Goal: Task Accomplishment & Management: Manage account settings

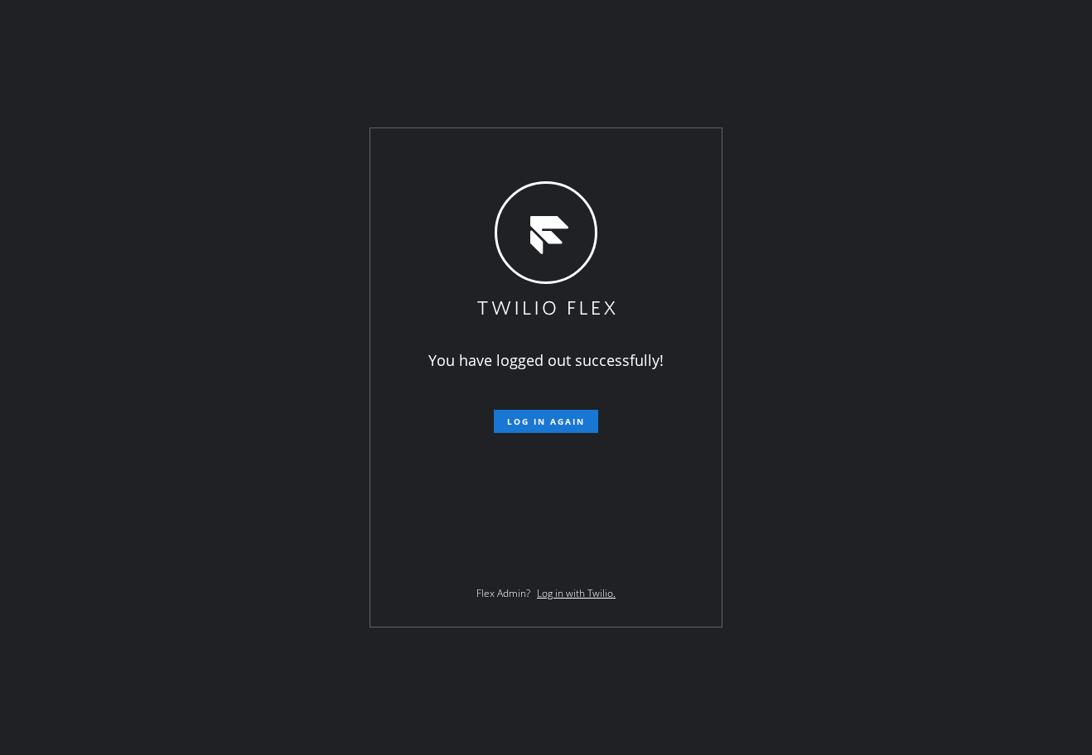
click at [724, 70] on div "You have logged out successfully! Log in again Flex Admin? Log in with Twilio." at bounding box center [546, 377] width 1092 height 755
click at [573, 418] on span "Log in again" at bounding box center [546, 422] width 78 height 12
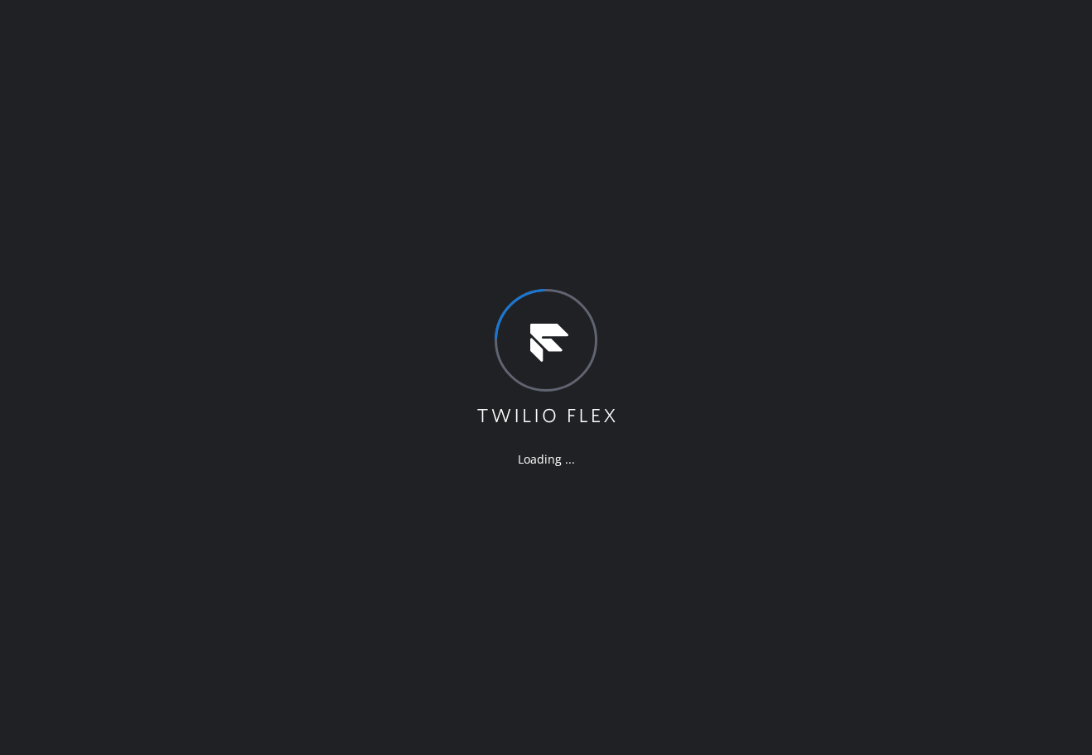
click at [338, 48] on div "Loading ..." at bounding box center [546, 377] width 1092 height 755
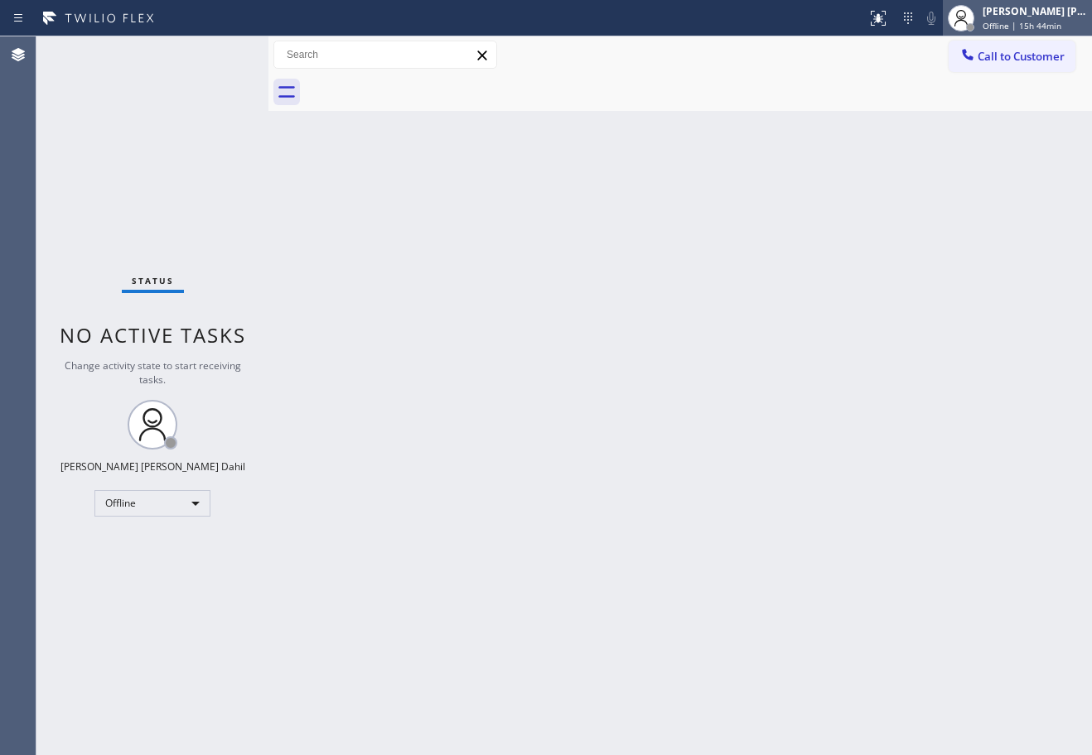
click at [1025, 17] on div "[PERSON_NAME] [PERSON_NAME] Dahil" at bounding box center [1034, 11] width 104 height 14
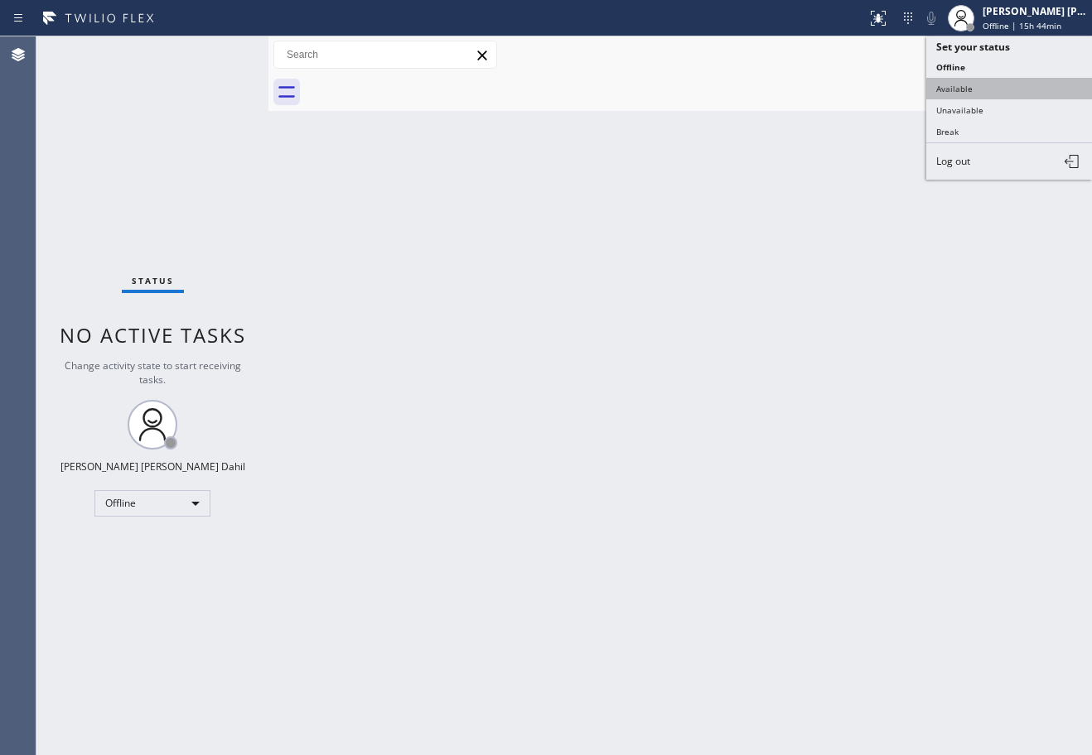
click at [984, 82] on button "Available" at bounding box center [1009, 89] width 166 height 22
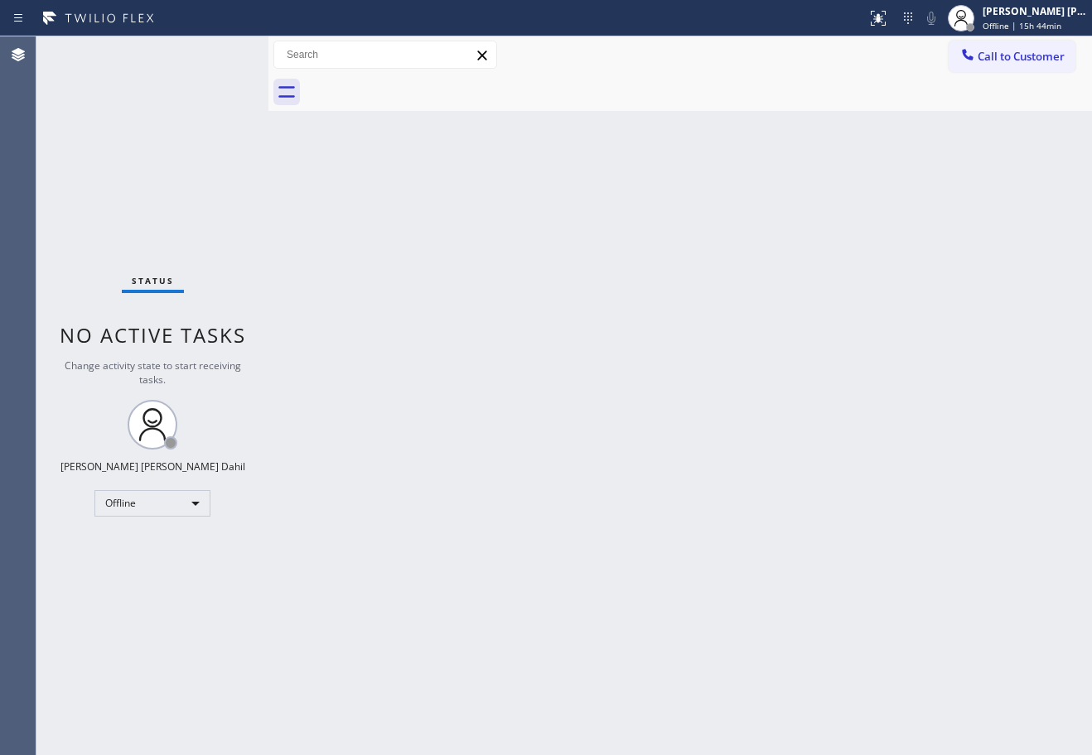
drag, startPoint x: 953, startPoint y: 266, endPoint x: 955, endPoint y: 189, distance: 77.0
click at [955, 266] on div "Back to Dashboard Change Sender ID Customers Technicians Select a contact Outbo…" at bounding box center [679, 395] width 823 height 719
click at [671, 486] on div "Back to Dashboard Change Sender ID Customers Technicians Select a contact Outbo…" at bounding box center [679, 395] width 823 height 719
click at [720, 458] on div "Back to Dashboard Change Sender ID Customers Technicians Select a contact Outbo…" at bounding box center [679, 395] width 823 height 719
click at [1061, 22] on span "Offline | 15h 44min" at bounding box center [1021, 26] width 79 height 12
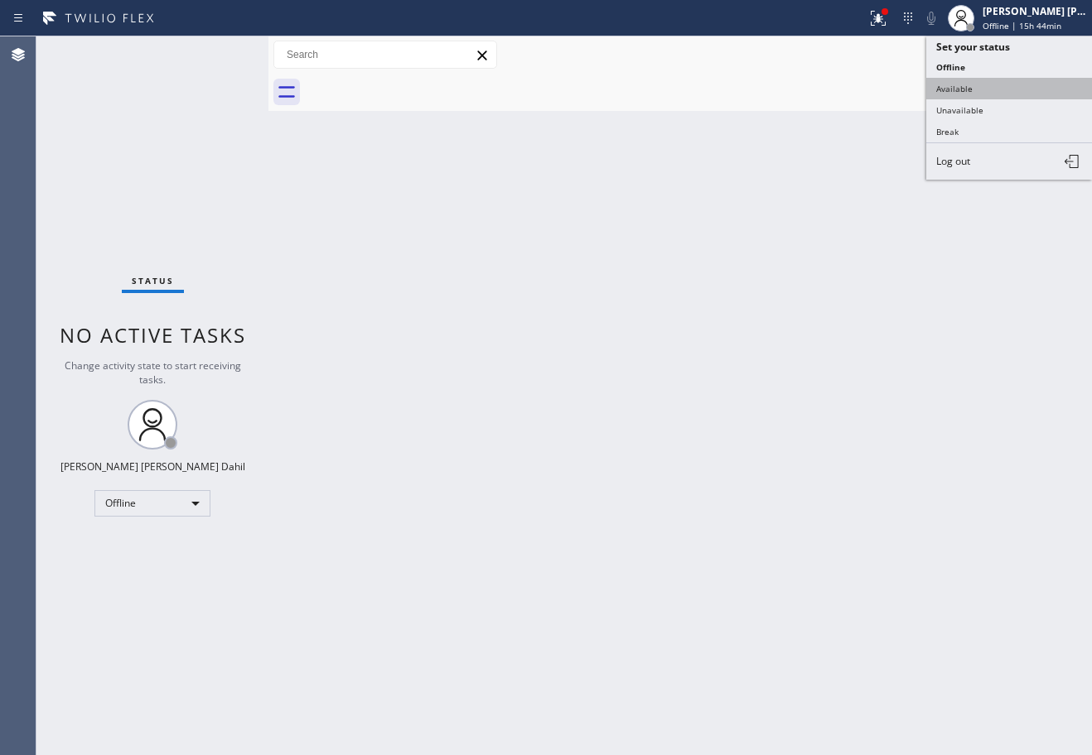
click at [986, 80] on button "Available" at bounding box center [1009, 89] width 166 height 22
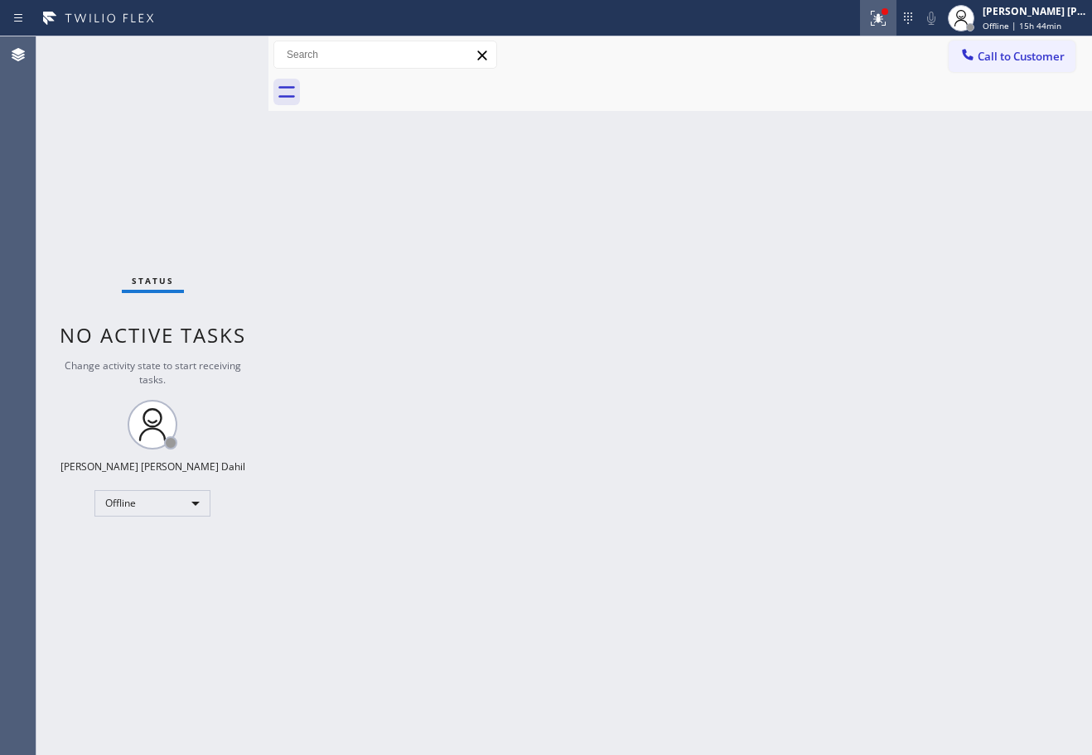
click at [880, 22] on icon at bounding box center [875, 17] width 10 height 12
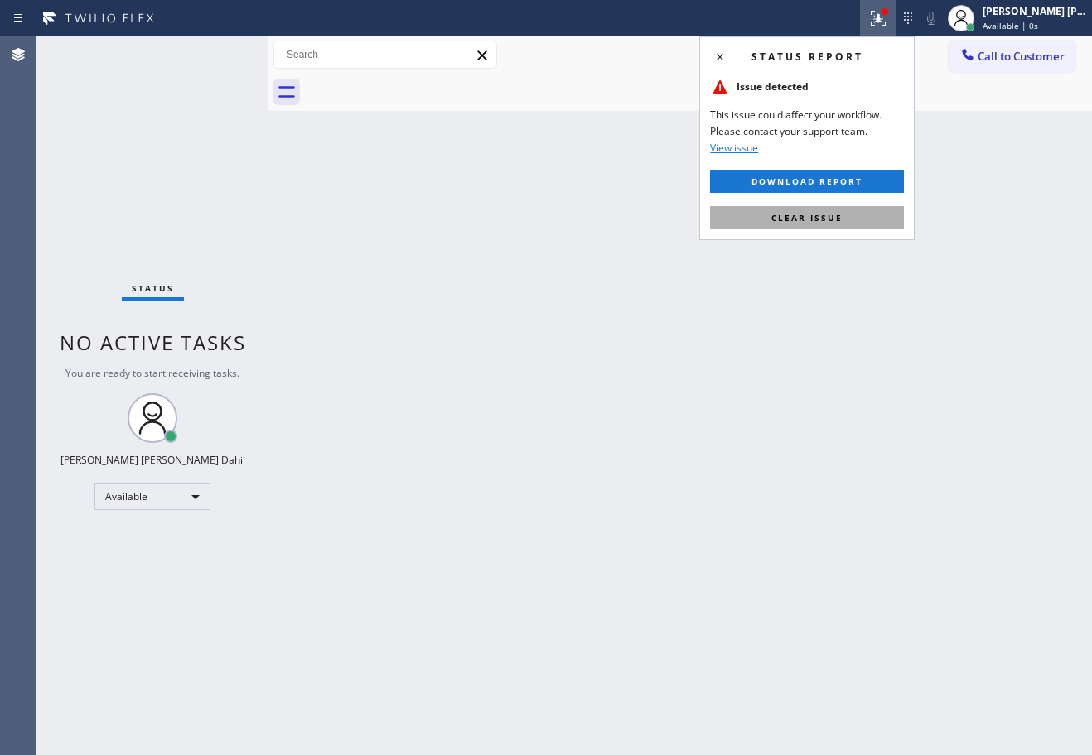
click at [843, 213] on button "Clear issue" at bounding box center [807, 217] width 194 height 23
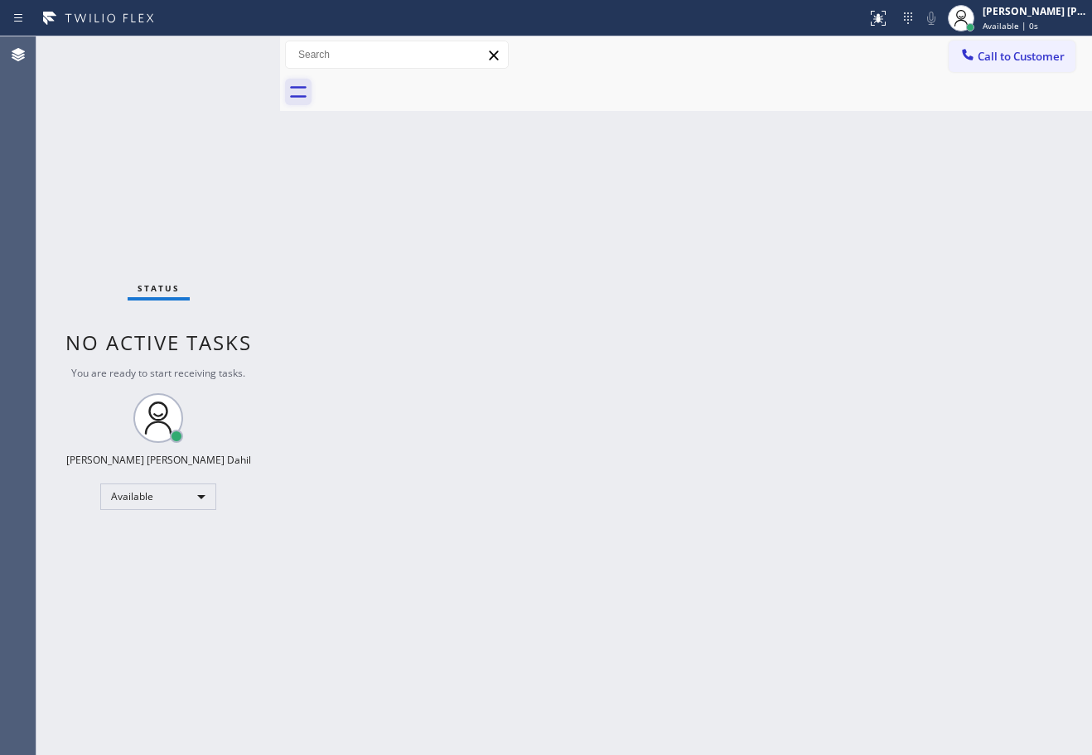
drag, startPoint x: 269, startPoint y: 53, endPoint x: 304, endPoint y: 94, distance: 54.1
click at [280, 65] on div at bounding box center [280, 395] width 0 height 719
click at [524, 357] on div "Back to Dashboard Change Sender ID Customers Technicians Select a contact Outbo…" at bounding box center [690, 395] width 803 height 719
click at [251, 52] on div "Status No active tasks You are ready to start receiving tasks. [PERSON_NAME] [P…" at bounding box center [162, 395] width 253 height 719
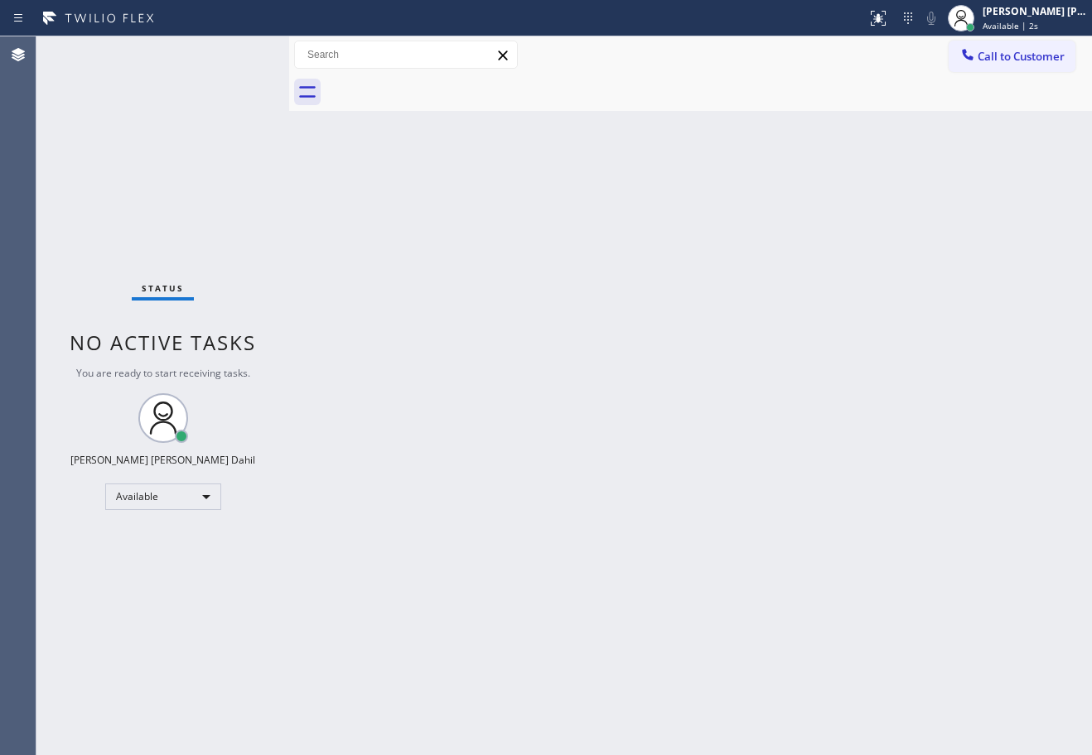
click at [251, 52] on div "Status No active tasks You are ready to start receiving tasks. [PERSON_NAME] [P…" at bounding box center [162, 395] width 253 height 719
drag, startPoint x: 287, startPoint y: 51, endPoint x: 307, endPoint y: 60, distance: 21.9
click at [305, 60] on div at bounding box center [305, 395] width 0 height 719
click at [473, 341] on div "Back to Dashboard Change Sender ID Customers Technicians Select a contact Outbo…" at bounding box center [700, 395] width 783 height 719
click at [251, 52] on div "Status No active tasks You are ready to start receiving tasks. [PERSON_NAME] [P…" at bounding box center [172, 395] width 272 height 719
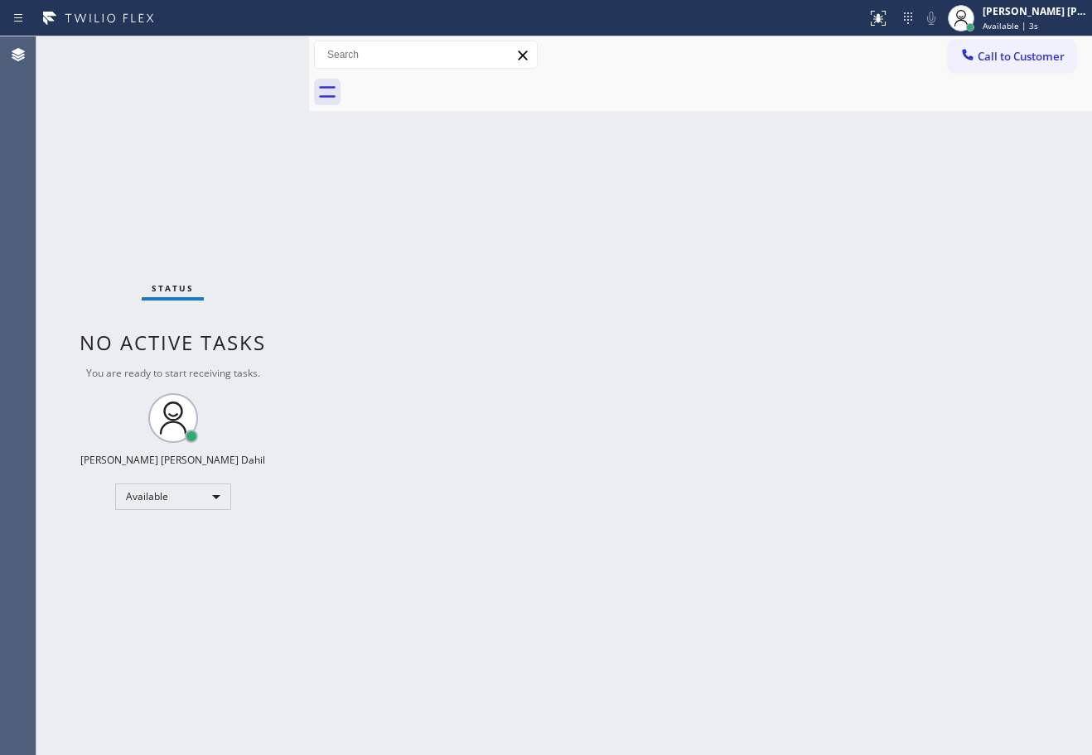
click at [251, 52] on div "Status No active tasks You are ready to start receiving tasks. [PERSON_NAME] [P…" at bounding box center [172, 395] width 272 height 719
click at [304, 48] on div at bounding box center [304, 395] width 0 height 719
click at [431, 281] on div "Back to Dashboard Change Sender ID Customers Technicians Select a contact Outbo…" at bounding box center [698, 395] width 788 height 719
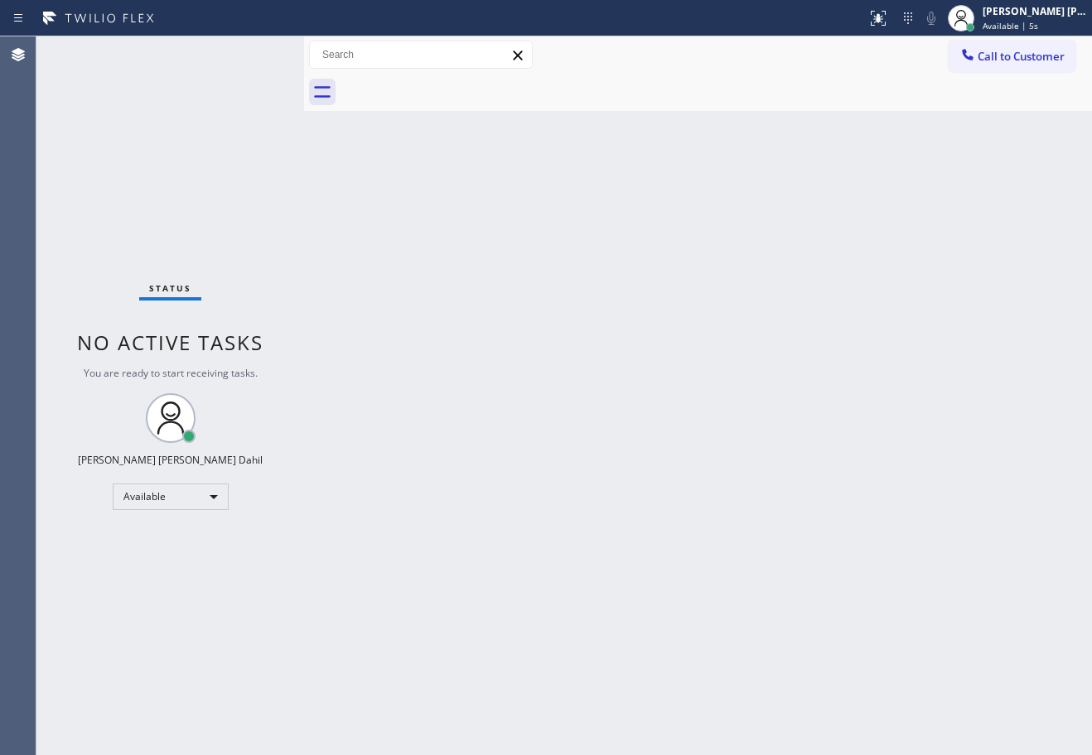
click at [251, 52] on div "Status No active tasks You are ready to start receiving tasks. [PERSON_NAME] [P…" at bounding box center [170, 395] width 268 height 719
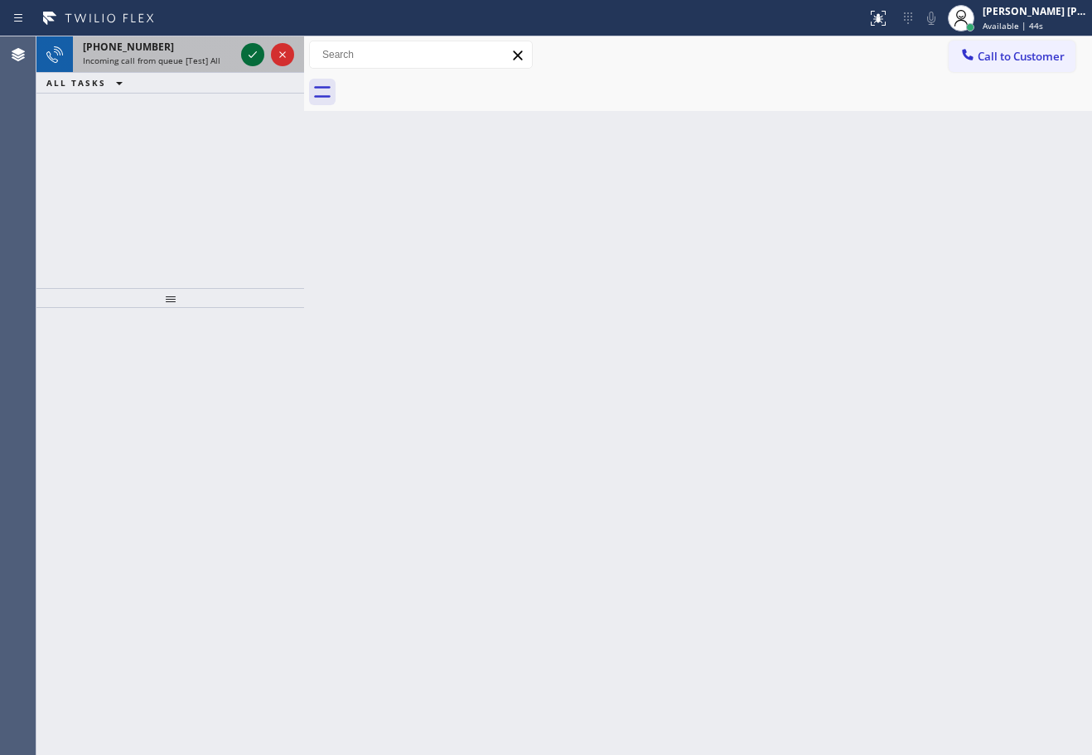
click at [251, 52] on icon at bounding box center [253, 55] width 20 height 20
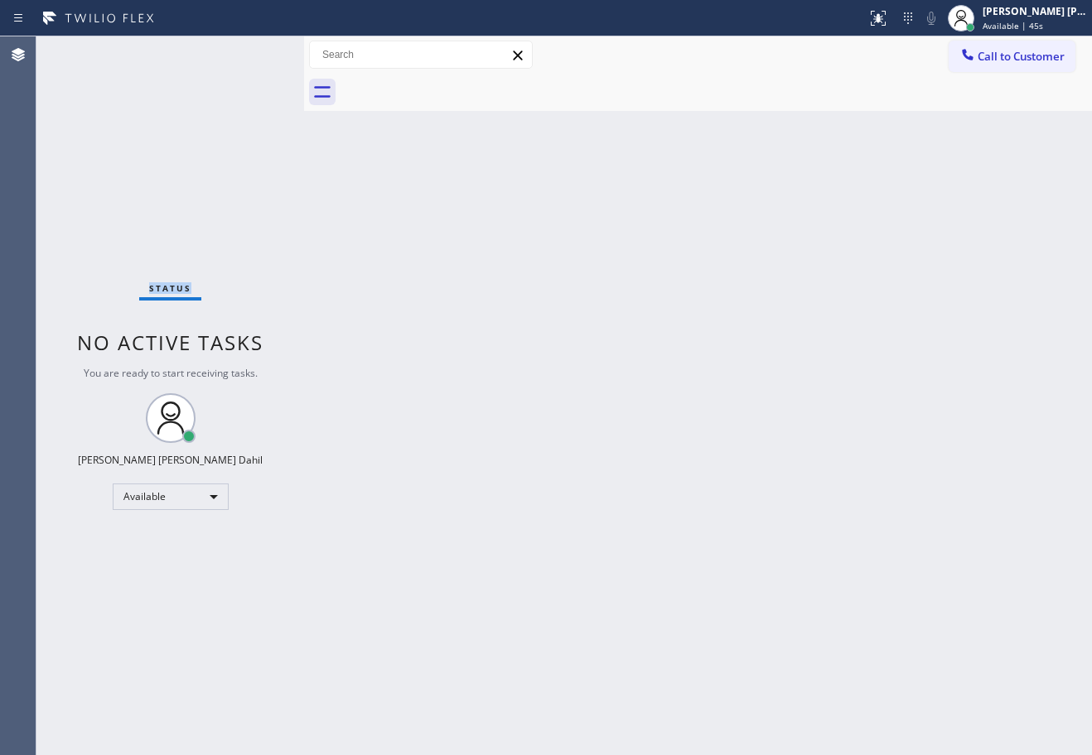
click at [251, 52] on div "Status No active tasks You are ready to start receiving tasks. [PERSON_NAME] [P…" at bounding box center [170, 395] width 268 height 719
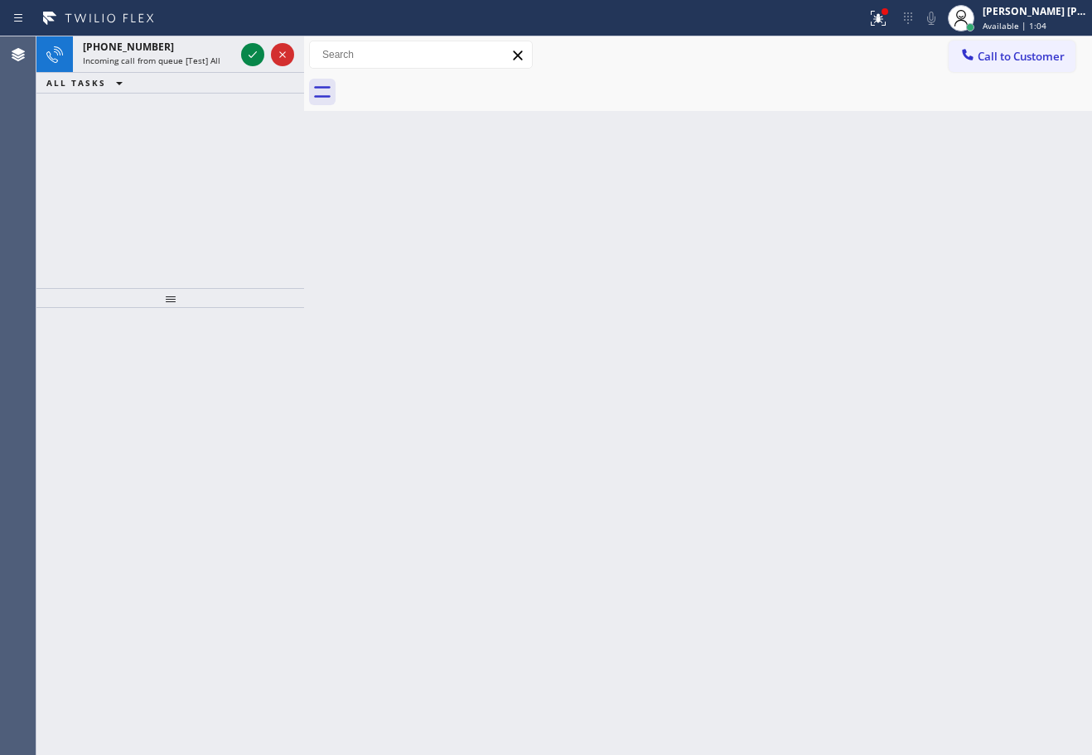
click at [251, 52] on icon at bounding box center [253, 55] width 20 height 20
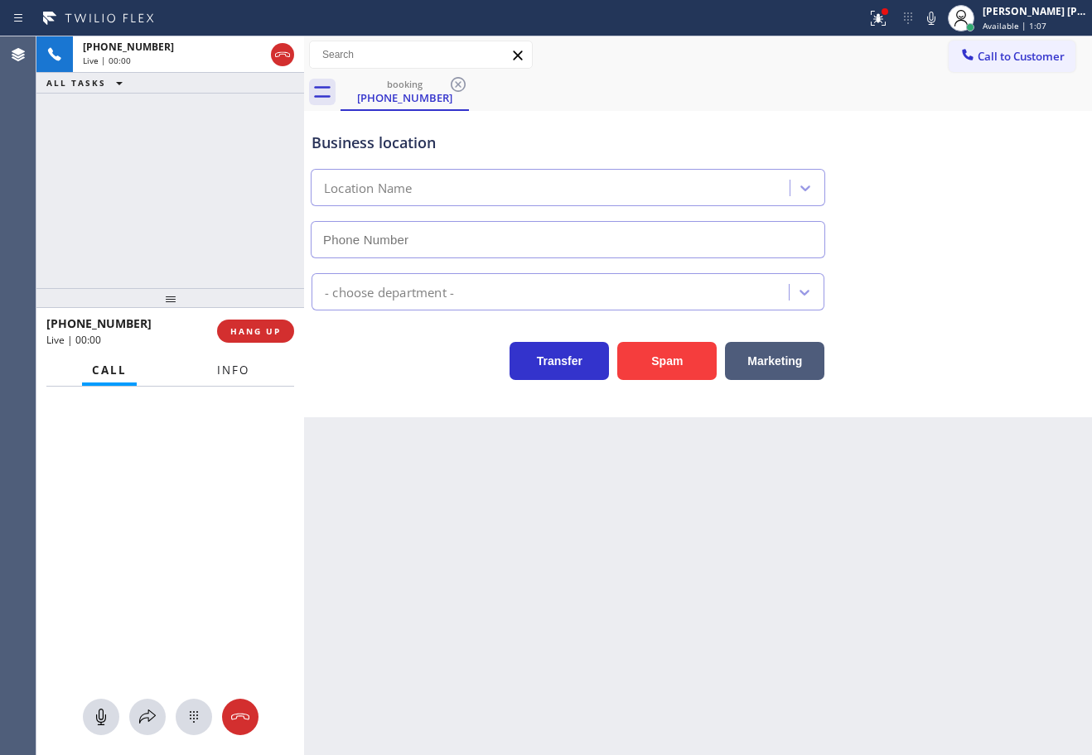
click at [229, 370] on span "Info" at bounding box center [233, 370] width 32 height 15
click at [231, 371] on span "Info" at bounding box center [233, 370] width 32 height 15
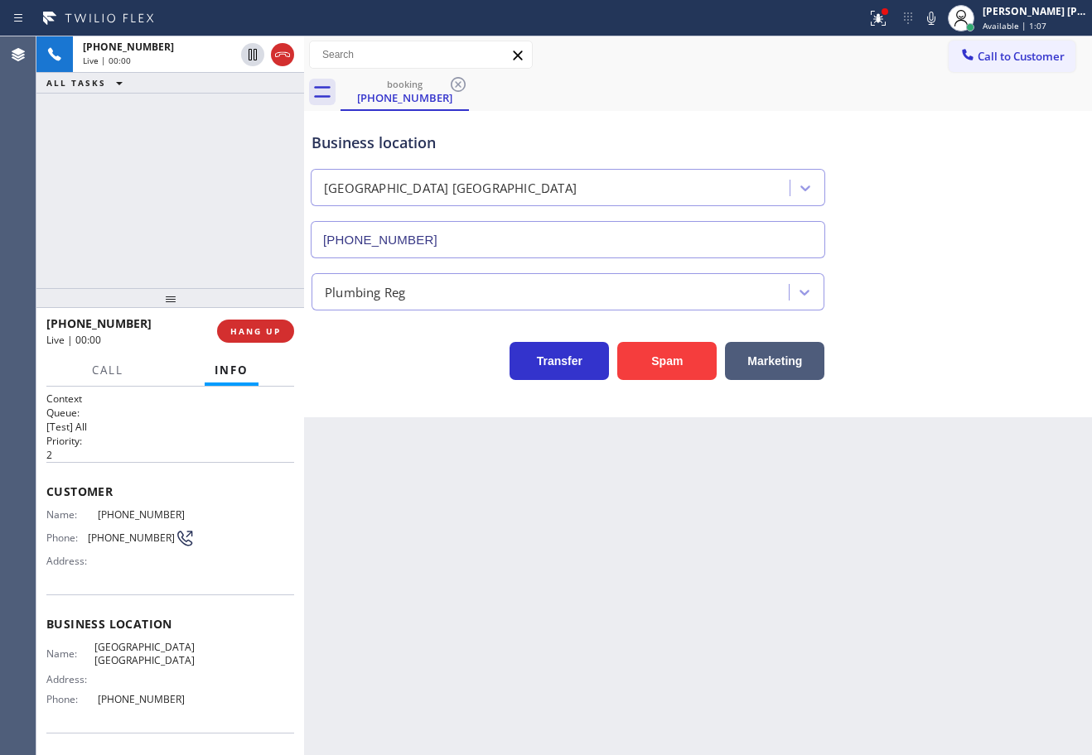
type input "[PHONE_NUMBER]"
click at [659, 375] on button "Spam" at bounding box center [666, 361] width 99 height 38
click at [659, 371] on button "Spam" at bounding box center [666, 361] width 99 height 38
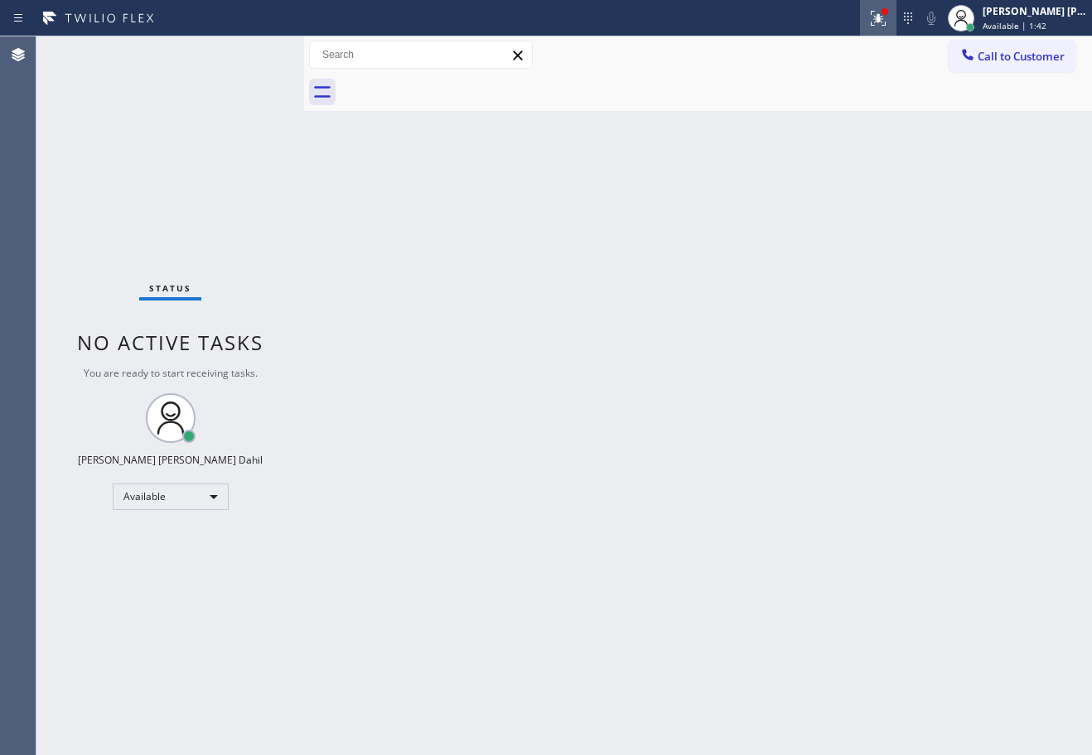
click at [878, 27] on div at bounding box center [878, 18] width 36 height 20
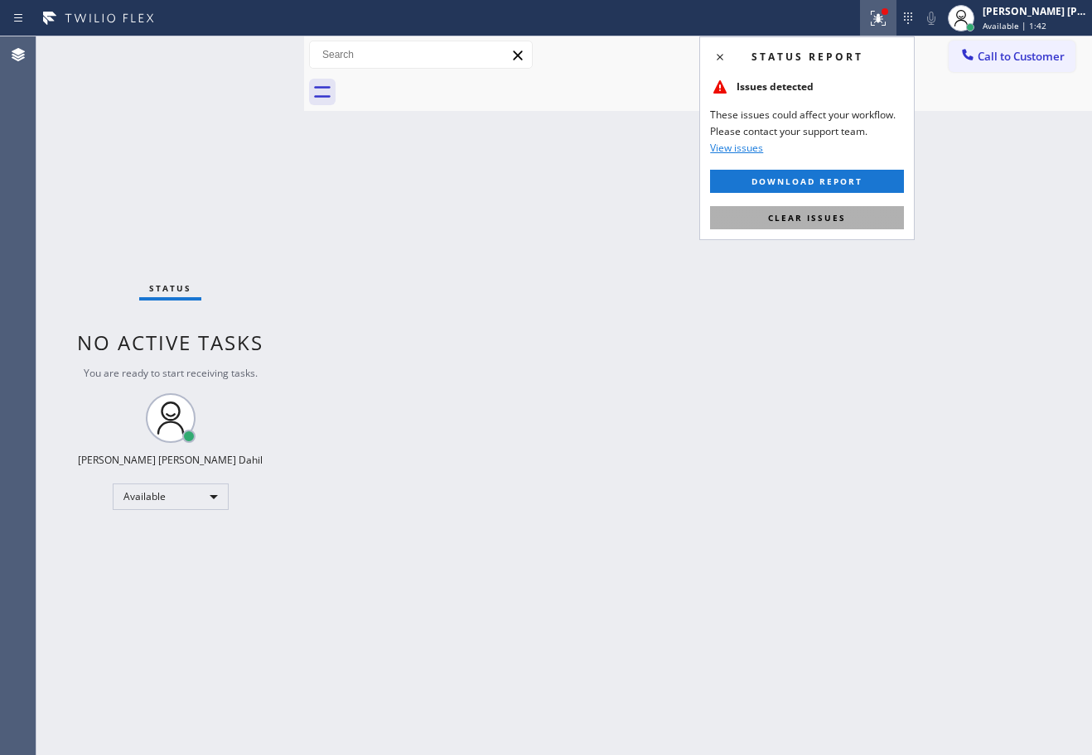
click at [861, 223] on button "Clear issues" at bounding box center [807, 217] width 194 height 23
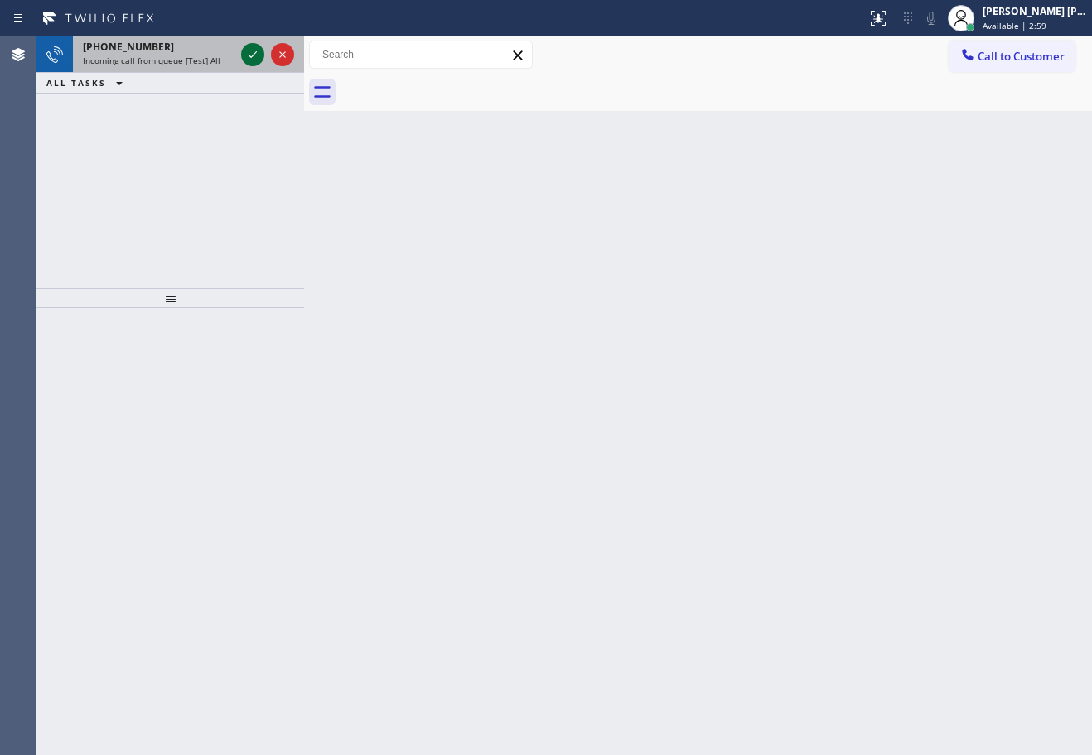
click at [251, 52] on icon at bounding box center [253, 55] width 20 height 20
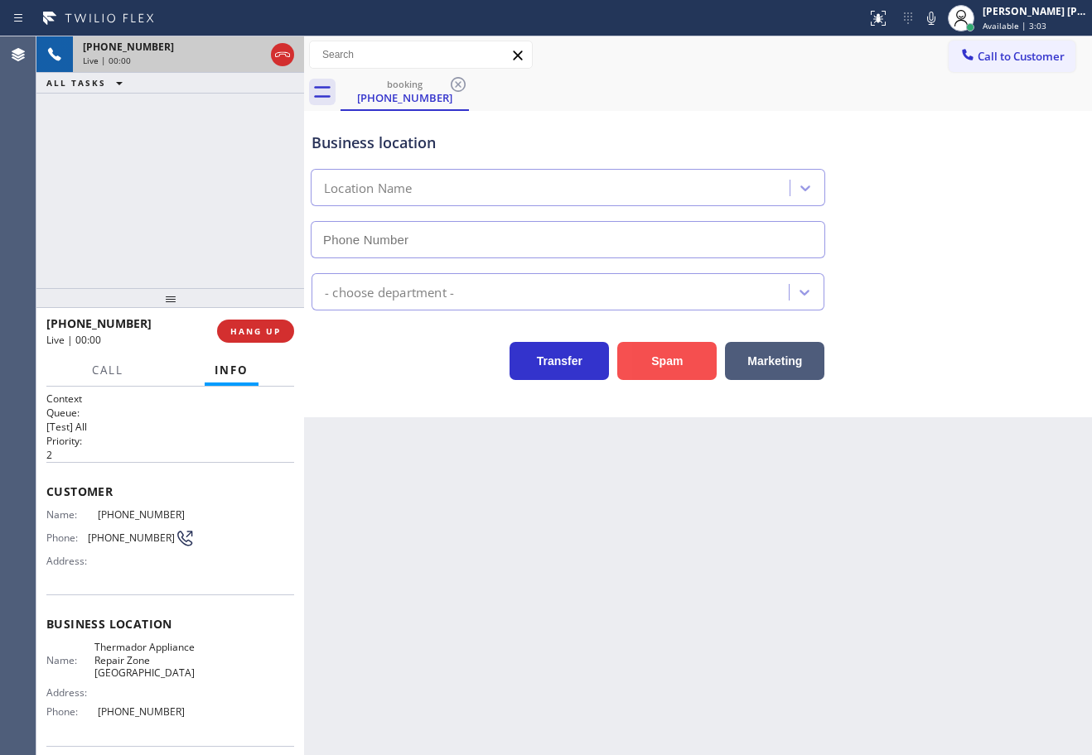
click at [655, 358] on button "Spam" at bounding box center [666, 361] width 99 height 38
type input "[PHONE_NUMBER]"
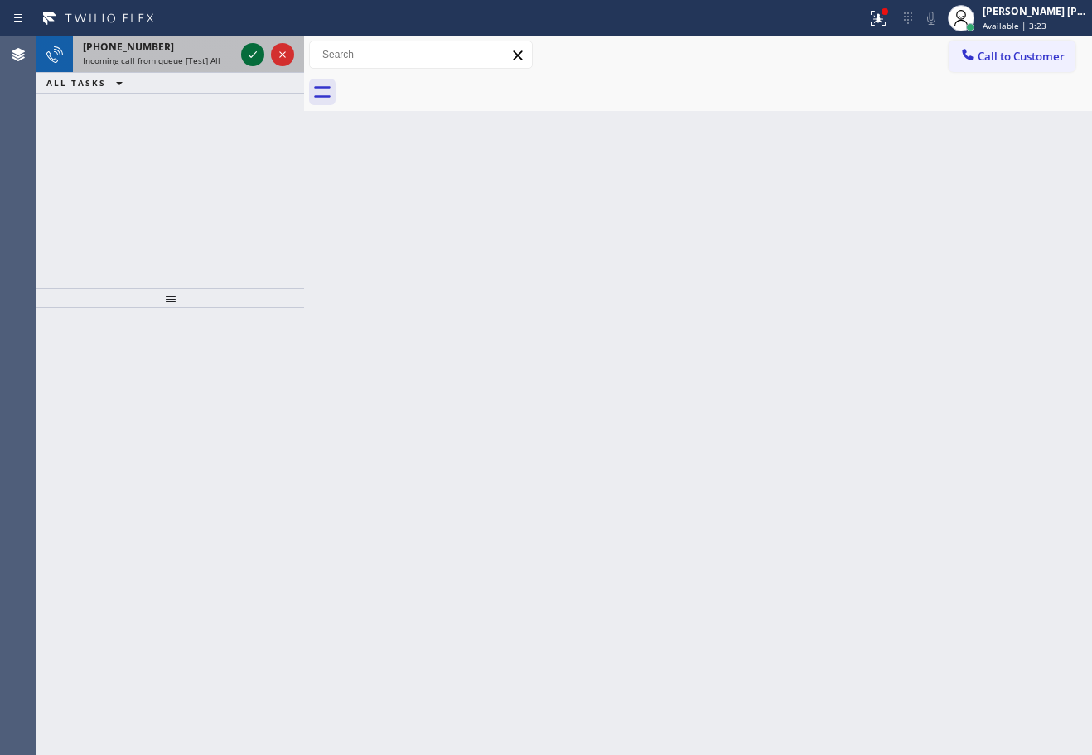
click at [251, 52] on icon at bounding box center [253, 55] width 20 height 20
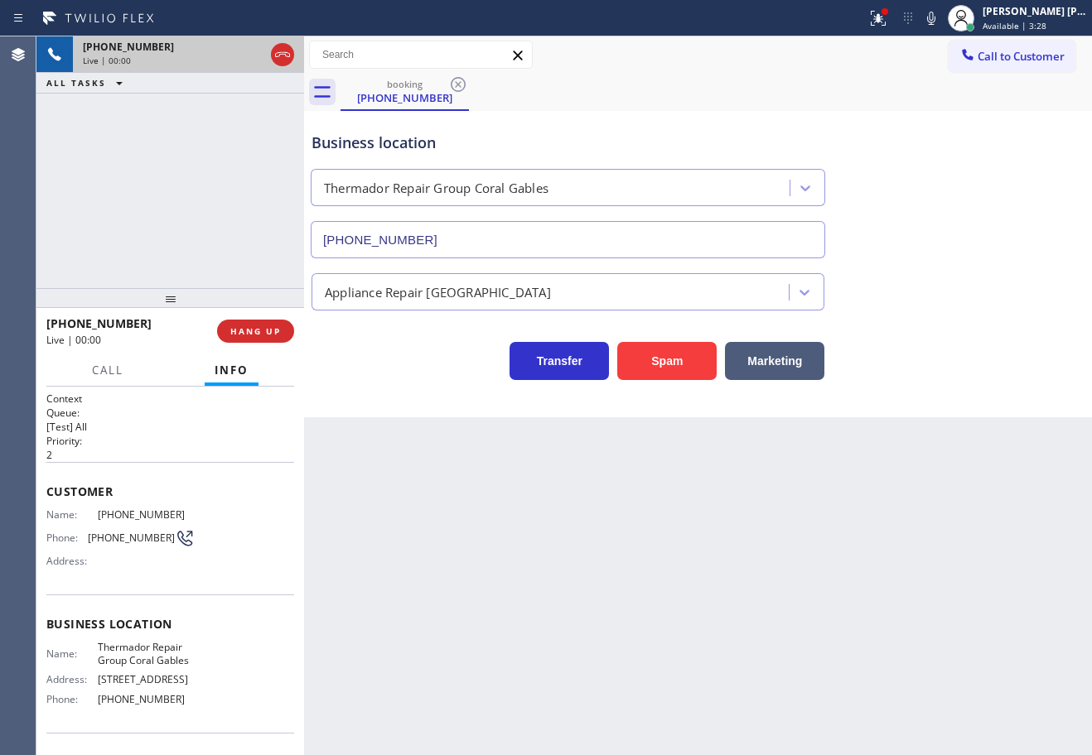
type input "[PHONE_NUMBER]"
click at [889, 28] on button at bounding box center [878, 18] width 36 height 36
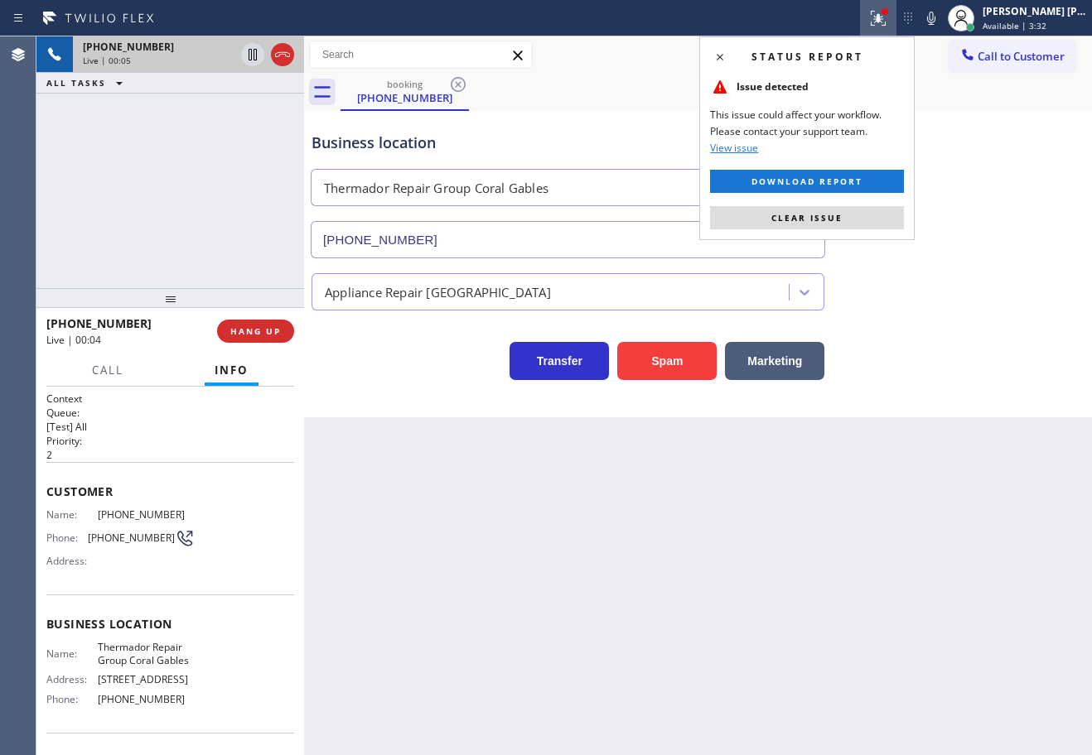
drag, startPoint x: 853, startPoint y: 225, endPoint x: 894, endPoint y: 163, distance: 74.7
click at [855, 225] on button "Clear issue" at bounding box center [807, 217] width 194 height 23
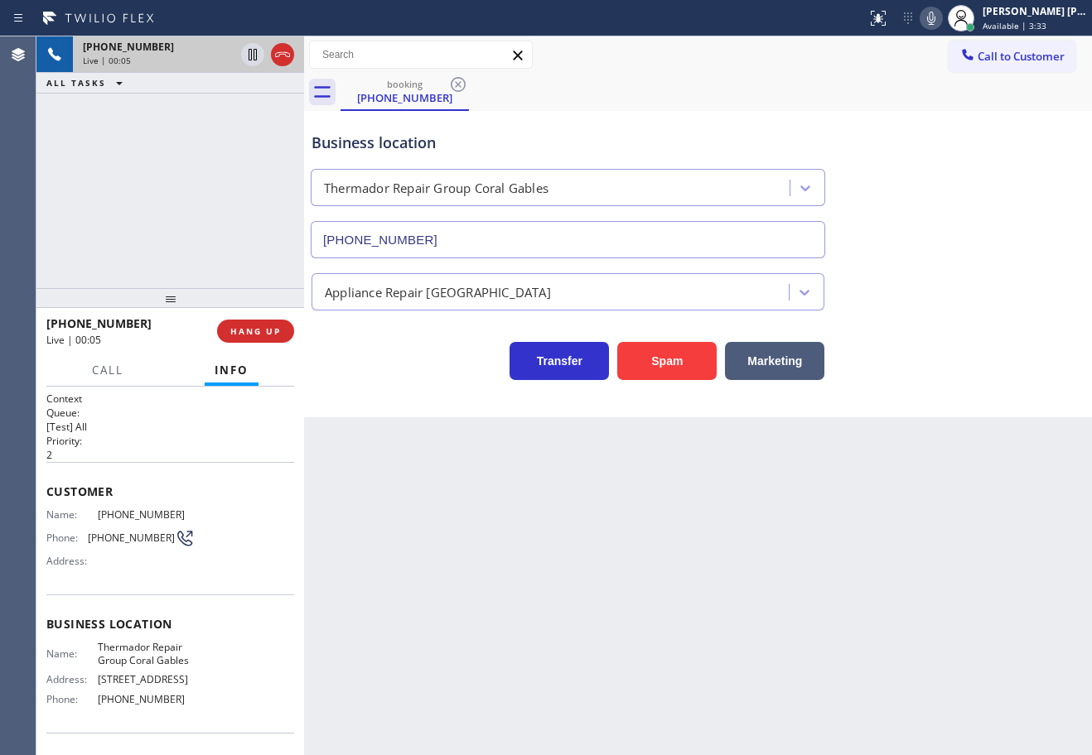
click at [943, 28] on button at bounding box center [930, 18] width 23 height 23
click at [990, 292] on div "Appliance Repair [GEOGRAPHIC_DATA]" at bounding box center [697, 289] width 779 height 44
click at [991, 292] on div "Appliance Repair [GEOGRAPHIC_DATA]" at bounding box center [697, 289] width 779 height 44
click at [941, 17] on icon at bounding box center [931, 18] width 20 height 20
drag, startPoint x: 956, startPoint y: 179, endPoint x: 692, endPoint y: 415, distance: 354.3
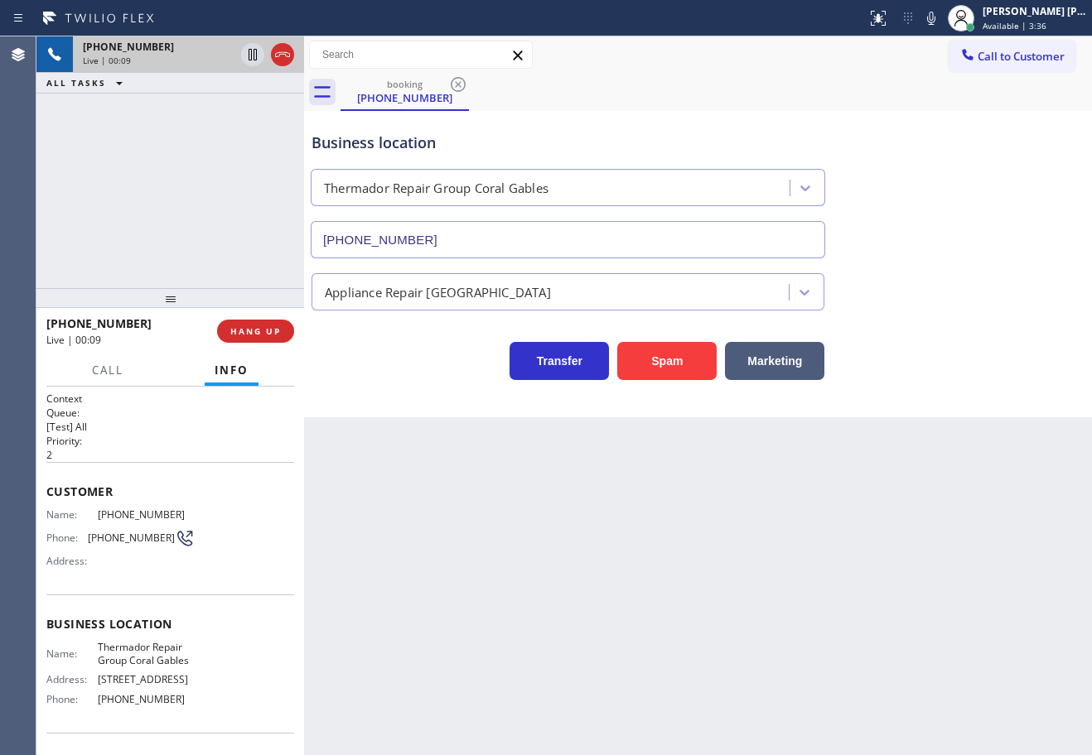
click at [956, 181] on div "Business location Thermador Repair Group Coral Gables [PHONE_NUMBER]" at bounding box center [697, 183] width 779 height 150
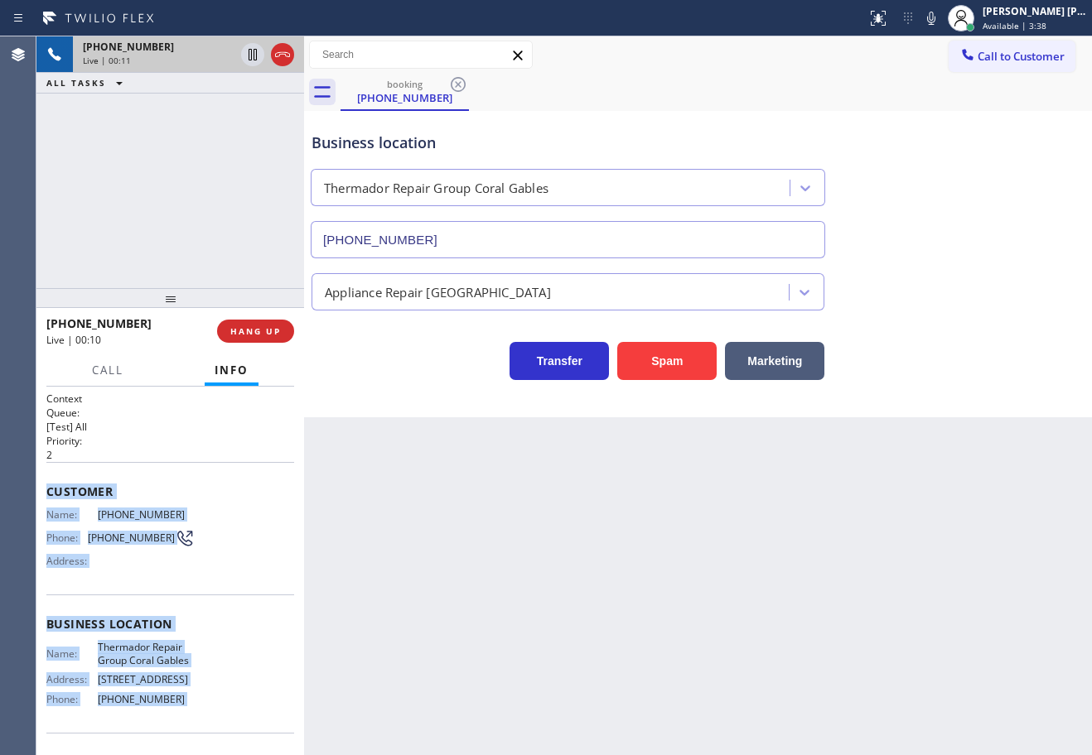
scroll to position [121, 0]
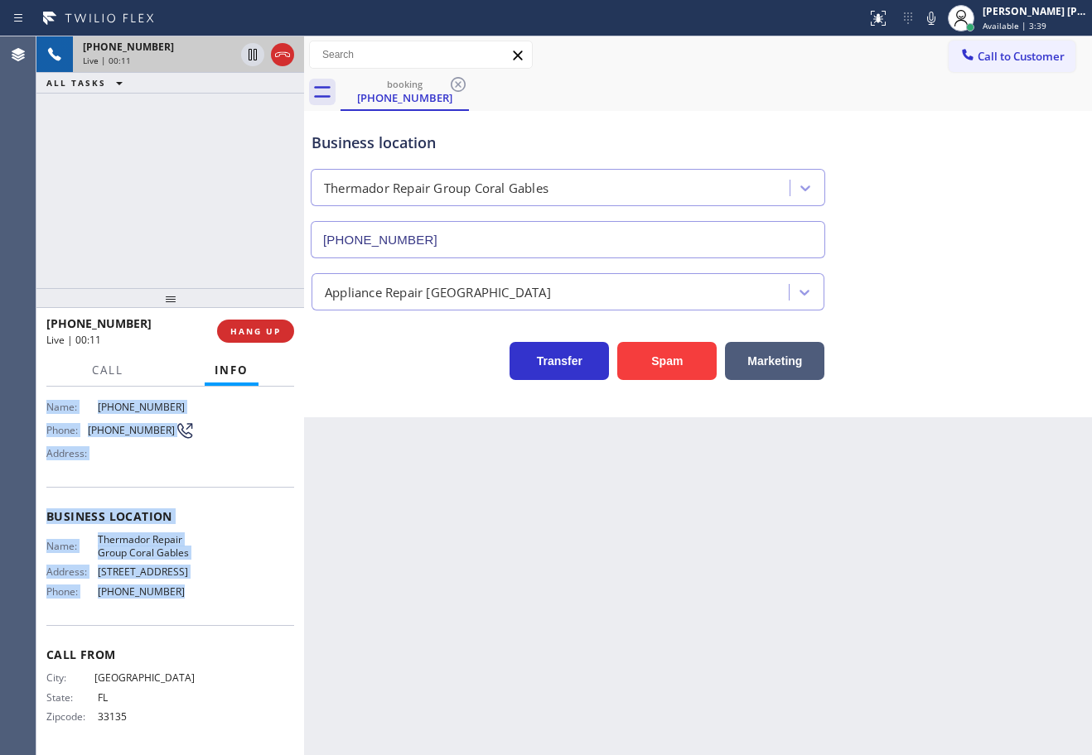
drag, startPoint x: 45, startPoint y: 490, endPoint x: 186, endPoint y: 599, distance: 177.8
click at [186, 599] on div "Context Queue: [Test] All Priority: 2 Customer Name: [PHONE_NUMBER] Phone: [PHO…" at bounding box center [170, 571] width 268 height 369
copy div "Customer Name: [PHONE_NUMBER] Phone: [PHONE_NUMBER] Address: Business location …"
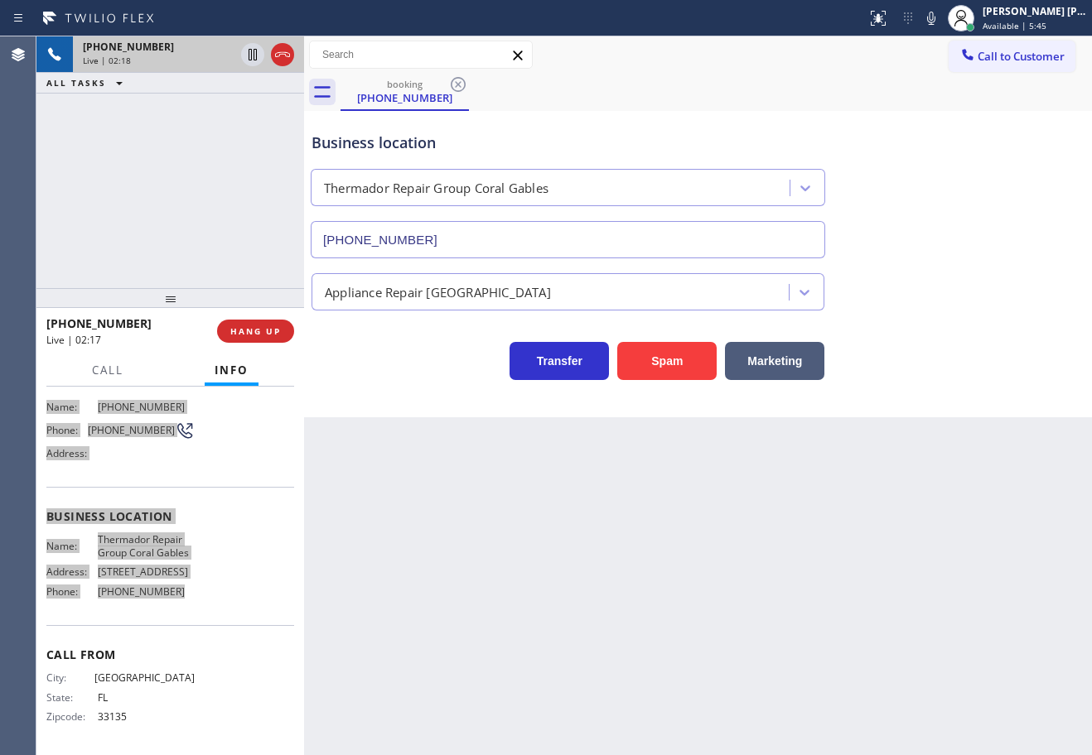
scroll to position [0, 0]
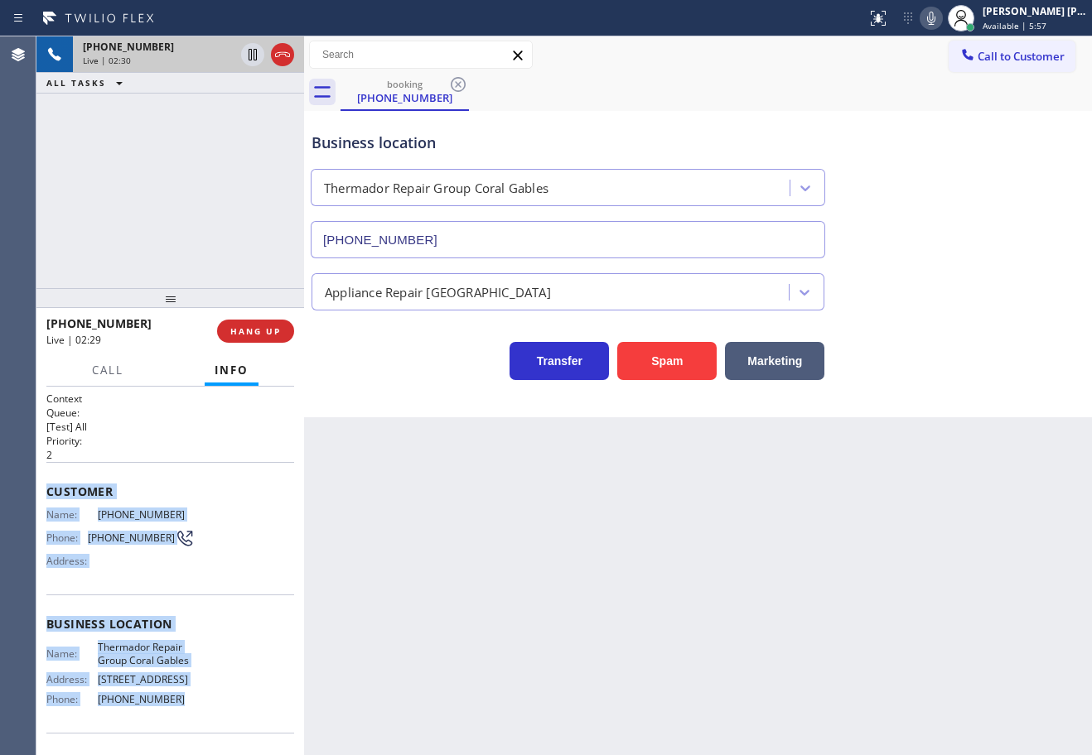
click at [941, 27] on icon at bounding box center [931, 18] width 20 height 20
click at [941, 24] on icon at bounding box center [931, 18] width 20 height 20
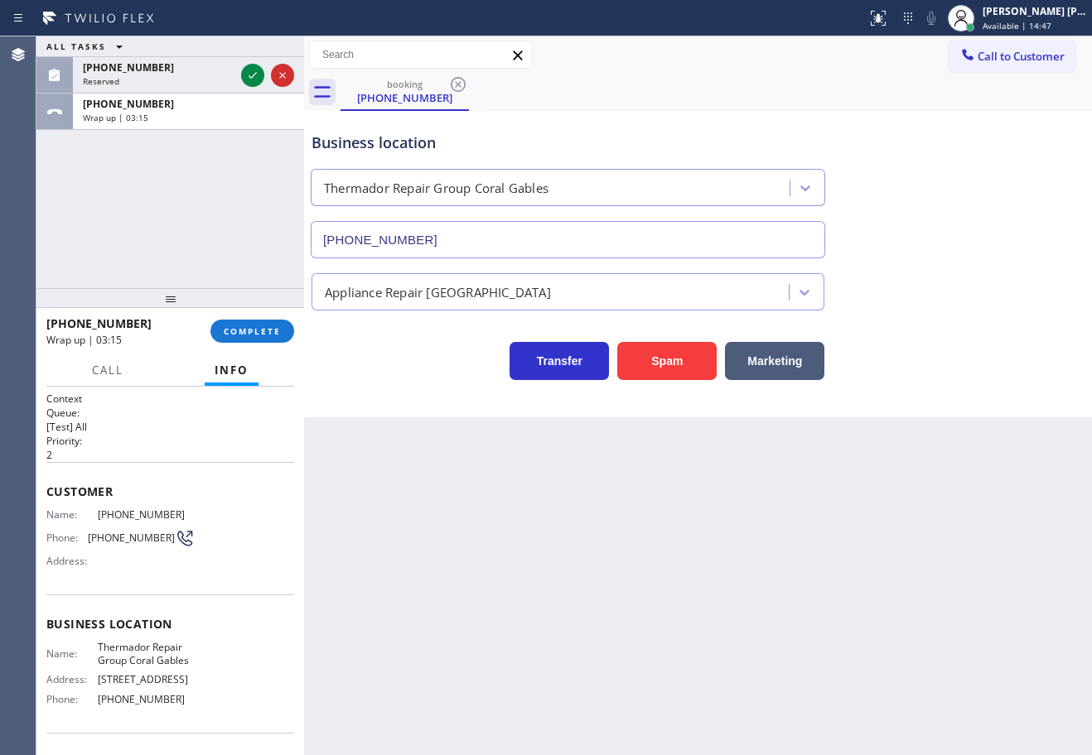
click at [268, 314] on div "[PHONE_NUMBER] Wrap up | 03:15 COMPLETE" at bounding box center [170, 331] width 248 height 43
click at [267, 314] on div "[PHONE_NUMBER] Wrap up | 03:15 COMPLETE" at bounding box center [170, 331] width 248 height 43
click at [267, 324] on button "COMPLETE" at bounding box center [252, 331] width 84 height 23
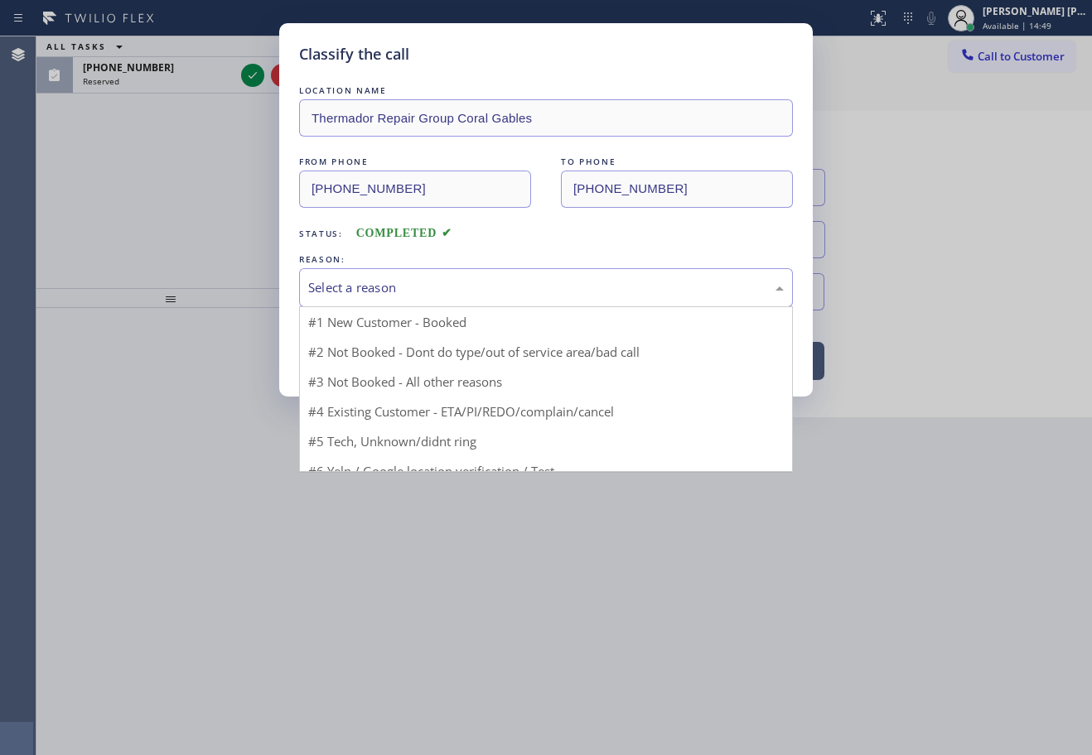
click at [389, 297] on div "Select a reason" at bounding box center [545, 287] width 475 height 19
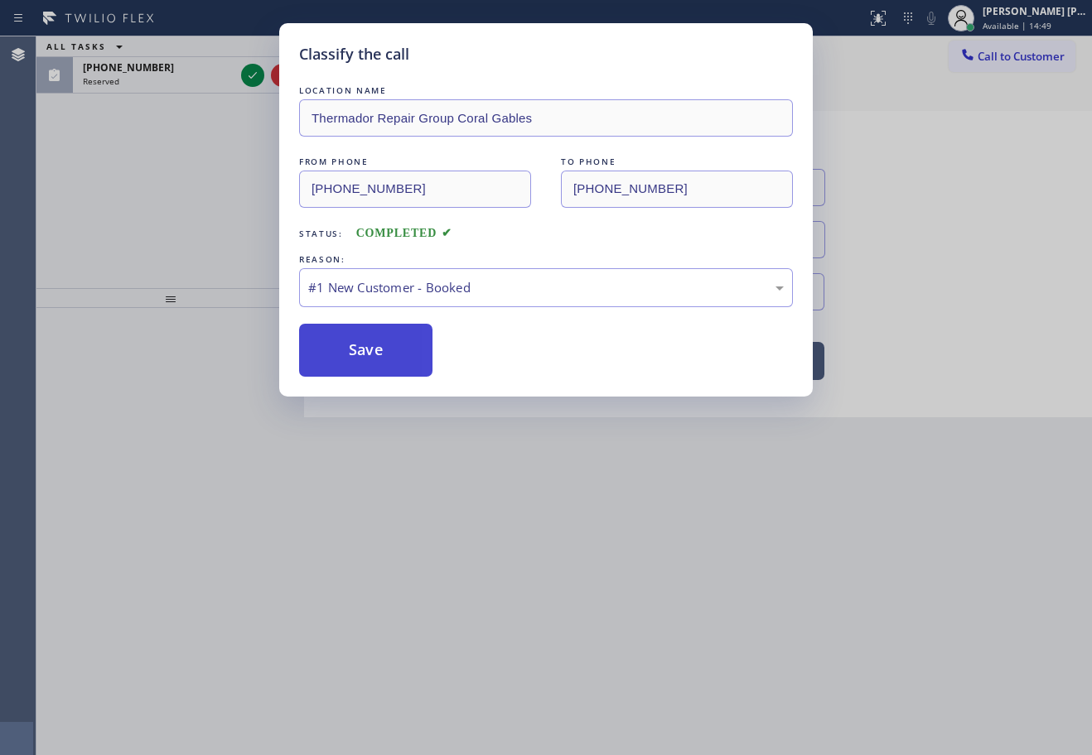
drag, startPoint x: 368, startPoint y: 341, endPoint x: 365, endPoint y: 350, distance: 9.4
click at [367, 341] on button "Save" at bounding box center [365, 350] width 133 height 53
click at [365, 350] on button "Save" at bounding box center [365, 350] width 133 height 53
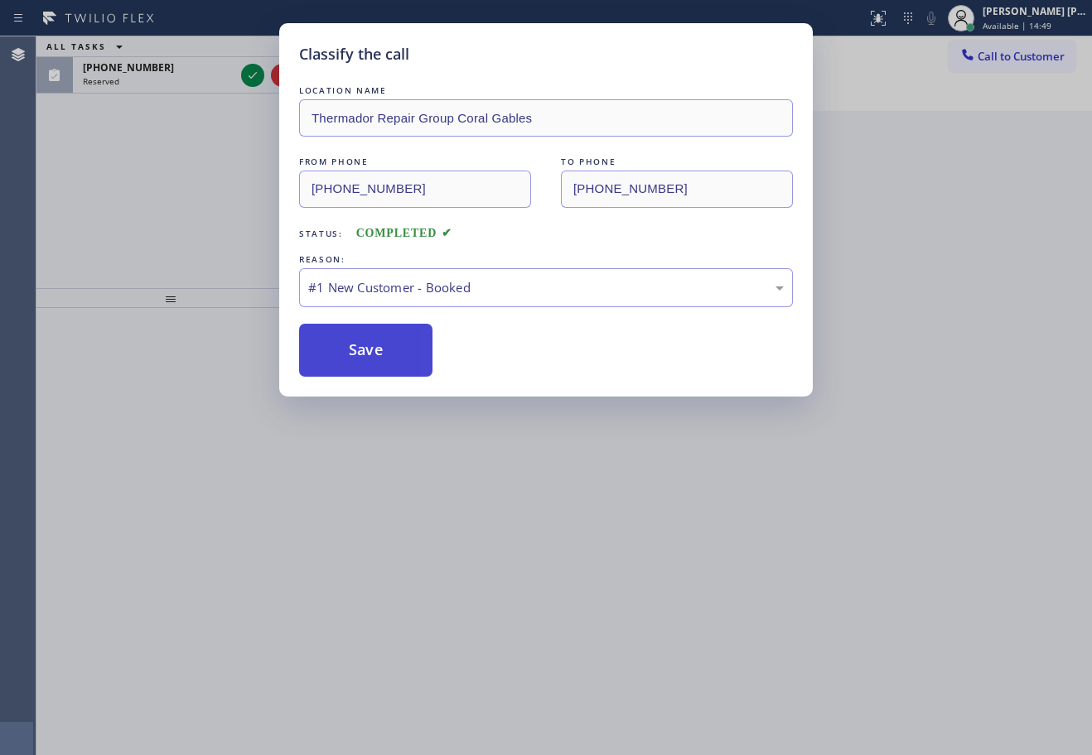
click at [365, 354] on button "Save" at bounding box center [365, 350] width 133 height 53
drag, startPoint x: 369, startPoint y: 354, endPoint x: 451, endPoint y: 360, distance: 82.2
click at [371, 354] on button "Save" at bounding box center [365, 350] width 133 height 53
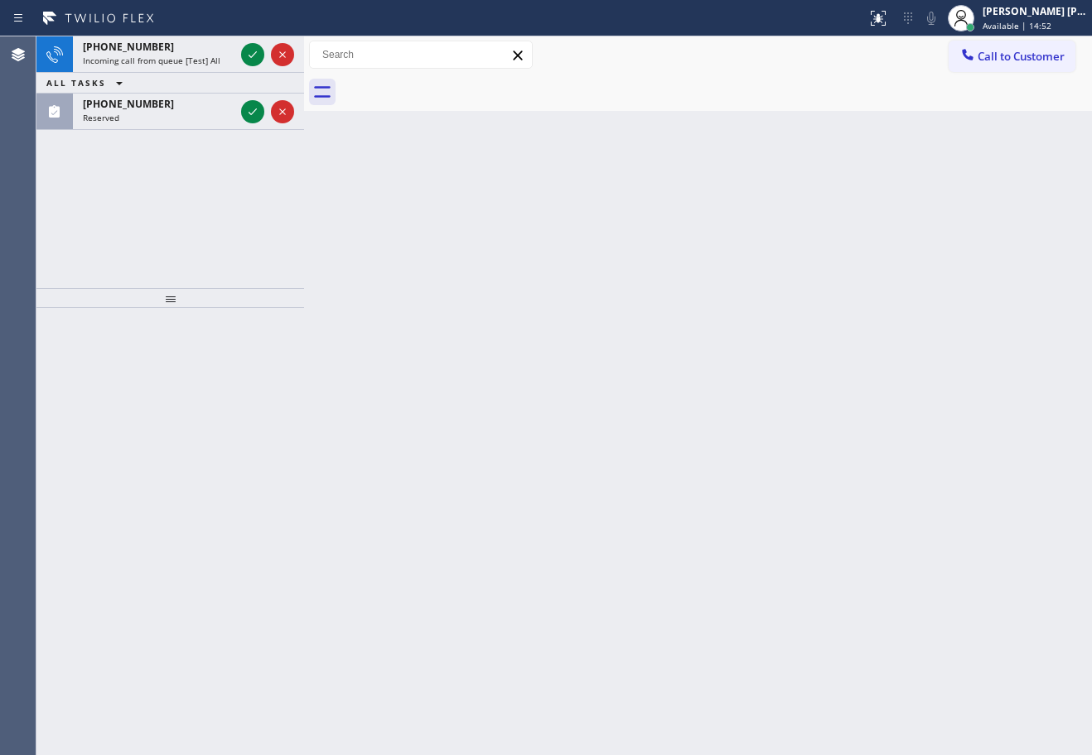
drag, startPoint x: 608, startPoint y: 512, endPoint x: 443, endPoint y: 369, distance: 218.4
click at [605, 505] on div "Back to Dashboard Change Sender ID Customers Technicians Select a contact Outbo…" at bounding box center [698, 395] width 788 height 719
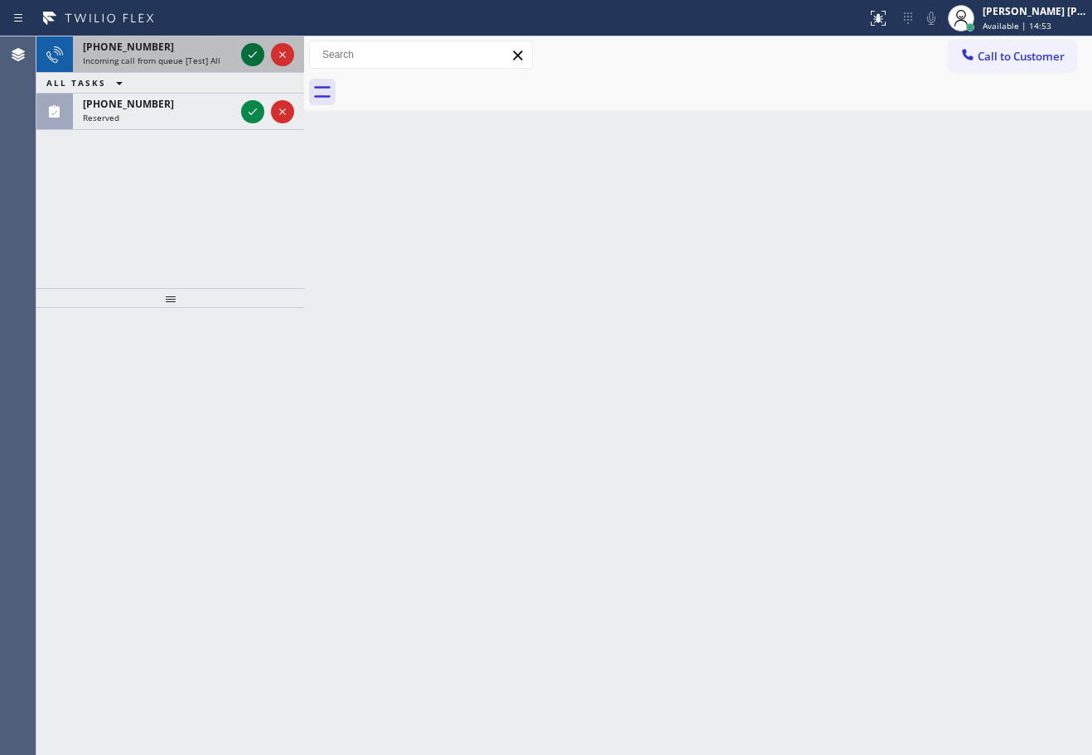
drag, startPoint x: 212, startPoint y: 61, endPoint x: 252, endPoint y: 55, distance: 40.2
click at [214, 61] on span "Incoming call from queue [Test] All" at bounding box center [151, 61] width 137 height 12
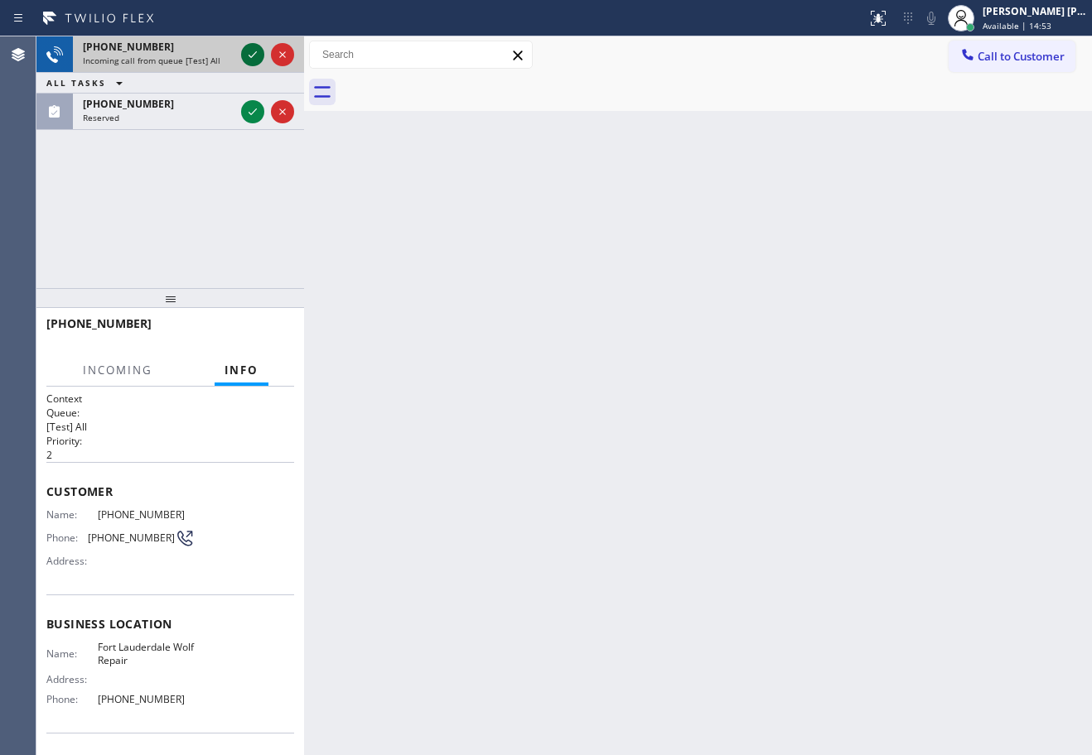
click at [253, 53] on icon at bounding box center [253, 55] width 20 height 20
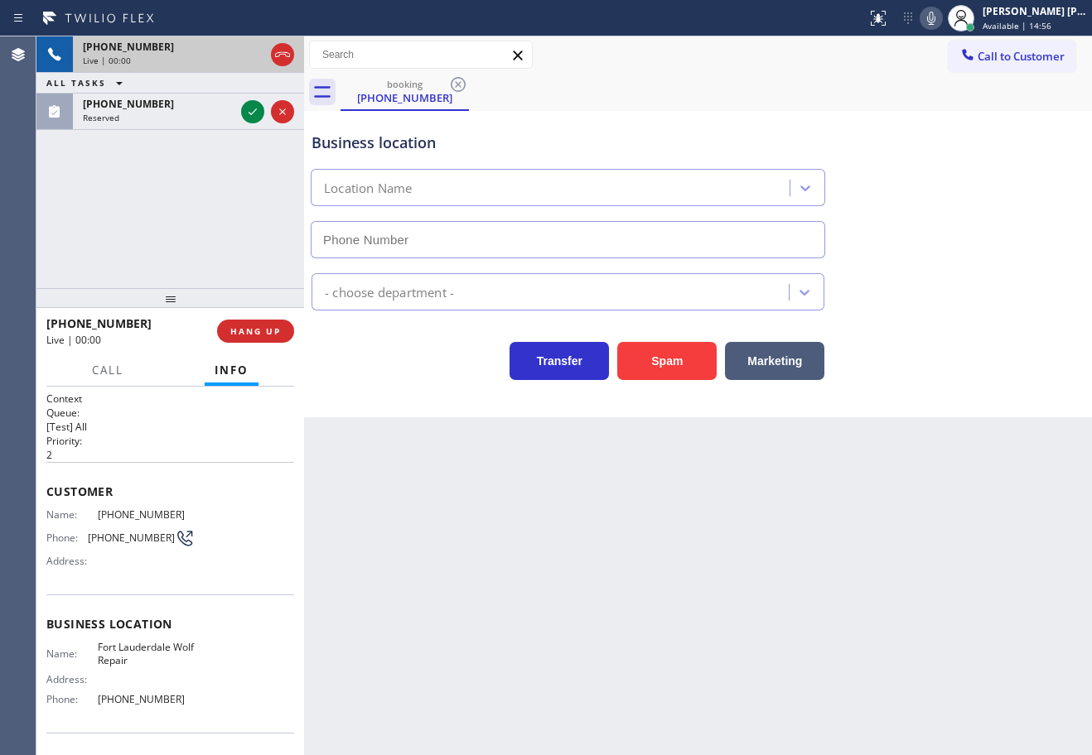
type input "[PHONE_NUMBER]"
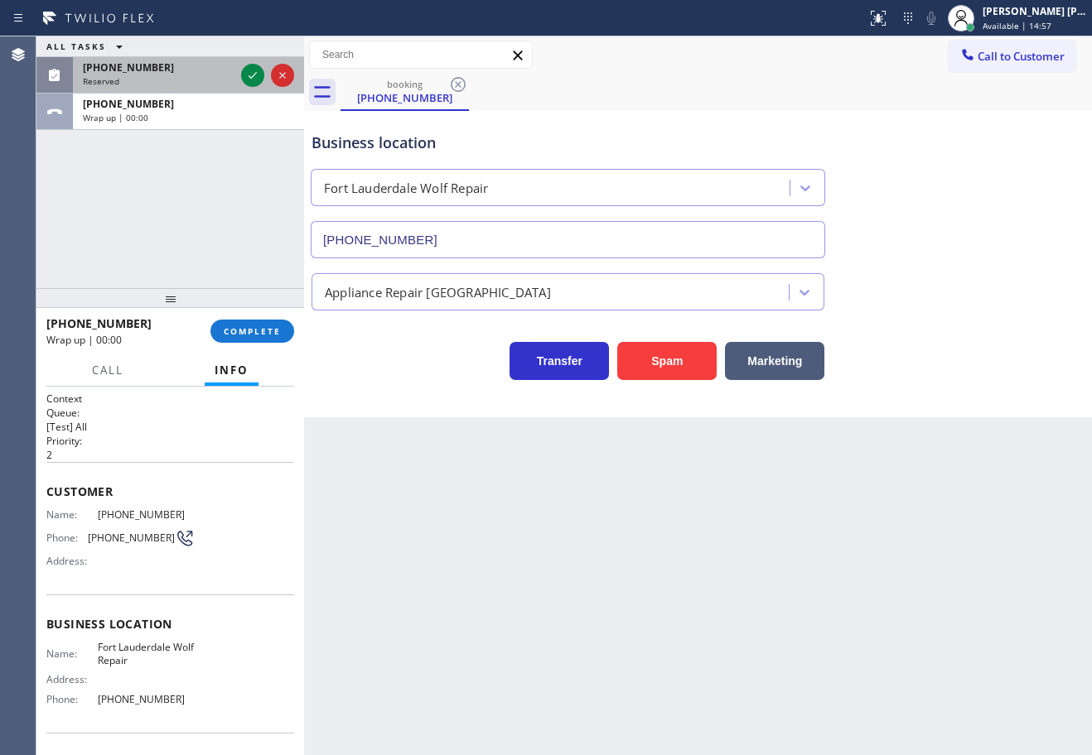
drag, startPoint x: 197, startPoint y: 71, endPoint x: 224, endPoint y: 71, distance: 26.5
click at [198, 71] on div "[PHONE_NUMBER]" at bounding box center [159, 67] width 152 height 14
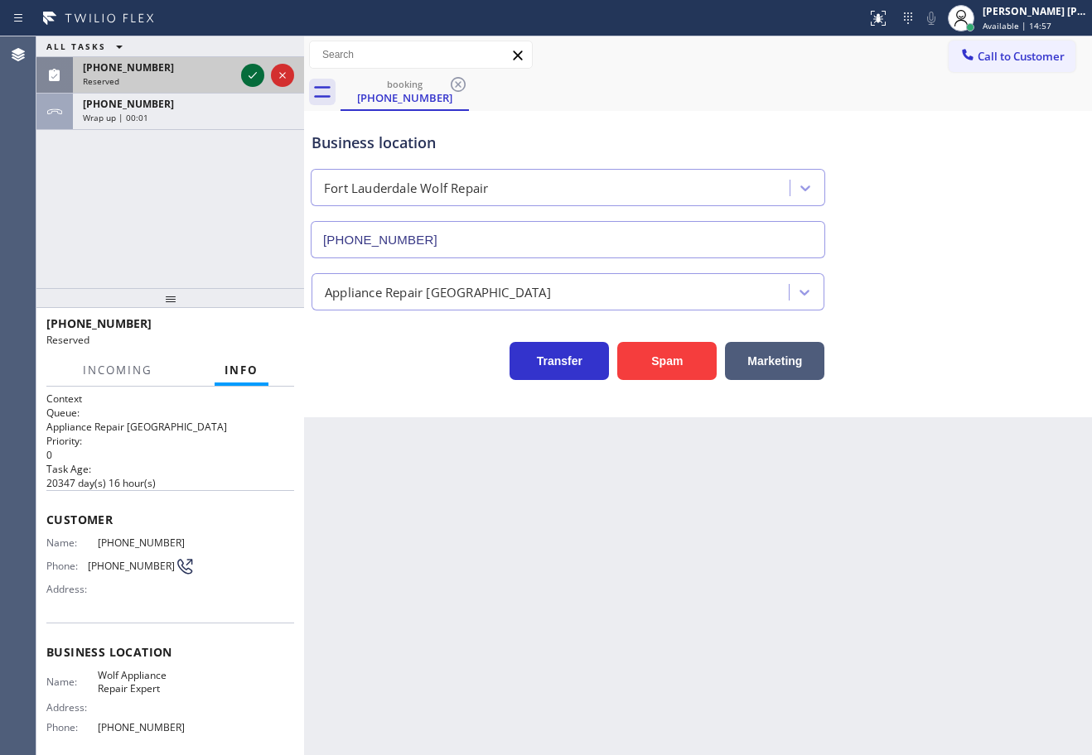
click at [248, 73] on icon at bounding box center [253, 75] width 20 height 20
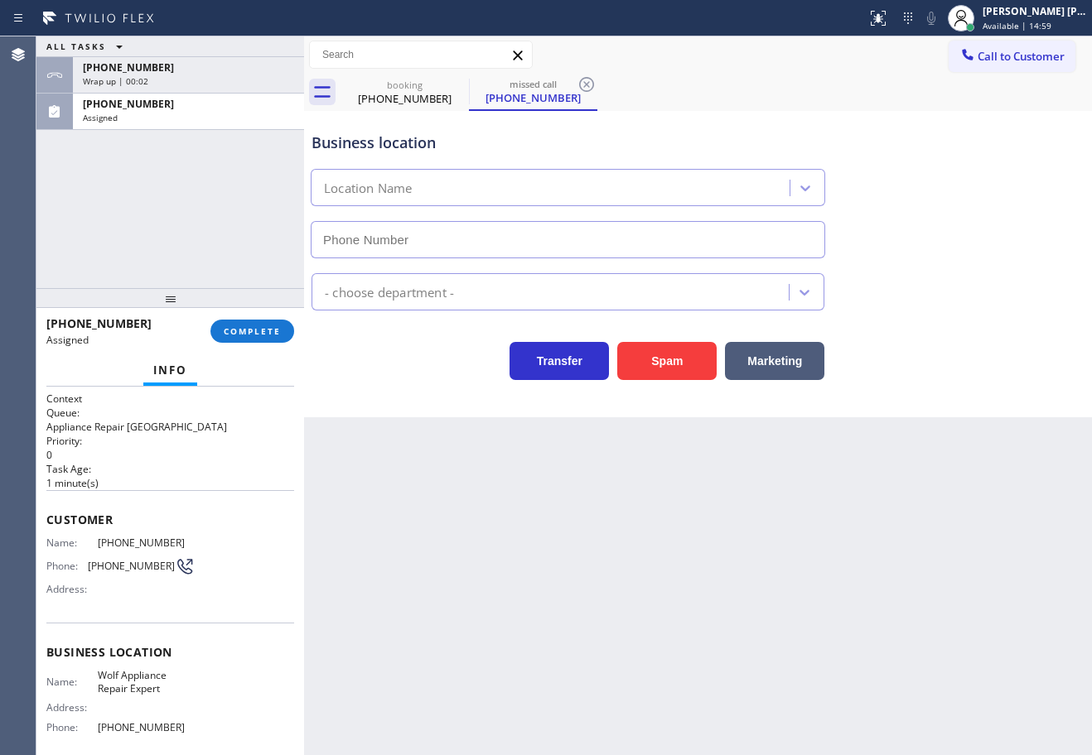
type input "[PHONE_NUMBER]"
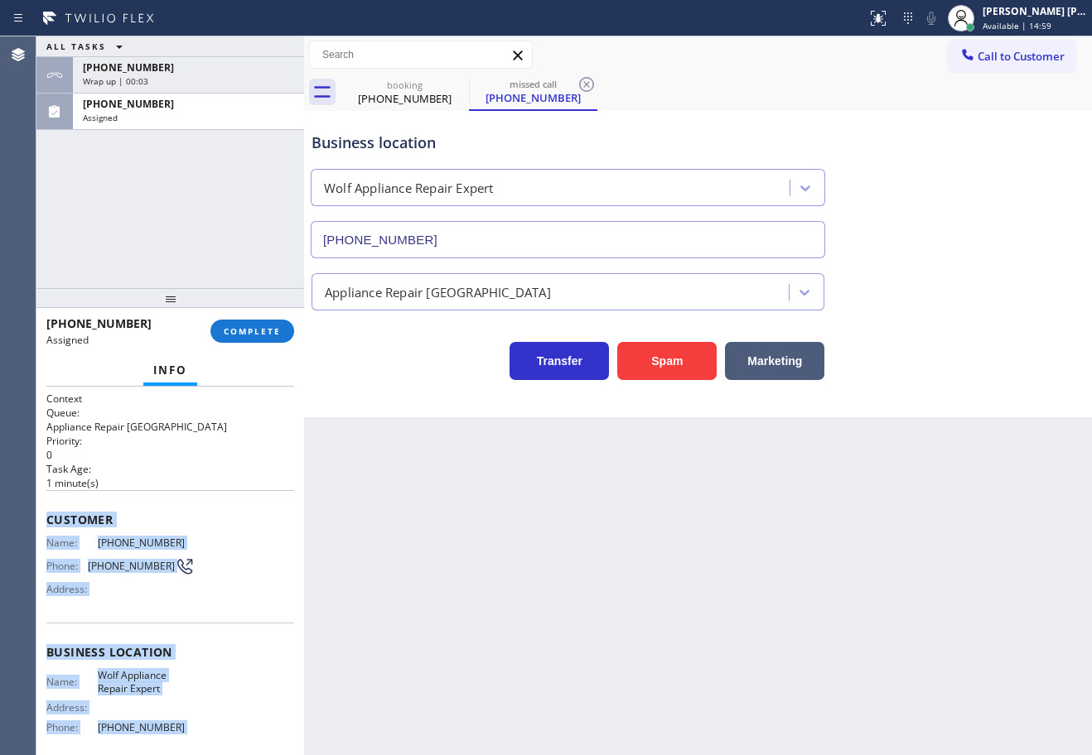
scroll to position [136, 0]
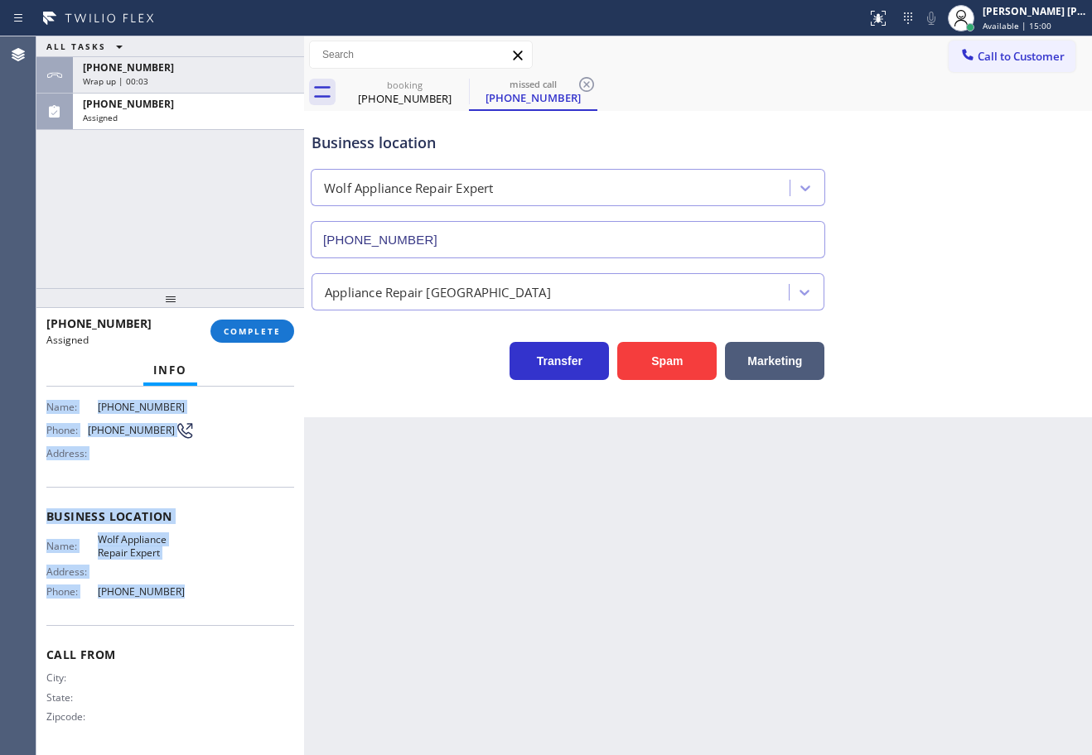
drag, startPoint x: 45, startPoint y: 517, endPoint x: 210, endPoint y: 542, distance: 167.6
click at [205, 591] on div "Context Queue: Appliance Repair High End Priority: 0 Task Age: [DEMOGRAPHIC_DAT…" at bounding box center [170, 571] width 268 height 369
copy div "Customer Name: [PHONE_NUMBER] Phone: [PHONE_NUMBER] Address: Business location …"
click at [239, 333] on span "COMPLETE" at bounding box center [252, 331] width 57 height 12
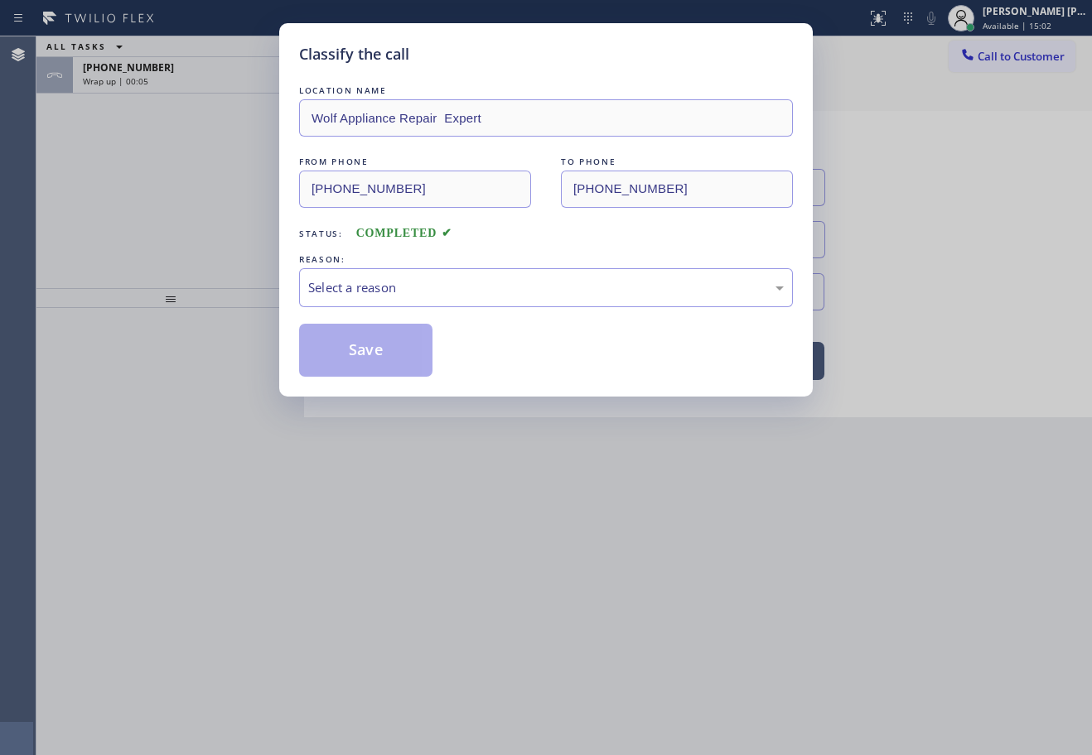
click at [398, 286] on div "Select a reason" at bounding box center [545, 287] width 475 height 19
click at [379, 358] on button "Save" at bounding box center [365, 350] width 133 height 53
click at [379, 356] on button "Save" at bounding box center [365, 350] width 133 height 53
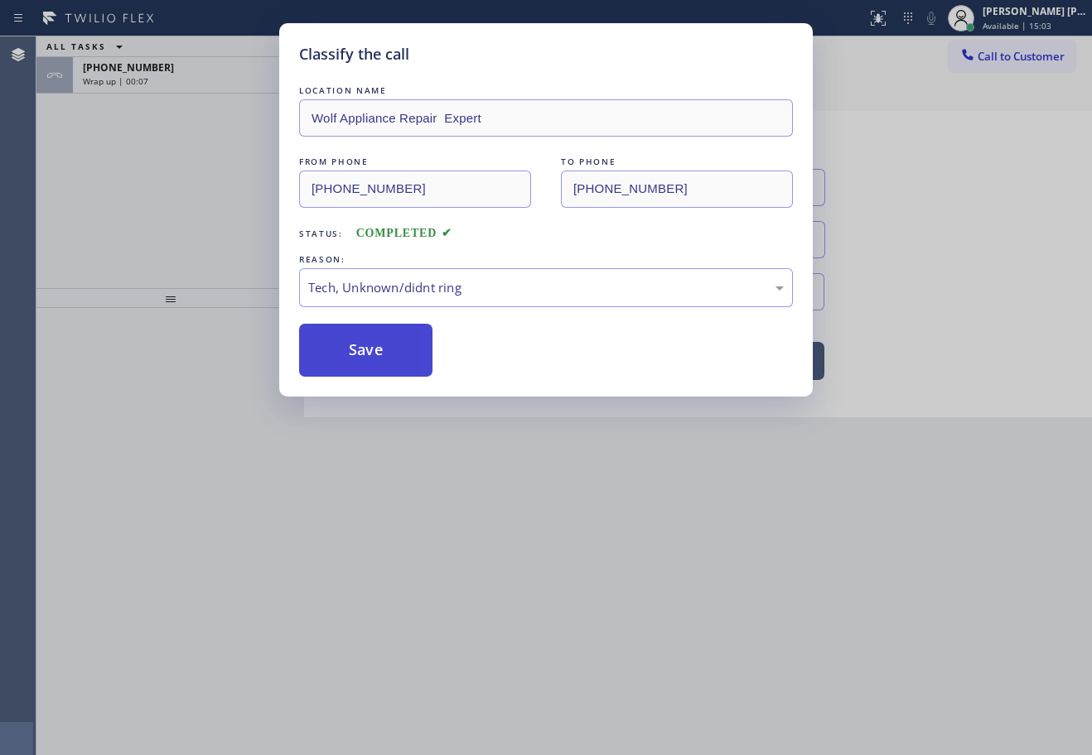
click at [379, 356] on button "Save" at bounding box center [365, 350] width 133 height 53
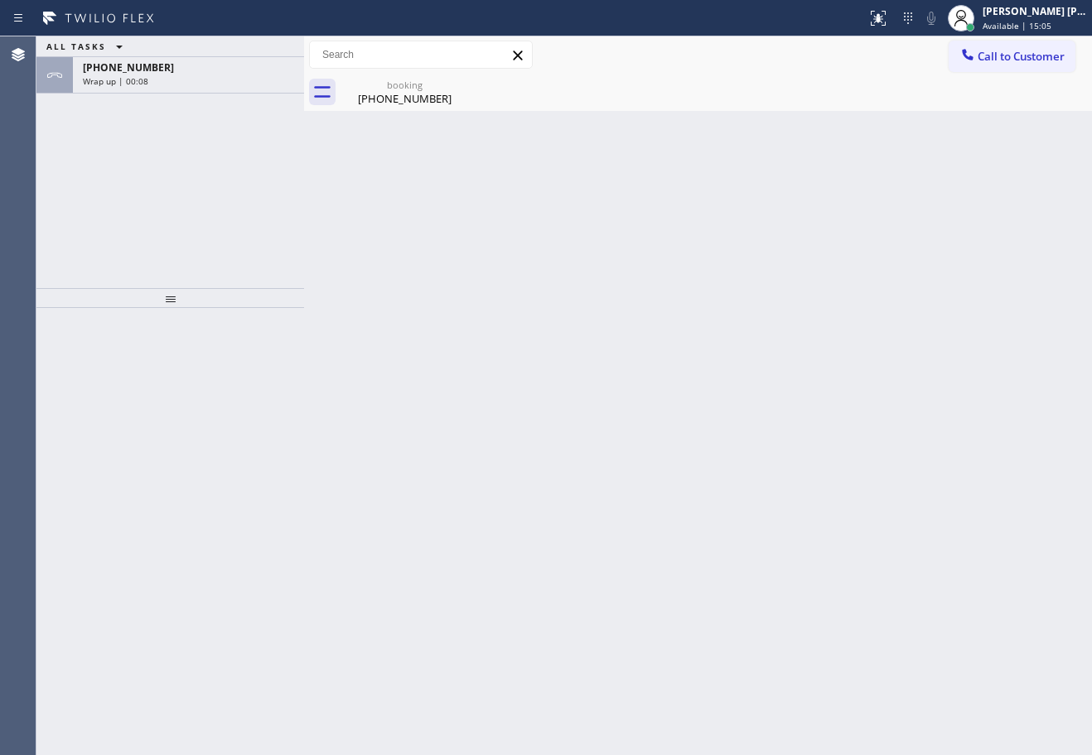
click at [1016, 64] on button "Call to Customer" at bounding box center [1011, 56] width 127 height 31
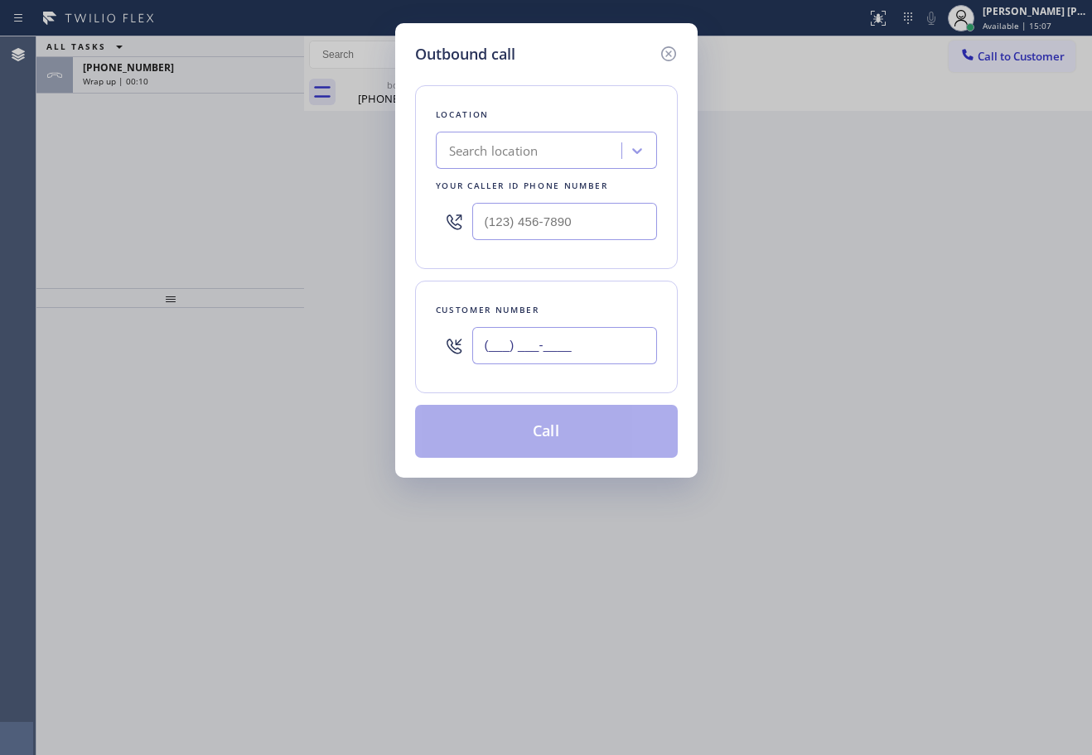
click at [602, 350] on input "(___) ___-____" at bounding box center [564, 345] width 185 height 37
paste input "801) 688-8849"
type input "[PHONE_NUMBER]"
click at [579, 214] on input "(___) ___-____" at bounding box center [564, 221] width 185 height 37
paste input "760) 314-8909"
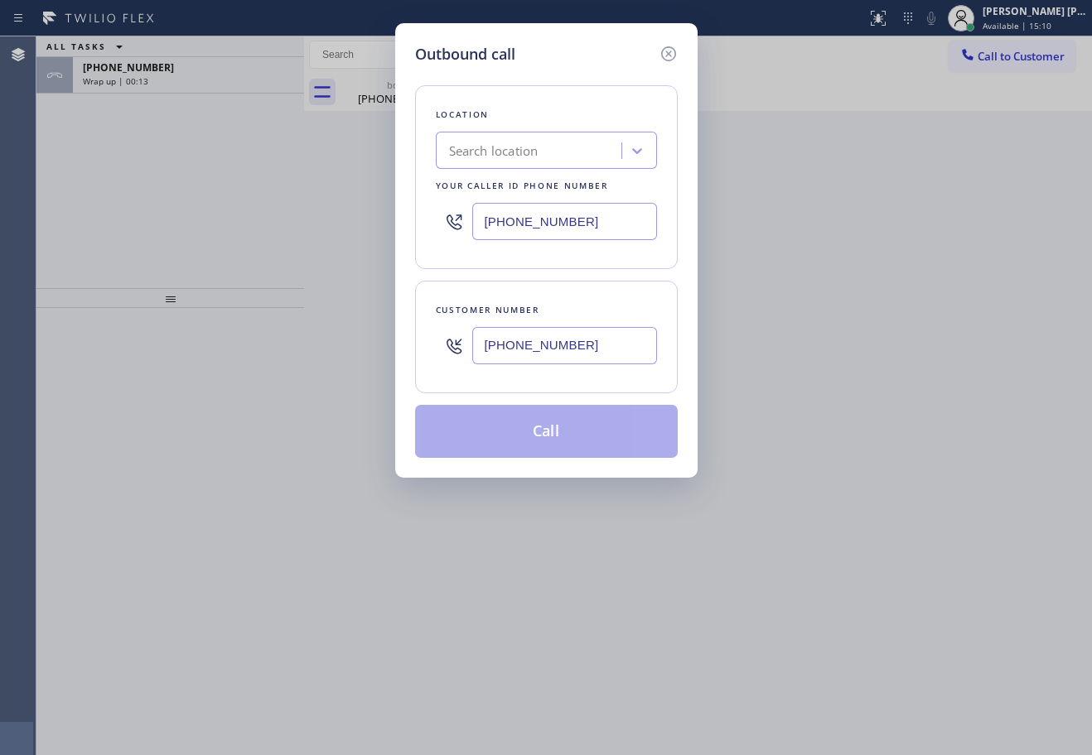
type input "[PHONE_NUMBER]"
click at [543, 434] on button "Call" at bounding box center [546, 431] width 263 height 53
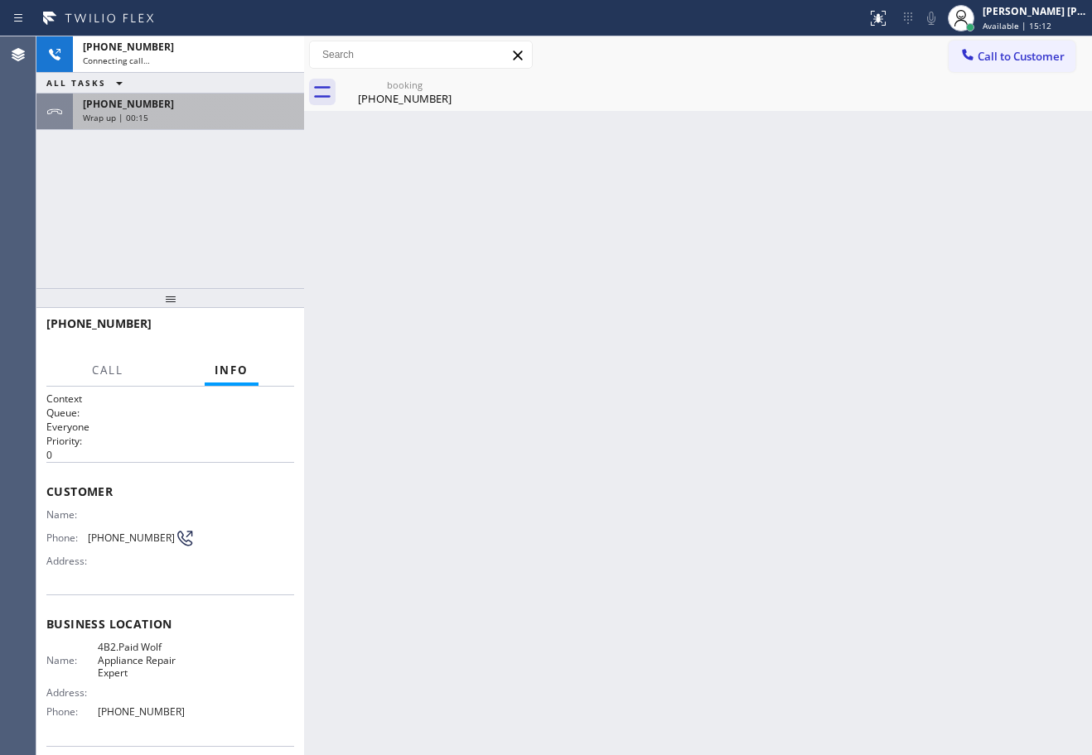
click at [254, 121] on div "Wrap up | 00:15" at bounding box center [188, 118] width 211 height 12
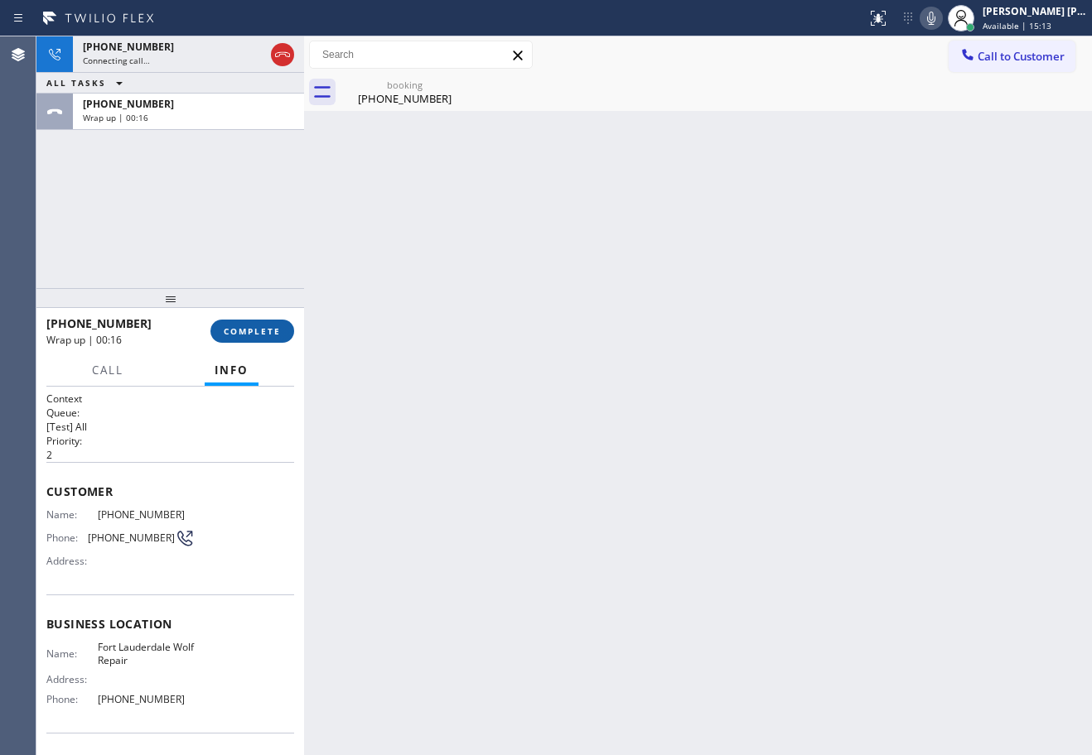
click at [252, 330] on span "COMPLETE" at bounding box center [252, 331] width 57 height 12
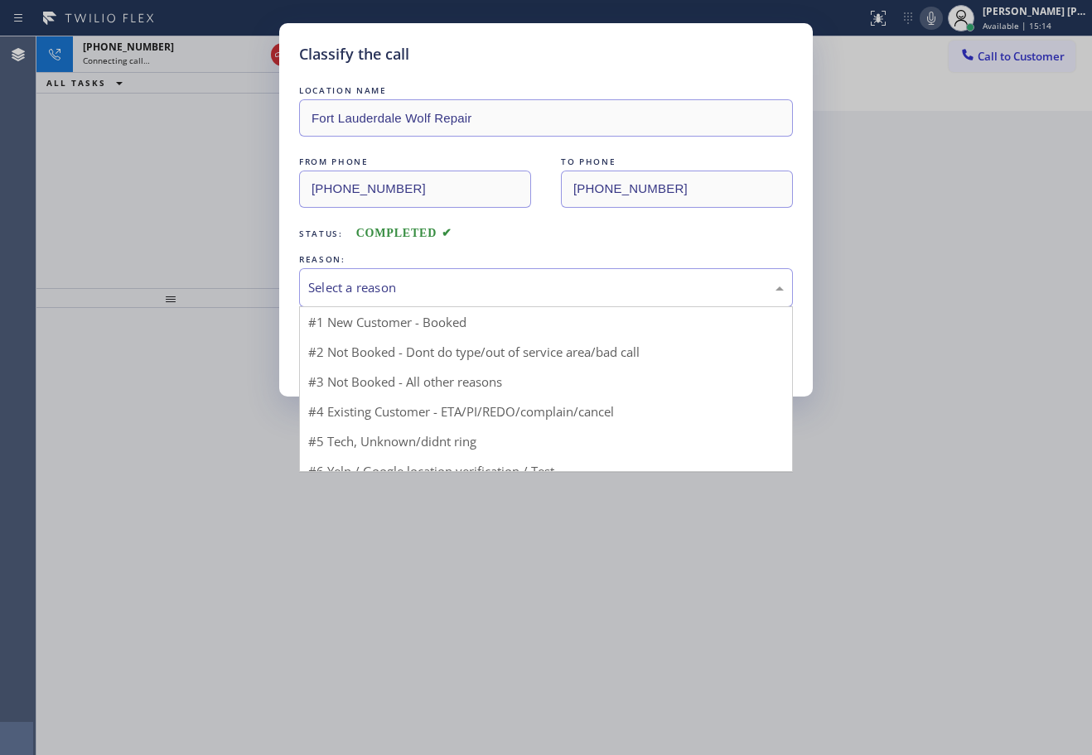
click at [369, 275] on div "Select a reason" at bounding box center [546, 287] width 494 height 39
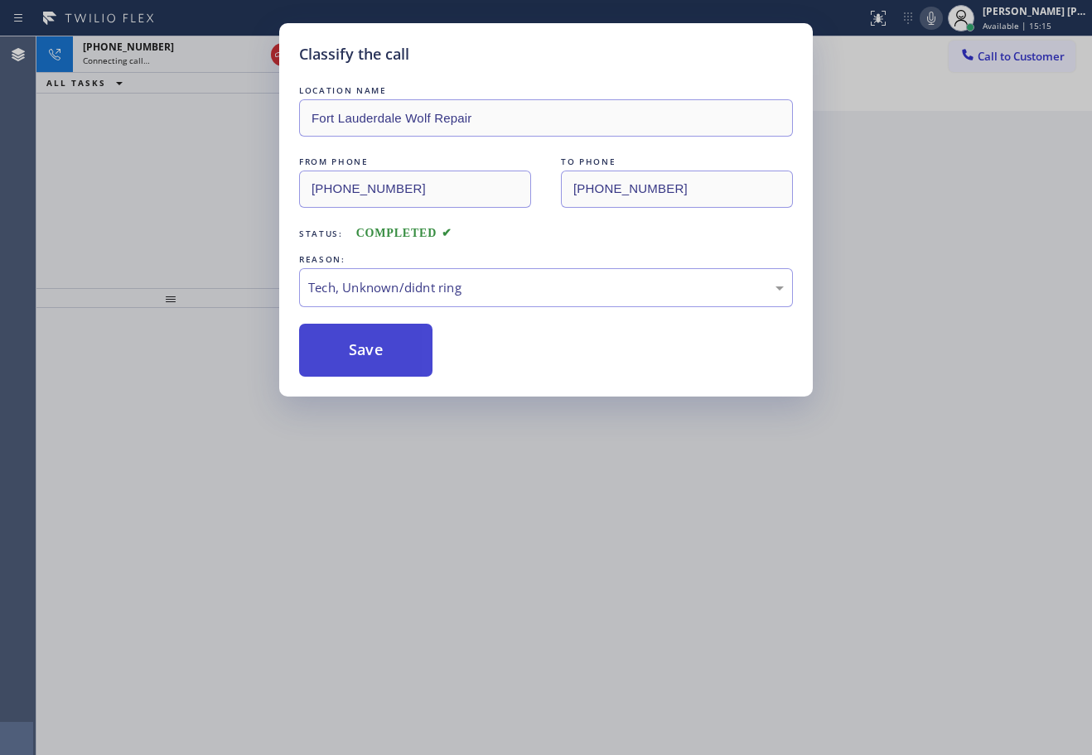
click at [338, 357] on button "Save" at bounding box center [365, 350] width 133 height 53
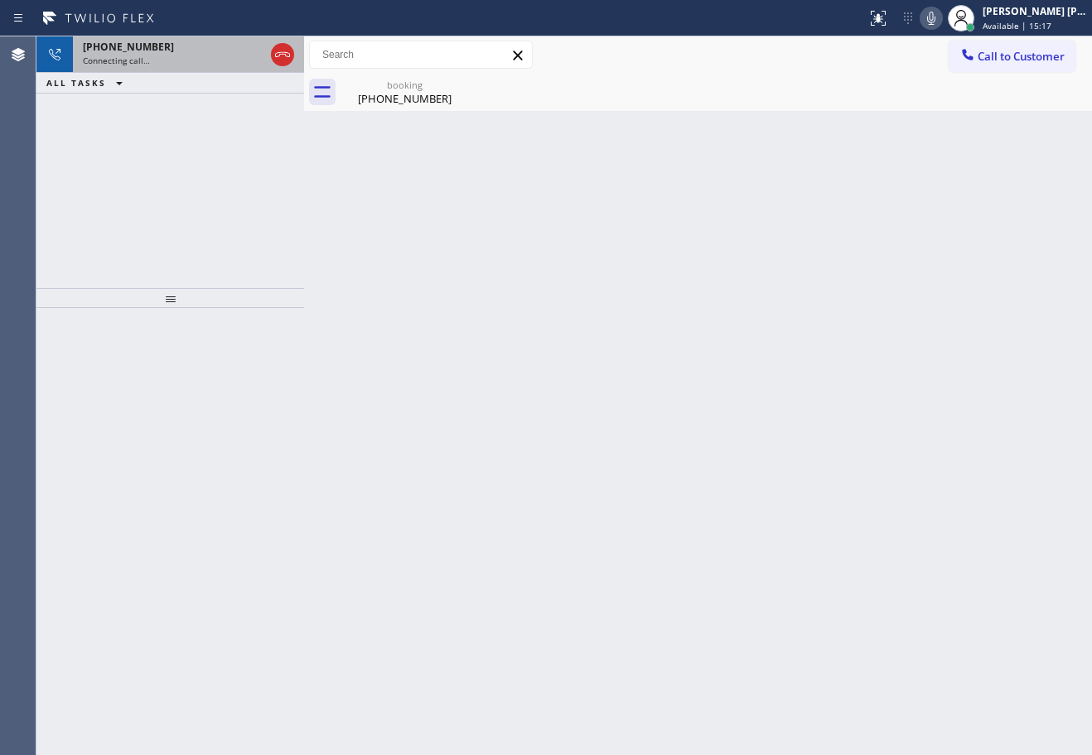
click at [213, 60] on div "Connecting call…" at bounding box center [173, 61] width 181 height 12
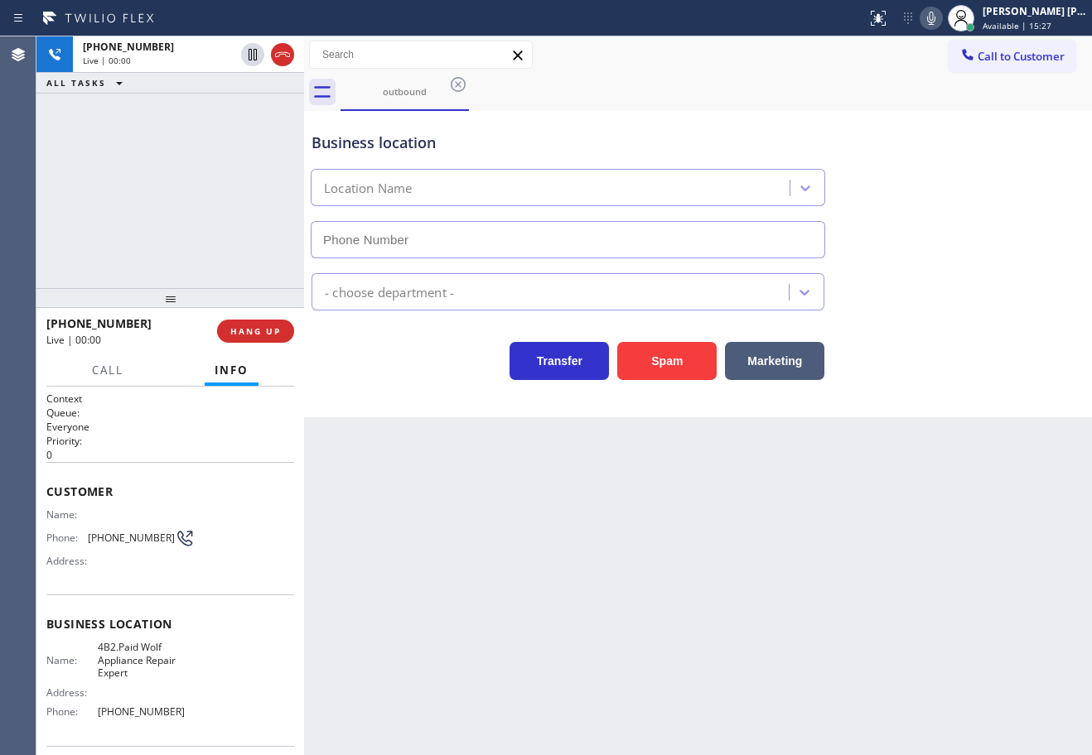
type input "[PHONE_NUMBER]"
drag, startPoint x: 675, startPoint y: 383, endPoint x: 670, endPoint y: 352, distance: 31.0
click at [674, 382] on div "Business location Wolf Appliance Repair Expert [PHONE_NUMBER] Appliance Repair …" at bounding box center [698, 264] width 788 height 306
click at [670, 352] on button "Spam" at bounding box center [666, 361] width 99 height 38
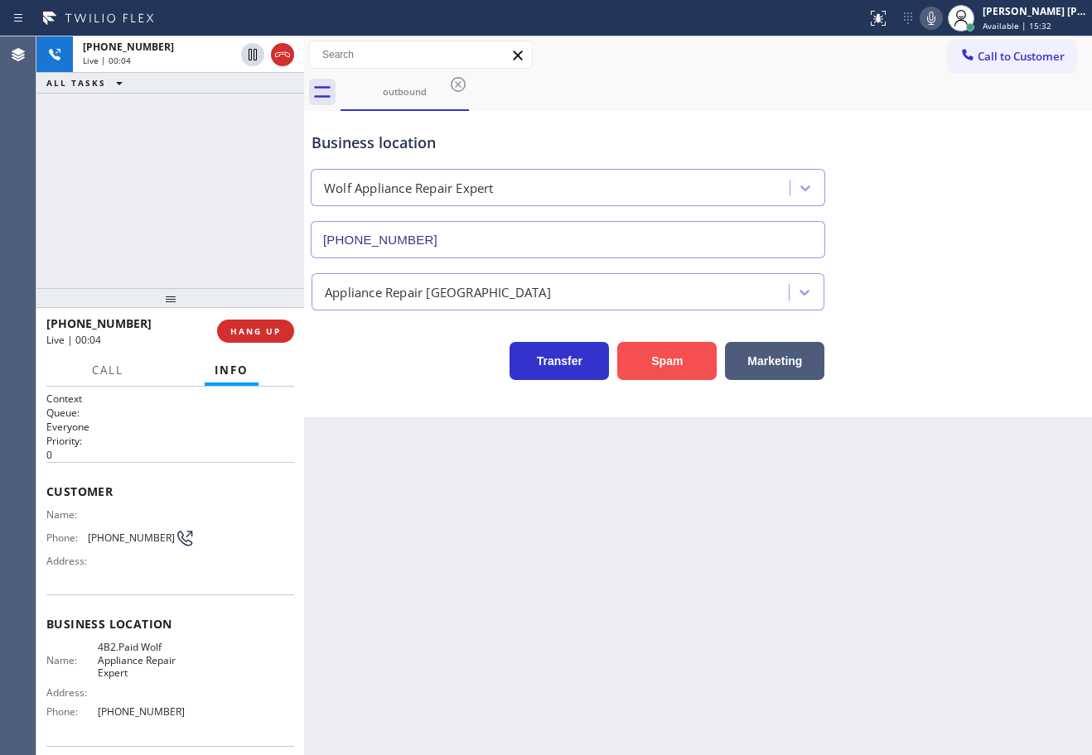
click at [670, 352] on button "Spam" at bounding box center [666, 361] width 99 height 38
click at [248, 335] on span "HANG UP" at bounding box center [255, 331] width 51 height 12
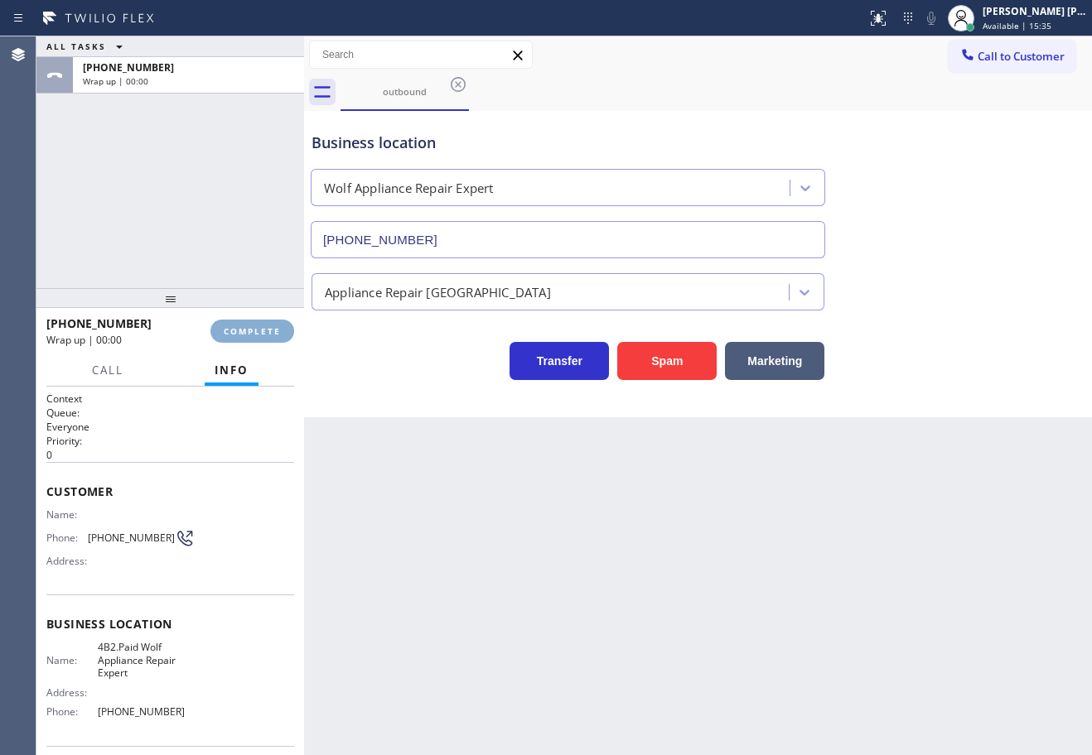
click at [248, 335] on span "COMPLETE" at bounding box center [252, 331] width 57 height 12
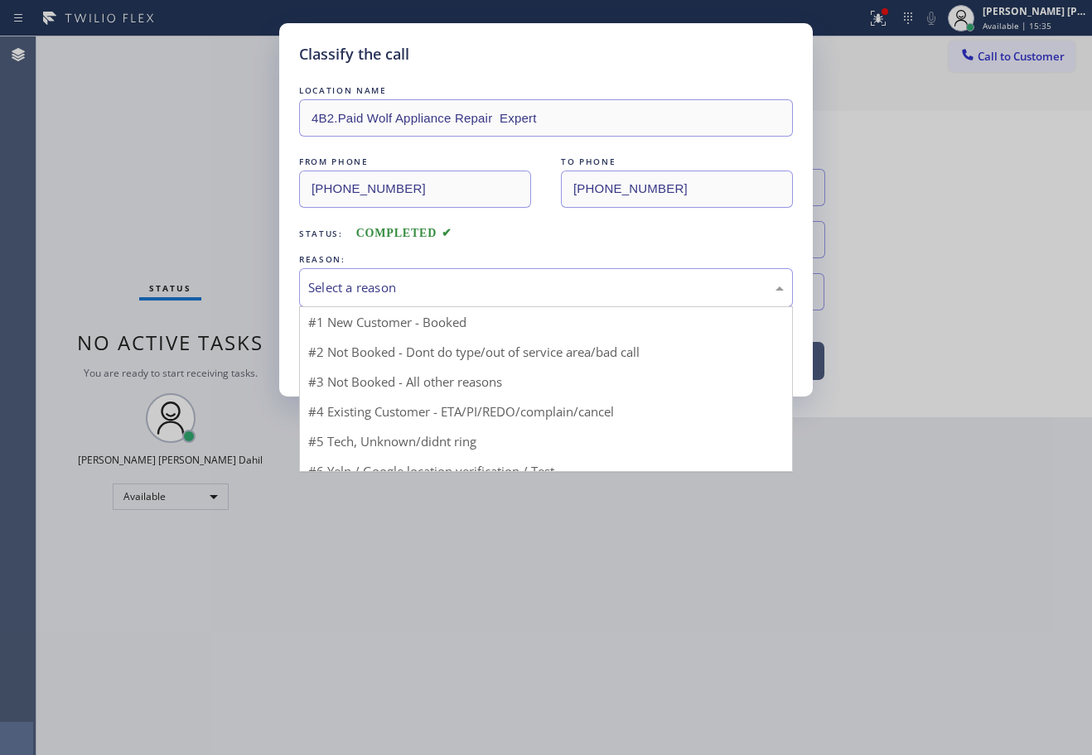
click at [358, 272] on div "Select a reason" at bounding box center [546, 287] width 494 height 39
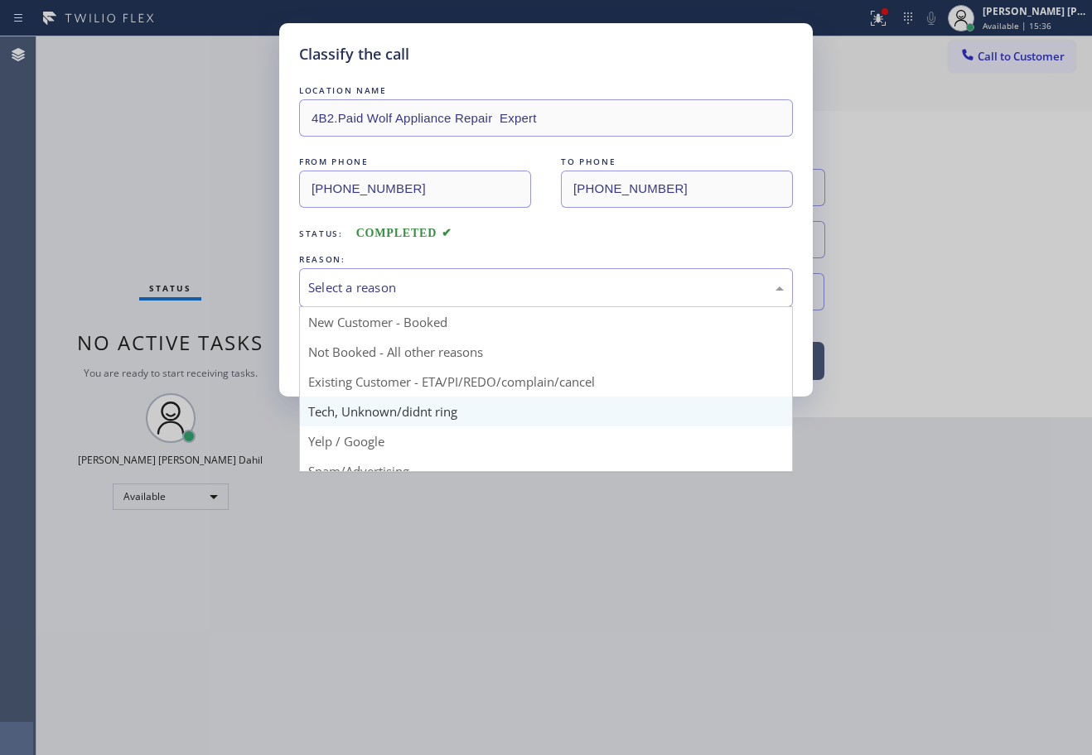
drag, startPoint x: 461, startPoint y: 412, endPoint x: 364, endPoint y: 384, distance: 100.9
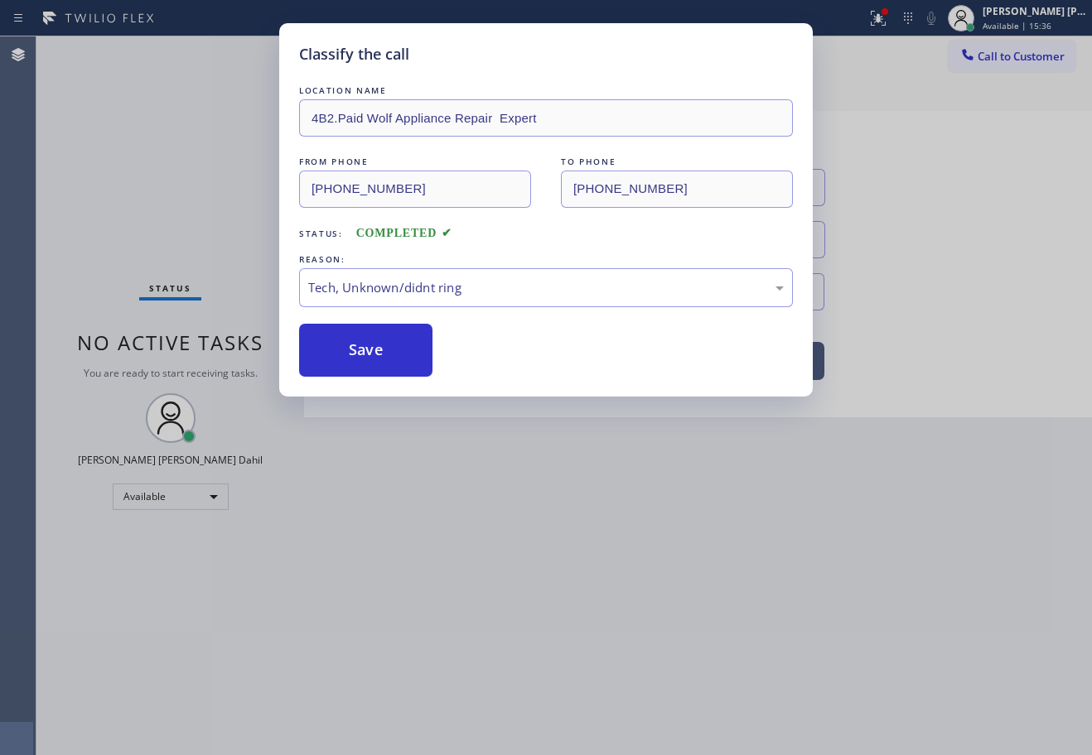
click at [364, 384] on div "Classify the call LOCATION NAME 4B2.Paid Wolf Appliance Repair Expert FROM PHON…" at bounding box center [545, 210] width 533 height 374
click at [406, 297] on div "Tech, Unknown/didnt ring" at bounding box center [546, 287] width 494 height 39
click at [353, 366] on button "Save" at bounding box center [365, 350] width 133 height 53
click at [356, 362] on button "Save" at bounding box center [365, 350] width 133 height 53
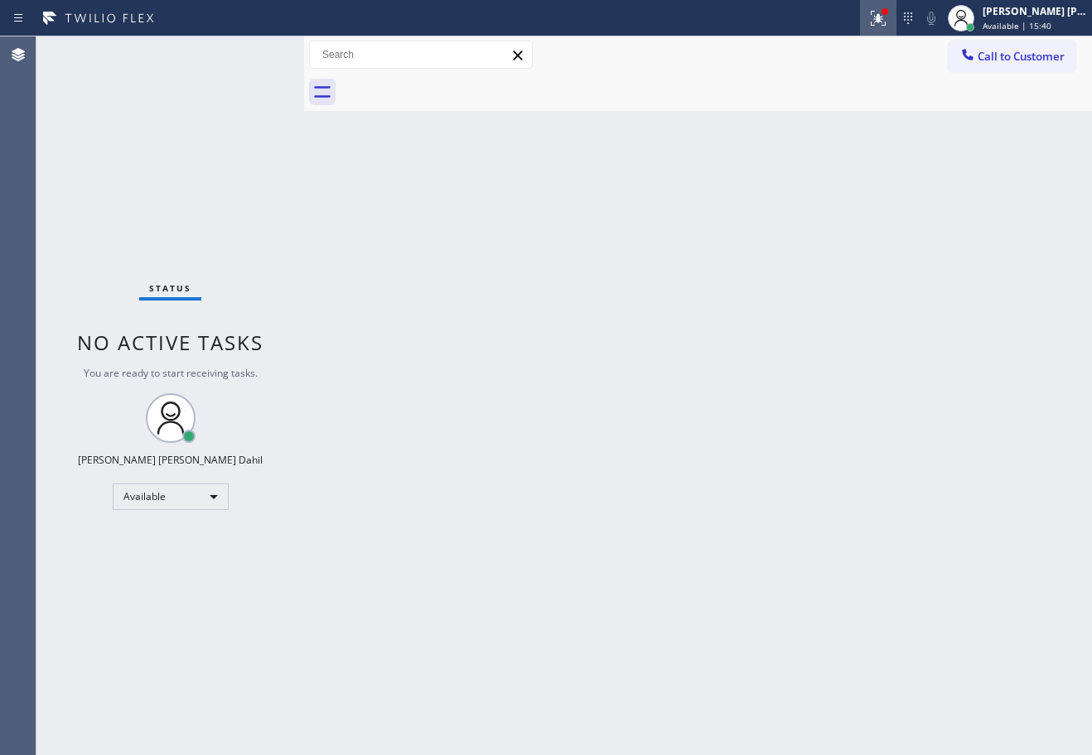
click at [896, 22] on div at bounding box center [878, 18] width 36 height 20
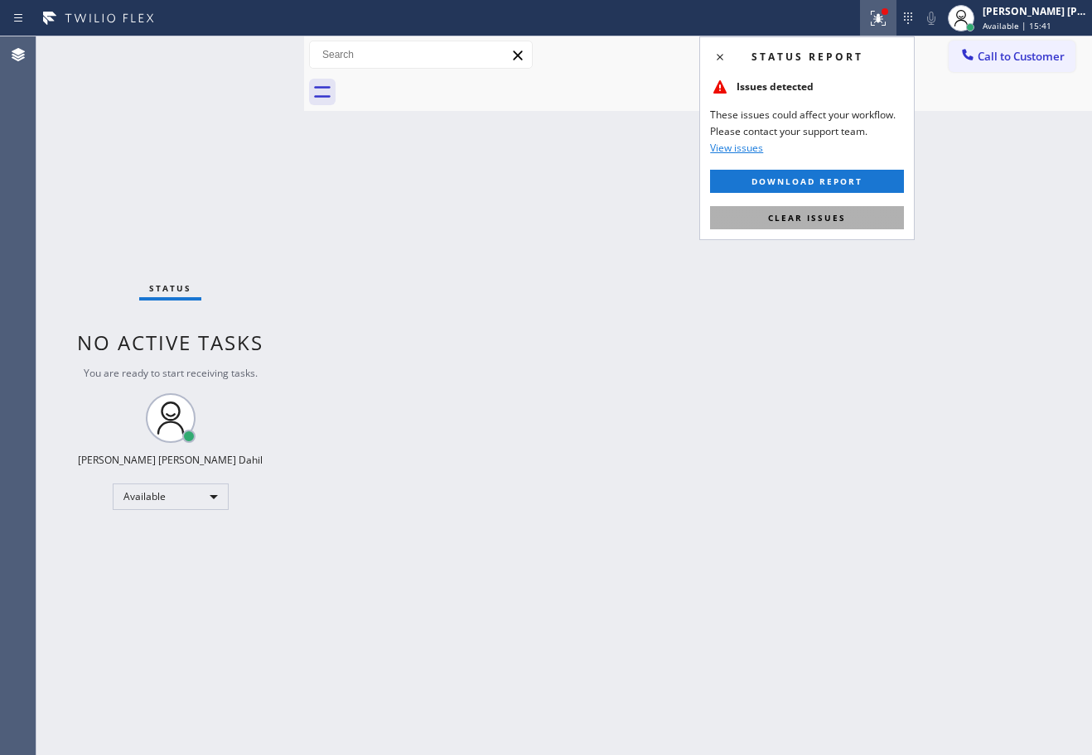
click at [861, 210] on button "Clear issues" at bounding box center [807, 217] width 194 height 23
click at [861, 210] on div "Back to Dashboard Change Sender ID Customers Technicians Select a contact Outbo…" at bounding box center [698, 395] width 788 height 719
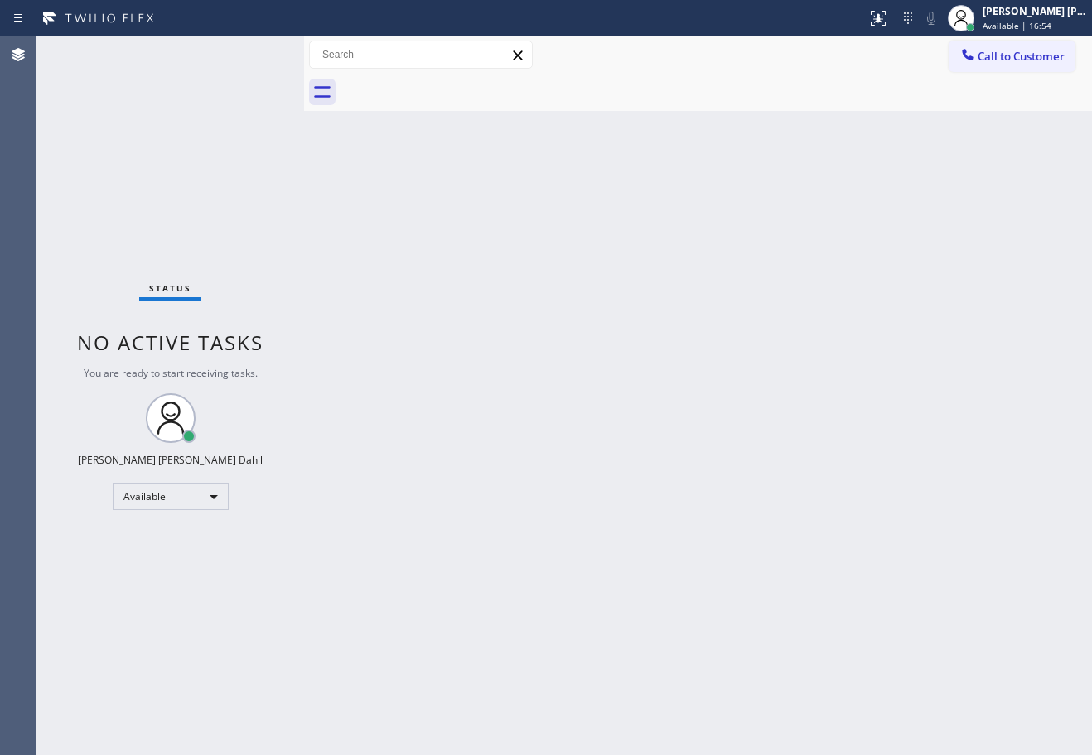
click at [230, 55] on div "Status No active tasks You are ready to start receiving tasks. [PERSON_NAME] [P…" at bounding box center [170, 395] width 268 height 719
drag, startPoint x: 759, startPoint y: 584, endPoint x: 764, endPoint y: 602, distance: 19.1
click at [759, 593] on div "Back to Dashboard Change Sender ID Customers Technicians Select a contact Outbo…" at bounding box center [698, 395] width 788 height 719
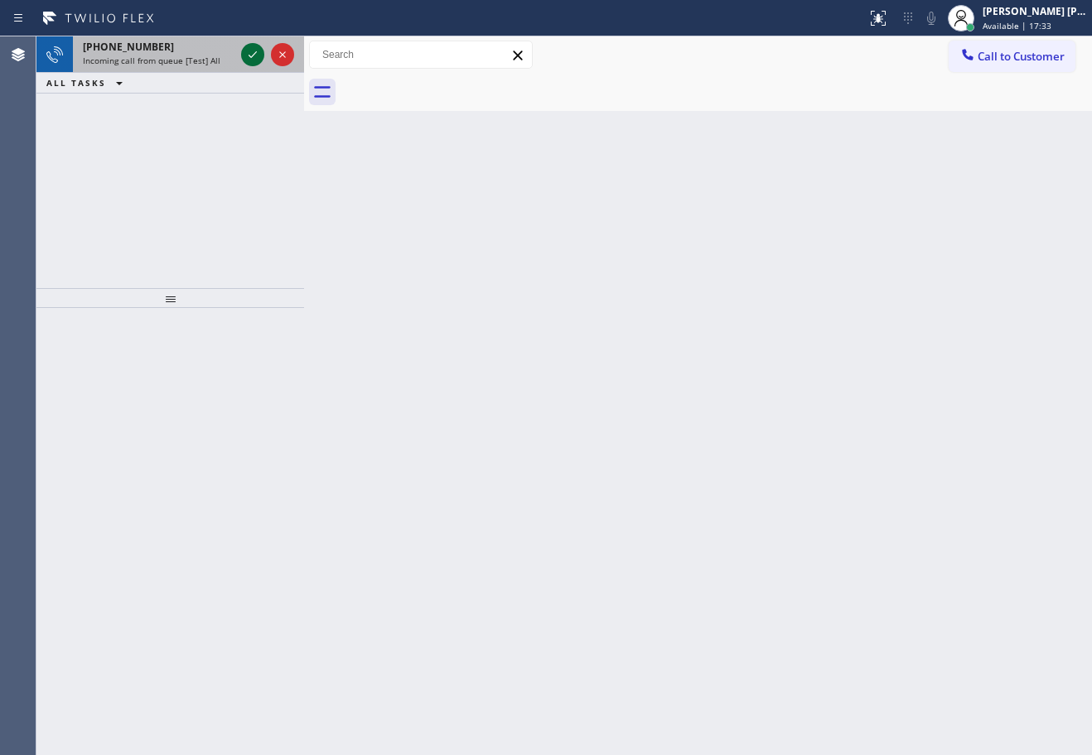
click at [250, 51] on icon at bounding box center [253, 55] width 20 height 20
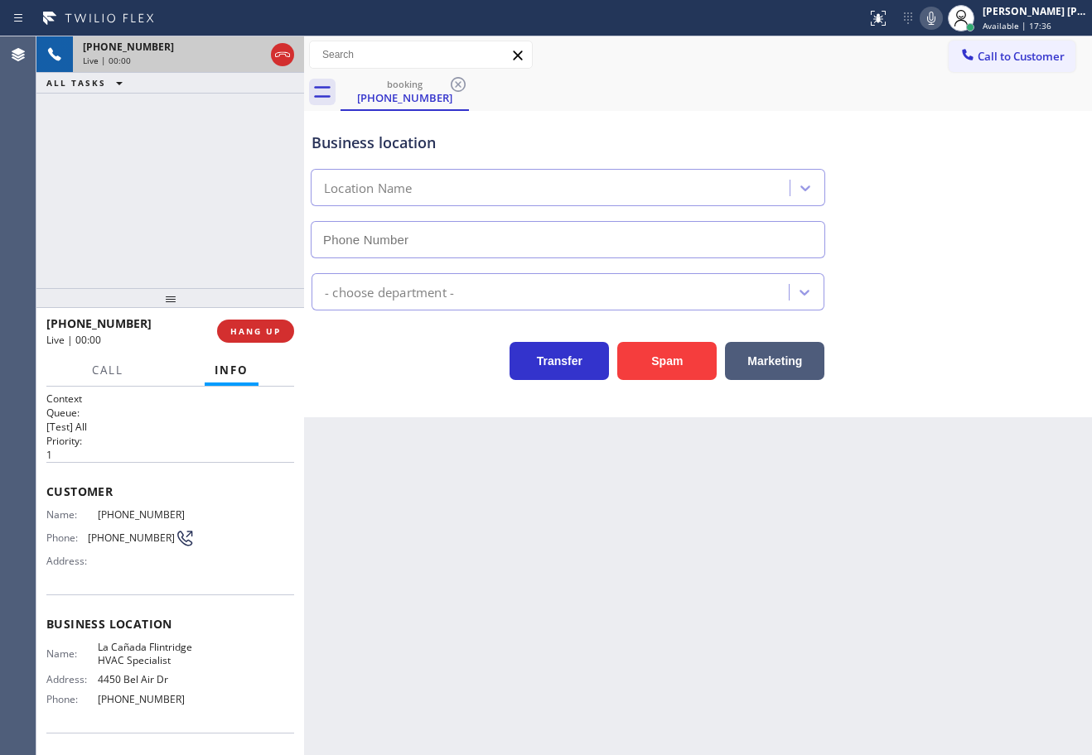
type input "[PHONE_NUMBER]"
click at [165, 175] on div "[PHONE_NUMBER] Live | 00:13 ALL TASKS ALL TASKS ACTIVE TASKS TASKS IN WRAP UP" at bounding box center [170, 162] width 268 height 252
click at [958, 196] on div "Business location [GEOGRAPHIC_DATA] HVAC Specialist [PHONE_NUMBER]" at bounding box center [697, 183] width 779 height 150
click at [958, 195] on div "Business location [GEOGRAPHIC_DATA] HVAC Specialist [PHONE_NUMBER]" at bounding box center [697, 183] width 779 height 150
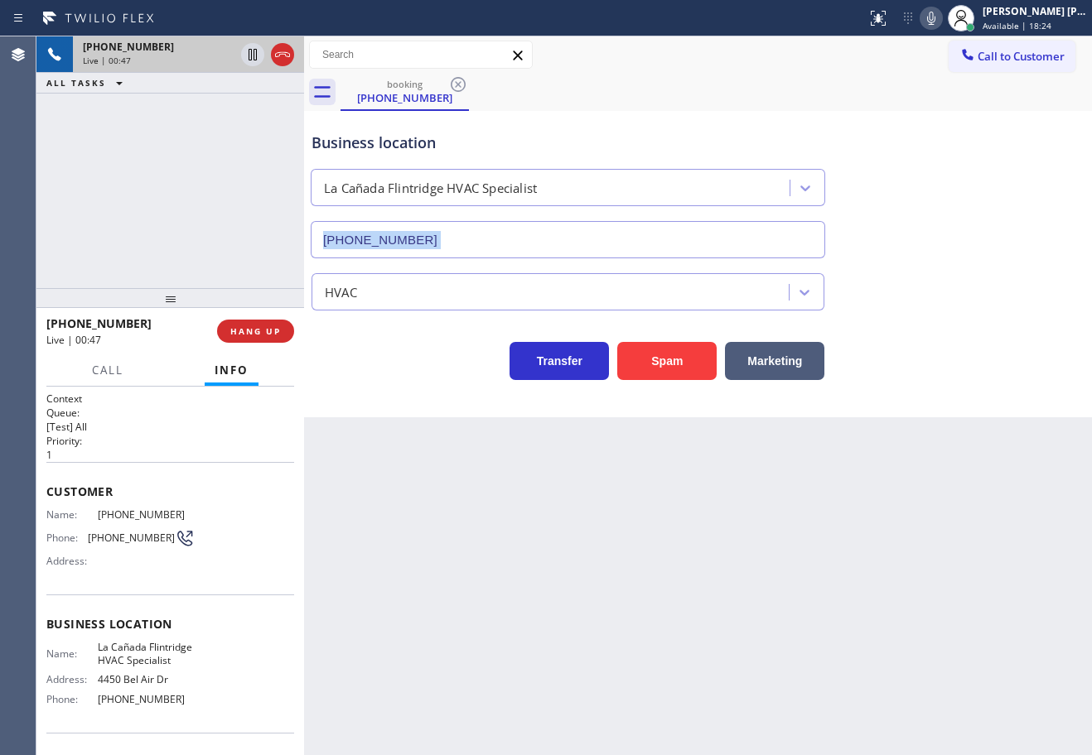
click at [958, 195] on div "Business location [GEOGRAPHIC_DATA] HVAC Specialist [PHONE_NUMBER]" at bounding box center [697, 183] width 779 height 150
click at [941, 24] on icon at bounding box center [931, 18] width 20 height 20
click at [941, 123] on div "Business location [GEOGRAPHIC_DATA] HVAC Specialist [PHONE_NUMBER]" at bounding box center [697, 183] width 779 height 150
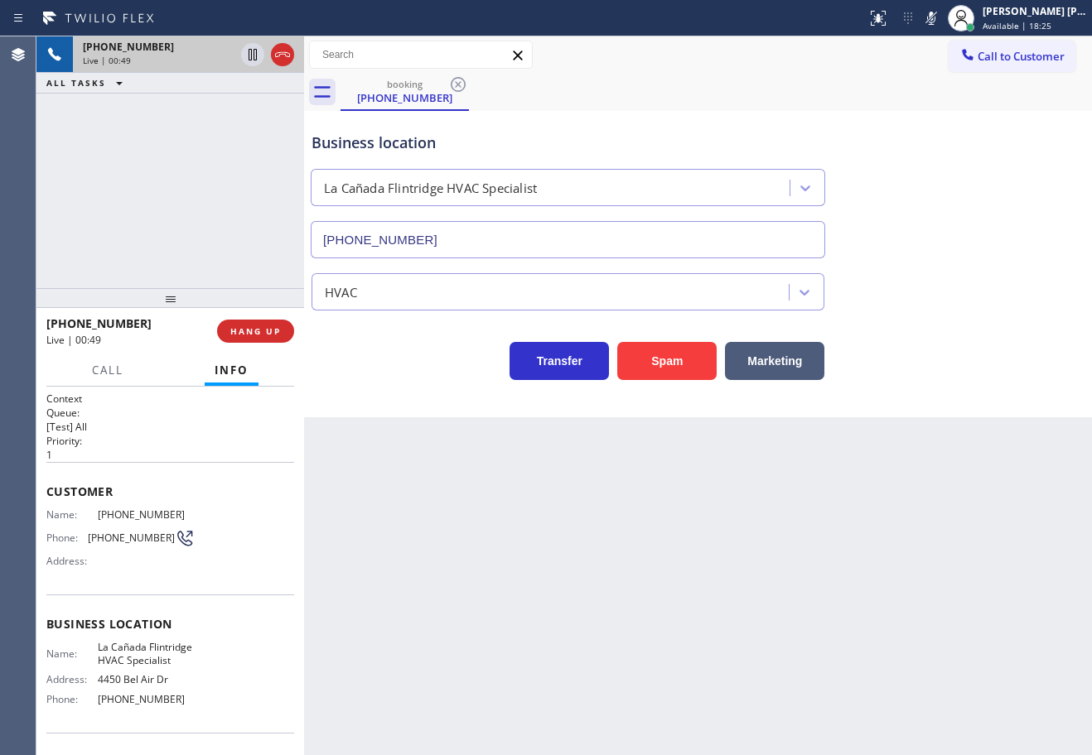
click at [265, 136] on div "[PHONE_NUMBER] Live | 00:49 ALL TASKS ALL TASKS ACTIVE TASKS TASKS IN WRAP UP" at bounding box center [170, 162] width 268 height 252
click at [252, 53] on icon at bounding box center [252, 55] width 8 height 12
click at [252, 49] on icon at bounding box center [253, 55] width 20 height 20
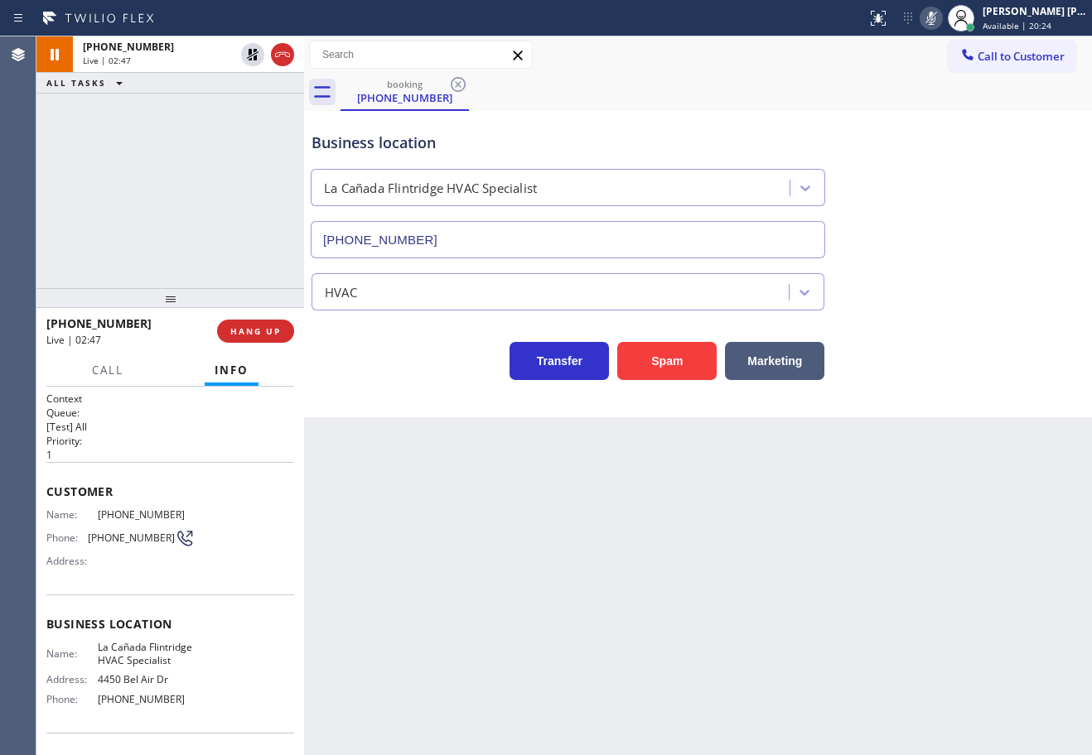
click at [935, 15] on icon at bounding box center [931, 18] width 8 height 13
click at [798, 66] on div "Call to Customer Outbound call Location Wolf Appliance Repair Expert Your calle…" at bounding box center [698, 55] width 788 height 29
click at [235, 169] on div "[PHONE_NUMBER] Live | 03:44 ALL TASKS ALL TASKS ACTIVE TASKS TASKS IN WRAP UP" at bounding box center [170, 162] width 268 height 252
drag, startPoint x: 247, startPoint y: 55, endPoint x: 513, endPoint y: 40, distance: 266.3
click at [247, 55] on icon at bounding box center [253, 55] width 20 height 20
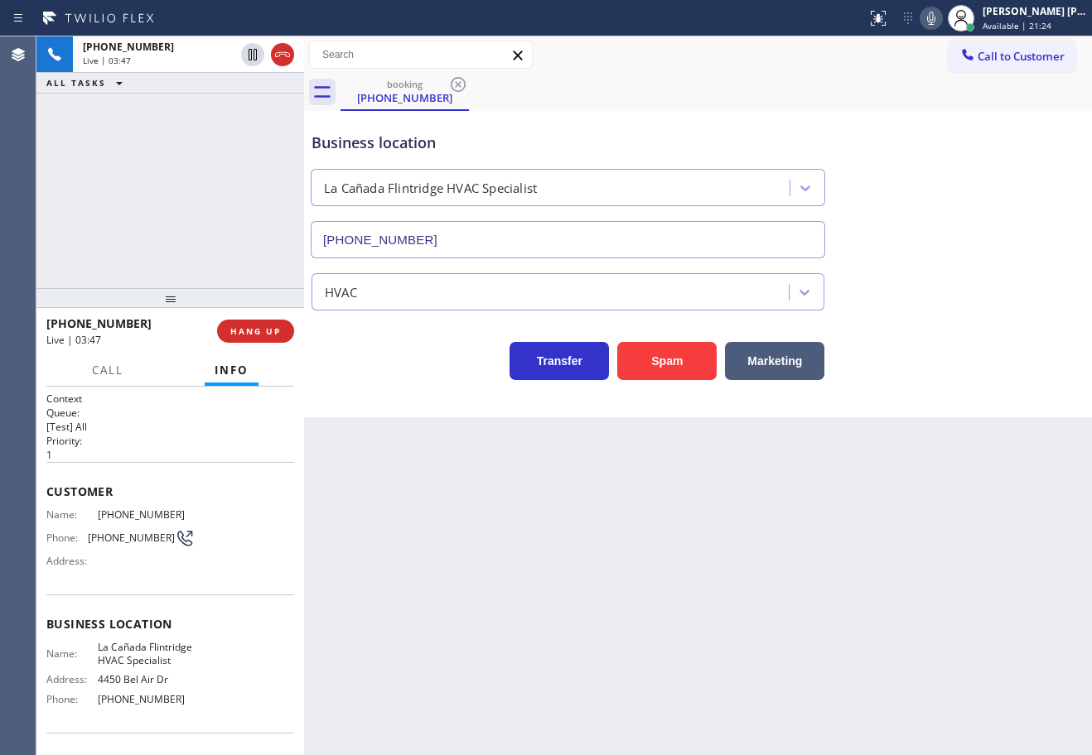
click at [935, 17] on icon at bounding box center [931, 18] width 8 height 13
click at [181, 156] on div "[PHONE_NUMBER] Live | 04:24 ALL TASKS ALL TASKS ACTIVE TASKS TASKS IN WRAP UP" at bounding box center [170, 162] width 268 height 252
click at [211, 112] on div "[PHONE_NUMBER] Live | 06:46 ALL TASKS ALL TASKS ACTIVE TASKS TASKS IN WRAP UP" at bounding box center [170, 162] width 268 height 252
drag, startPoint x: 249, startPoint y: 60, endPoint x: 465, endPoint y: 51, distance: 216.3
click at [250, 60] on icon at bounding box center [253, 55] width 12 height 12
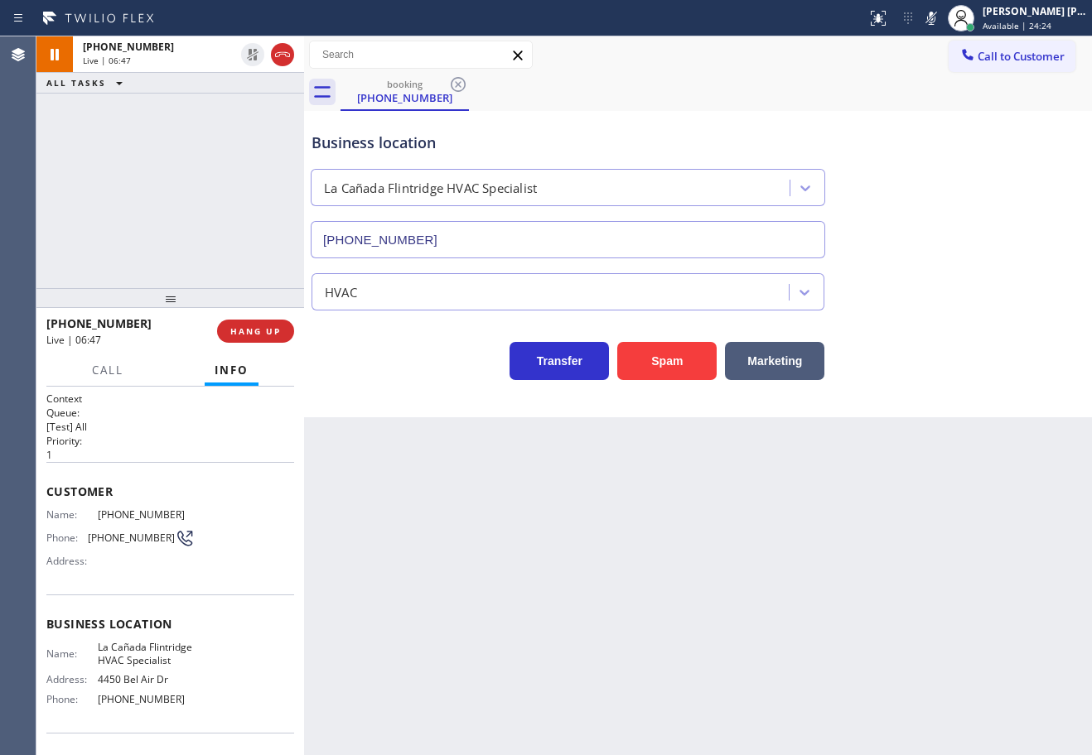
drag, startPoint x: 949, startPoint y: 17, endPoint x: 975, endPoint y: 191, distance: 176.6
click at [941, 17] on icon at bounding box center [931, 18] width 20 height 20
drag, startPoint x: 980, startPoint y: 203, endPoint x: 977, endPoint y: 347, distance: 144.1
click at [980, 250] on div "Business location [GEOGRAPHIC_DATA] HVAC Specialist [PHONE_NUMBER]" at bounding box center [697, 183] width 779 height 150
drag, startPoint x: 193, startPoint y: 518, endPoint x: 89, endPoint y: 518, distance: 103.5
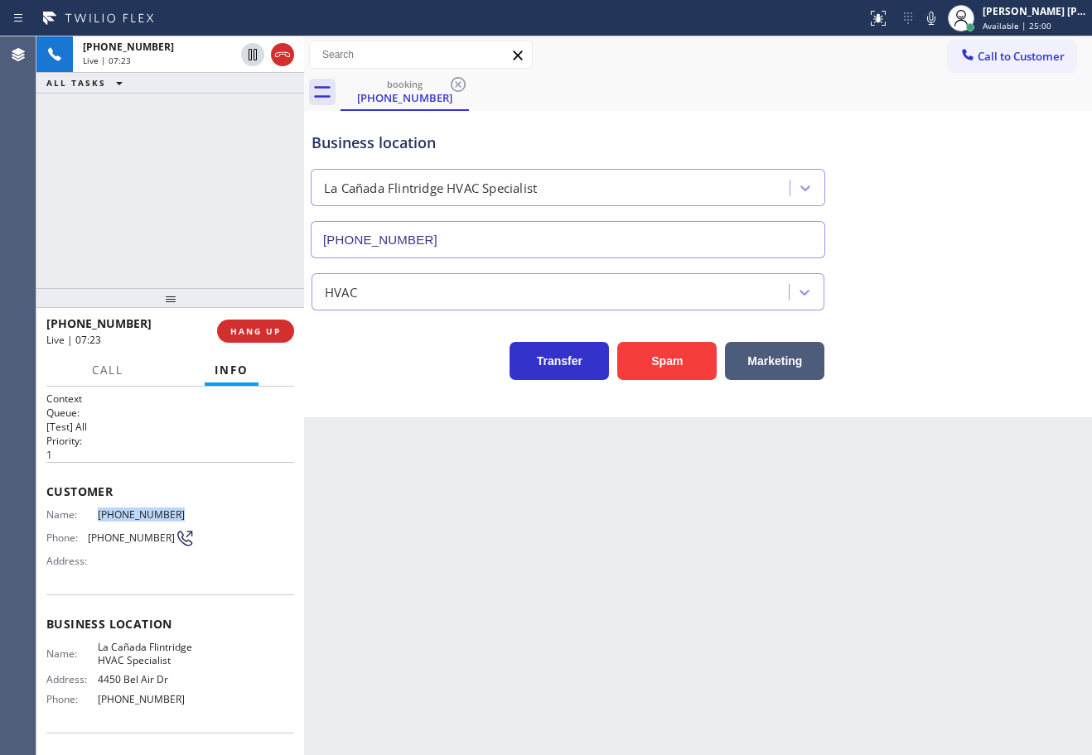
click at [89, 518] on div "Name: [PHONE_NUMBER] Phone: [PHONE_NUMBER] Address:" at bounding box center [170, 541] width 248 height 65
copy div "[PHONE_NUMBER]"
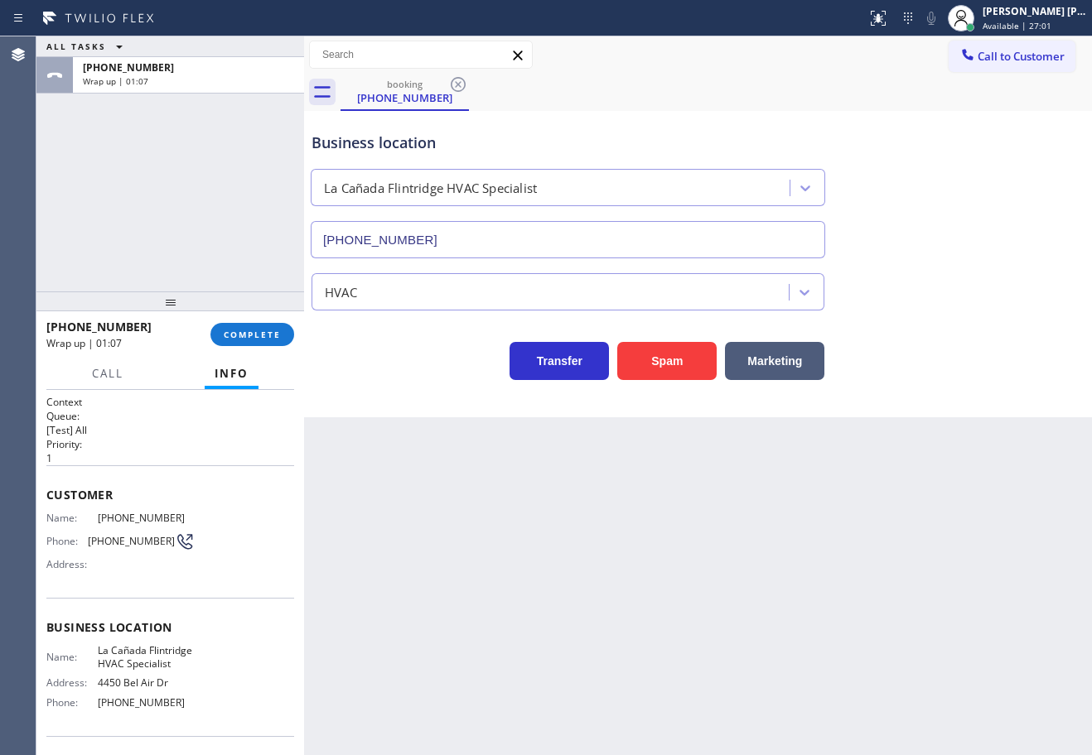
drag, startPoint x: 224, startPoint y: 298, endPoint x: 241, endPoint y: 323, distance: 30.3
click at [232, 311] on div at bounding box center [170, 302] width 268 height 20
click at [243, 330] on div "[PHONE_NUMBER] Wrap up | 01:07 COMPLETE" at bounding box center [170, 334] width 248 height 43
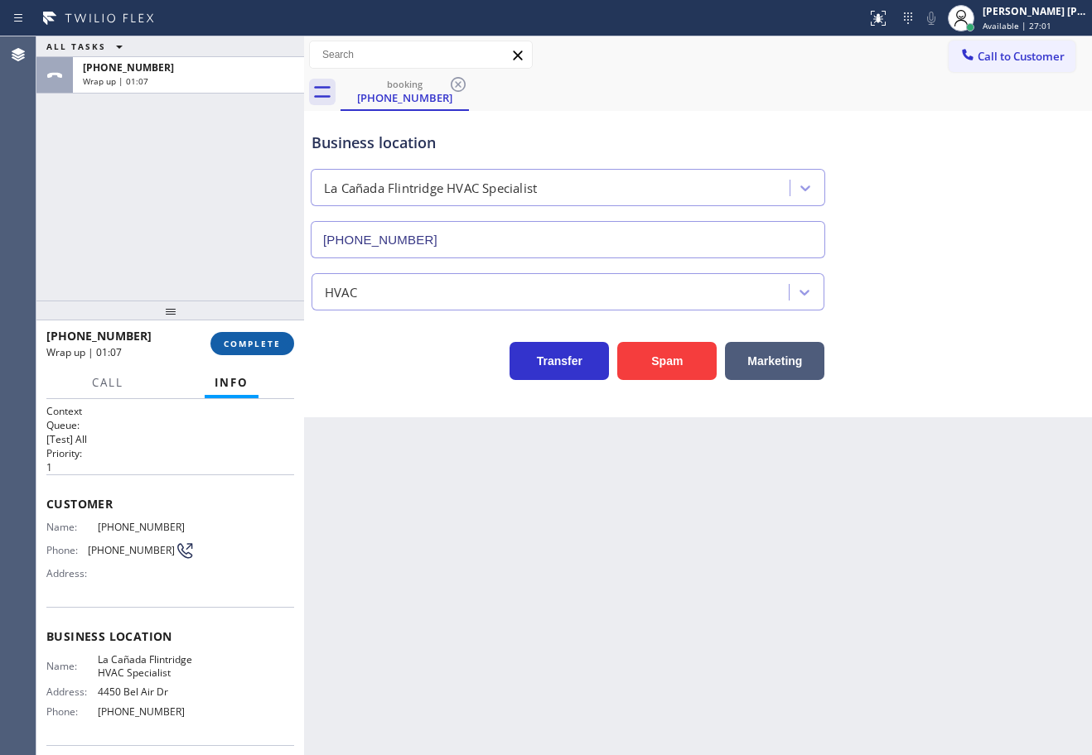
drag, startPoint x: 243, startPoint y: 331, endPoint x: 248, endPoint y: 339, distance: 8.5
click at [245, 334] on button "COMPLETE" at bounding box center [252, 343] width 84 height 23
click at [277, 343] on span "COMPLETE" at bounding box center [252, 344] width 57 height 12
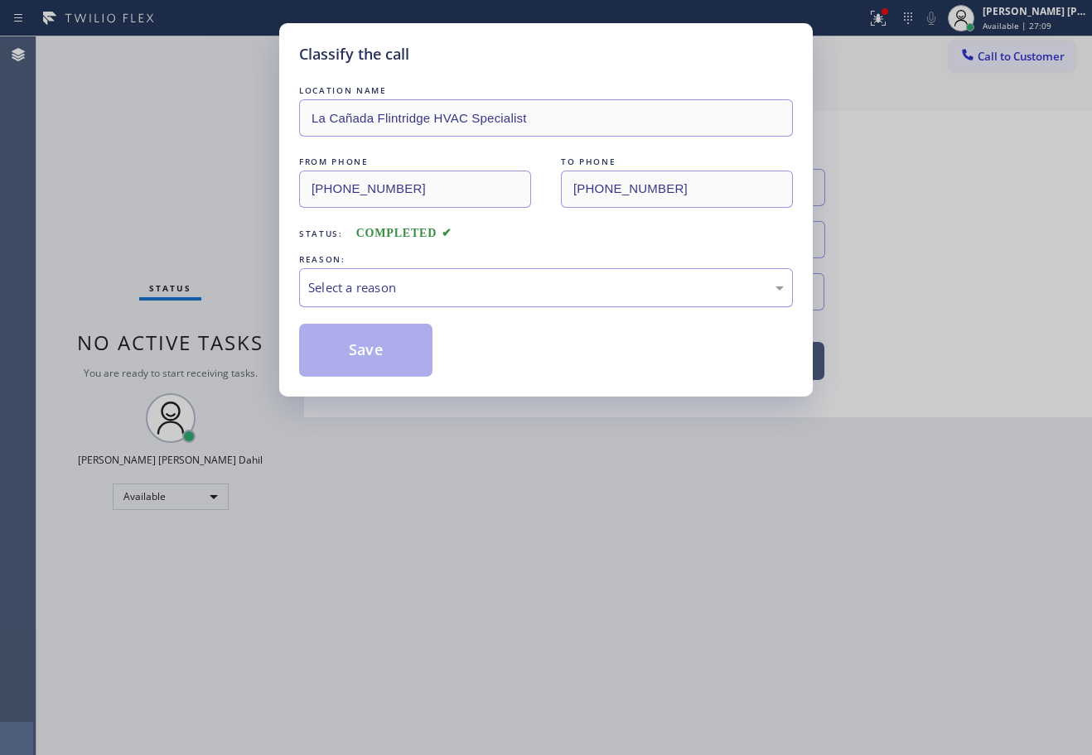
click at [441, 295] on div "Select a reason" at bounding box center [545, 287] width 475 height 19
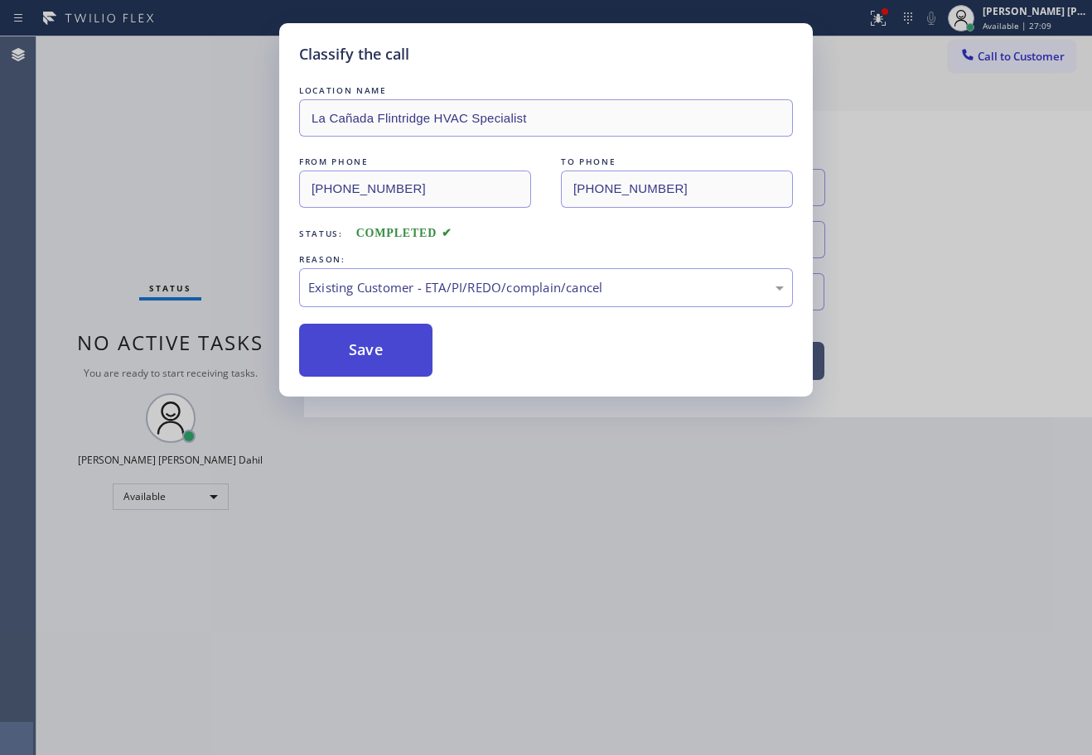
drag, startPoint x: 453, startPoint y: 383, endPoint x: 398, endPoint y: 369, distance: 57.2
click at [360, 363] on button "Save" at bounding box center [365, 350] width 133 height 53
click at [359, 361] on button "Save" at bounding box center [365, 350] width 133 height 53
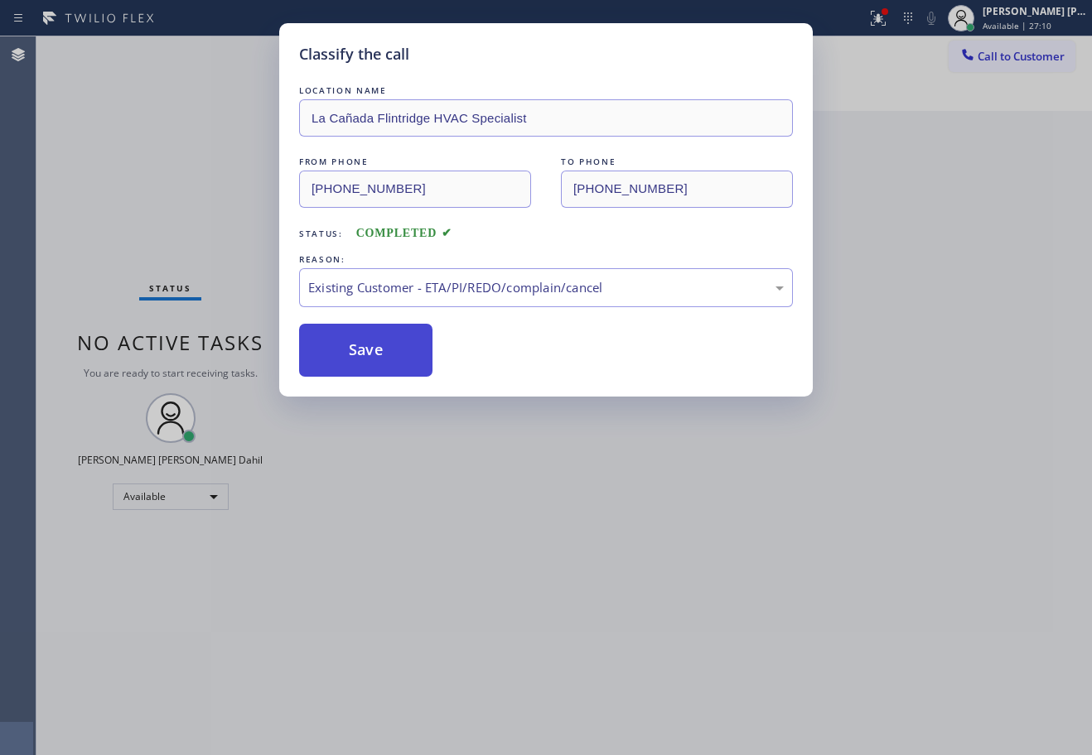
click at [359, 360] on button "Save" at bounding box center [365, 350] width 133 height 53
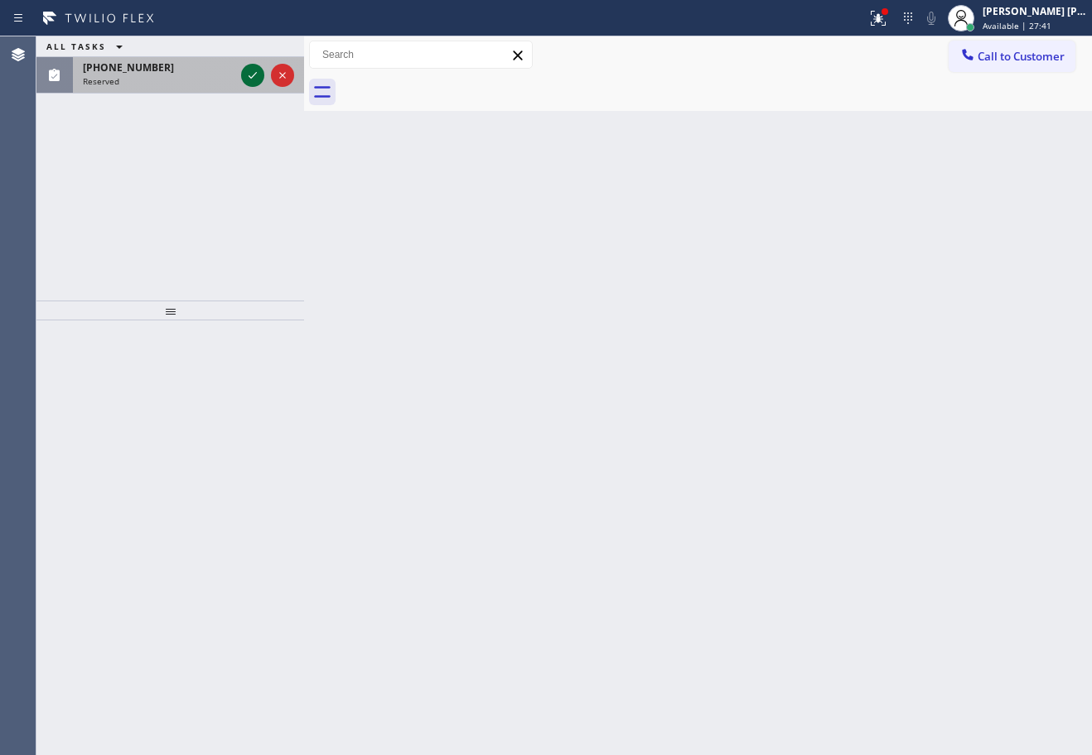
drag, startPoint x: 230, startPoint y: 73, endPoint x: 242, endPoint y: 76, distance: 12.1
click at [231, 73] on div "[PHONE_NUMBER]" at bounding box center [159, 67] width 152 height 14
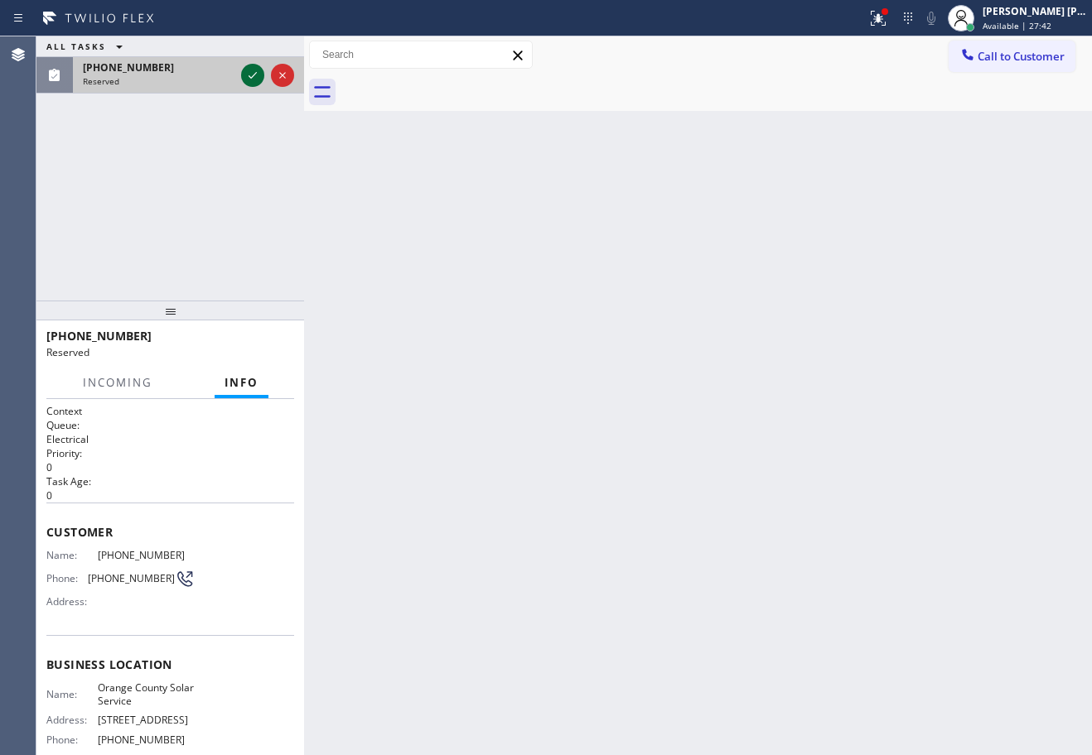
click at [247, 74] on icon at bounding box center [253, 75] width 20 height 20
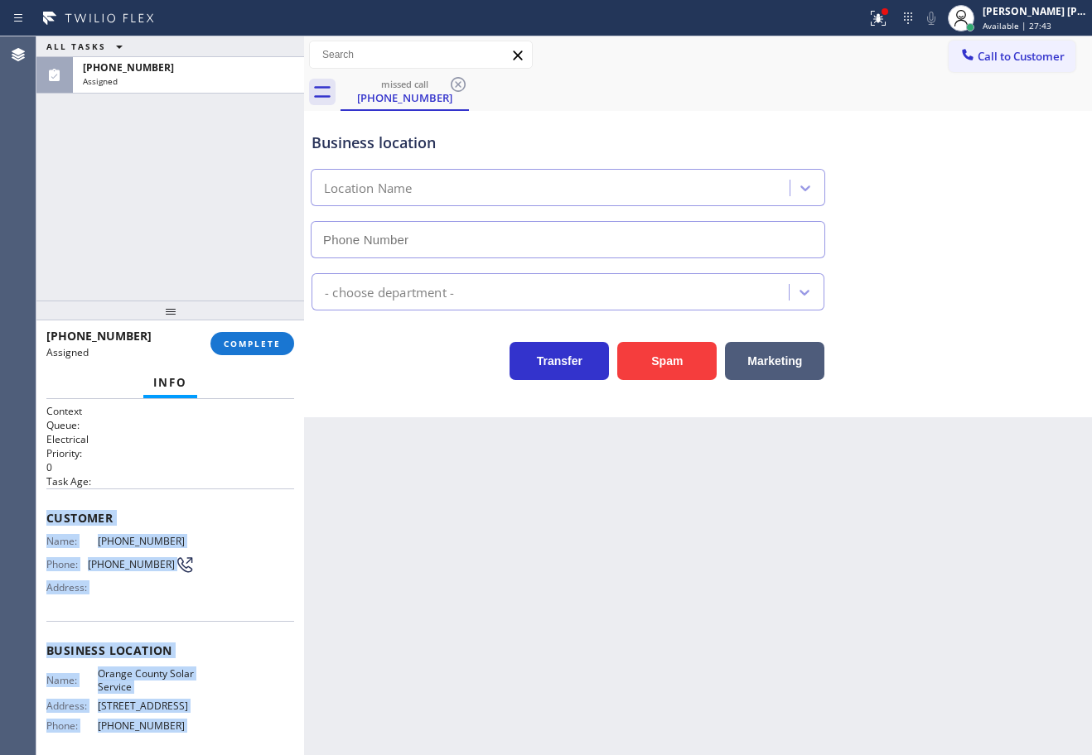
scroll to position [134, 0]
type input "[PHONE_NUMBER]"
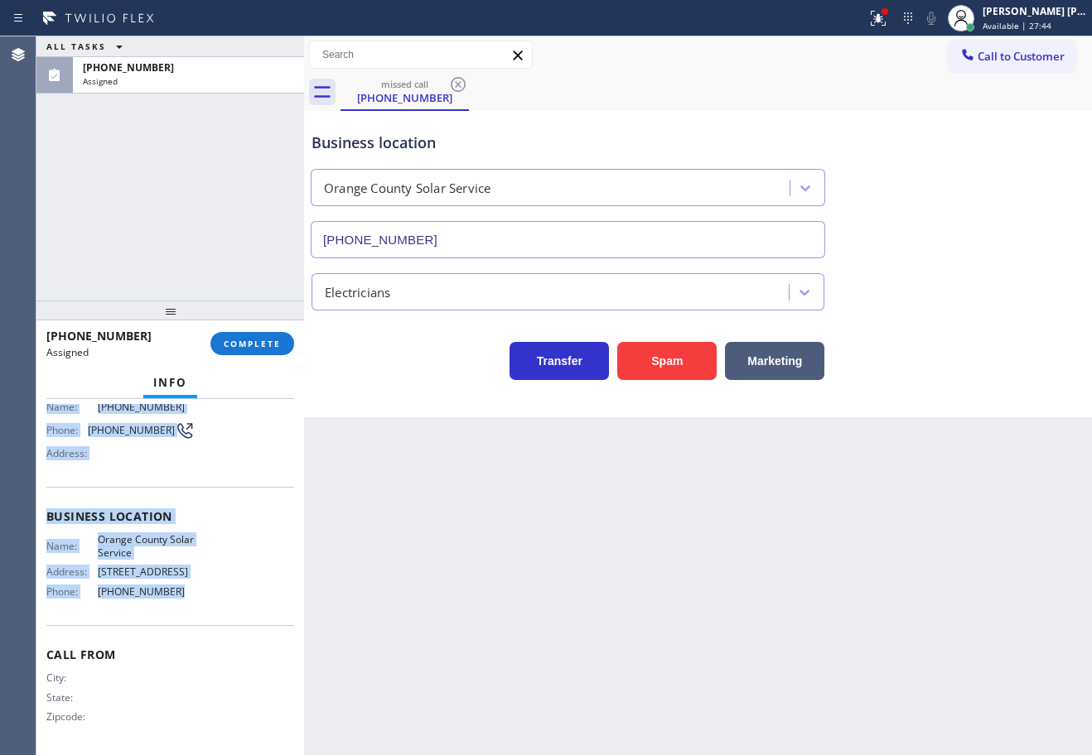
drag, startPoint x: 42, startPoint y: 514, endPoint x: 191, endPoint y: 613, distance: 179.2
click at [191, 613] on div "Context Queue: Electrical Priority: 0 Task Age: Customer Name: [PHONE_NUMBER] P…" at bounding box center [170, 577] width 268 height 356
copy div "Customer Name: [PHONE_NUMBER] Phone: [PHONE_NUMBER] Address: Business location …"
drag, startPoint x: 1021, startPoint y: 65, endPoint x: 1030, endPoint y: 84, distance: 21.1
click at [1021, 65] on button "Call to Customer" at bounding box center [1011, 56] width 127 height 31
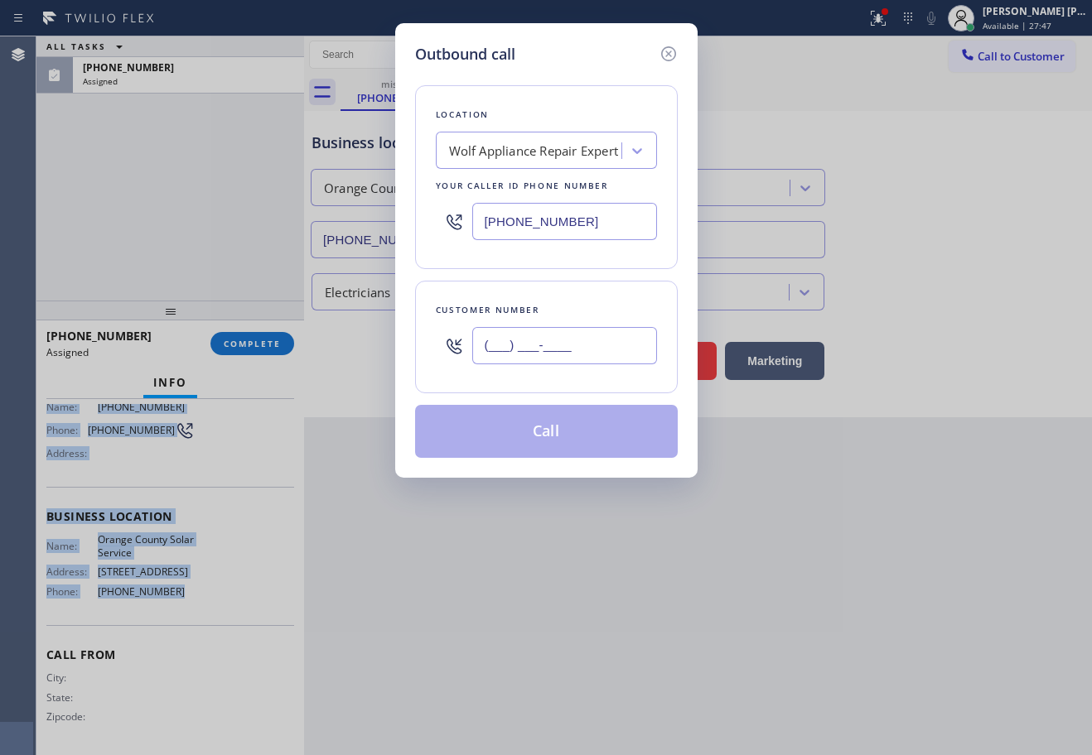
click at [592, 339] on input "(___) ___-____" at bounding box center [564, 345] width 185 height 37
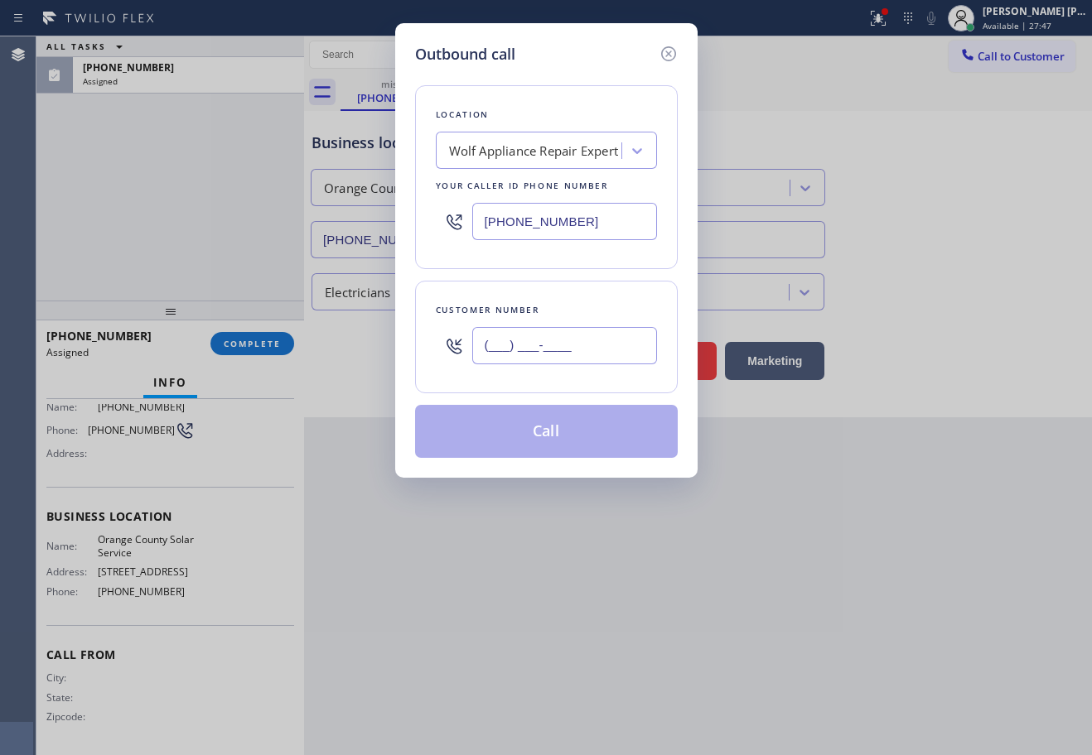
paste input "888) 446-3814"
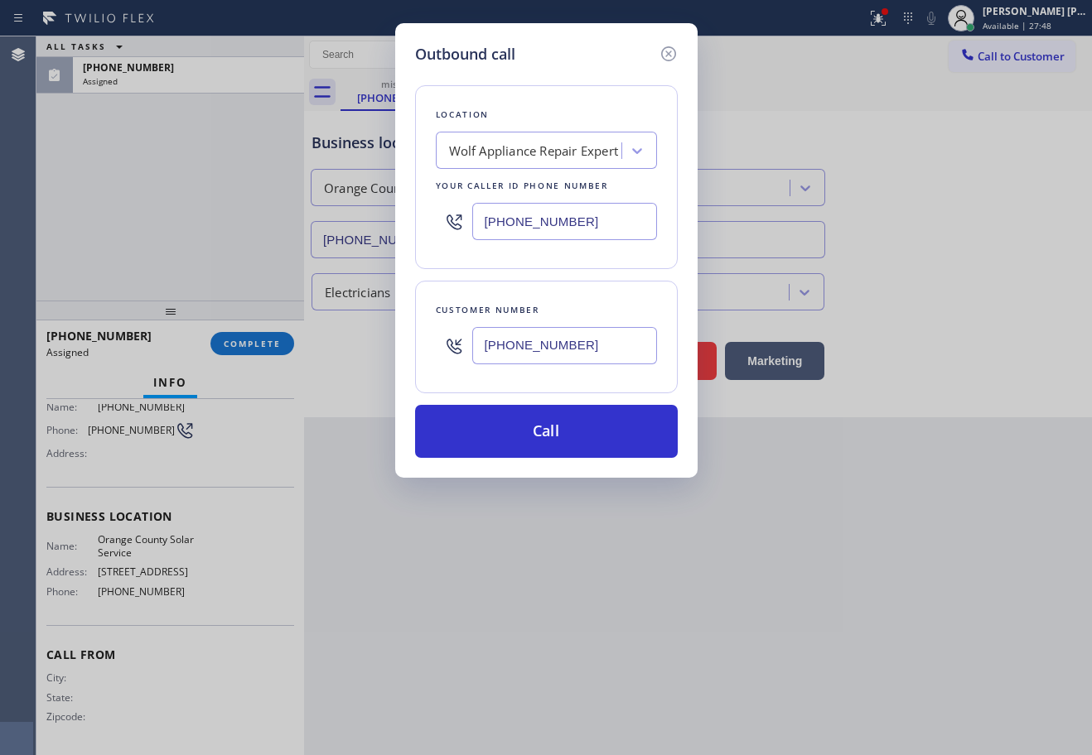
type input "[PHONE_NUMBER]"
click at [527, 217] on input "[PHONE_NUMBER]" at bounding box center [564, 221] width 185 height 37
paste input "909) 390-1773"
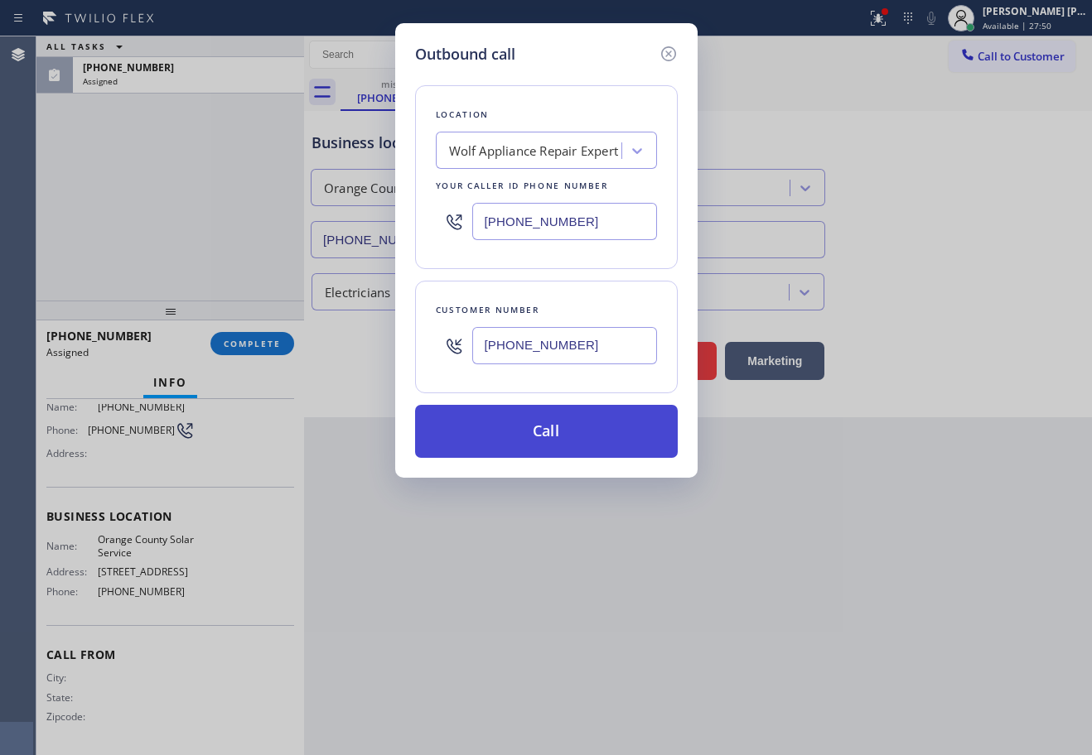
click at [548, 433] on button "Call" at bounding box center [546, 431] width 263 height 53
type input "[PHONE_NUMBER]"
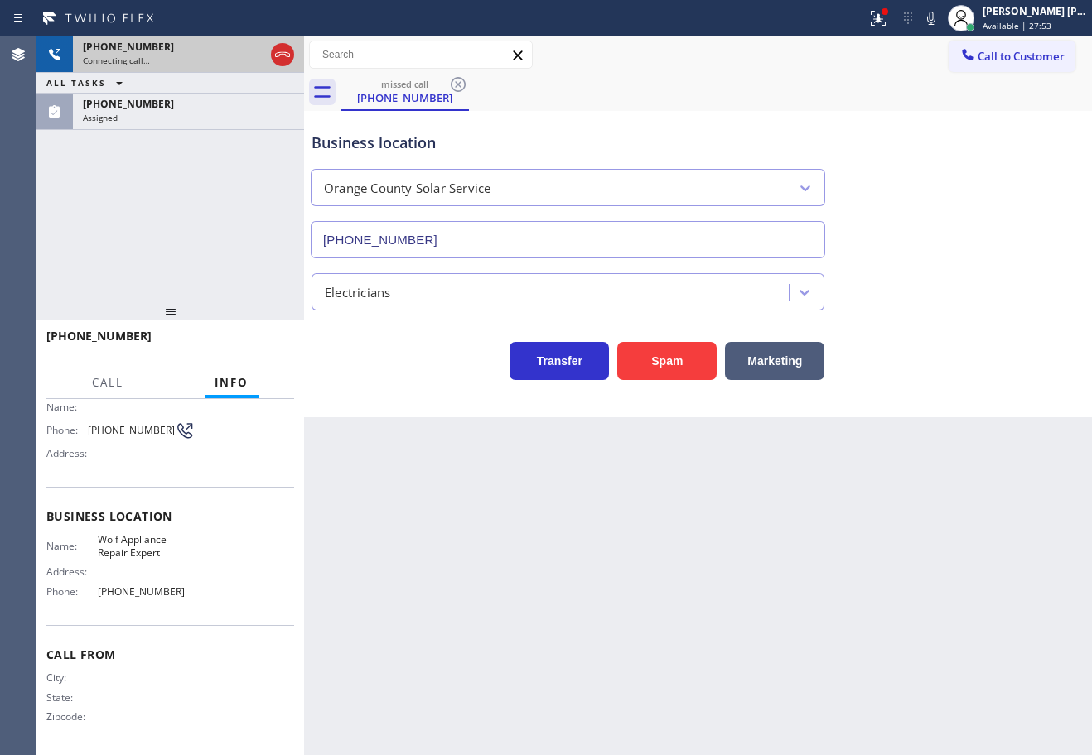
click at [156, 49] on div "[PHONE_NUMBER]" at bounding box center [173, 47] width 181 height 14
click at [287, 50] on icon at bounding box center [282, 55] width 20 height 20
click at [287, 52] on div "[PHONE_NUMBER]" at bounding box center [188, 47] width 211 height 14
click at [287, 53] on div "[PHONE_NUMBER]" at bounding box center [188, 47] width 211 height 14
click at [287, 54] on div "[PHONE_NUMBER] Connecting call…" at bounding box center [185, 54] width 224 height 36
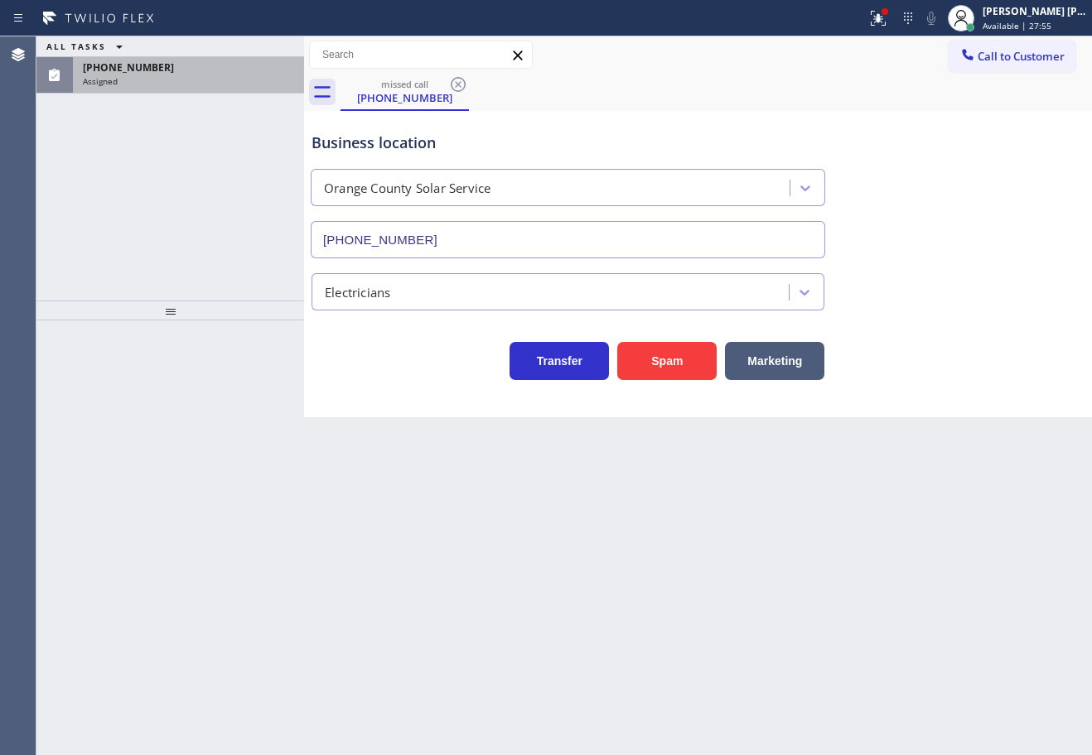
click at [260, 65] on div "[PHONE_NUMBER]" at bounding box center [188, 67] width 211 height 14
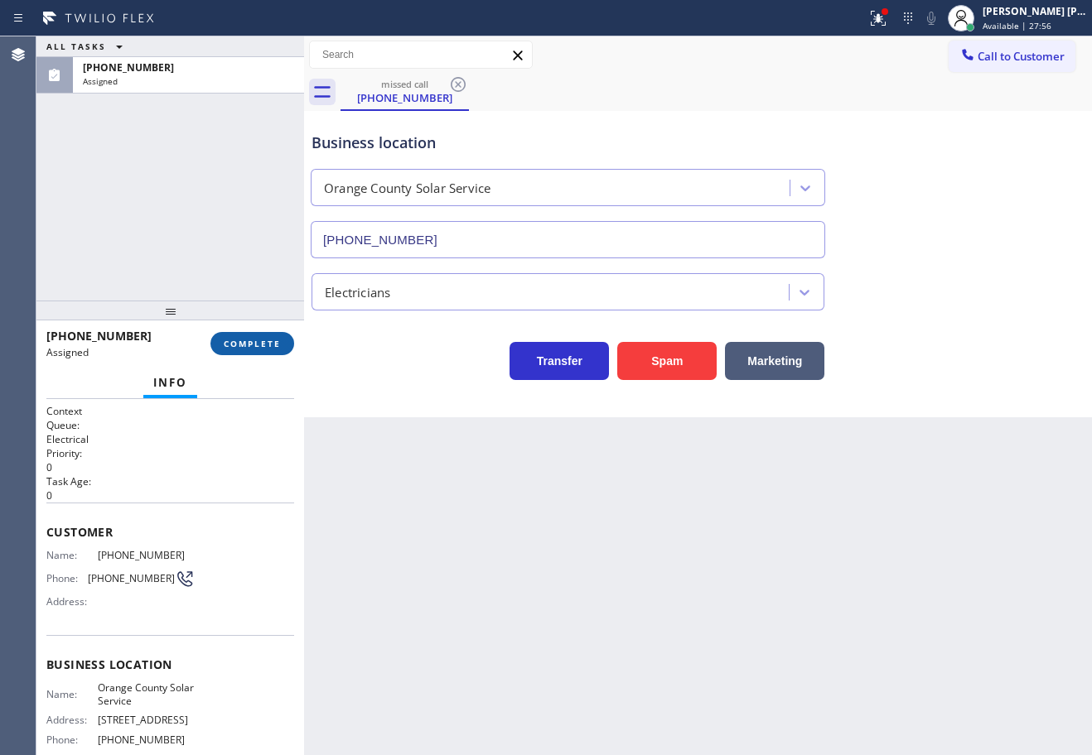
click at [259, 345] on span "COMPLETE" at bounding box center [252, 344] width 57 height 12
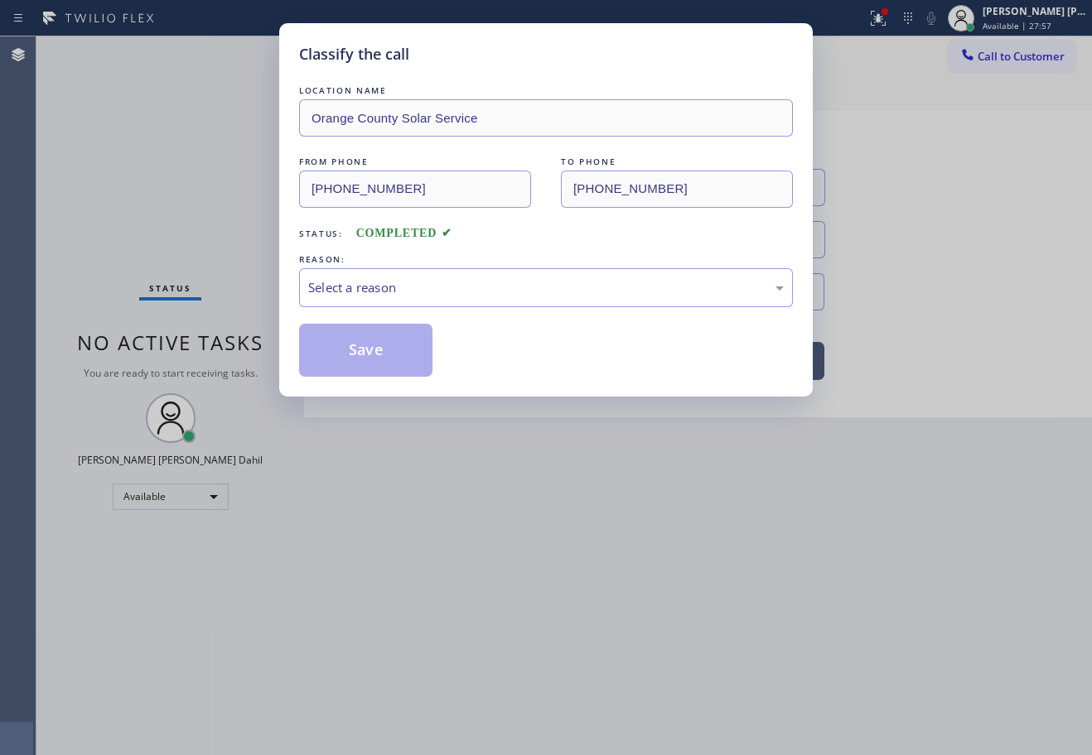
click at [381, 310] on div "LOCATION NAME Orange County Solar Service FROM PHONE [PHONE_NUMBER] TO PHONE [P…" at bounding box center [546, 229] width 494 height 295
click at [412, 296] on div "Select a reason" at bounding box center [545, 287] width 475 height 19
click at [388, 354] on button "Save" at bounding box center [365, 350] width 133 height 53
click at [391, 350] on button "Save" at bounding box center [365, 350] width 133 height 53
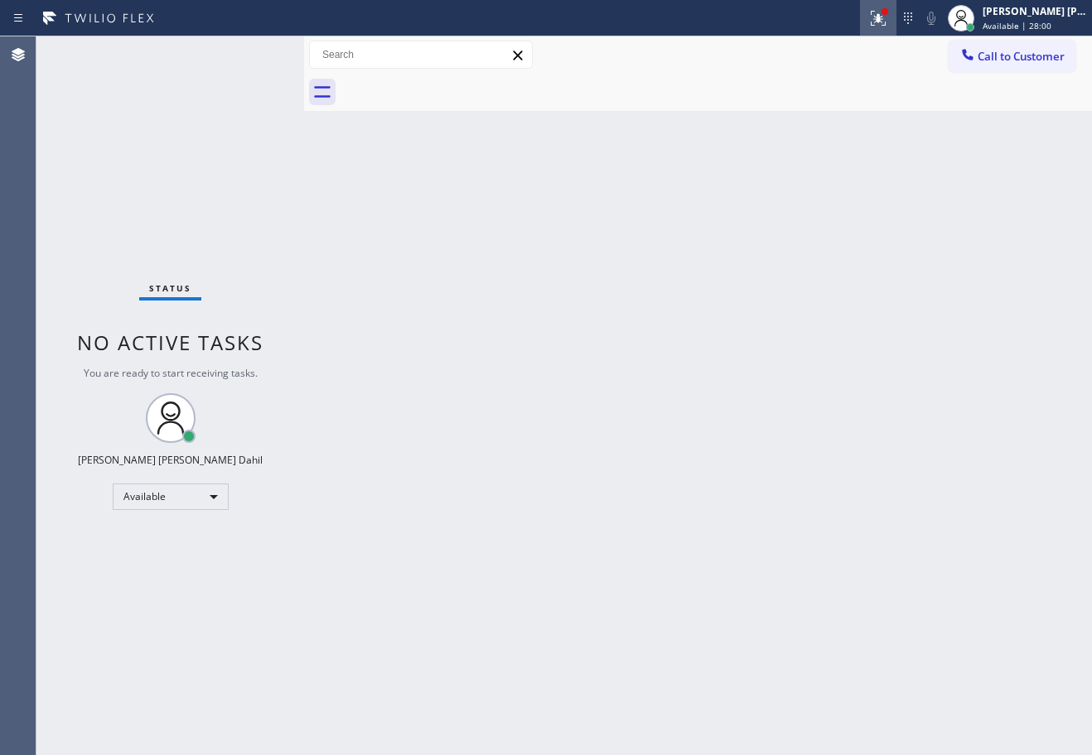
click at [883, 19] on div at bounding box center [878, 18] width 36 height 20
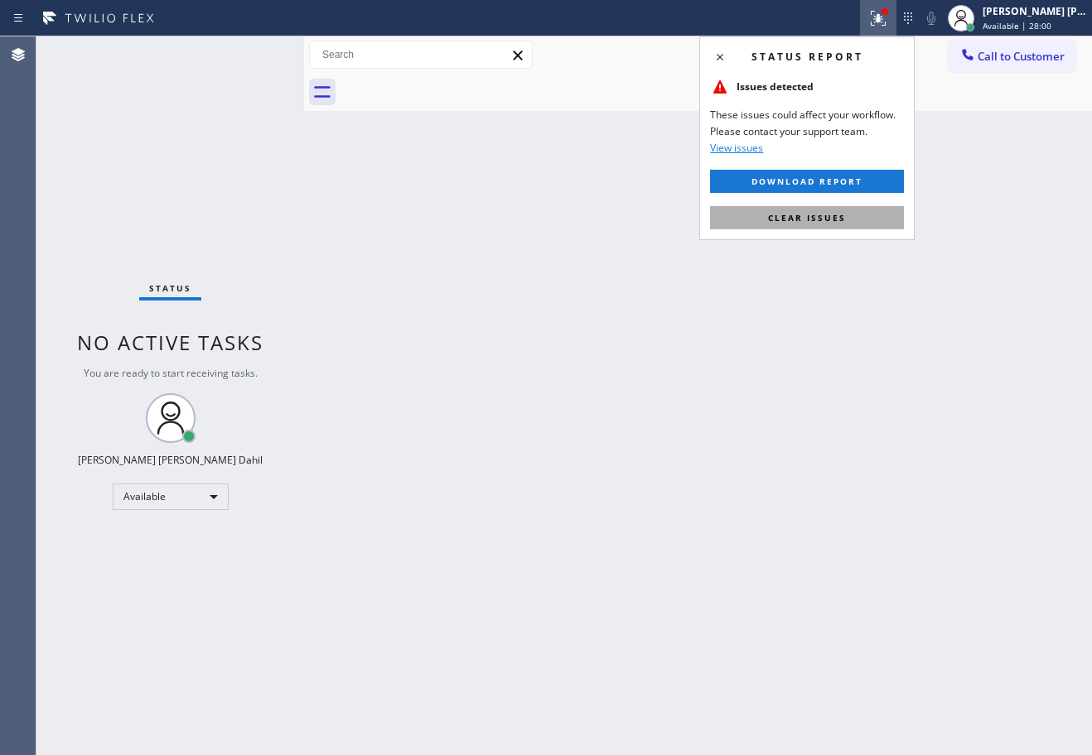
drag, startPoint x: 867, startPoint y: 224, endPoint x: 865, endPoint y: 239, distance: 14.3
click at [865, 224] on button "Clear issues" at bounding box center [807, 217] width 194 height 23
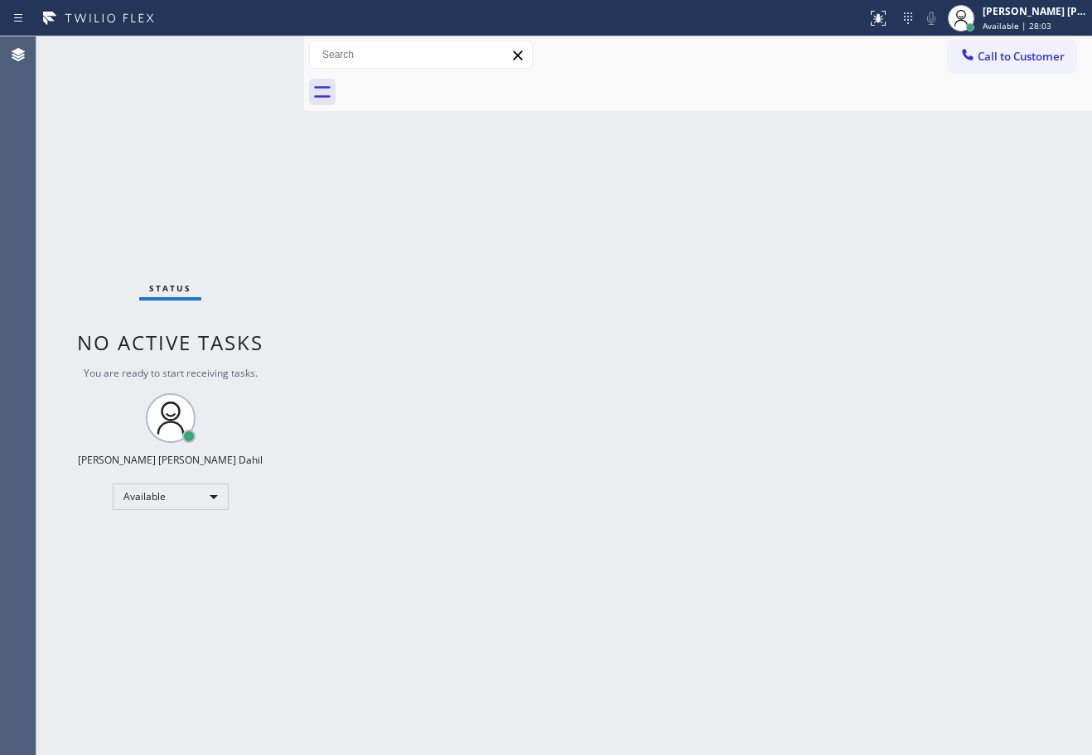
drag, startPoint x: 786, startPoint y: 616, endPoint x: 829, endPoint y: 733, distance: 124.5
click at [809, 627] on div "Back to Dashboard Change Sender ID Customers Technicians Select a contact Outbo…" at bounding box center [698, 395] width 788 height 719
drag, startPoint x: 441, startPoint y: 97, endPoint x: 526, endPoint y: 206, distance: 138.2
click at [441, 97] on div at bounding box center [715, 92] width 751 height 37
click at [1058, 755] on html "Status report No issues detected If you experience an issue, please download th…" at bounding box center [546, 377] width 1092 height 755
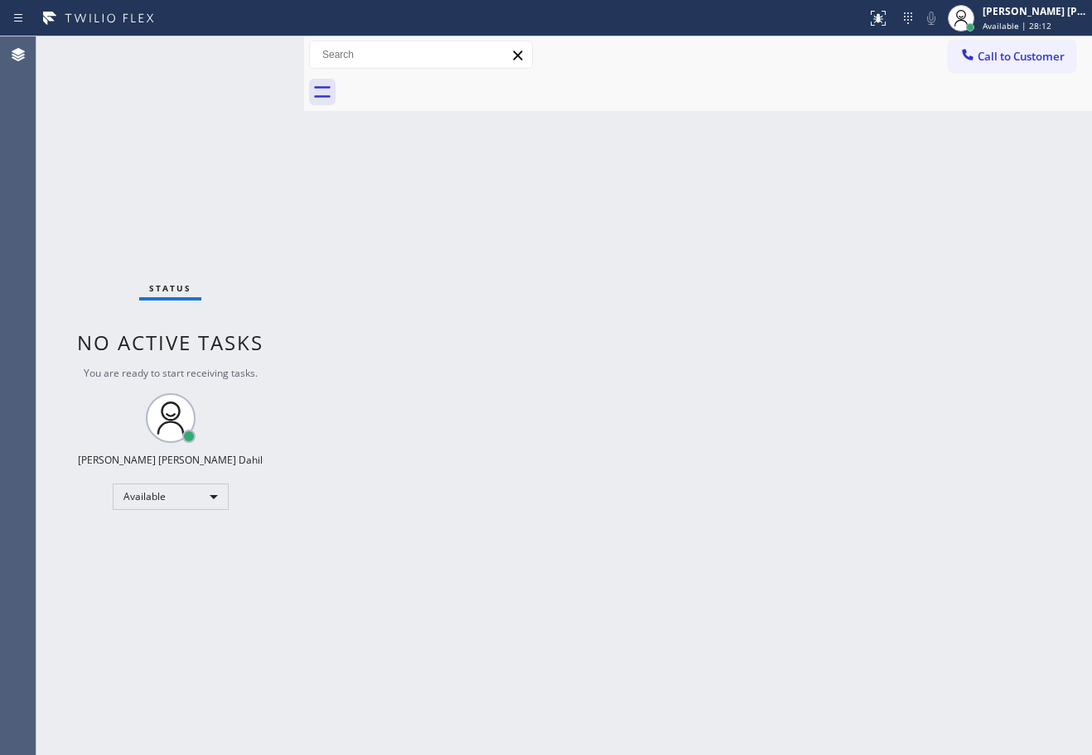
click at [967, 632] on div "Back to Dashboard Change Sender ID Customers Technicians Select a contact Outbo…" at bounding box center [698, 395] width 788 height 719
click at [546, 108] on div at bounding box center [715, 92] width 751 height 37
click at [660, 461] on div "Back to Dashboard Change Sender ID Customers Technicians Select a contact Outbo…" at bounding box center [698, 395] width 788 height 719
click at [251, 52] on div "Status No active tasks You are ready to start receiving tasks. [PERSON_NAME] [P…" at bounding box center [170, 395] width 268 height 719
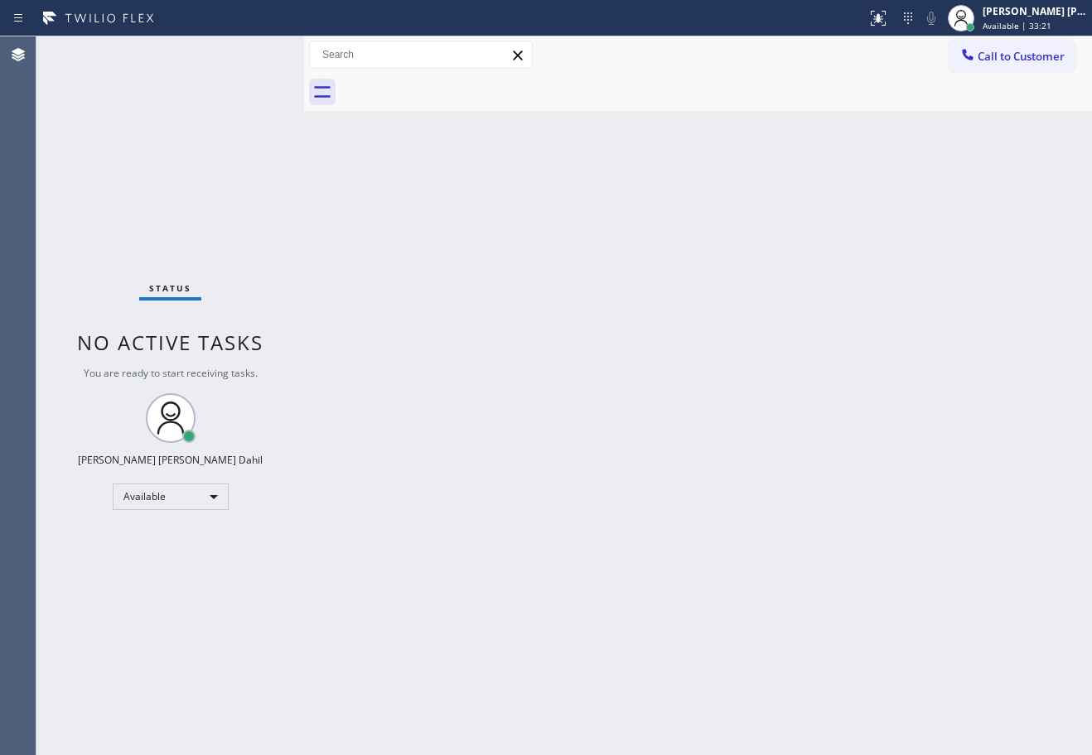
click at [251, 52] on div "Status No active tasks You are ready to start receiving tasks. [PERSON_NAME] [P…" at bounding box center [170, 395] width 268 height 719
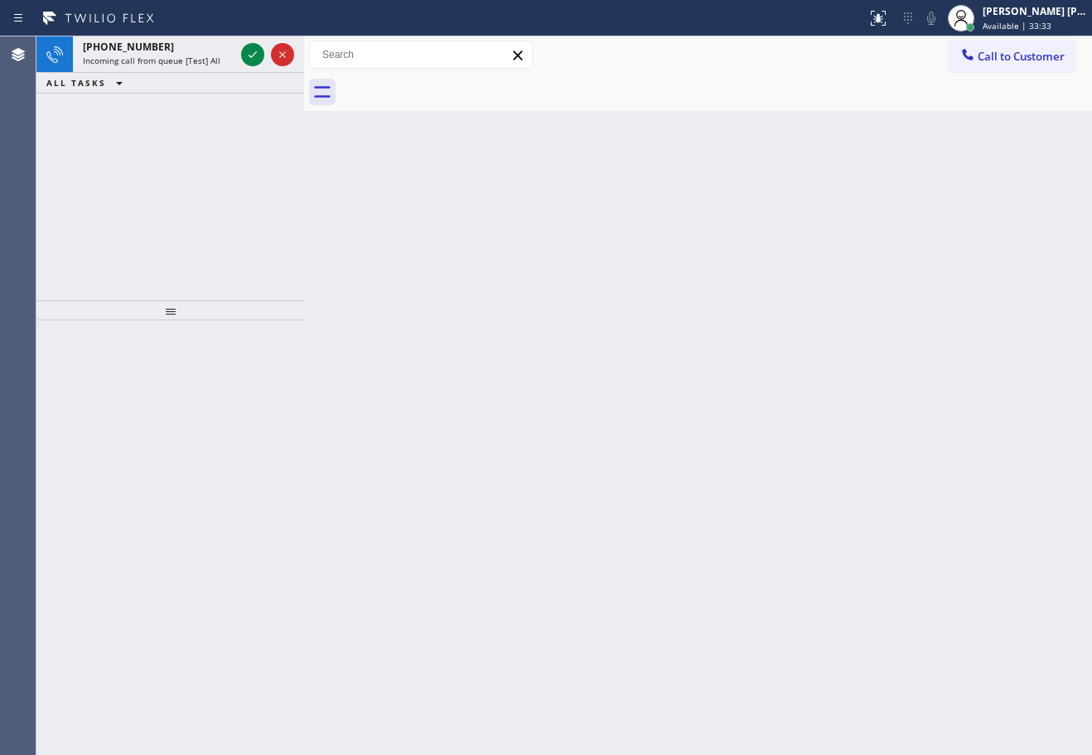
click at [251, 52] on icon at bounding box center [253, 55] width 20 height 20
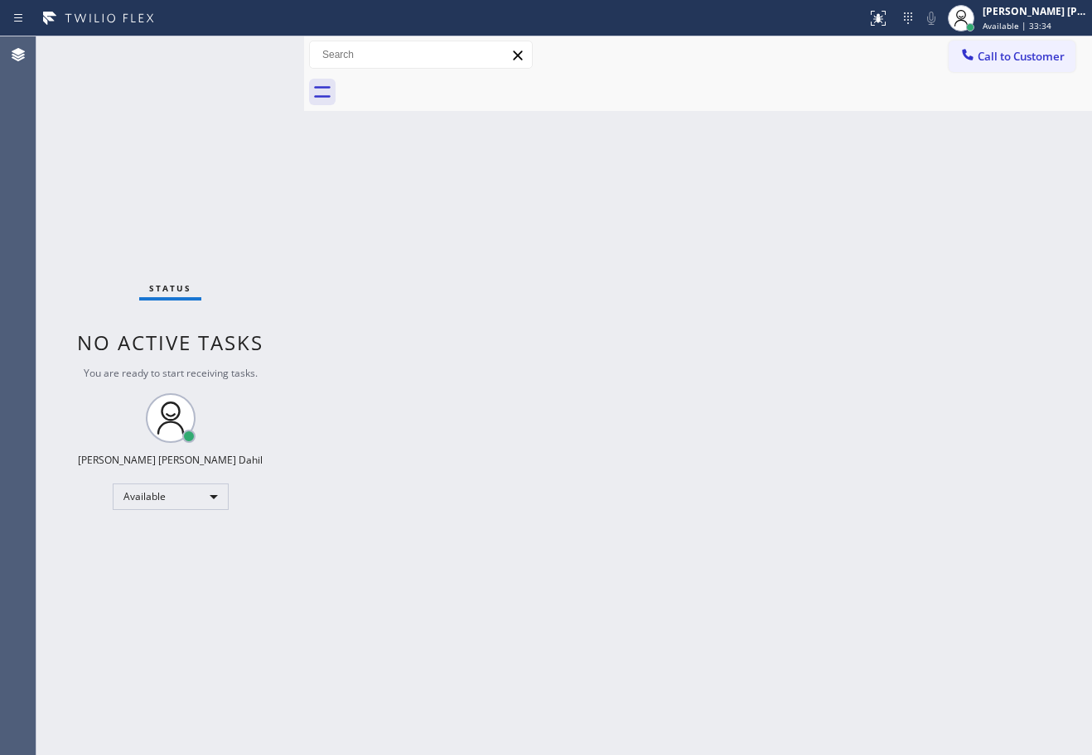
click at [251, 52] on div "Status No active tasks You are ready to start receiving tasks. [PERSON_NAME] [P…" at bounding box center [170, 395] width 268 height 719
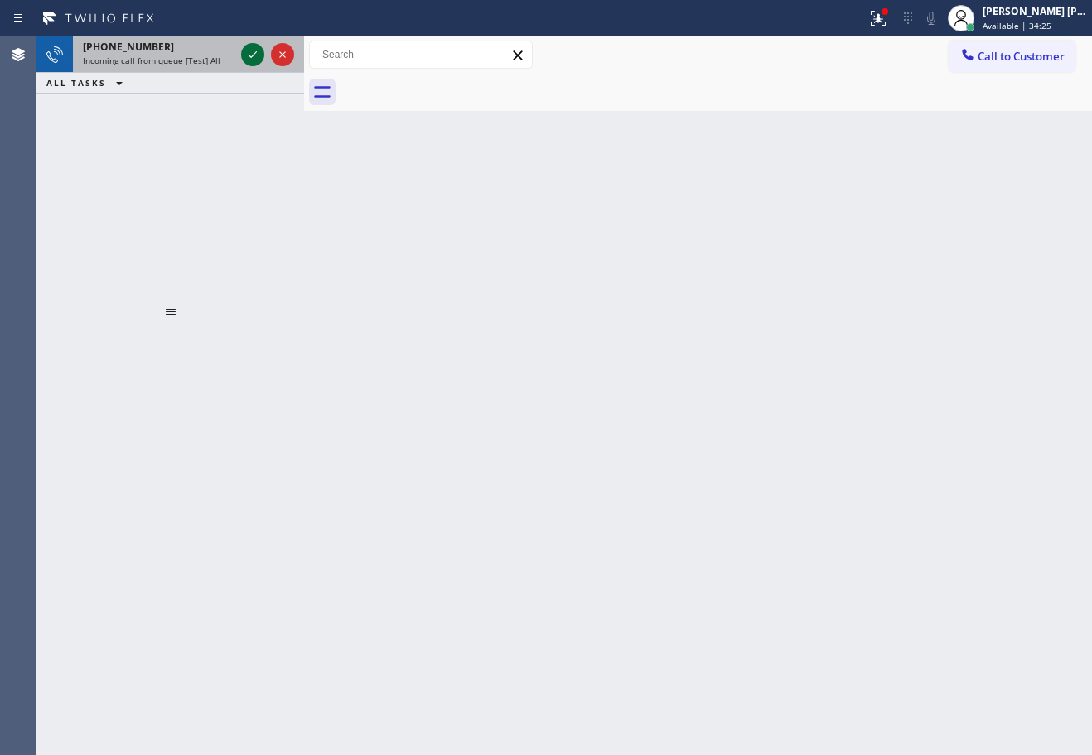
click at [246, 55] on icon at bounding box center [253, 55] width 20 height 20
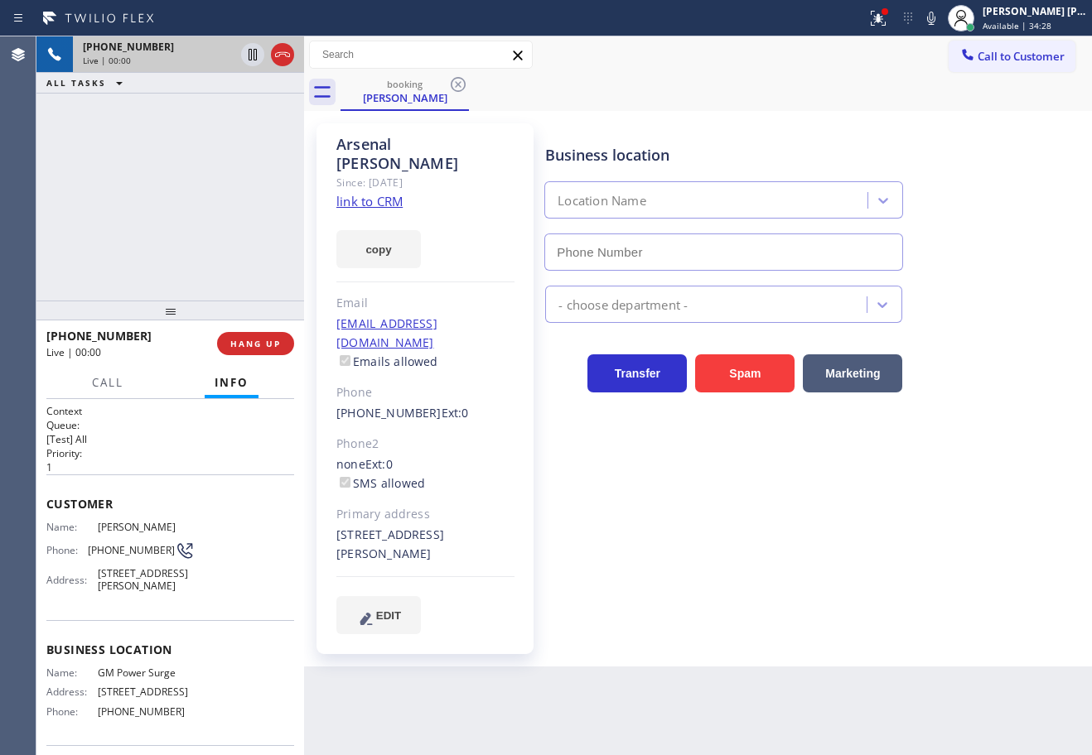
type input "[PHONE_NUMBER]"
click at [888, 11] on icon at bounding box center [878, 18] width 20 height 20
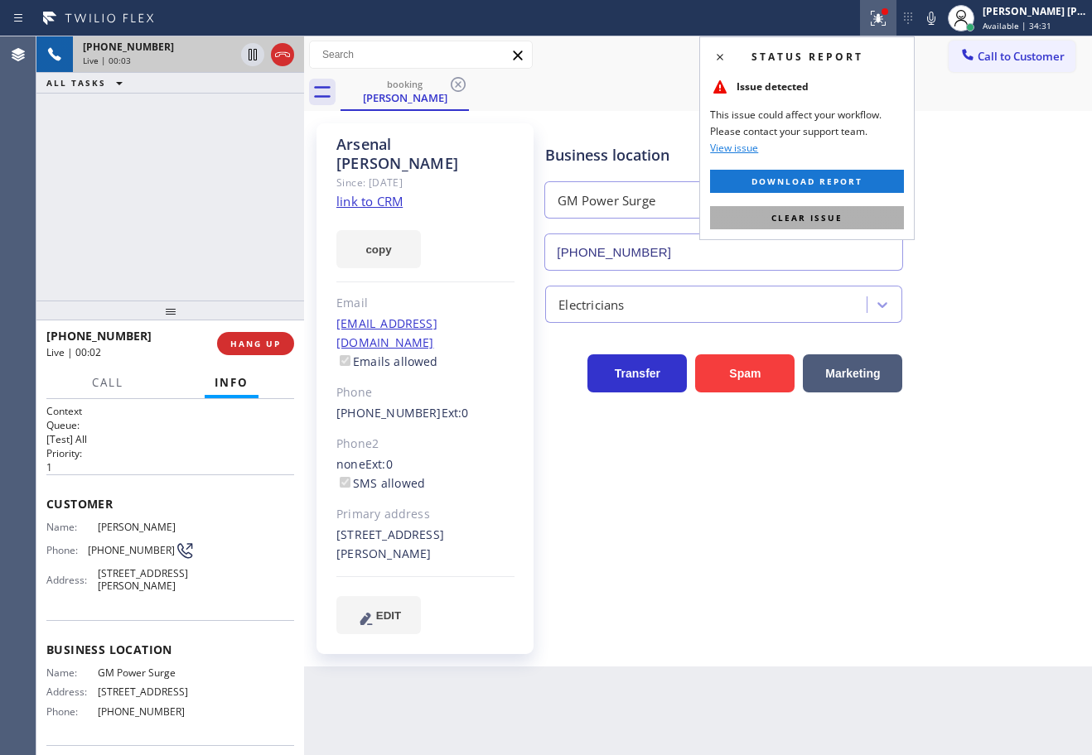
click at [885, 211] on button "Clear issue" at bounding box center [807, 217] width 194 height 23
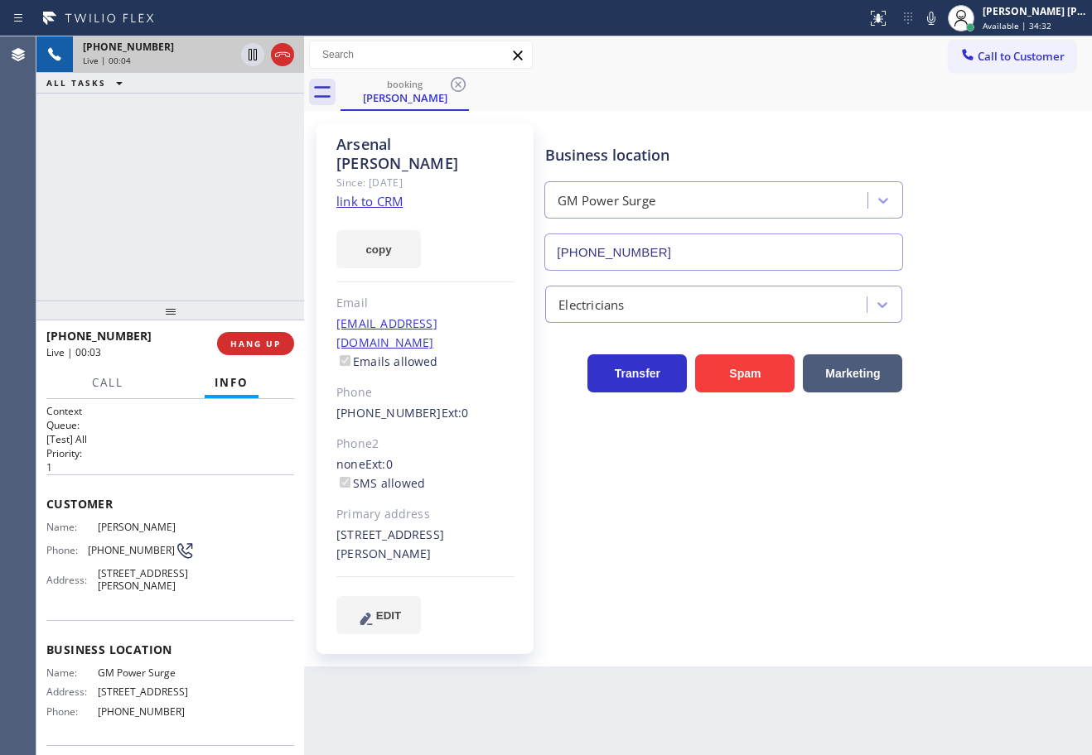
click at [388, 193] on link "link to CRM" at bounding box center [369, 201] width 66 height 17
click at [227, 168] on div "[PHONE_NUMBER] Live | 00:20 ALL TASKS ALL TASKS ACTIVE TASKS TASKS IN WRAP UP" at bounding box center [170, 168] width 268 height 264
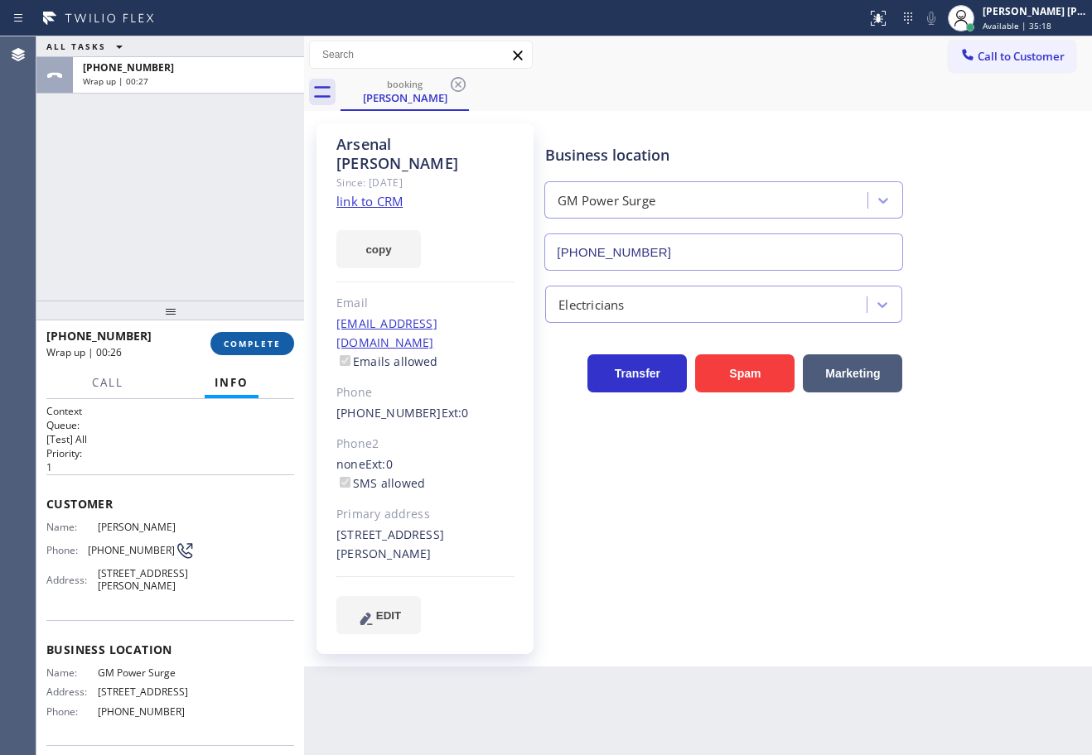
click at [239, 354] on button "COMPLETE" at bounding box center [252, 343] width 84 height 23
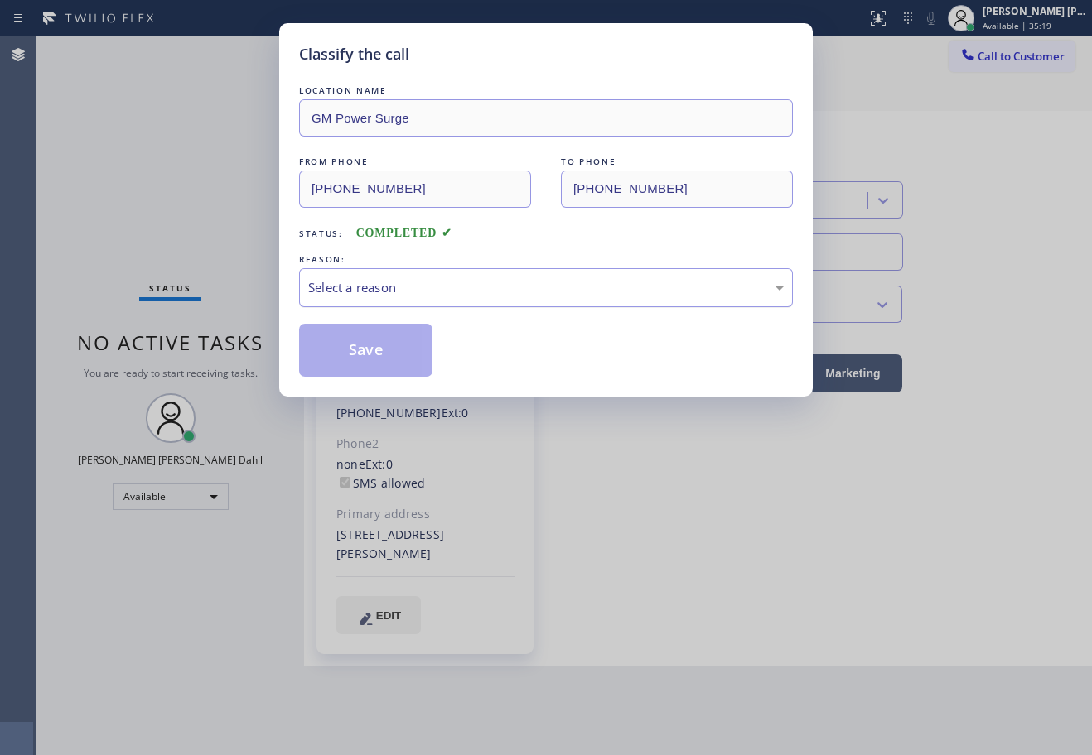
click at [399, 304] on div "Select a reason" at bounding box center [546, 287] width 494 height 39
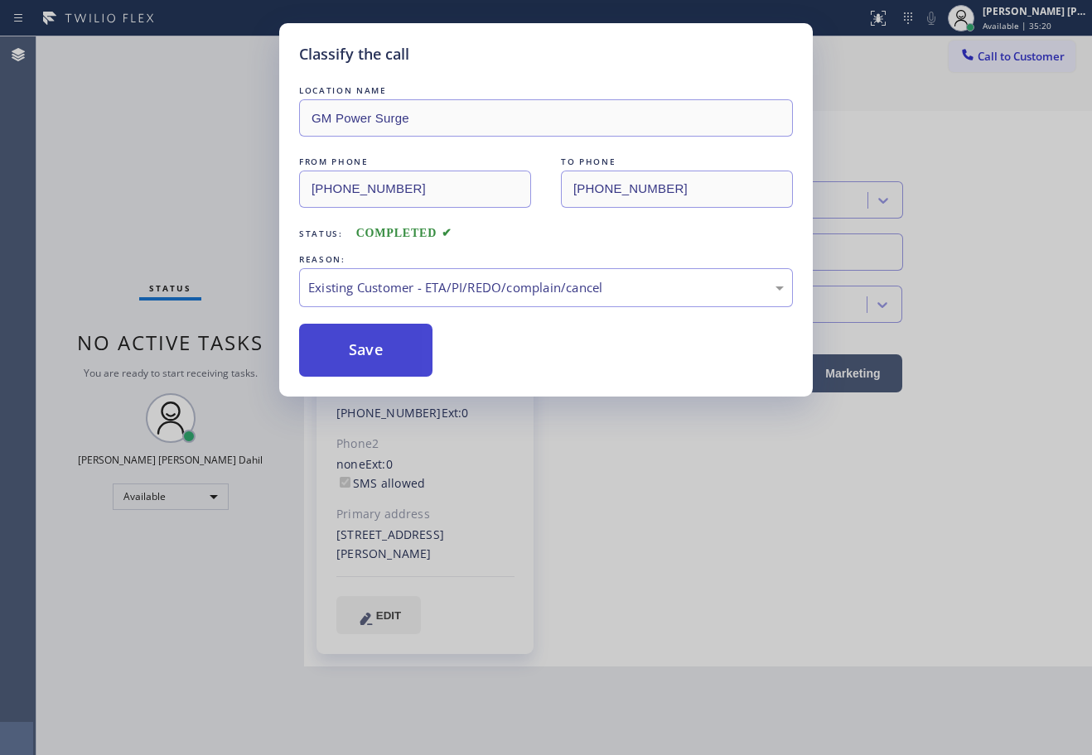
click at [385, 344] on button "Save" at bounding box center [365, 350] width 133 height 53
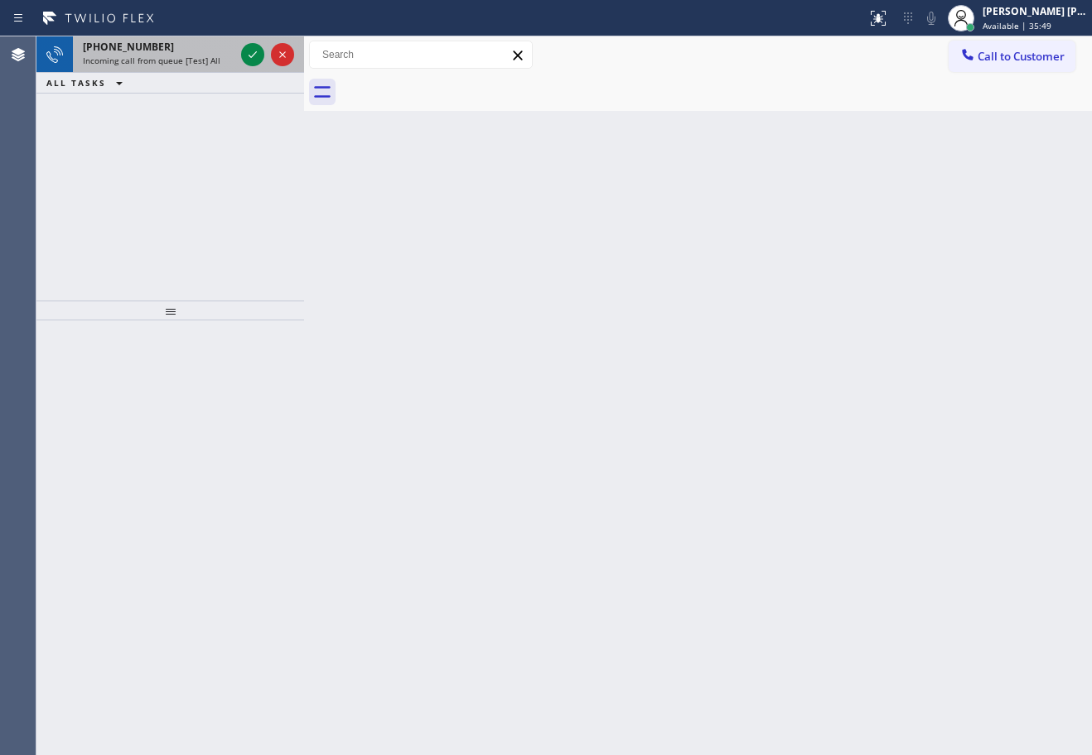
click at [200, 46] on div "[PHONE_NUMBER]" at bounding box center [159, 47] width 152 height 14
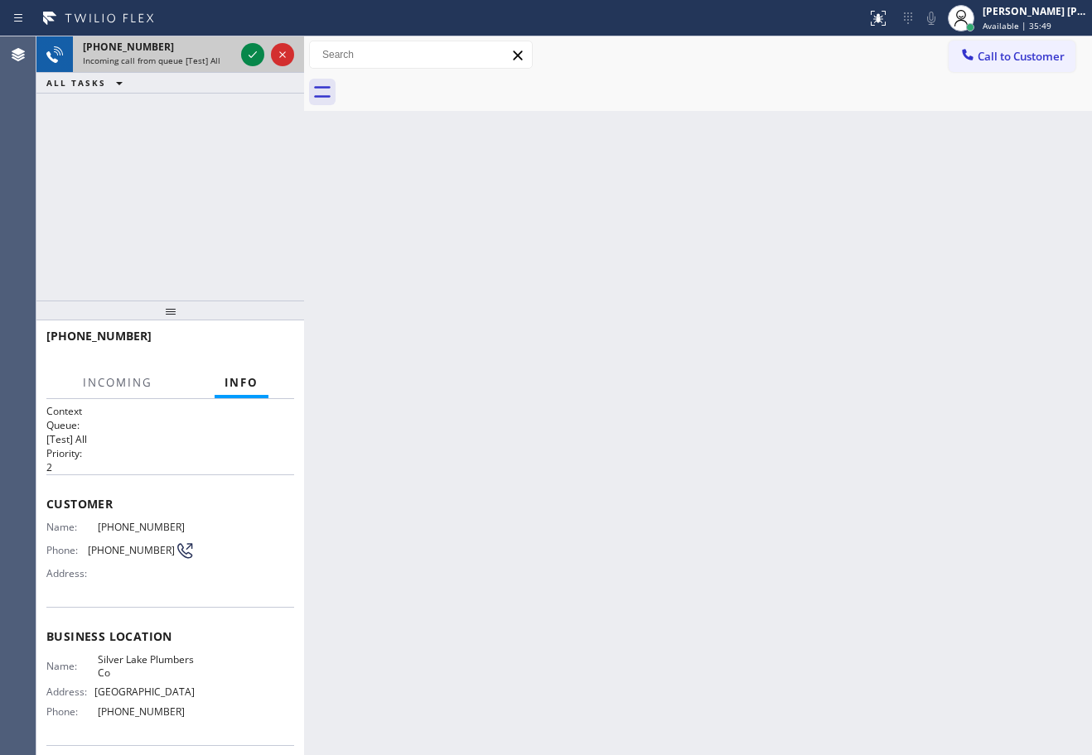
click at [200, 46] on div "[PHONE_NUMBER]" at bounding box center [159, 47] width 152 height 14
click at [249, 52] on icon at bounding box center [253, 55] width 20 height 20
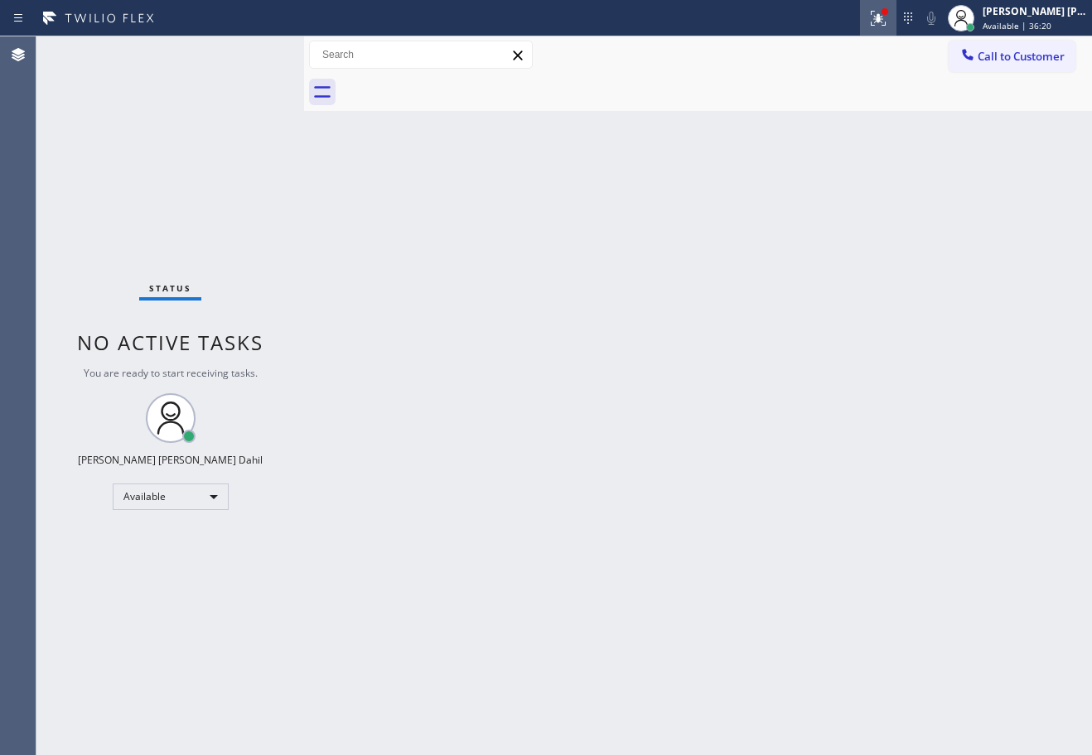
click at [888, 11] on icon at bounding box center [878, 18] width 20 height 20
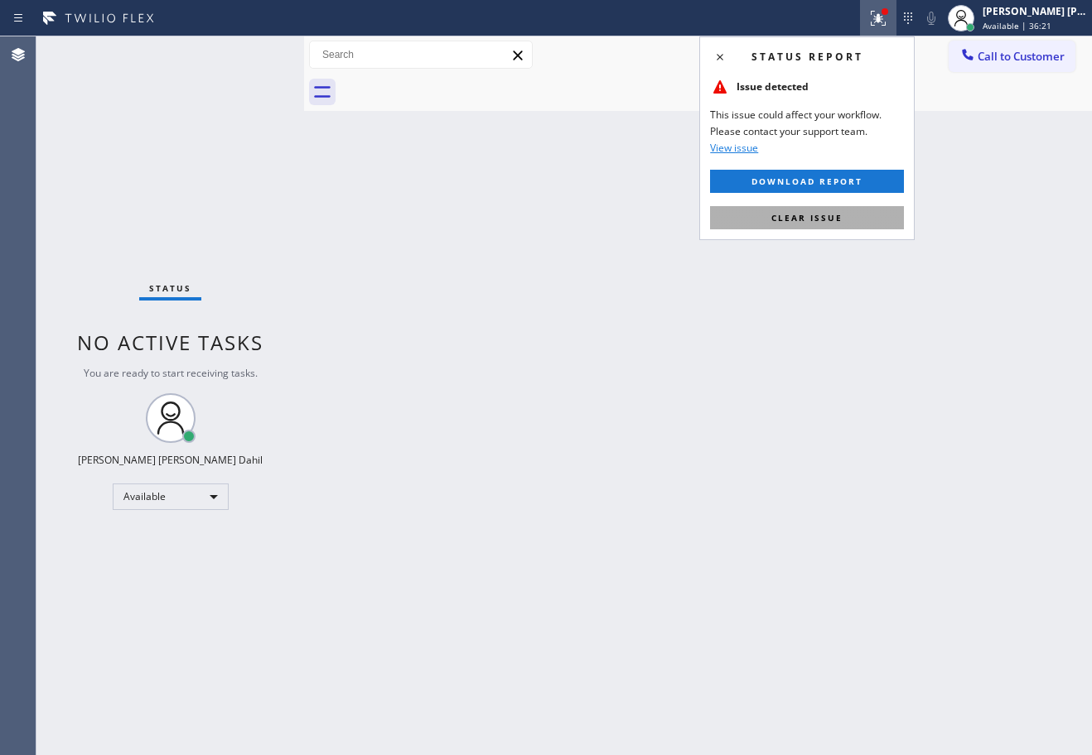
click at [869, 218] on button "Clear issue" at bounding box center [807, 217] width 194 height 23
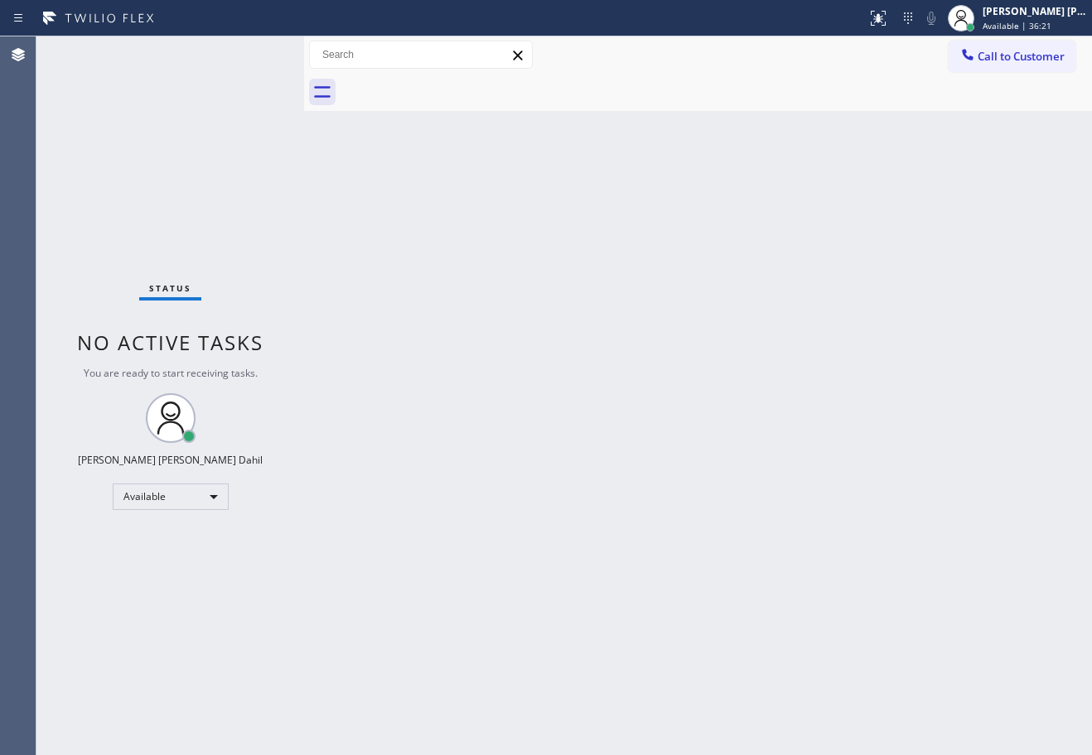
click at [869, 218] on div "Back to Dashboard Change Sender ID Customers Technicians Select a contact Outbo…" at bounding box center [698, 395] width 788 height 719
click at [890, 92] on div at bounding box center [715, 92] width 751 height 37
click at [854, 102] on div at bounding box center [715, 92] width 751 height 37
click at [851, 533] on div "Back to Dashboard Change Sender ID Customers Technicians Select a contact Outbo…" at bounding box center [698, 395] width 788 height 719
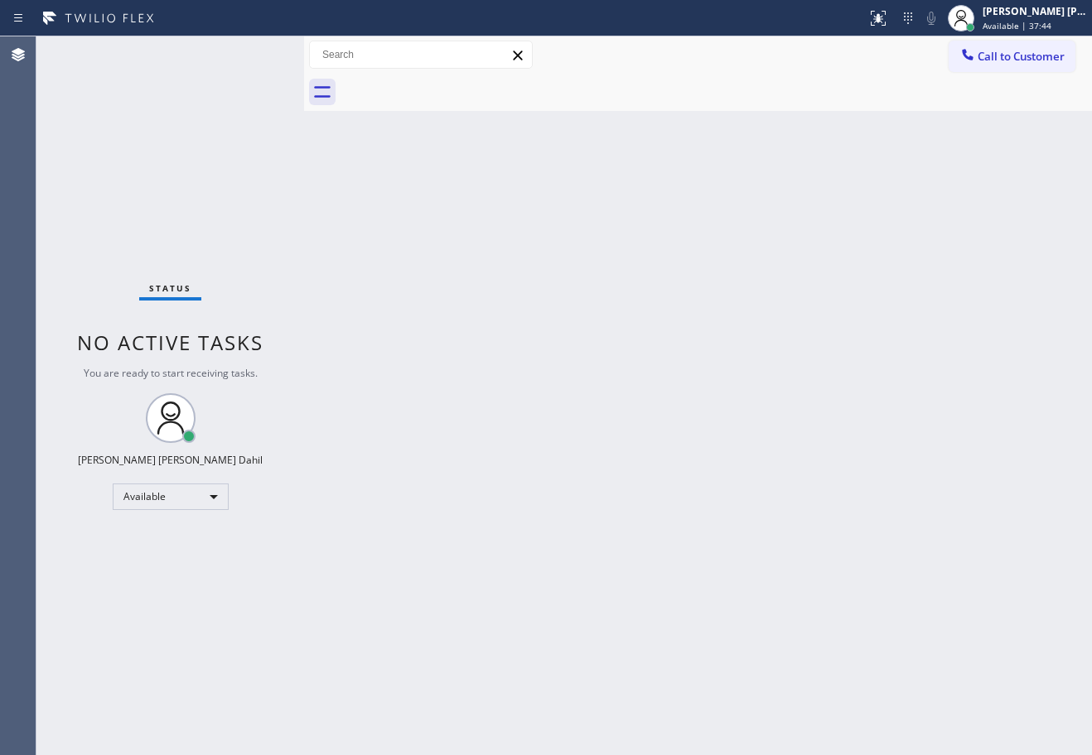
click at [350, 300] on div "Back to Dashboard Change Sender ID Customers Technicians Select a contact Outbo…" at bounding box center [698, 395] width 788 height 719
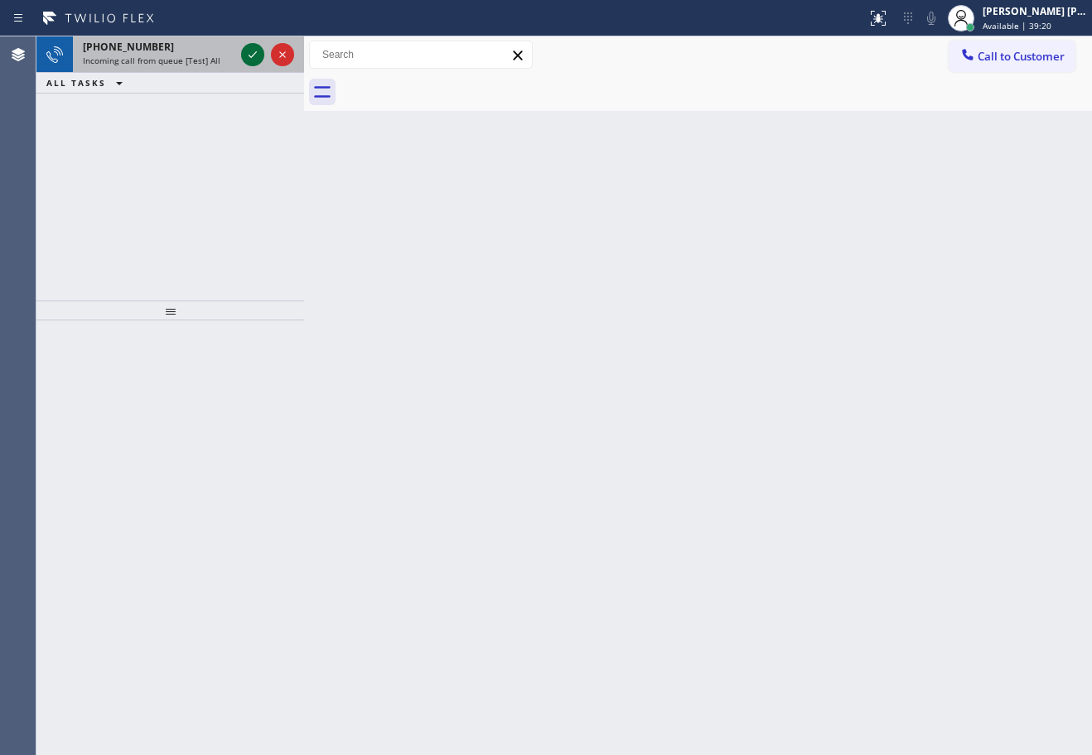
click at [251, 52] on icon at bounding box center [253, 55] width 20 height 20
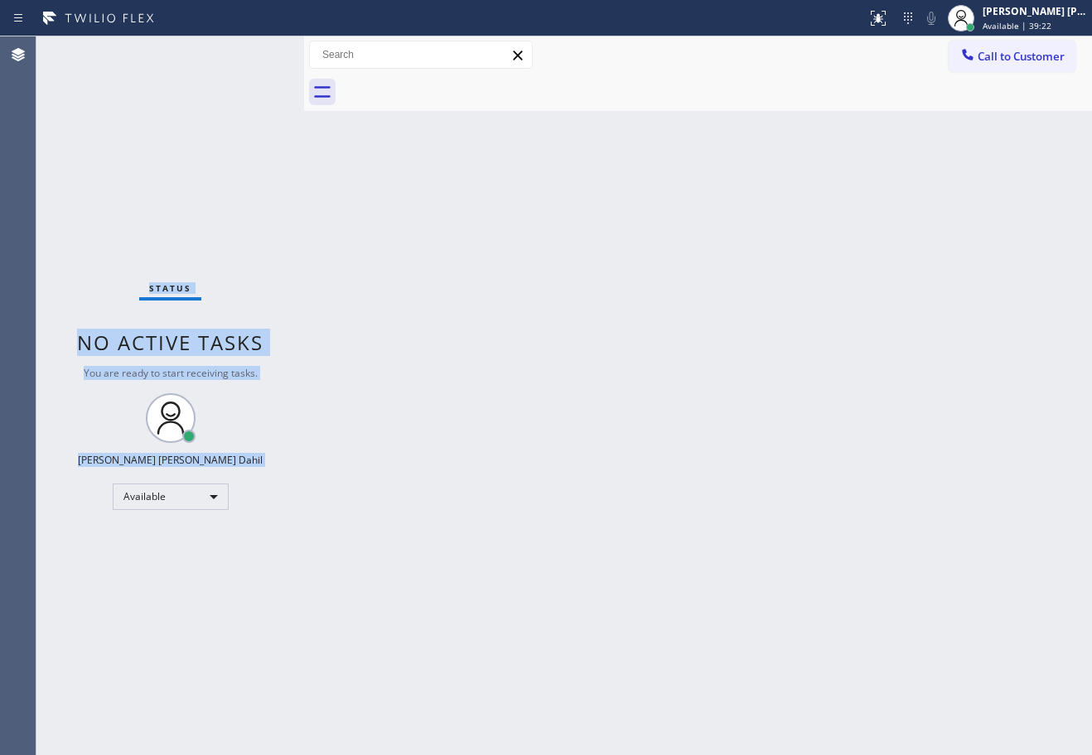
click at [251, 52] on div "Status No active tasks You are ready to start receiving tasks. [PERSON_NAME] [P…" at bounding box center [170, 395] width 268 height 719
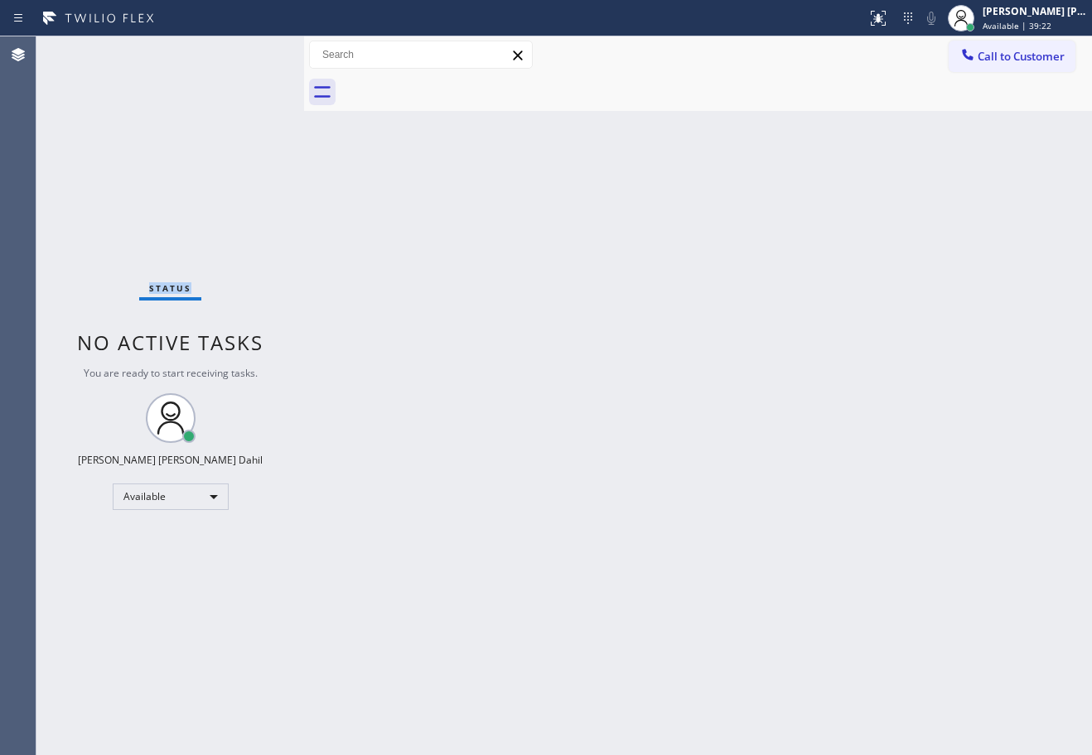
click at [251, 52] on div "Status No active tasks You are ready to start receiving tasks. [PERSON_NAME] [P…" at bounding box center [170, 395] width 268 height 719
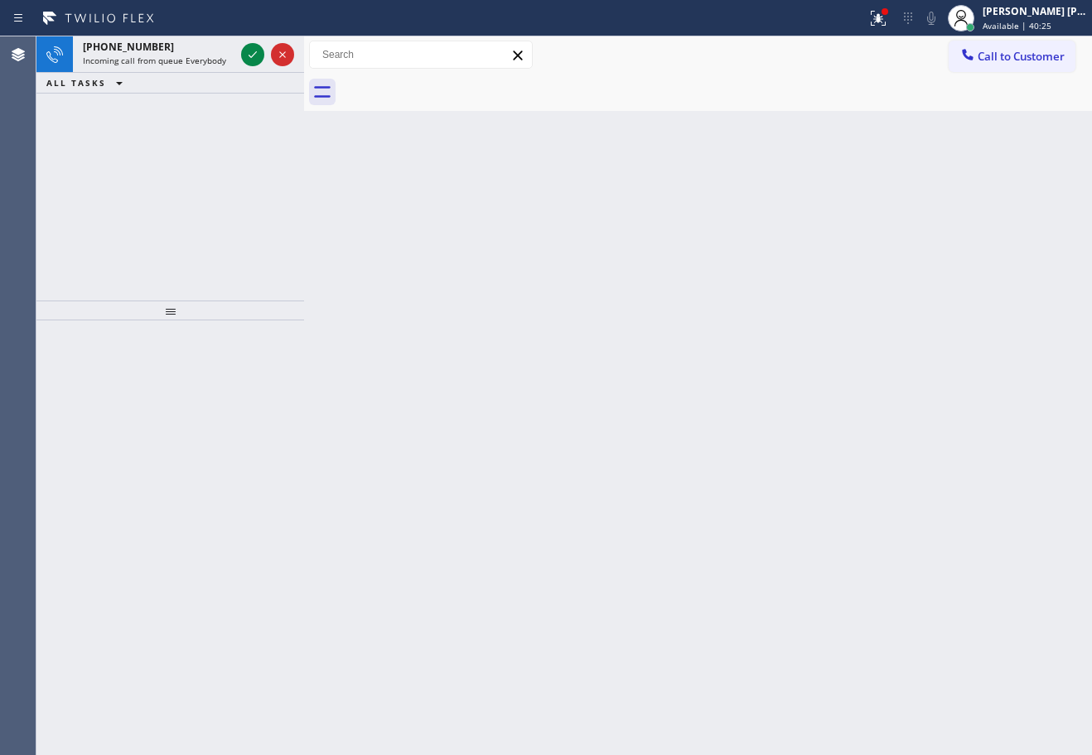
click at [251, 52] on icon at bounding box center [253, 55] width 20 height 20
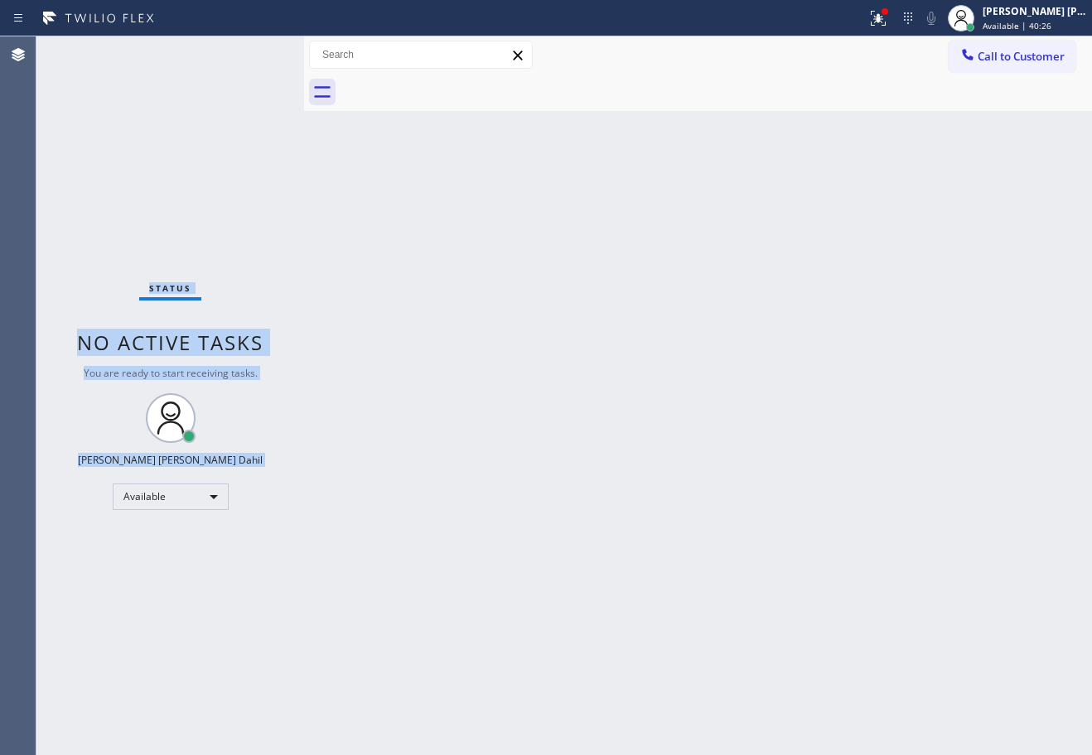
click at [251, 52] on div "Status No active tasks You are ready to start receiving tasks. [PERSON_NAME] [P…" at bounding box center [170, 395] width 268 height 719
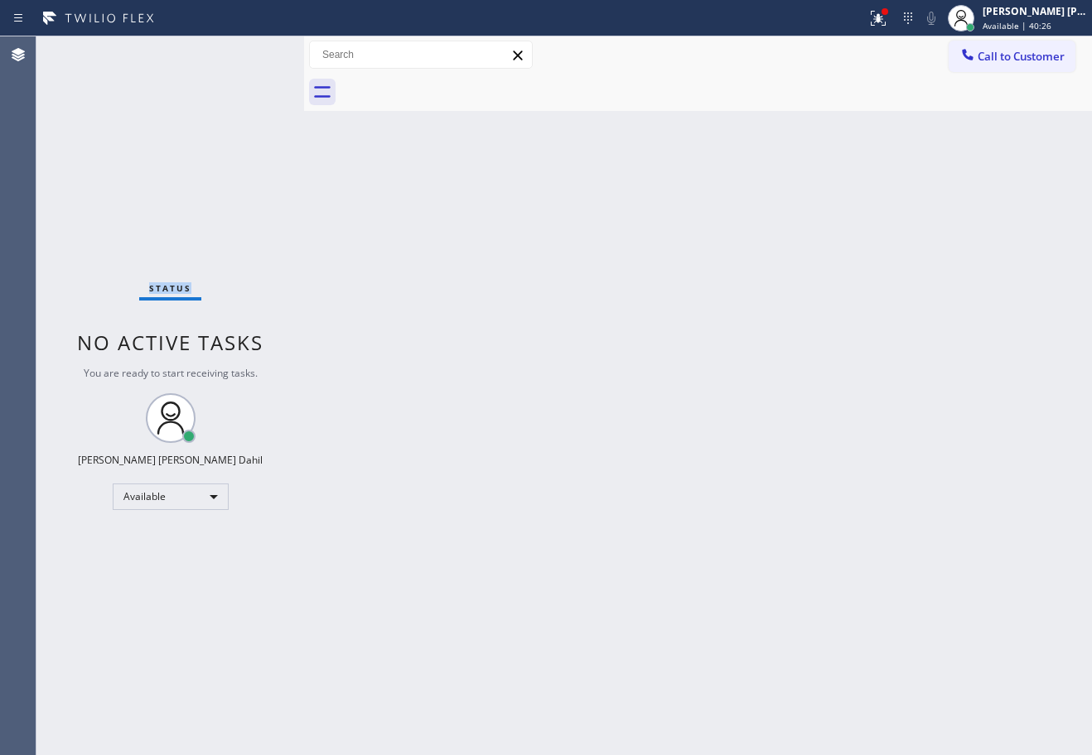
click at [251, 52] on div "Status No active tasks You are ready to start receiving tasks. [PERSON_NAME] [P…" at bounding box center [170, 395] width 268 height 719
click at [888, 24] on icon at bounding box center [878, 18] width 20 height 20
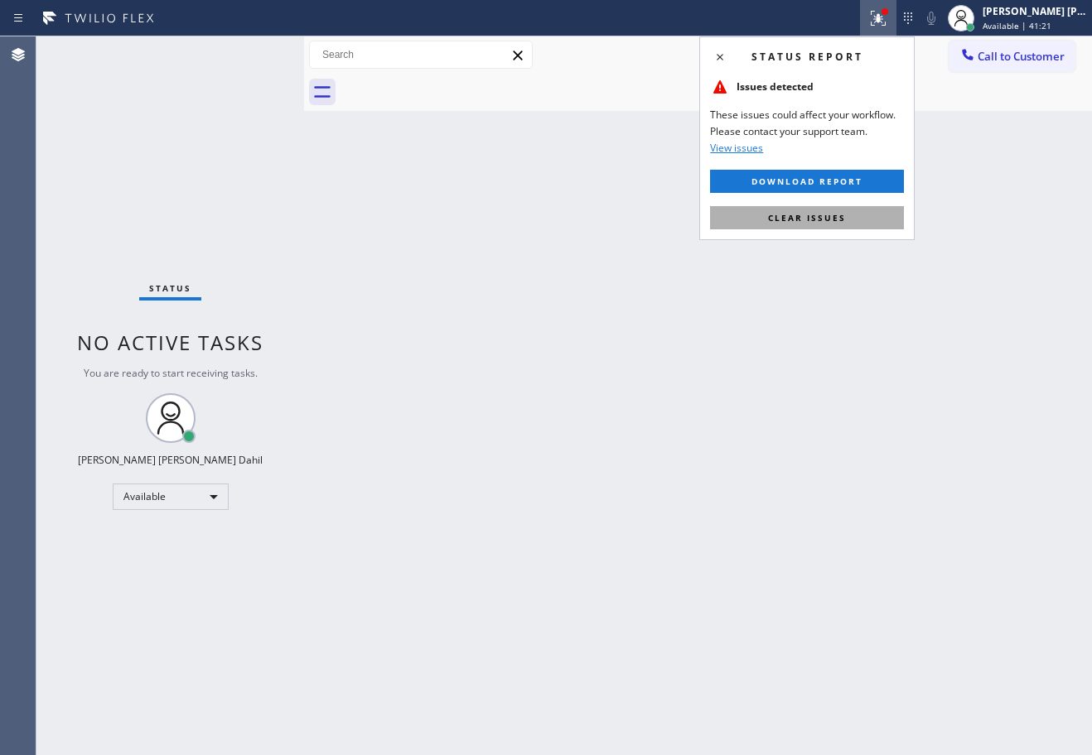
click at [845, 220] on button "Clear issues" at bounding box center [807, 217] width 194 height 23
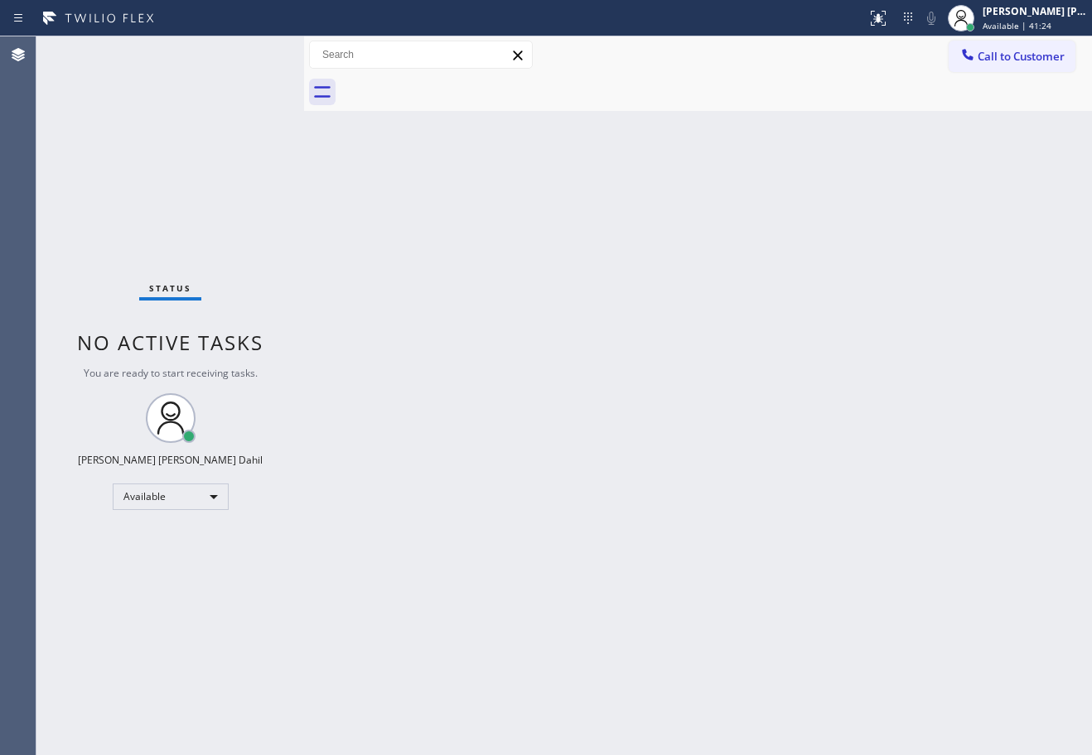
click at [846, 628] on div "Back to Dashboard Change Sender ID Customers Technicians Select a contact Outbo…" at bounding box center [698, 395] width 788 height 719
click at [584, 100] on div at bounding box center [715, 92] width 751 height 37
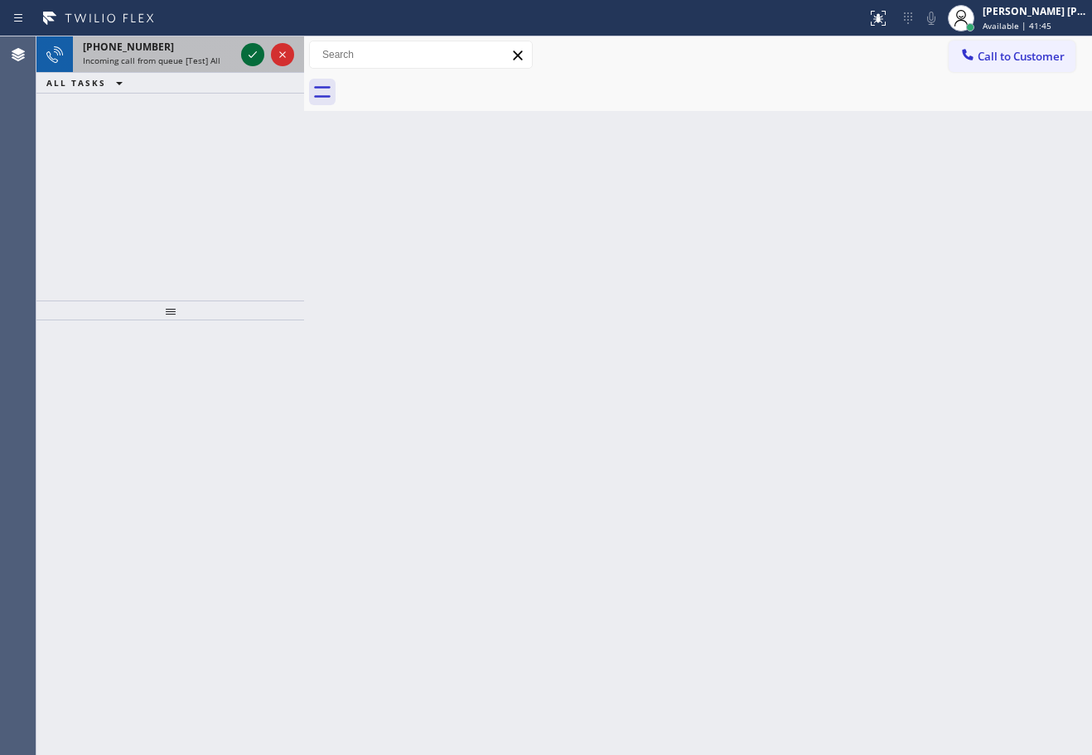
click at [251, 52] on icon at bounding box center [253, 55] width 20 height 20
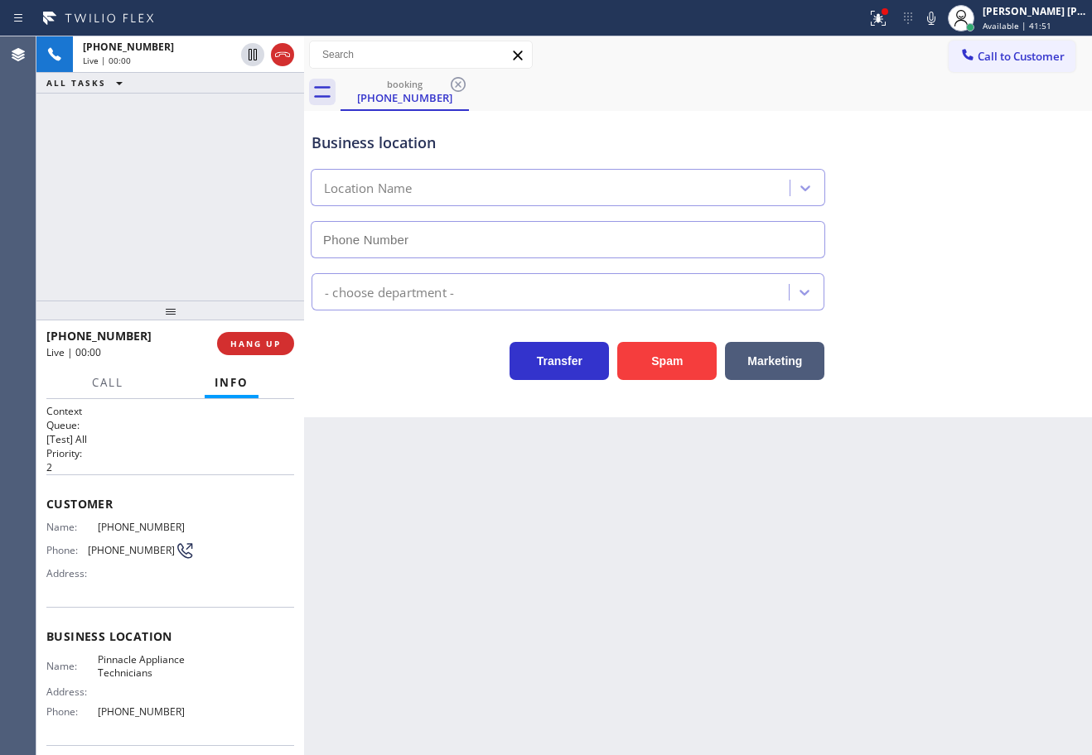
type input "[PHONE_NUMBER]"
click at [683, 345] on button "Spam" at bounding box center [666, 361] width 99 height 38
click at [687, 356] on button "Spam" at bounding box center [666, 361] width 99 height 38
click at [728, 571] on div "Back to Dashboard Change Sender ID Customers Technicians Select a contact Outbo…" at bounding box center [698, 395] width 788 height 719
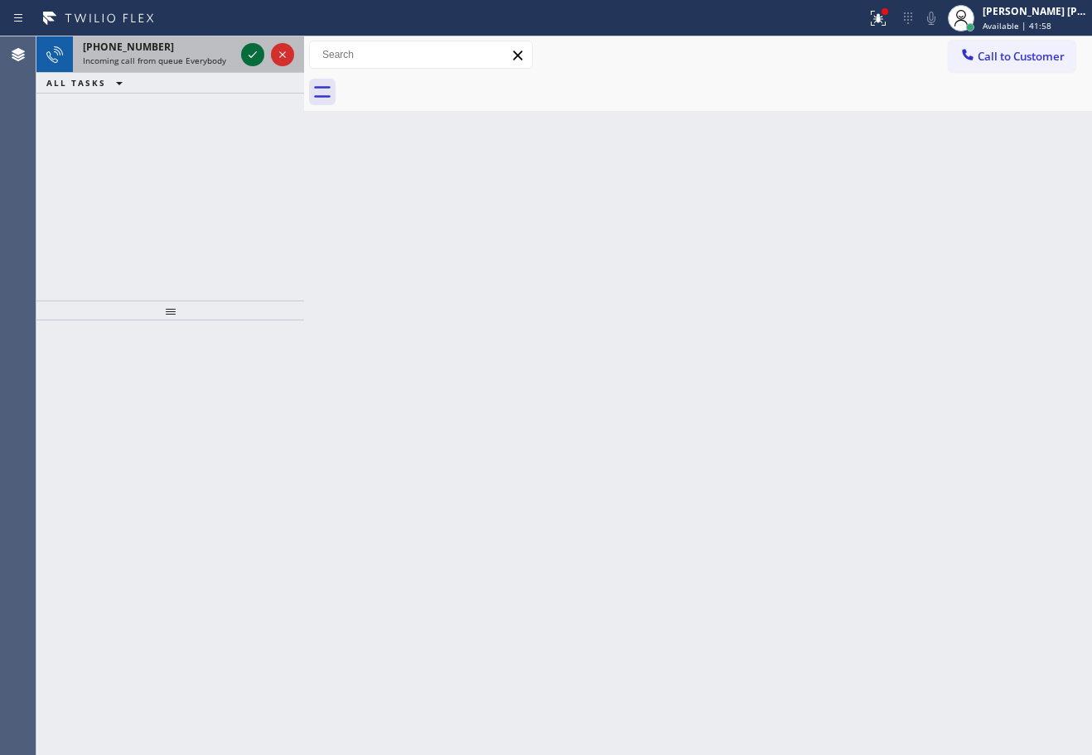
click at [251, 52] on icon at bounding box center [253, 55] width 20 height 20
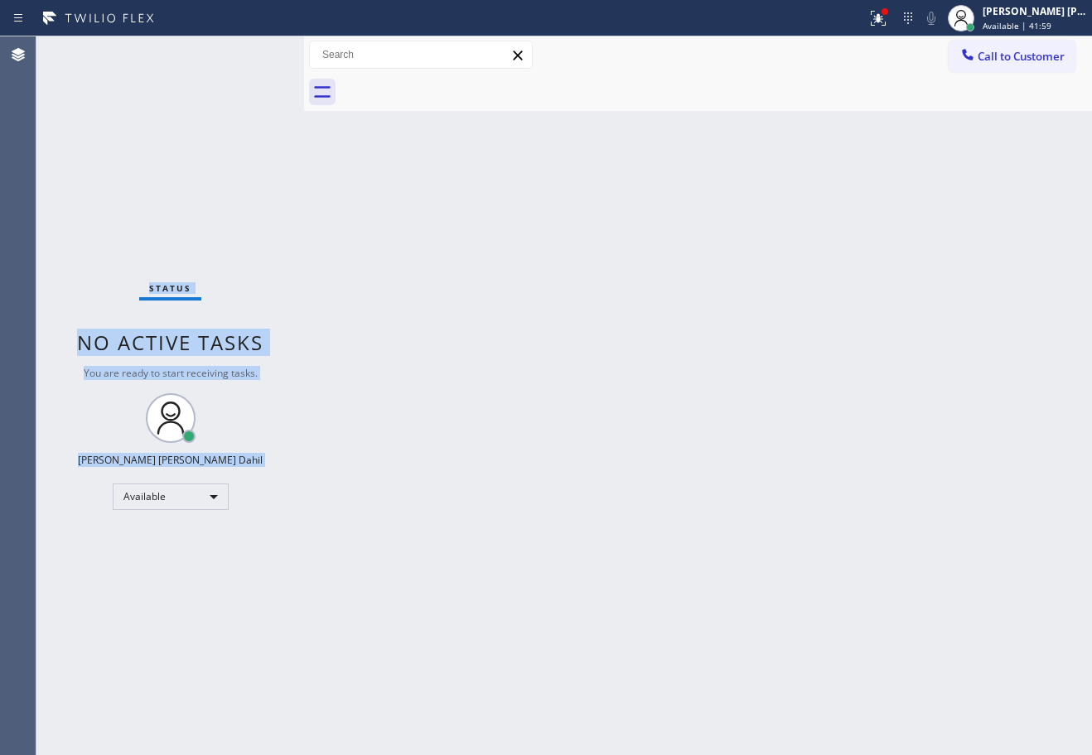
click at [251, 52] on div "Status No active tasks You are ready to start receiving tasks. [PERSON_NAME] [P…" at bounding box center [170, 395] width 268 height 719
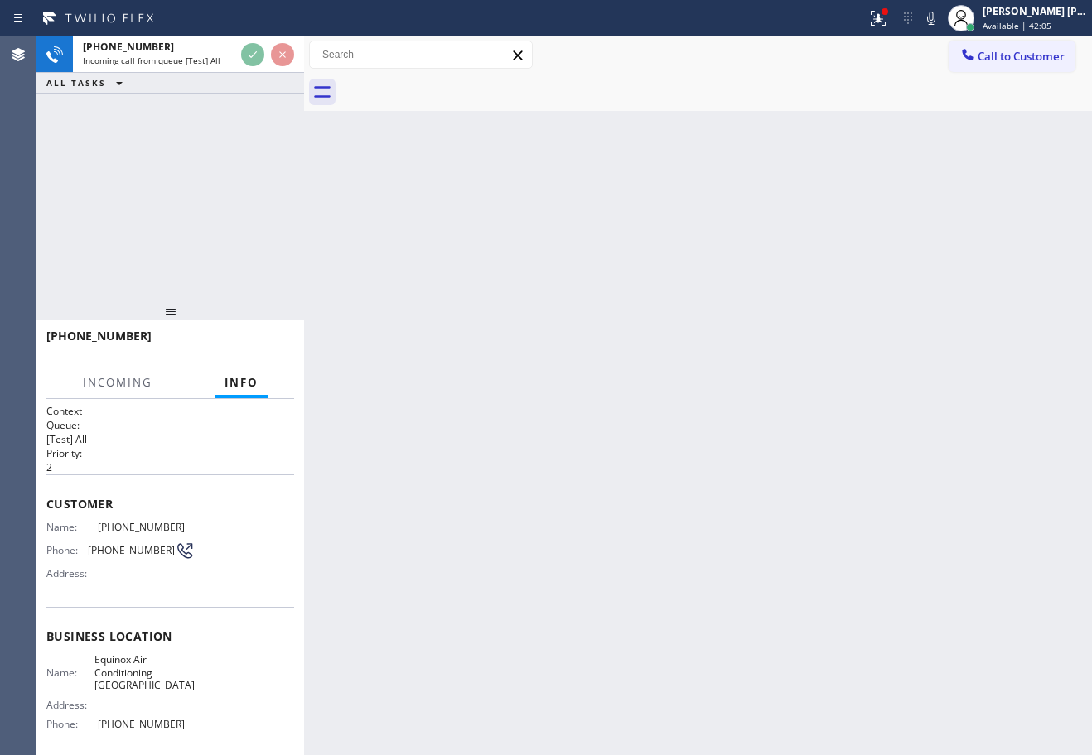
click at [860, 19] on div at bounding box center [433, 18] width 853 height 27
click at [888, 27] on icon at bounding box center [878, 18] width 20 height 20
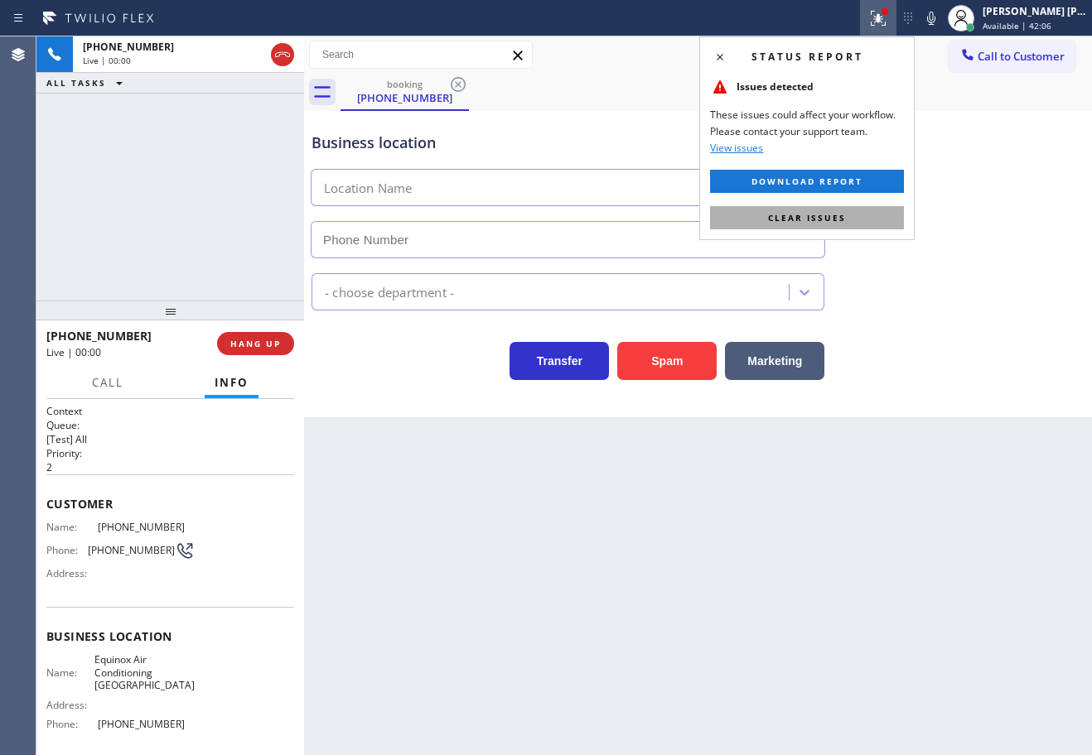
type input "[PHONE_NUMBER]"
click at [853, 220] on button "Clear issues" at bounding box center [807, 217] width 194 height 23
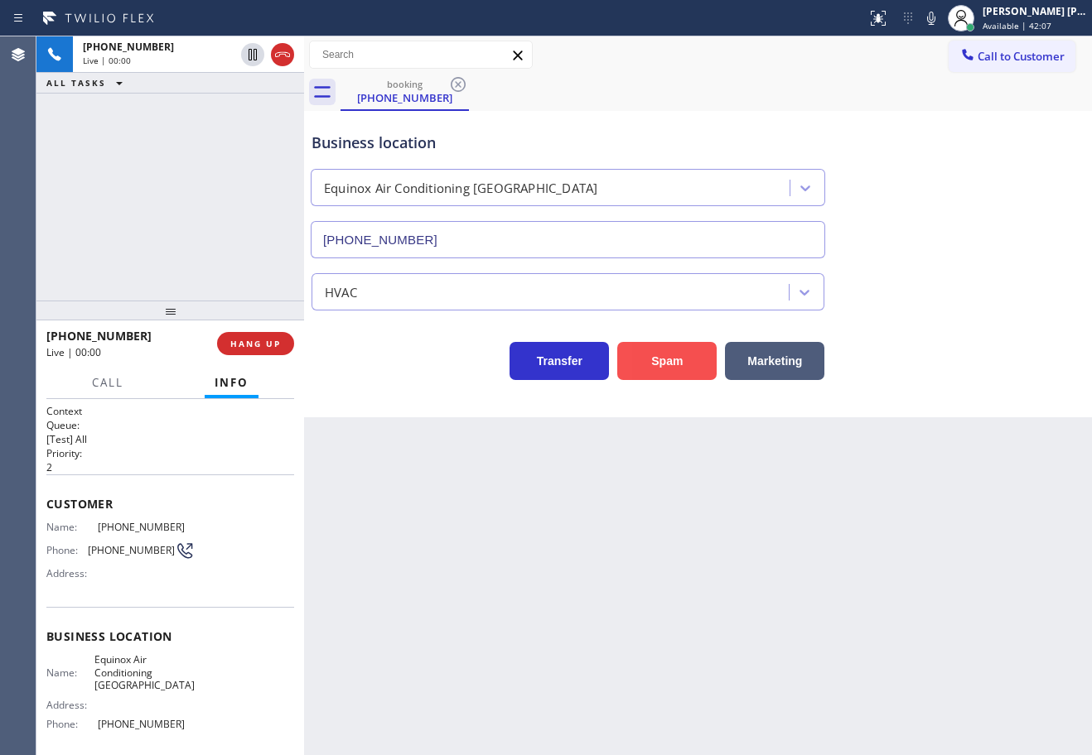
click at [657, 378] on button "Spam" at bounding box center [666, 361] width 99 height 38
click at [657, 373] on button "Spam" at bounding box center [666, 361] width 99 height 38
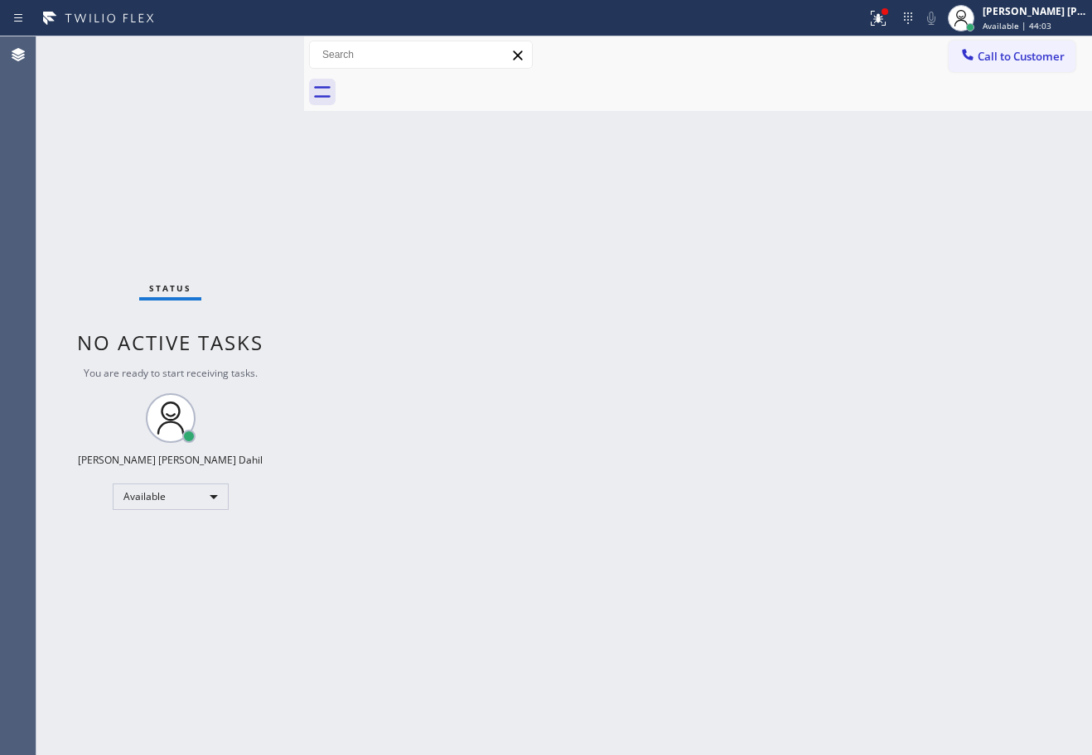
click at [543, 365] on div "Back to Dashboard Change Sender ID Customers Technicians Select a contact Outbo…" at bounding box center [698, 395] width 788 height 719
click at [888, 17] on icon at bounding box center [878, 18] width 20 height 20
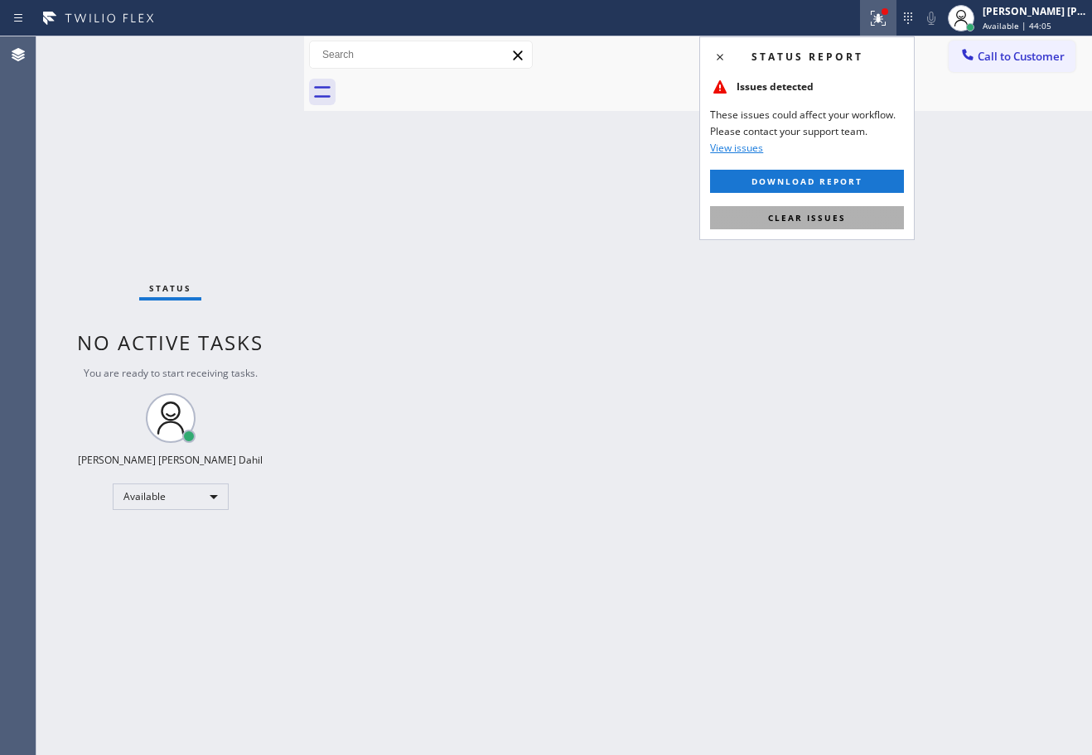
click at [828, 219] on span "Clear issues" at bounding box center [807, 218] width 78 height 12
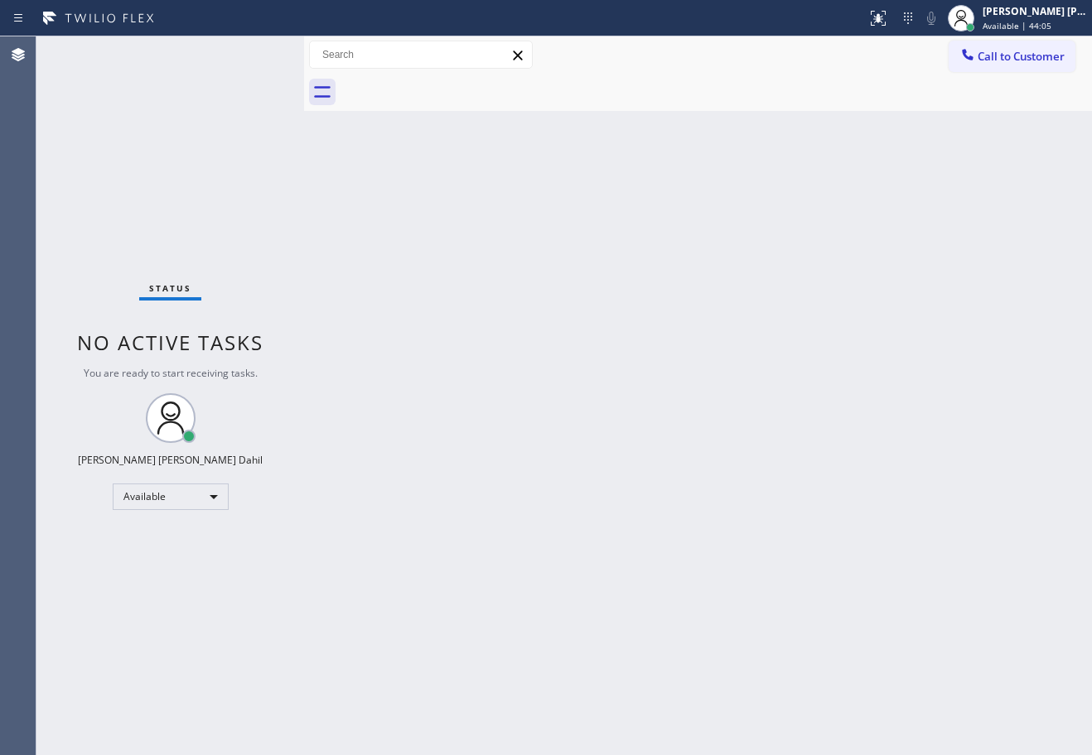
click at [828, 219] on div "Back to Dashboard Change Sender ID Customers Technicians Select a contact Outbo…" at bounding box center [698, 395] width 788 height 719
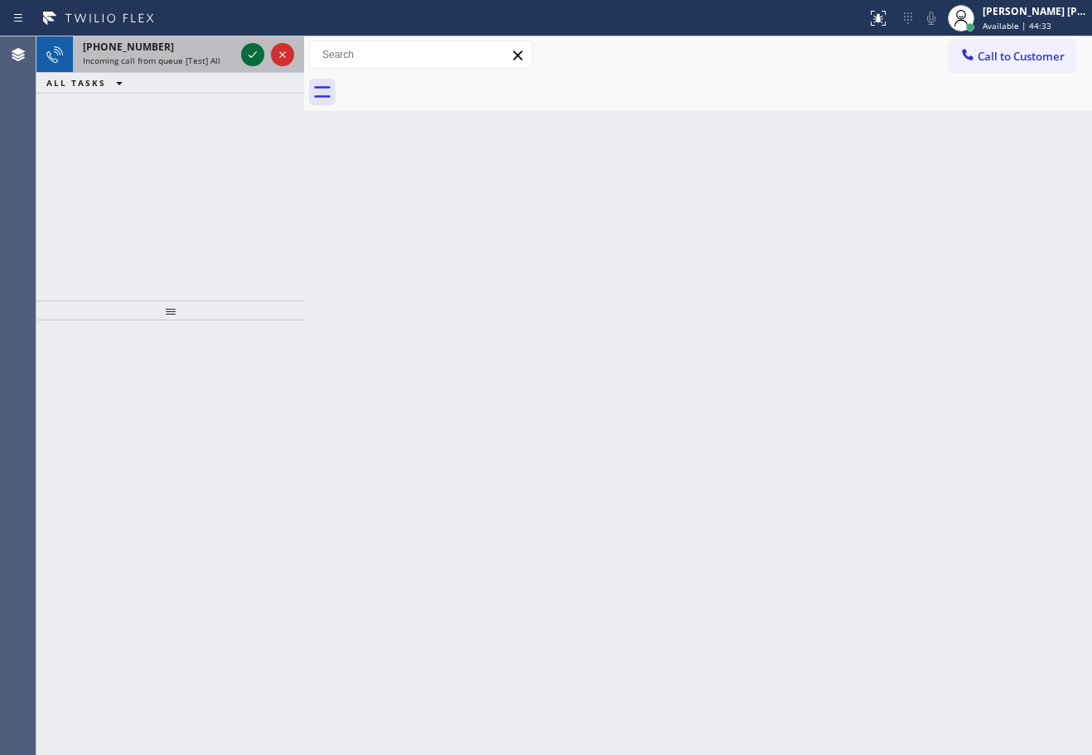
click at [249, 61] on icon at bounding box center [253, 55] width 20 height 20
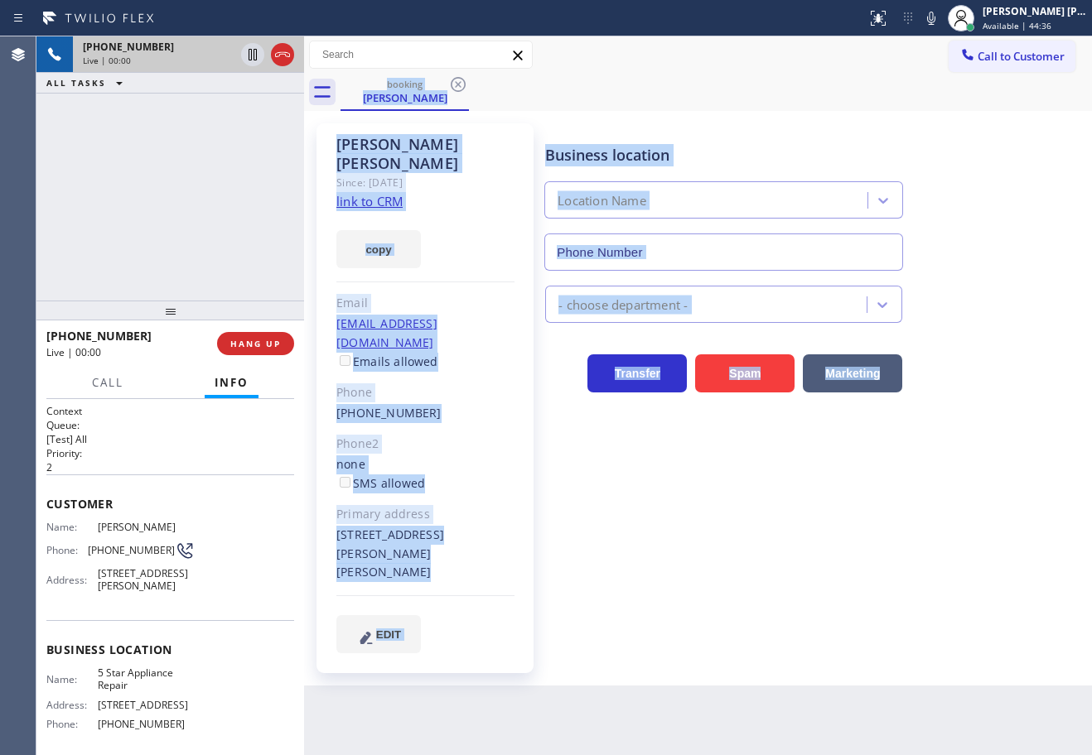
type input "[PHONE_NUMBER]"
click at [793, 632] on div "Back to Dashboard Change Sender ID Customers Technicians Select a contact Outbo…" at bounding box center [698, 395] width 788 height 719
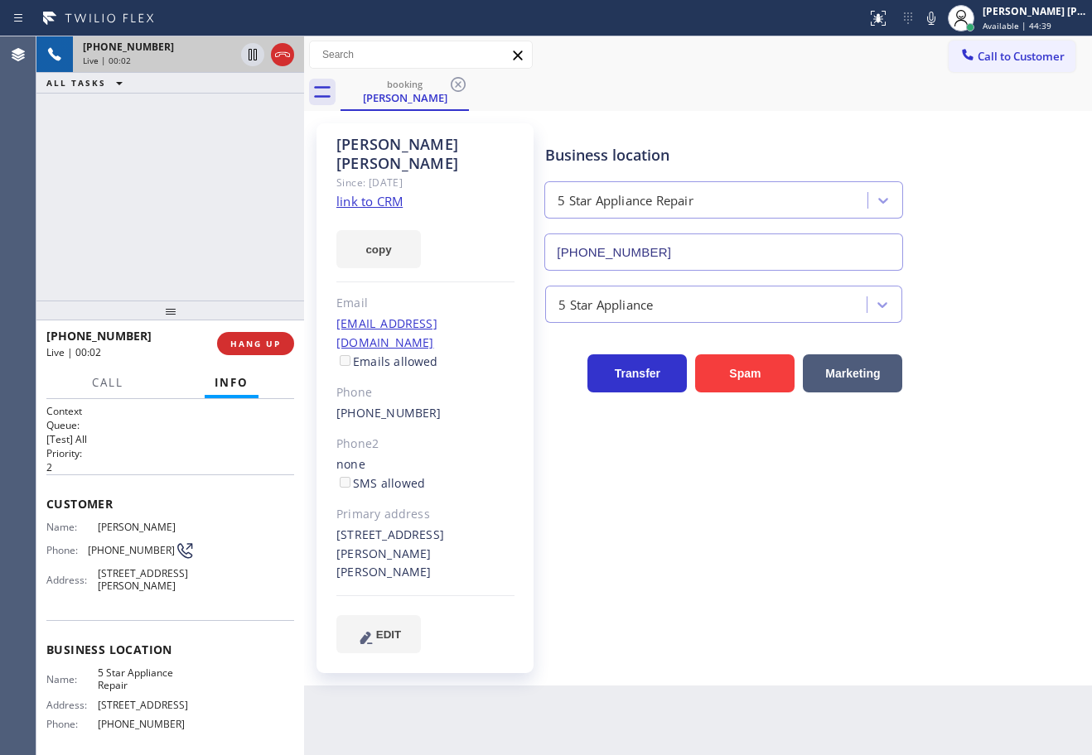
click at [233, 189] on div "[PHONE_NUMBER] Live | 00:02 ALL TASKS ALL TASKS ACTIVE TASKS TASKS IN WRAP UP" at bounding box center [170, 168] width 268 height 264
drag, startPoint x: 947, startPoint y: 20, endPoint x: 972, endPoint y: 159, distance: 141.5
click at [941, 19] on icon at bounding box center [931, 18] width 20 height 20
click at [983, 183] on div "Business location 5 Star Appliance Repair [PHONE_NUMBER]" at bounding box center [815, 196] width 546 height 150
click at [935, 24] on icon at bounding box center [931, 18] width 8 height 13
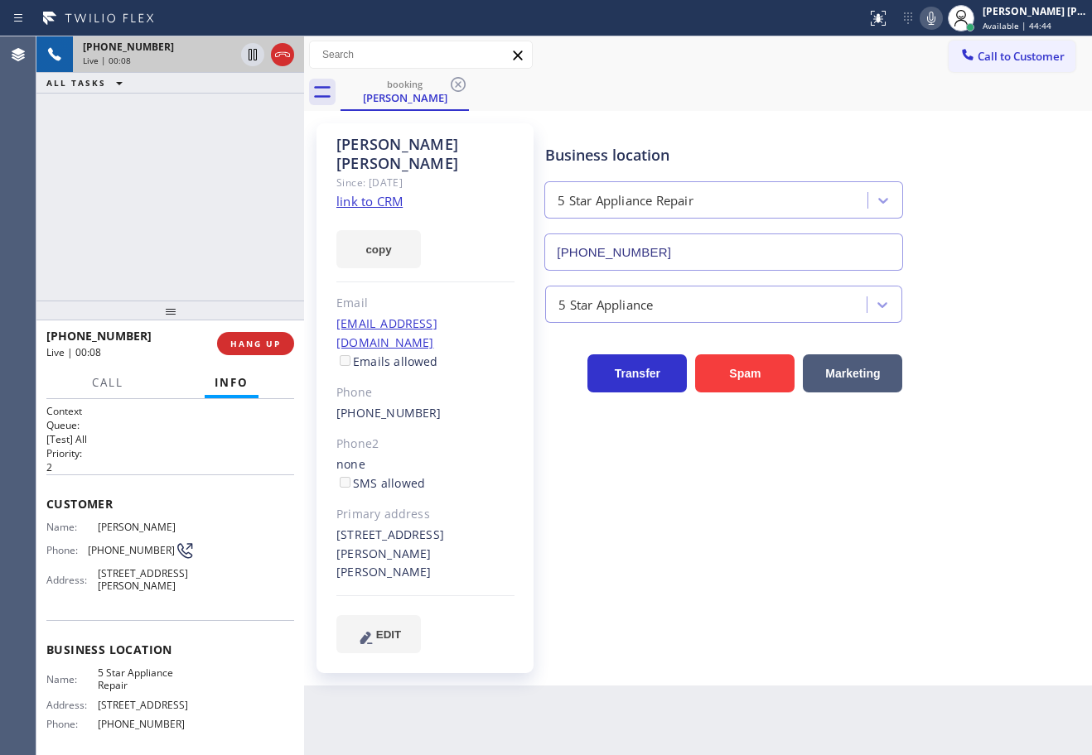
click at [374, 193] on link "link to CRM" at bounding box center [369, 201] width 66 height 17
click at [219, 176] on div "[PHONE_NUMBER] Live | 01:20 ALL TASKS ALL TASKS ACTIVE TASKS TASKS IN WRAP UP" at bounding box center [170, 168] width 268 height 264
click at [899, 116] on div "[PERSON_NAME] Since: [DATE] link to CRM copy Email [EMAIL_ADDRESS][DOMAIN_NAME]…" at bounding box center [697, 398] width 779 height 567
click at [915, 99] on div "booking [PERSON_NAME]" at bounding box center [715, 92] width 751 height 37
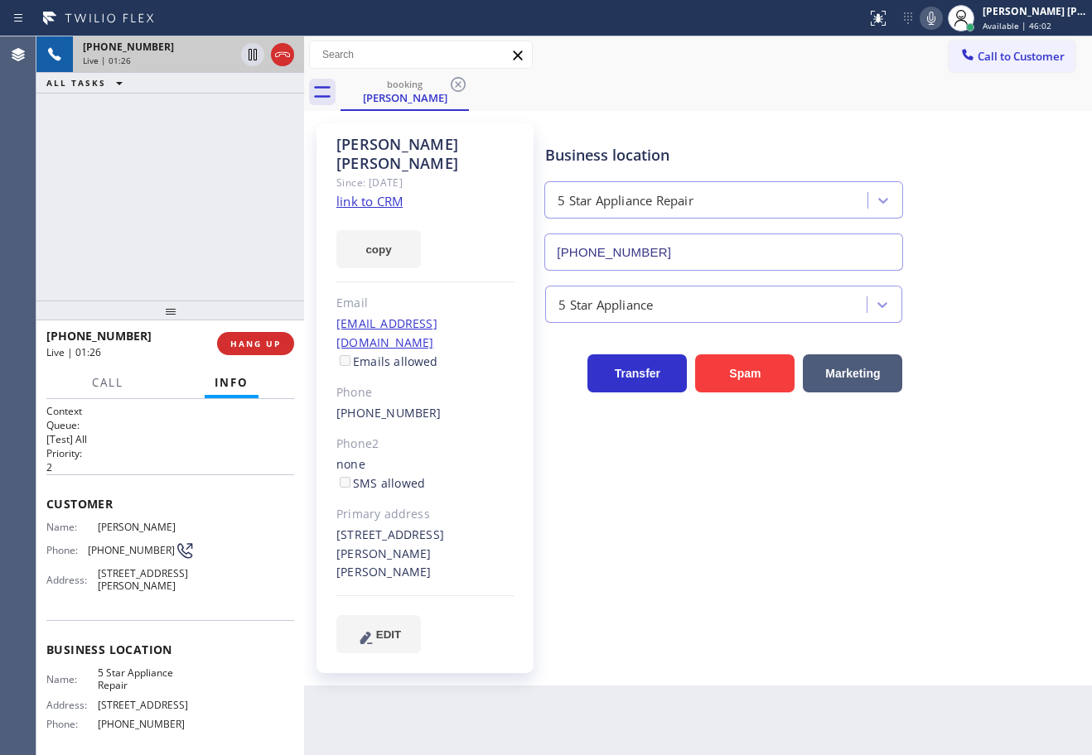
click at [915, 99] on div "booking [PERSON_NAME]" at bounding box center [715, 92] width 751 height 37
click at [897, 89] on div "booking [PERSON_NAME]" at bounding box center [715, 92] width 751 height 37
click at [941, 23] on icon at bounding box center [931, 18] width 20 height 20
click at [924, 58] on div "Call to Customer Outbound call Location Search location Your caller id phone nu…" at bounding box center [698, 55] width 788 height 29
click at [252, 55] on icon at bounding box center [252, 55] width 8 height 12
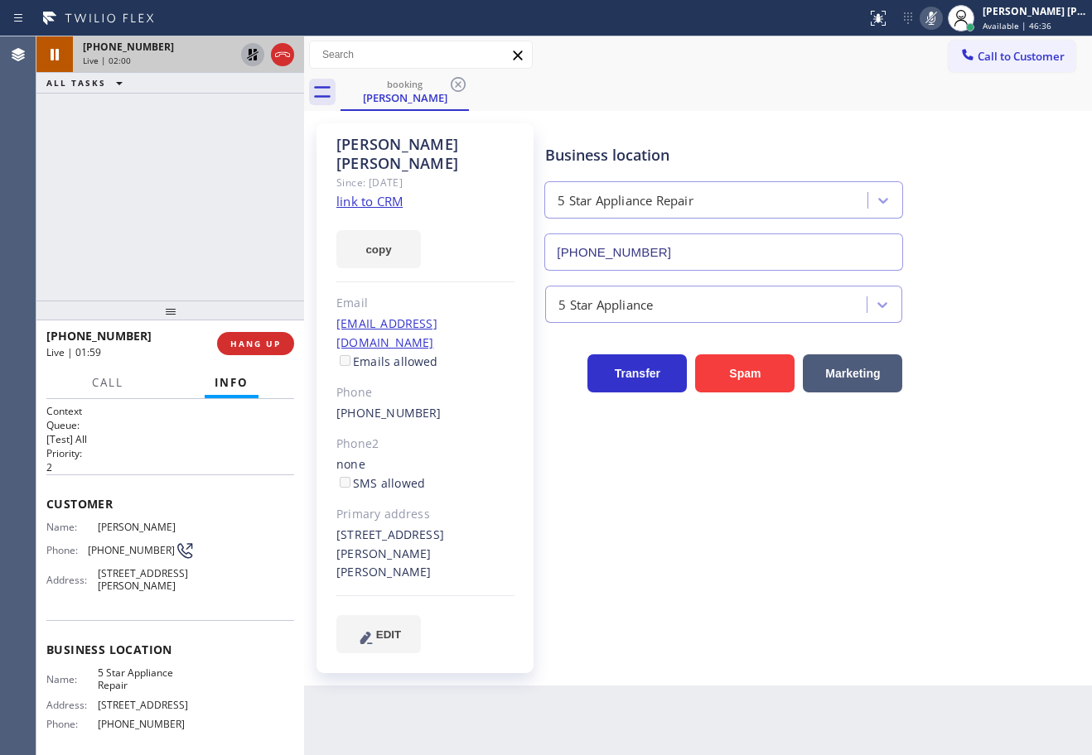
click at [246, 54] on icon at bounding box center [253, 55] width 20 height 20
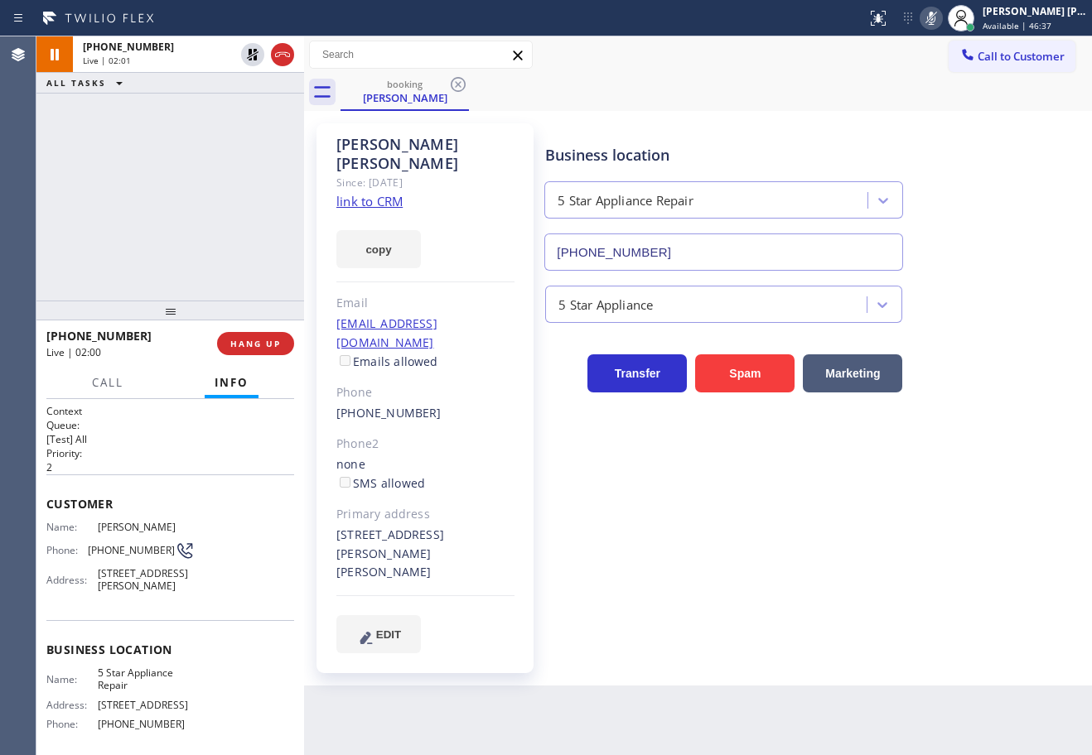
click at [941, 20] on icon at bounding box center [931, 18] width 20 height 20
click at [929, 104] on div "booking [PERSON_NAME]" at bounding box center [715, 92] width 751 height 37
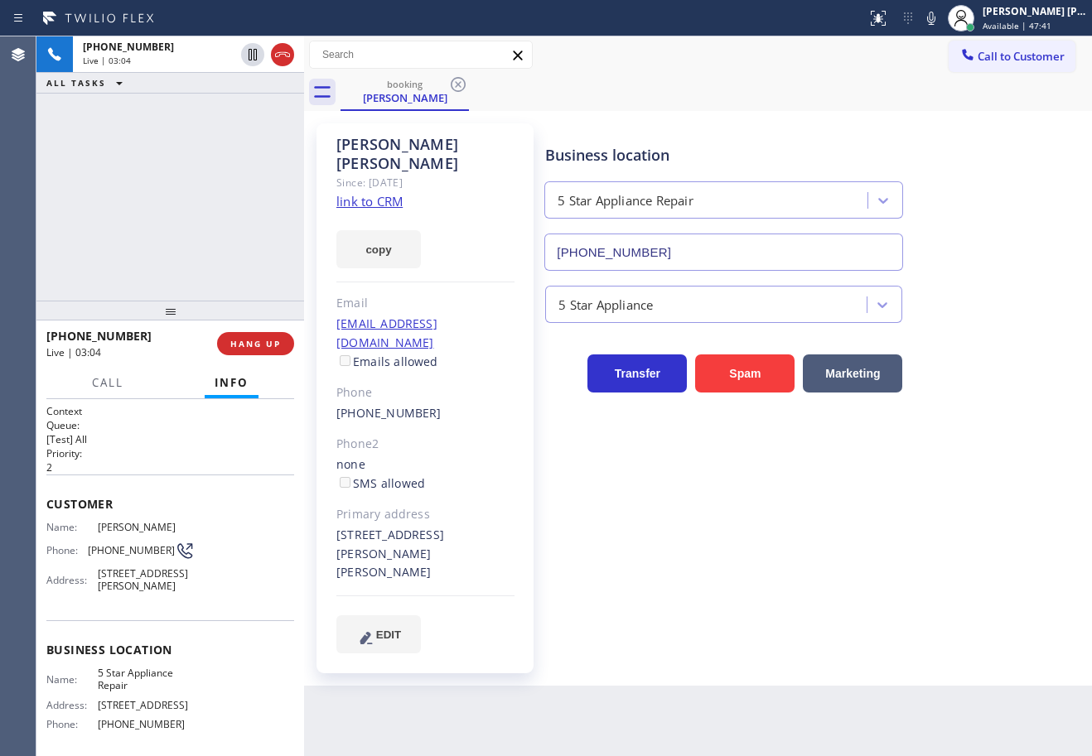
click at [183, 167] on div "[PHONE_NUMBER] Live | 03:04 ALL TASKS ALL TASKS ACTIVE TASKS TASKS IN WRAP UP" at bounding box center [170, 168] width 268 height 264
click at [1046, 253] on div "Business location 5 Star Appliance Repair [PHONE_NUMBER]" at bounding box center [815, 196] width 546 height 150
click at [935, 20] on icon at bounding box center [931, 18] width 8 height 13
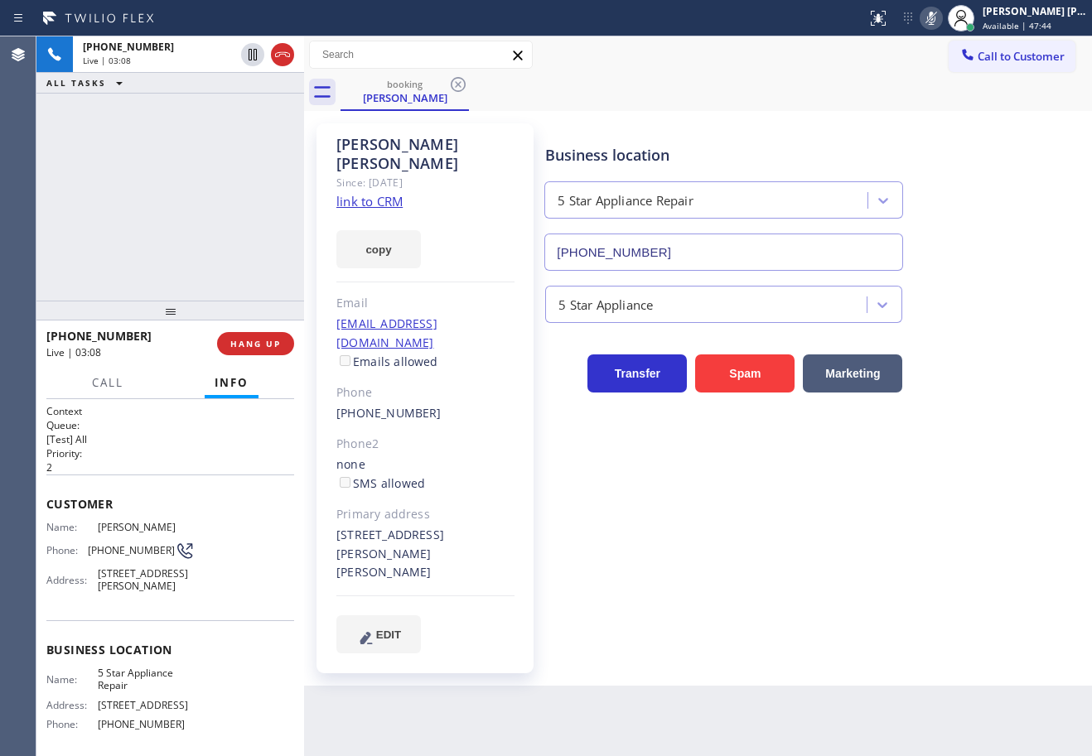
drag, startPoint x: 896, startPoint y: 94, endPoint x: 717, endPoint y: 94, distance: 178.9
click at [894, 94] on div "booking [PERSON_NAME]" at bounding box center [715, 92] width 751 height 37
click at [251, 57] on icon at bounding box center [252, 55] width 8 height 12
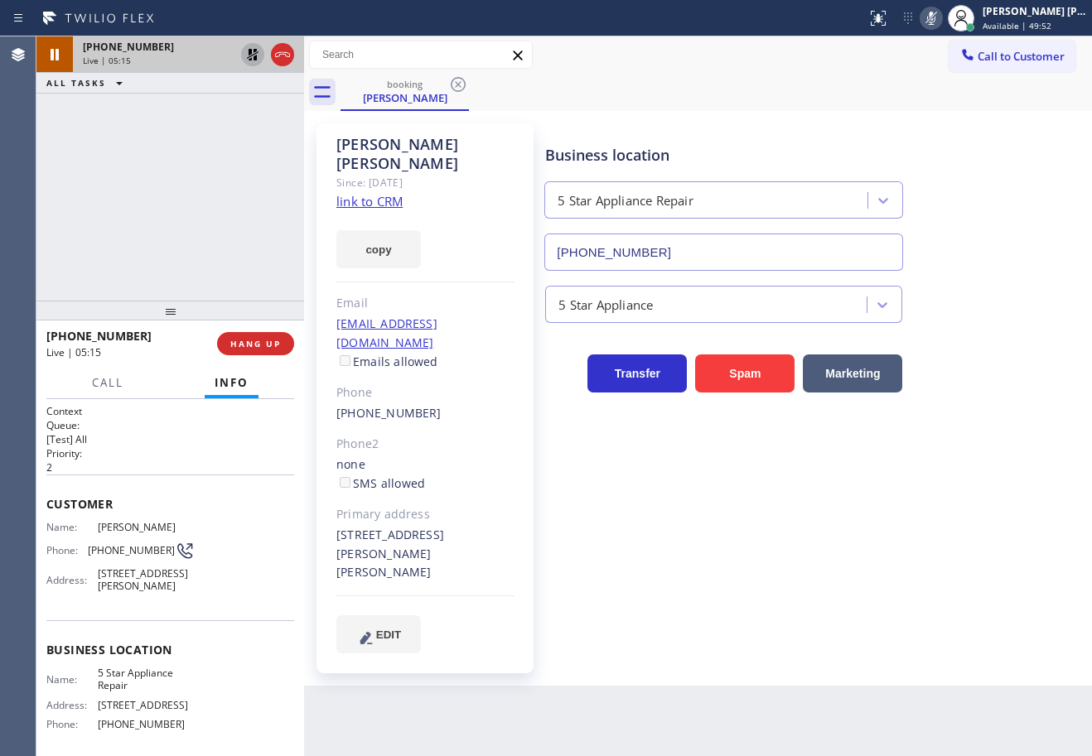
click at [257, 51] on icon at bounding box center [253, 55] width 12 height 12
click at [941, 12] on icon at bounding box center [931, 18] width 20 height 20
click at [906, 41] on div "Call to Customer Outbound call Location Search location Your caller id phone nu…" at bounding box center [698, 55] width 788 height 29
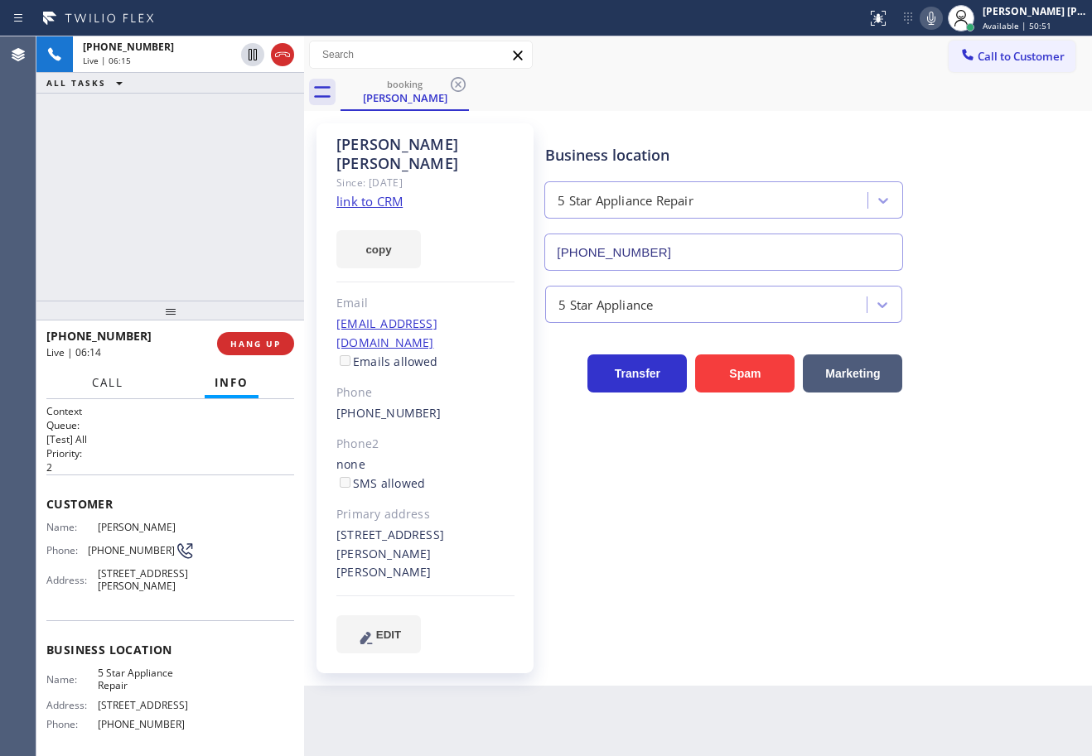
click at [98, 392] on button "Call" at bounding box center [107, 383] width 51 height 32
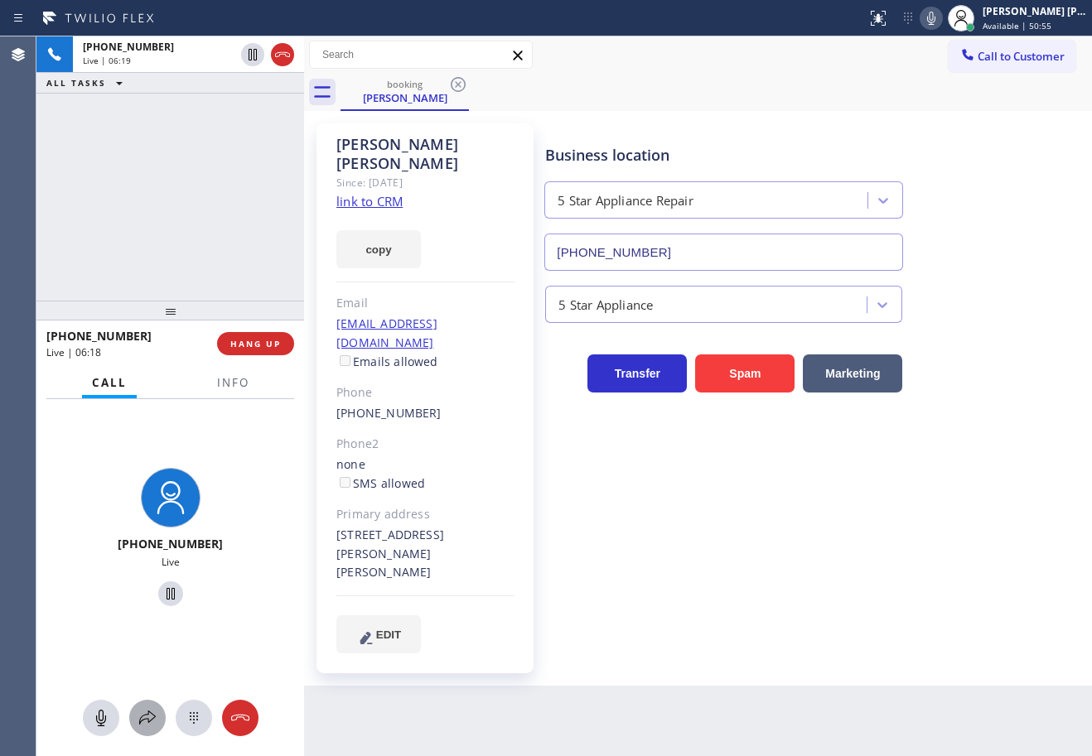
click at [145, 719] on icon at bounding box center [147, 718] width 17 height 14
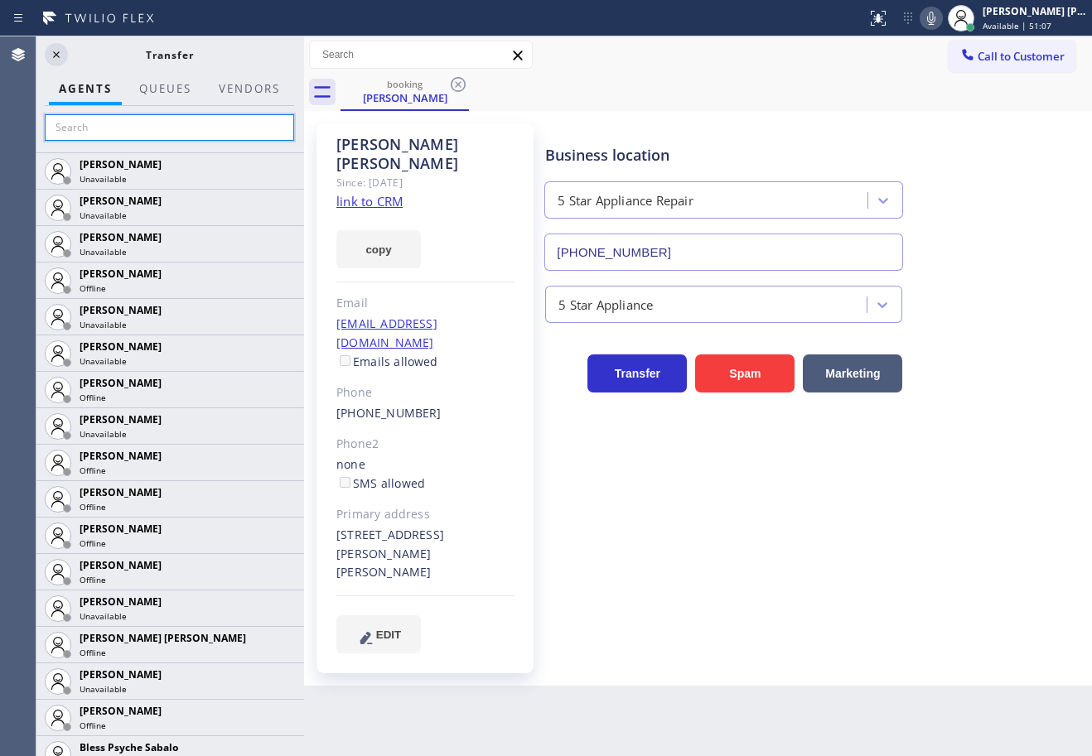
click at [187, 124] on input "text" at bounding box center [169, 127] width 249 height 27
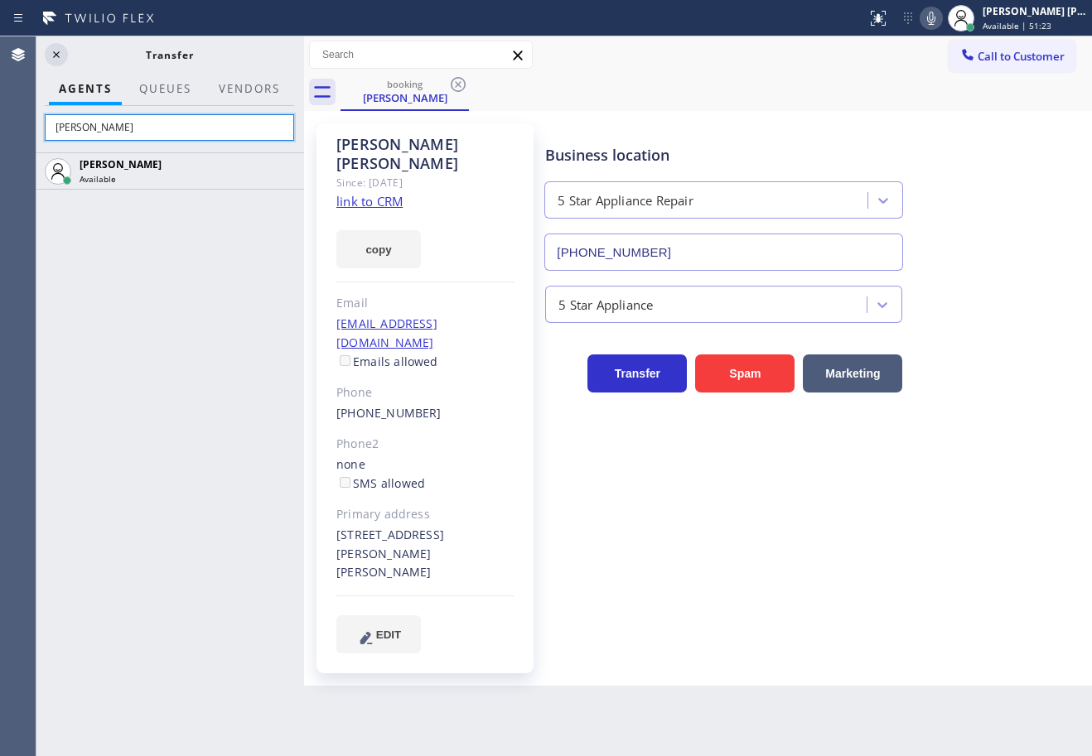
type input "[PERSON_NAME]"
click at [194, 219] on div "[PERSON_NAME] Available" at bounding box center [169, 454] width 269 height 604
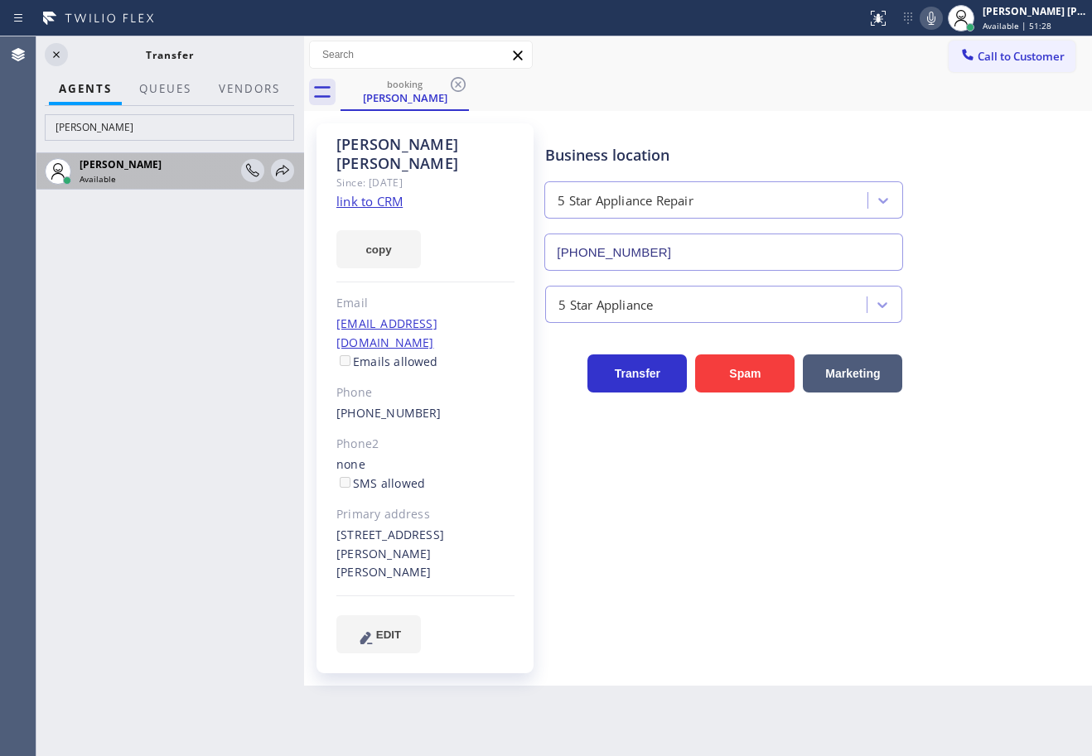
click at [194, 182] on div "Available" at bounding box center [158, 179] width 157 height 12
click at [200, 349] on div "[PERSON_NAME] Available" at bounding box center [169, 454] width 269 height 604
click at [283, 171] on icon at bounding box center [282, 171] width 20 height 20
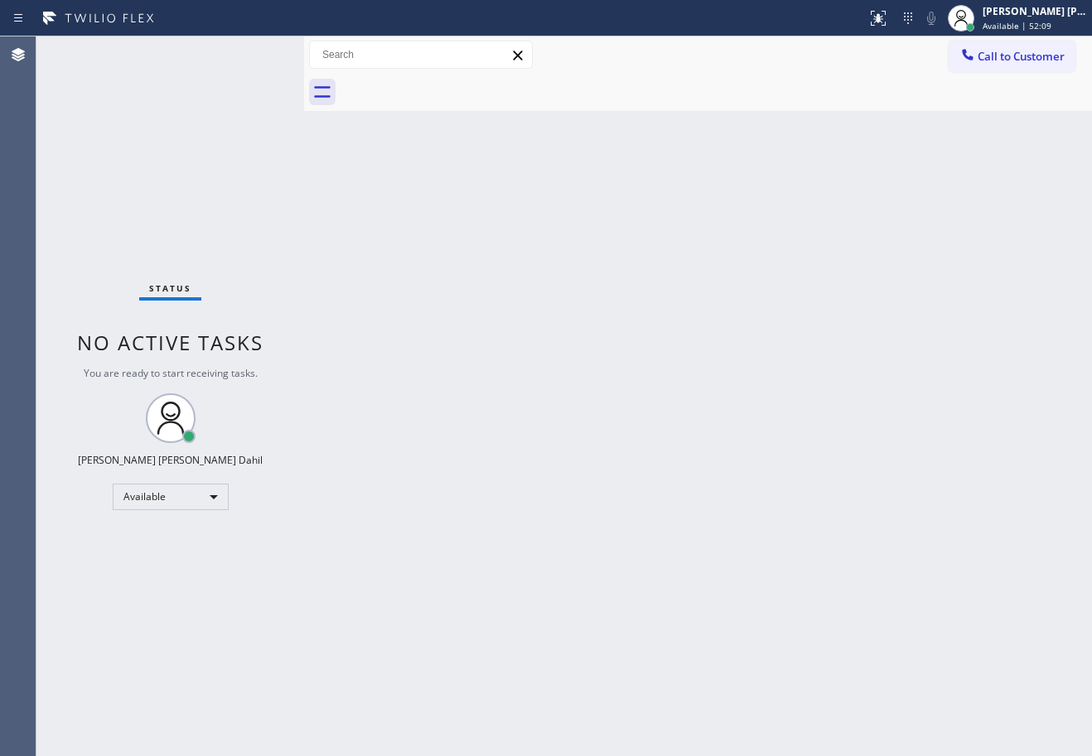
drag, startPoint x: 208, startPoint y: 90, endPoint x: 287, endPoint y: 161, distance: 105.6
click at [208, 90] on div "Status No active tasks You are ready to start receiving tasks. [PERSON_NAME] [P…" at bounding box center [170, 396] width 268 height 720
click at [727, 531] on div "Back to Dashboard Change Sender ID Customers Technicians Select a contact Outbo…" at bounding box center [698, 396] width 788 height 720
click at [728, 531] on div "Back to Dashboard Change Sender ID Customers Technicians Select a contact Outbo…" at bounding box center [698, 396] width 788 height 720
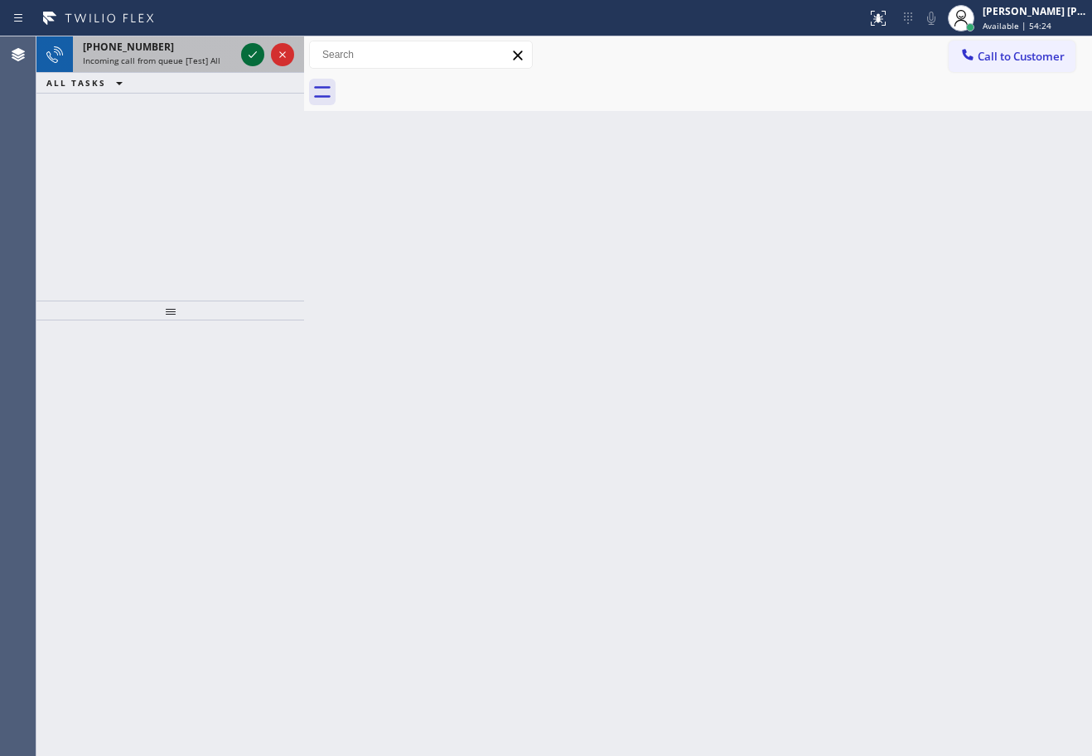
click at [251, 53] on icon at bounding box center [253, 55] width 20 height 20
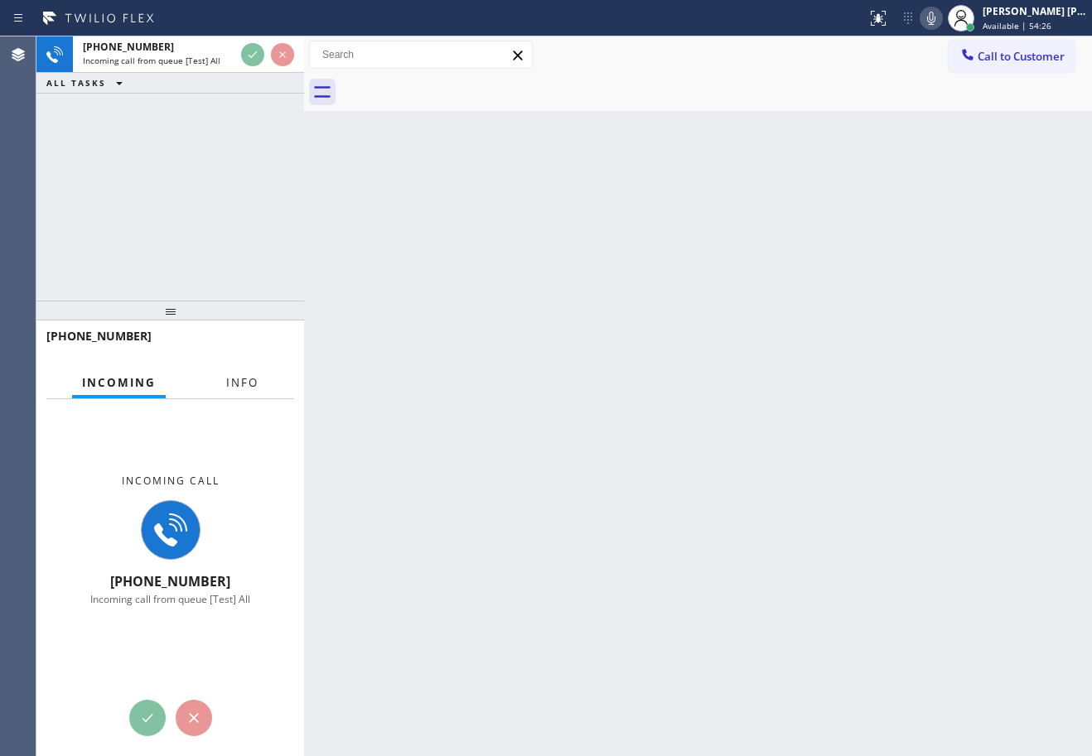
click at [259, 384] on div "Incoming Info" at bounding box center [170, 383] width 248 height 33
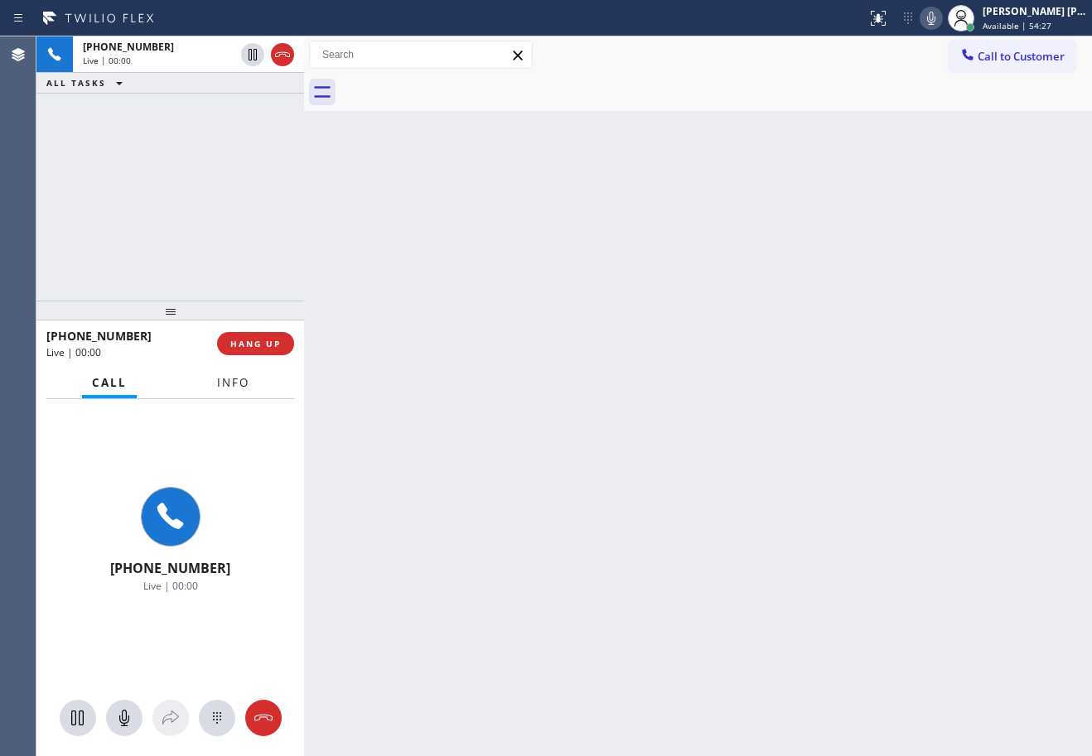
click at [258, 383] on button "Info" at bounding box center [233, 383] width 52 height 32
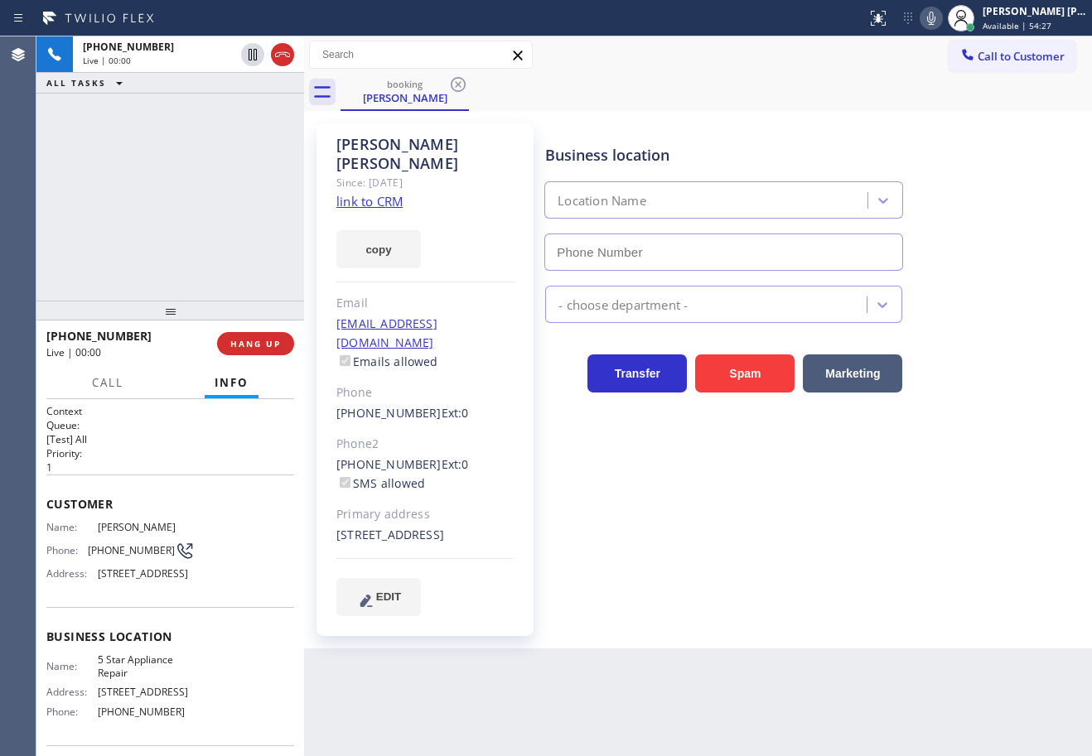
type input "[PHONE_NUMBER]"
click at [865, 107] on div "booking [PERSON_NAME]" at bounding box center [715, 92] width 751 height 37
click at [909, 560] on div "Business location 5 Star Appliance Repair [PHONE_NUMBER] 5 Star Appliance Trans…" at bounding box center [815, 370] width 546 height 484
click at [400, 193] on link "link to CRM" at bounding box center [369, 201] width 66 height 17
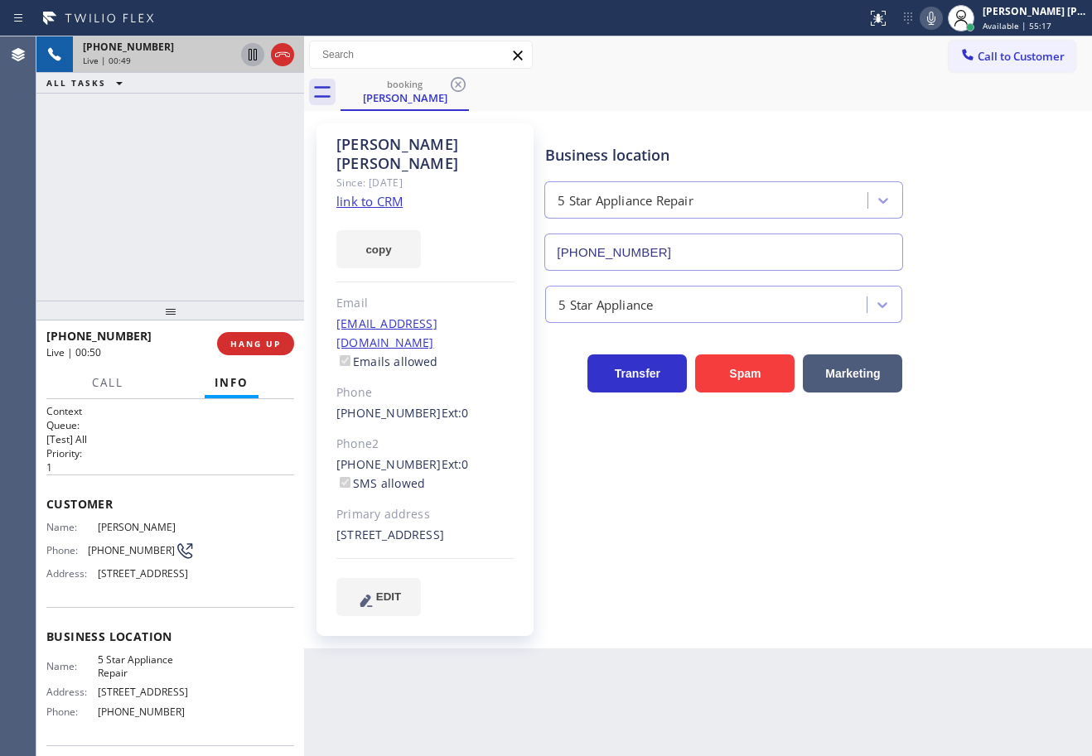
click at [248, 55] on icon at bounding box center [253, 55] width 20 height 20
click at [941, 22] on icon at bounding box center [931, 18] width 20 height 20
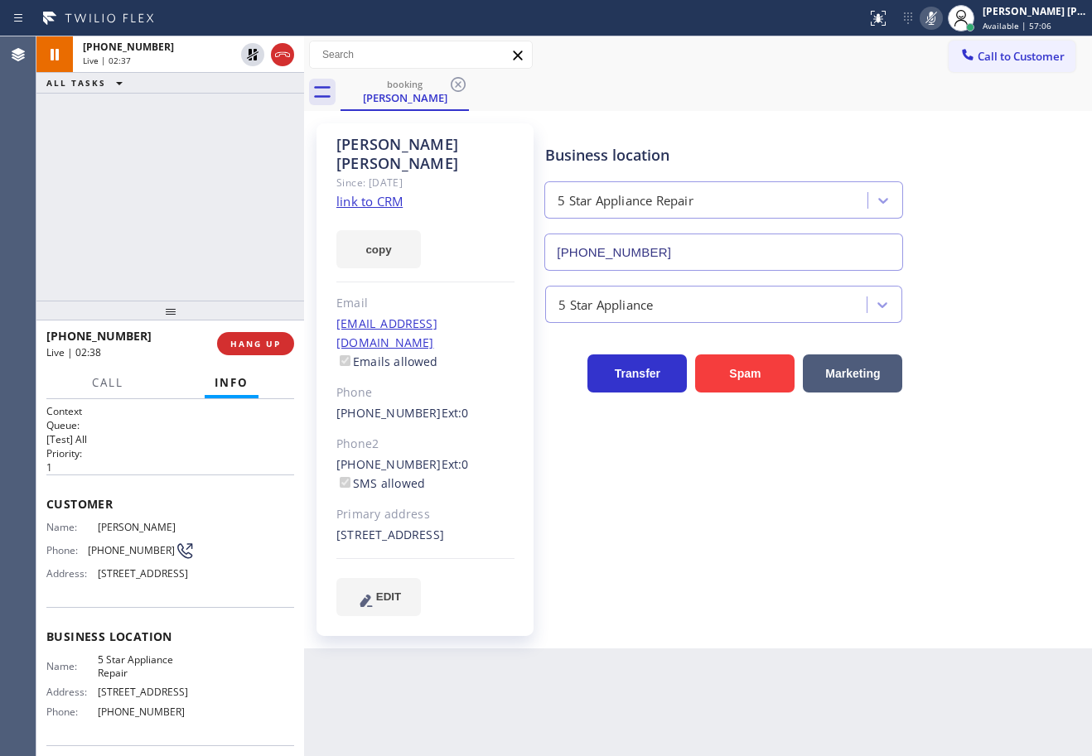
drag, startPoint x: 194, startPoint y: 142, endPoint x: 209, endPoint y: 131, distance: 18.9
click at [205, 133] on div "[PHONE_NUMBER] Live | 02:37 ALL TASKS ALL TASKS ACTIVE TASKS TASKS IN WRAP UP" at bounding box center [170, 168] width 268 height 264
click at [253, 56] on icon at bounding box center [253, 55] width 20 height 20
click at [941, 15] on icon at bounding box center [931, 18] width 20 height 20
click at [190, 136] on div "[PHONE_NUMBER] Live | 03:13 ALL TASKS ALL TASKS ACTIVE TASKS TASKS IN WRAP UP" at bounding box center [170, 168] width 268 height 264
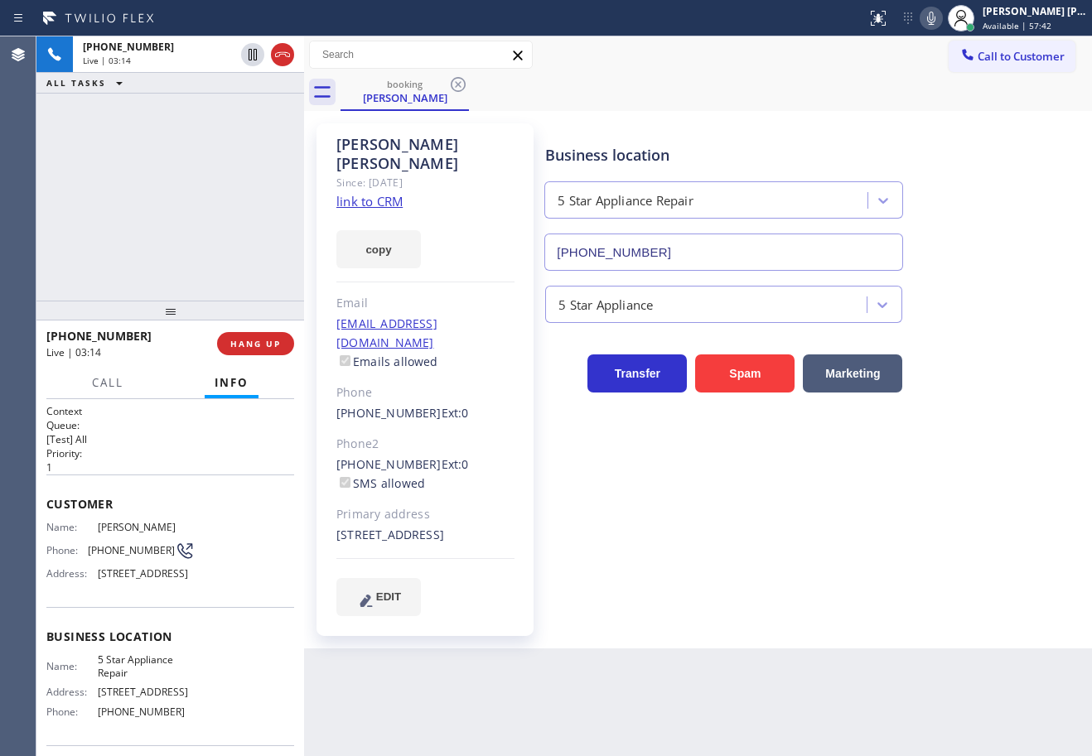
click at [382, 193] on link "link to CRM" at bounding box center [369, 201] width 66 height 17
click at [161, 152] on div "[PHONE_NUMBER] Live | 05:56 ALL TASKS ALL TASKS ACTIVE TASKS TASKS IN WRAP UP […" at bounding box center [170, 168] width 268 height 264
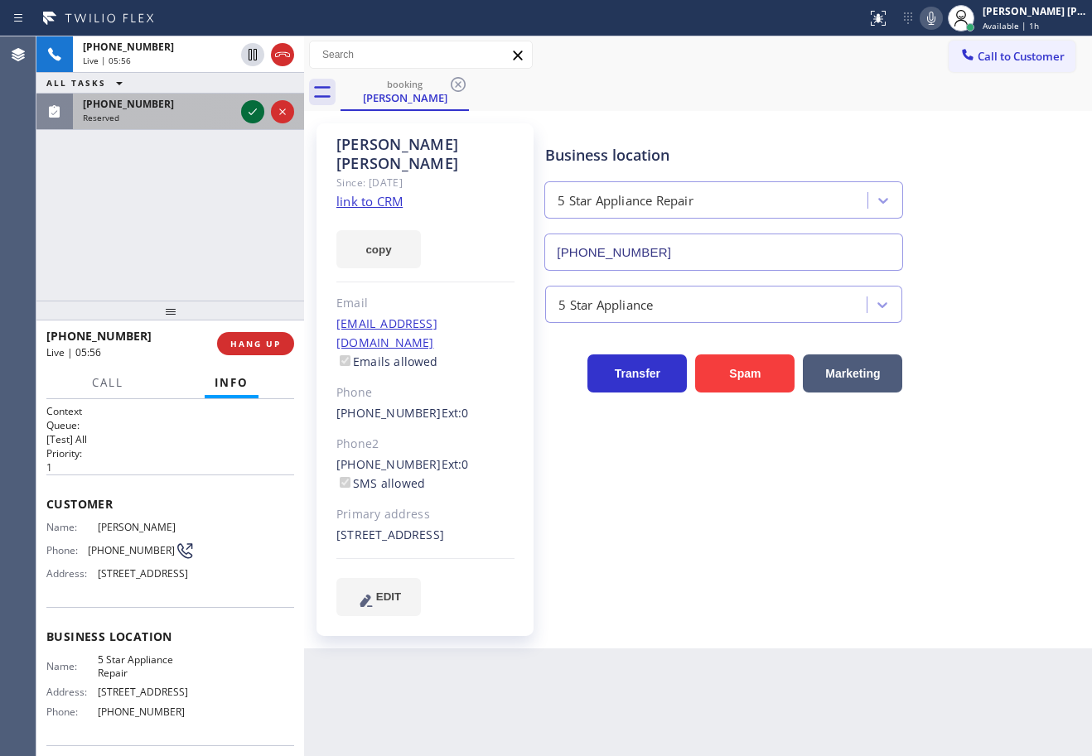
drag, startPoint x: 220, startPoint y: 105, endPoint x: 244, endPoint y: 111, distance: 24.7
click at [221, 107] on div "[PHONE_NUMBER]" at bounding box center [159, 104] width 152 height 14
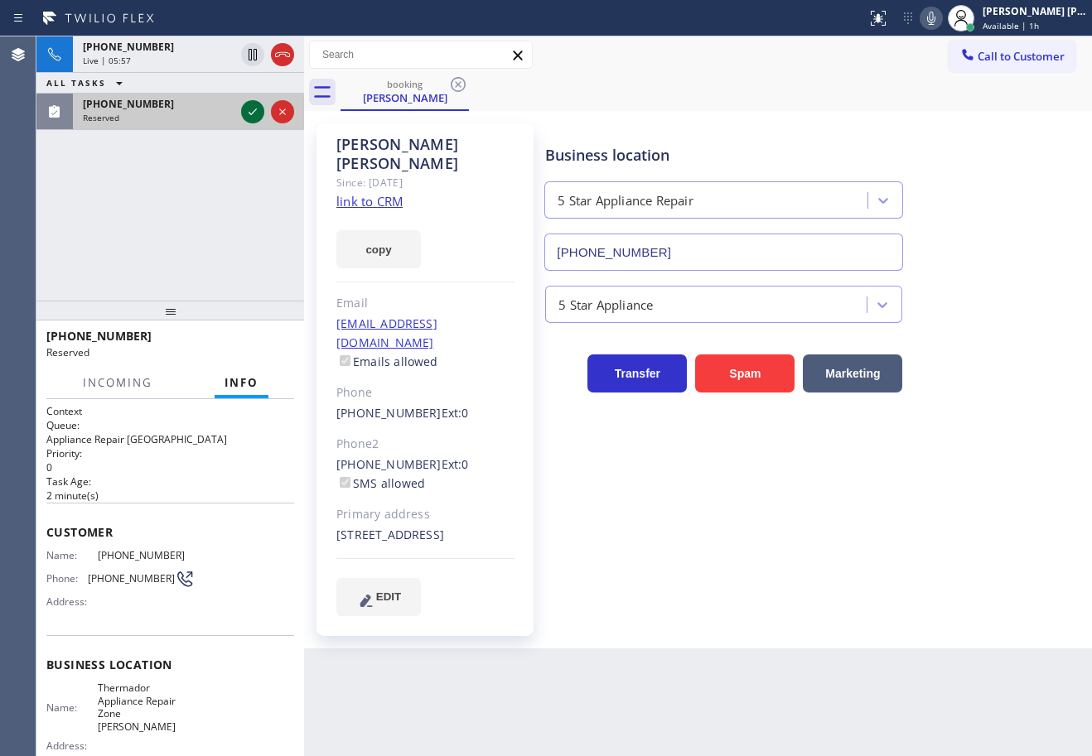
click at [251, 111] on icon at bounding box center [253, 112] width 20 height 20
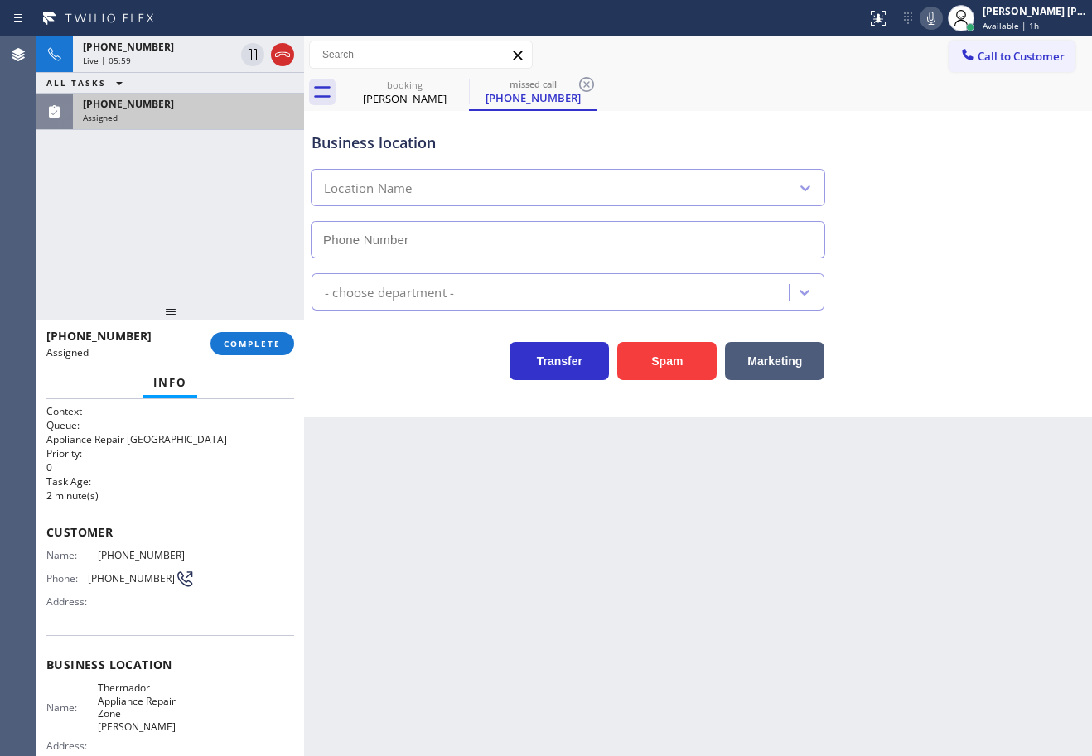
type input "[PHONE_NUMBER]"
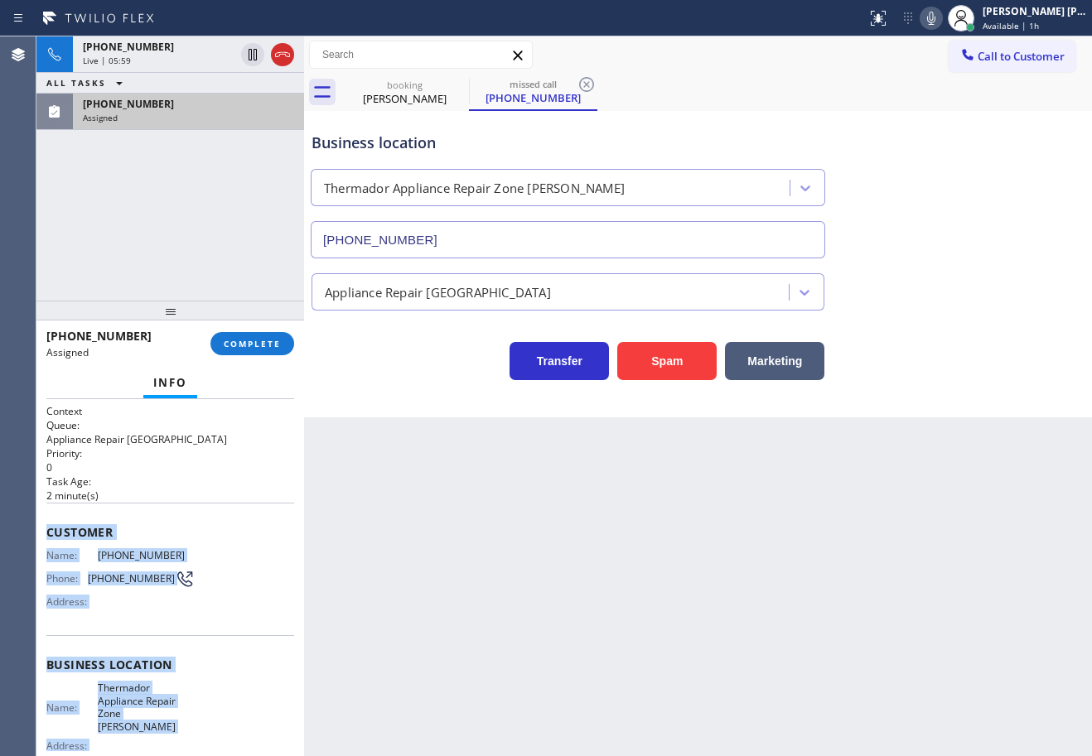
scroll to position [161, 0]
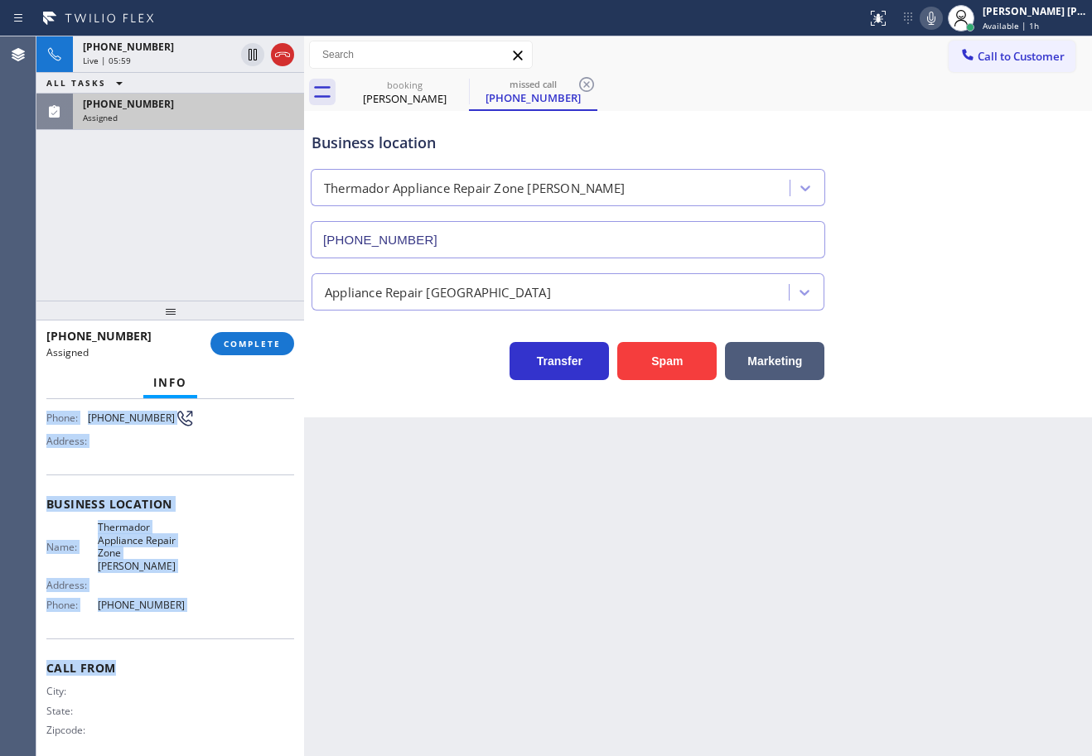
drag, startPoint x: 44, startPoint y: 525, endPoint x: 217, endPoint y: 632, distance: 203.4
click at [217, 632] on div "Context Queue: Appliance Repair High End Priority: 0 Task Age: [DEMOGRAPHIC_DAT…" at bounding box center [170, 577] width 268 height 357
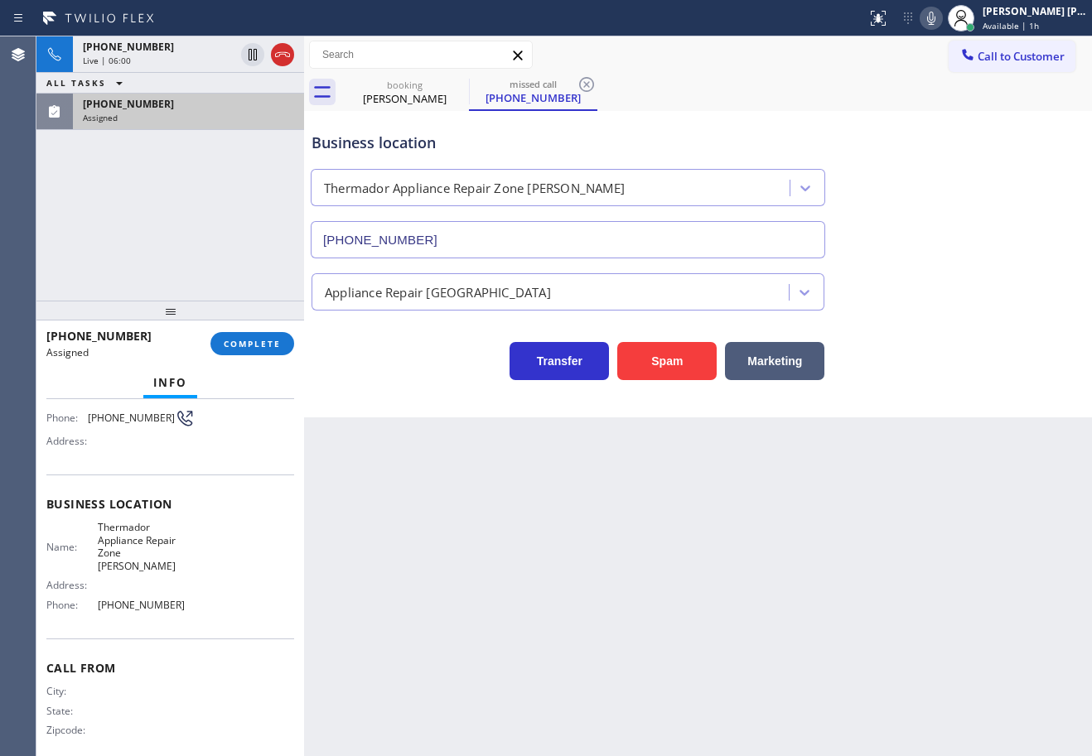
click at [412, 631] on div "Back to Dashboard Change Sender ID Customers Technicians Select a contact Outbo…" at bounding box center [698, 396] width 788 height 720
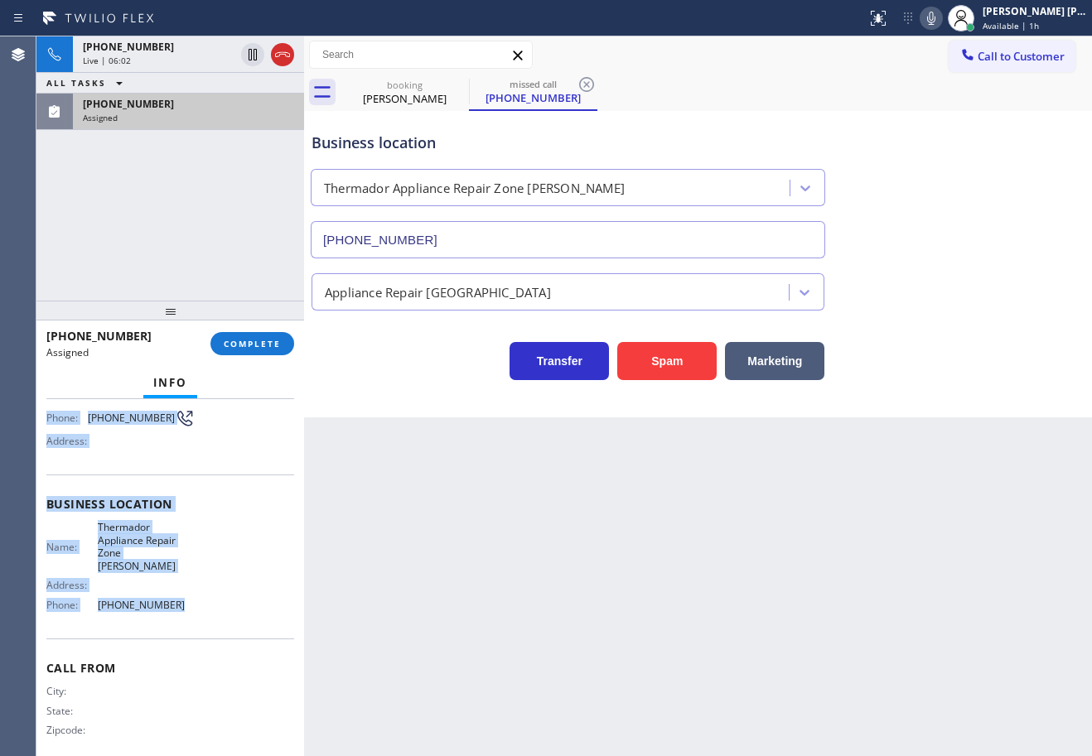
drag, startPoint x: 55, startPoint y: 538, endPoint x: 232, endPoint y: 491, distance: 182.6
click at [200, 607] on div "Context Queue: Appliance Repair High End Priority: 0 Task Age: [DEMOGRAPHIC_DAT…" at bounding box center [170, 577] width 268 height 357
copy div "Customer Name: [PHONE_NUMBER] Phone: [PHONE_NUMBER] Address: Business location …"
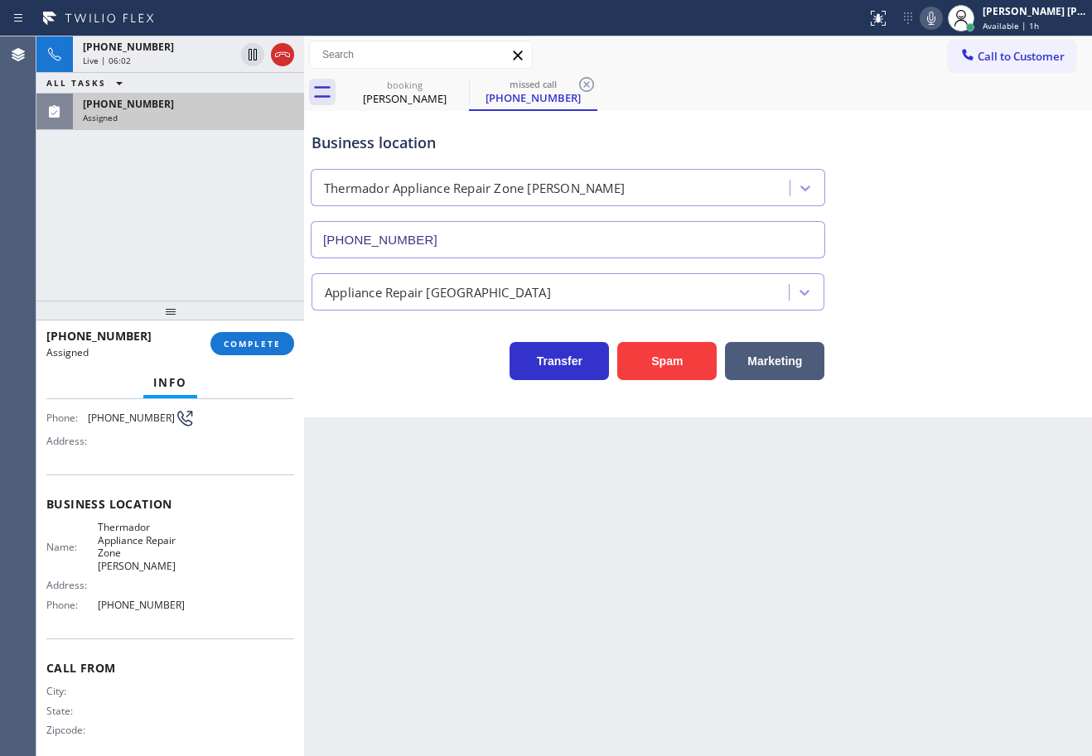
click at [268, 359] on div "[PHONE_NUMBER] Assigned COMPLETE" at bounding box center [170, 343] width 248 height 43
drag, startPoint x: 268, startPoint y: 357, endPoint x: 268, endPoint y: 345, distance: 11.6
click at [268, 349] on div "[PHONE_NUMBER] Assigned COMPLETE" at bounding box center [170, 343] width 248 height 43
click at [268, 345] on span "COMPLETE" at bounding box center [252, 344] width 57 height 12
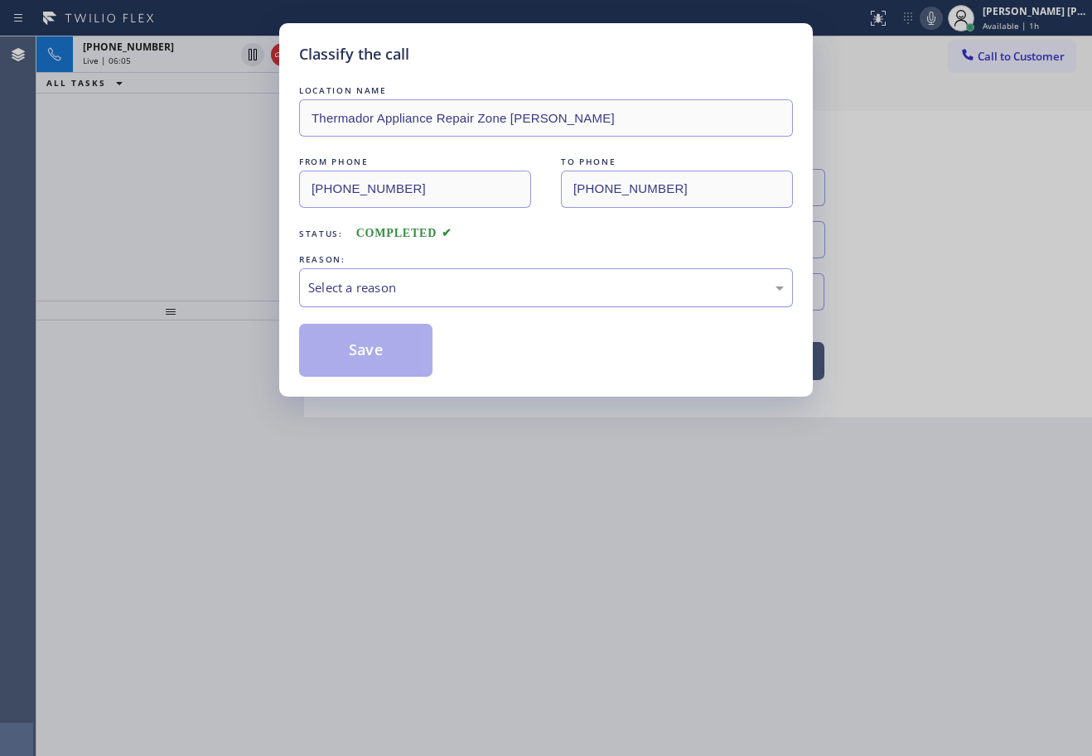
click at [402, 293] on div "Select a reason" at bounding box center [545, 287] width 475 height 19
click at [379, 340] on button "Save" at bounding box center [365, 350] width 133 height 53
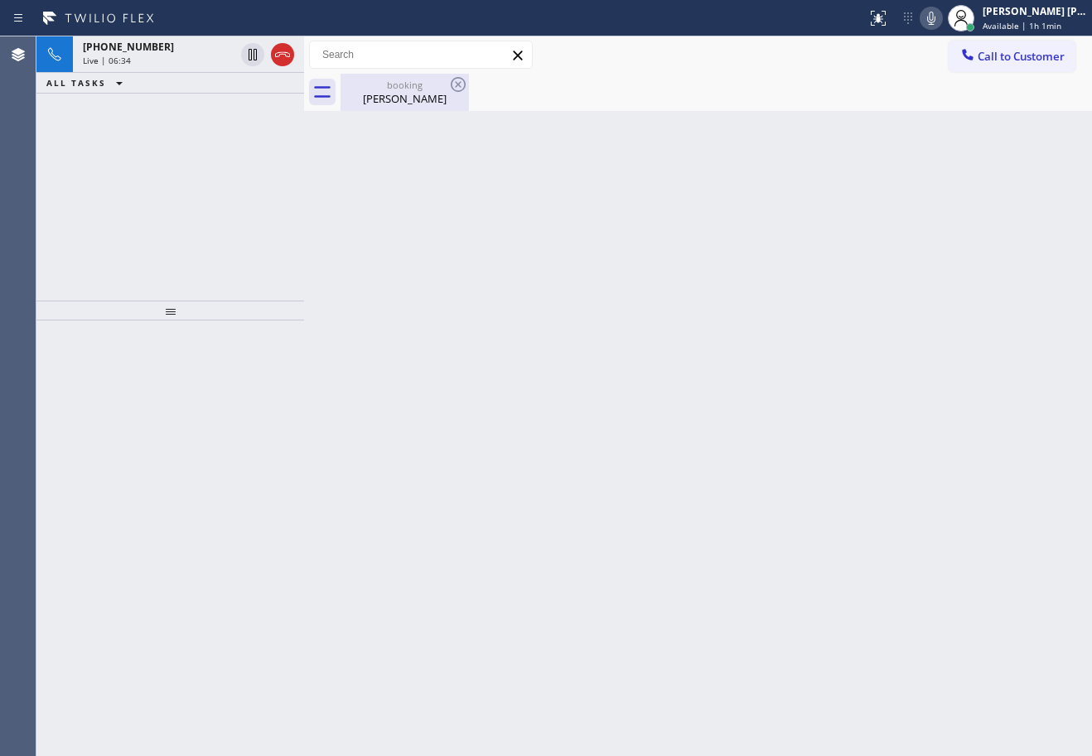
click at [398, 98] on div "[PERSON_NAME]" at bounding box center [404, 98] width 125 height 15
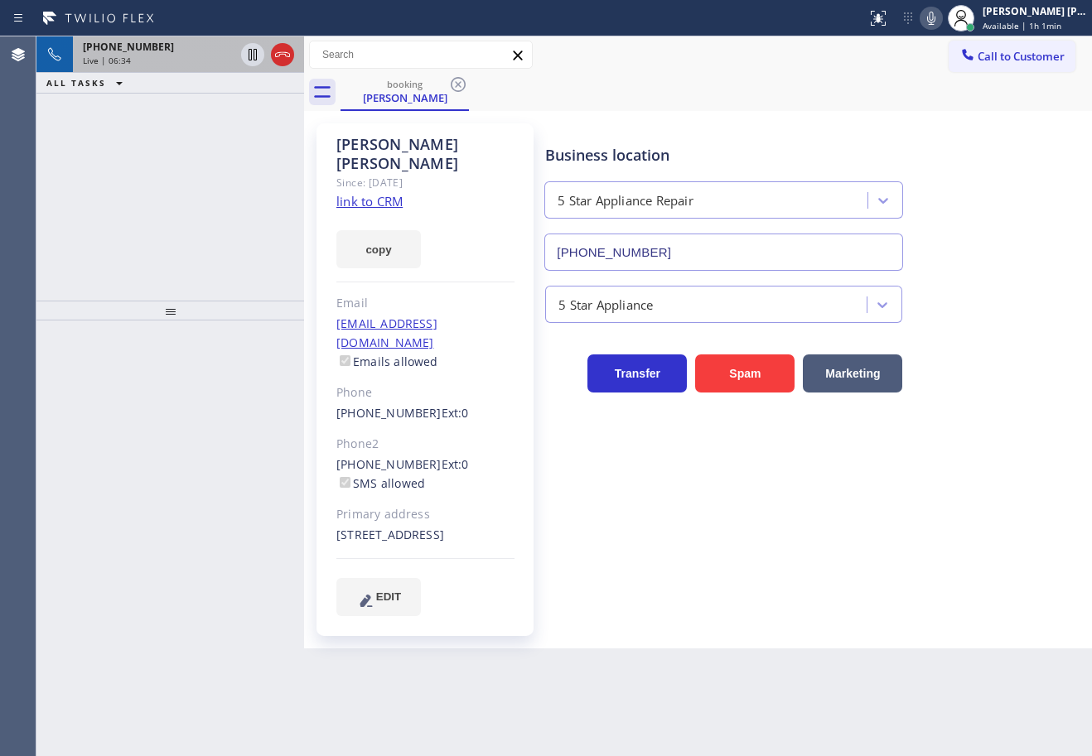
click at [203, 55] on div "Live | 06:34" at bounding box center [159, 61] width 152 height 12
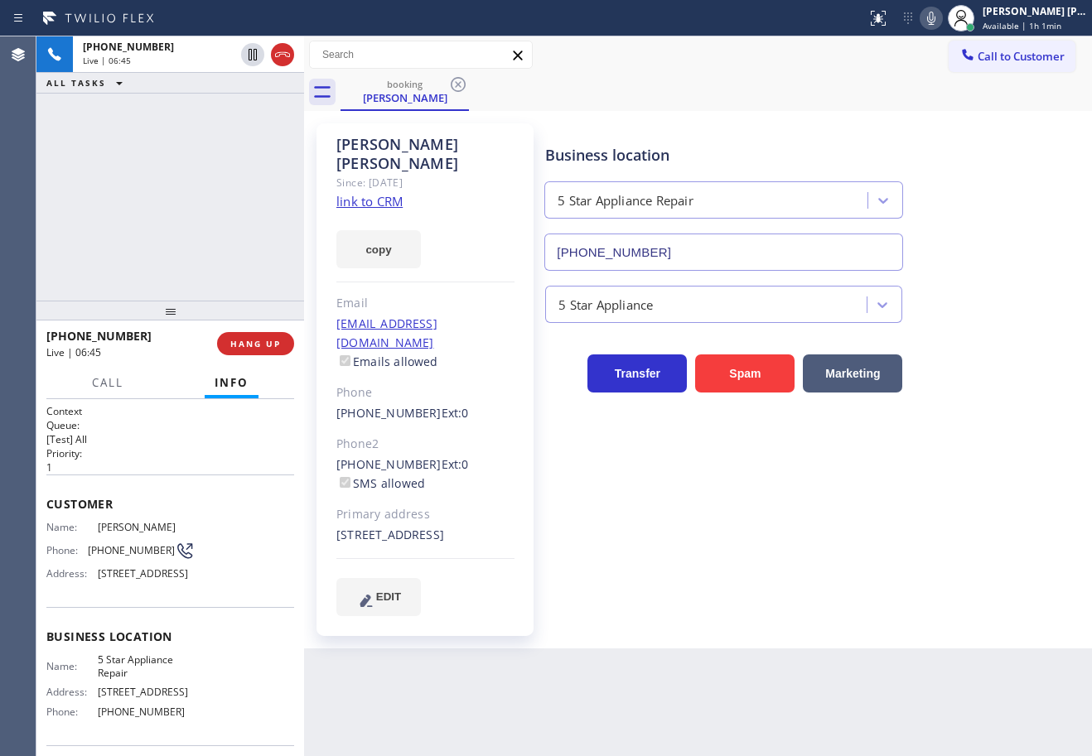
click at [363, 193] on link "link to CRM" at bounding box center [369, 201] width 66 height 17
click at [152, 166] on div "[PHONE_NUMBER] Live | 07:17 ALL TASKS ALL TASKS ACTIVE TASKS TASKS IN WRAP UP" at bounding box center [170, 168] width 268 height 264
click at [155, 164] on div "[PHONE_NUMBER] Live | 07:19 ALL TASKS ALL TASKS ACTIVE TASKS TASKS IN WRAP UP" at bounding box center [170, 168] width 268 height 264
click at [157, 164] on div "[PHONE_NUMBER] Live | 07:19 ALL TASKS ALL TASKS ACTIVE TASKS TASKS IN WRAP UP" at bounding box center [170, 168] width 268 height 264
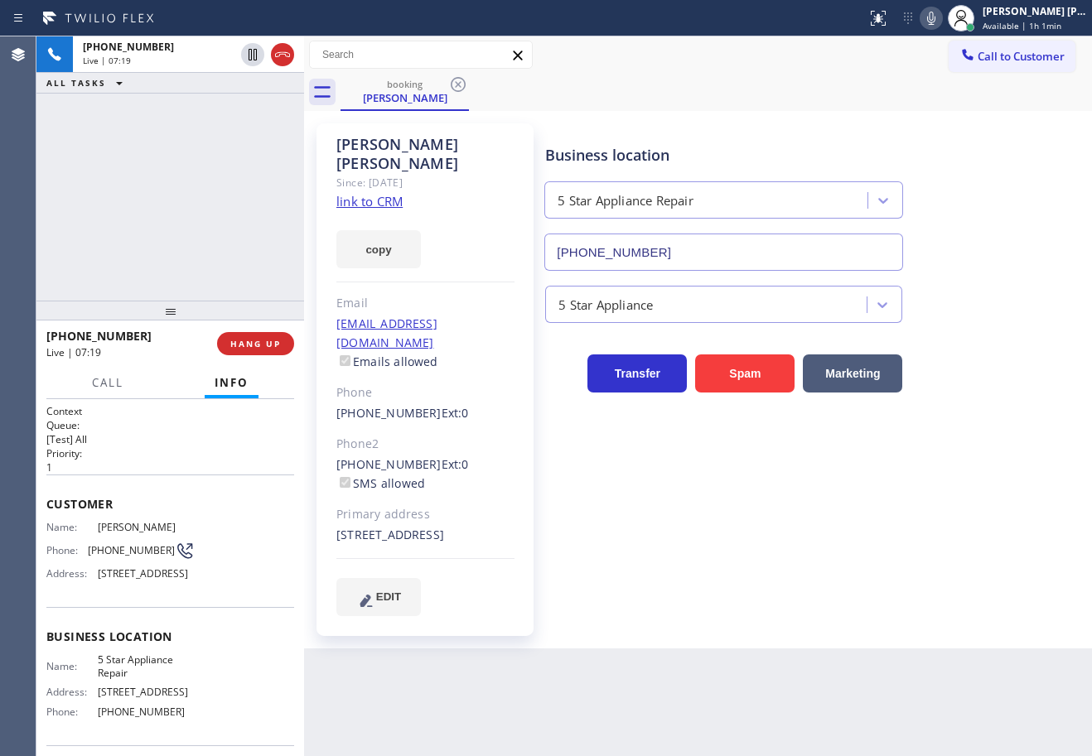
click at [152, 165] on div "[PHONE_NUMBER] Live | 07:19 ALL TASKS ALL TASKS ACTIVE TASKS TASKS IN WRAP UP" at bounding box center [170, 168] width 268 height 264
click at [125, 221] on div "[PHONE_NUMBER] Live | 07:21 ALL TASKS ALL TASKS ACTIVE TASKS TASKS IN WRAP UP" at bounding box center [170, 168] width 268 height 264
click at [128, 221] on div "[PHONE_NUMBER] Live | 07:22 ALL TASKS ALL TASKS ACTIVE TASKS TASKS IN WRAP UP" at bounding box center [170, 168] width 268 height 264
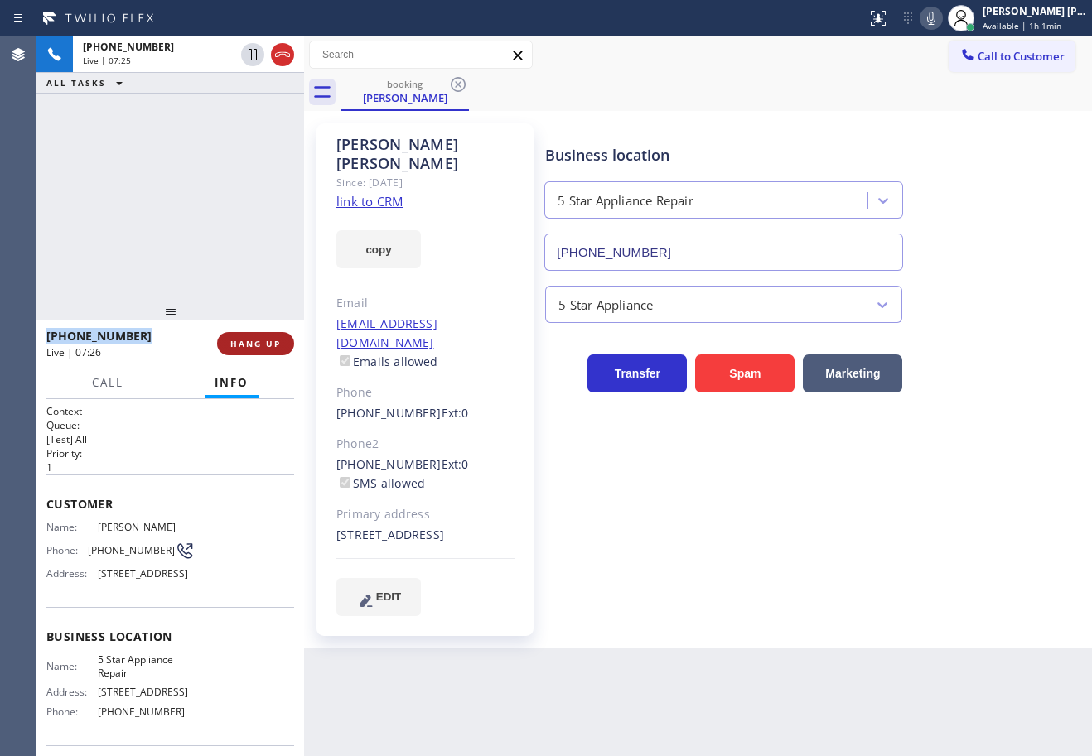
click at [239, 342] on span "HANG UP" at bounding box center [255, 344] width 51 height 12
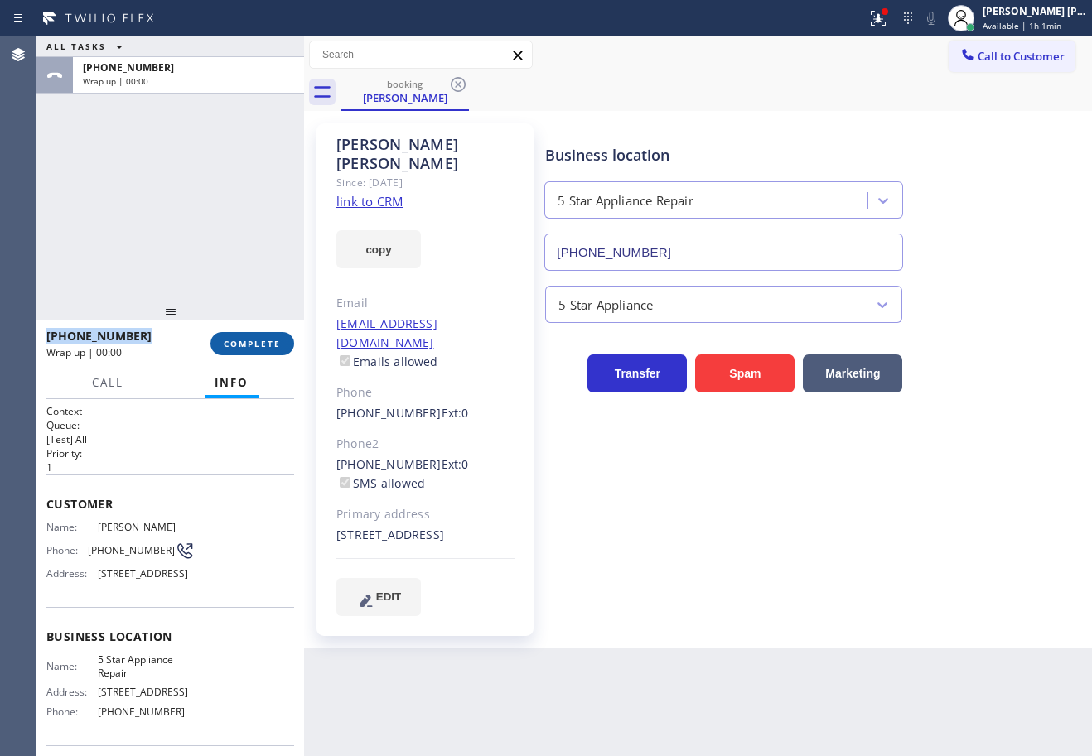
click at [269, 338] on span "COMPLETE" at bounding box center [252, 344] width 57 height 12
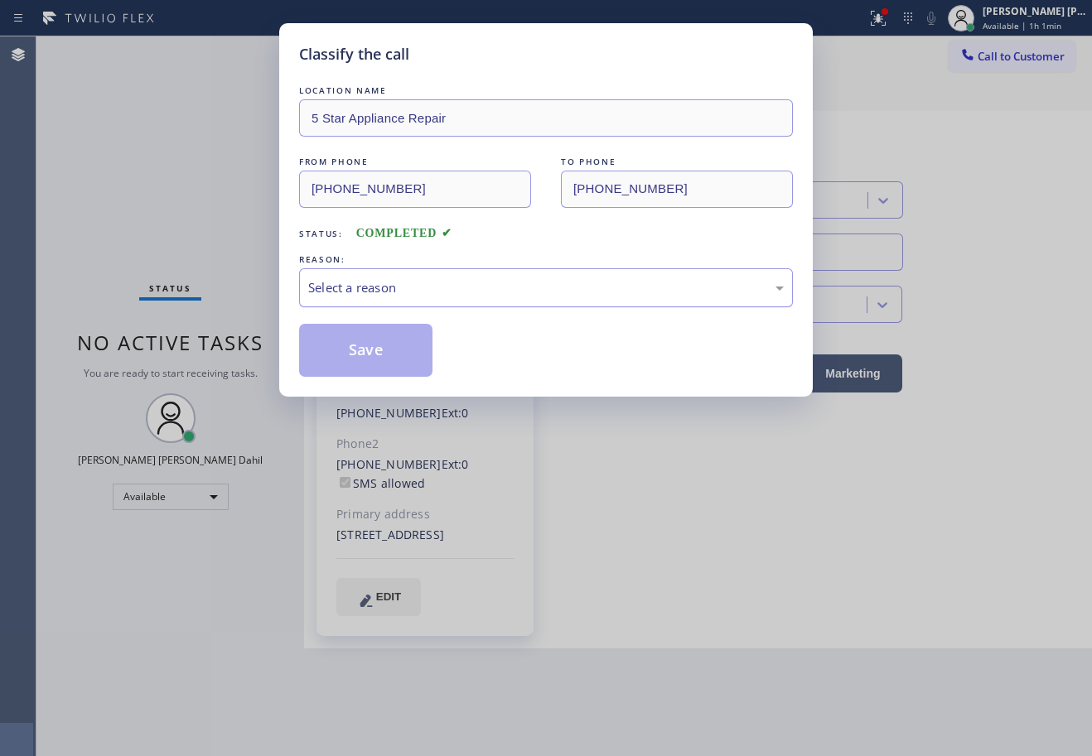
click at [387, 292] on div "Select a reason" at bounding box center [545, 287] width 475 height 19
click at [355, 336] on button "Save" at bounding box center [365, 350] width 133 height 53
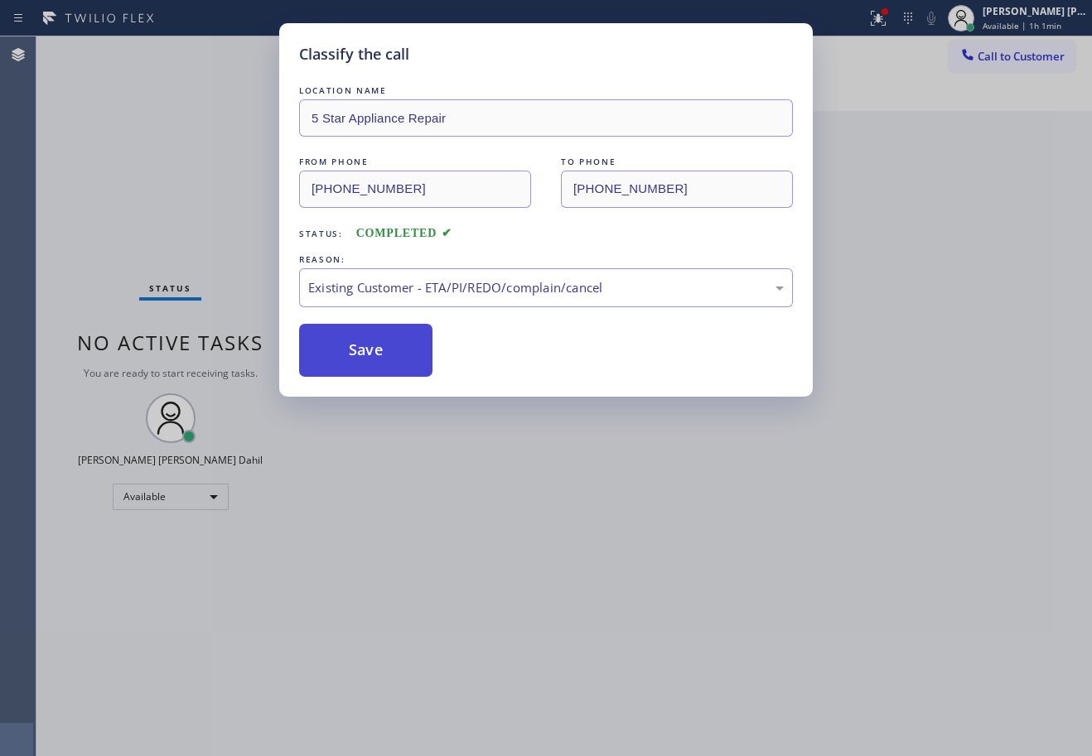
drag, startPoint x: 355, startPoint y: 336, endPoint x: 355, endPoint y: 324, distance: 12.4
click at [355, 335] on button "Save" at bounding box center [365, 350] width 133 height 53
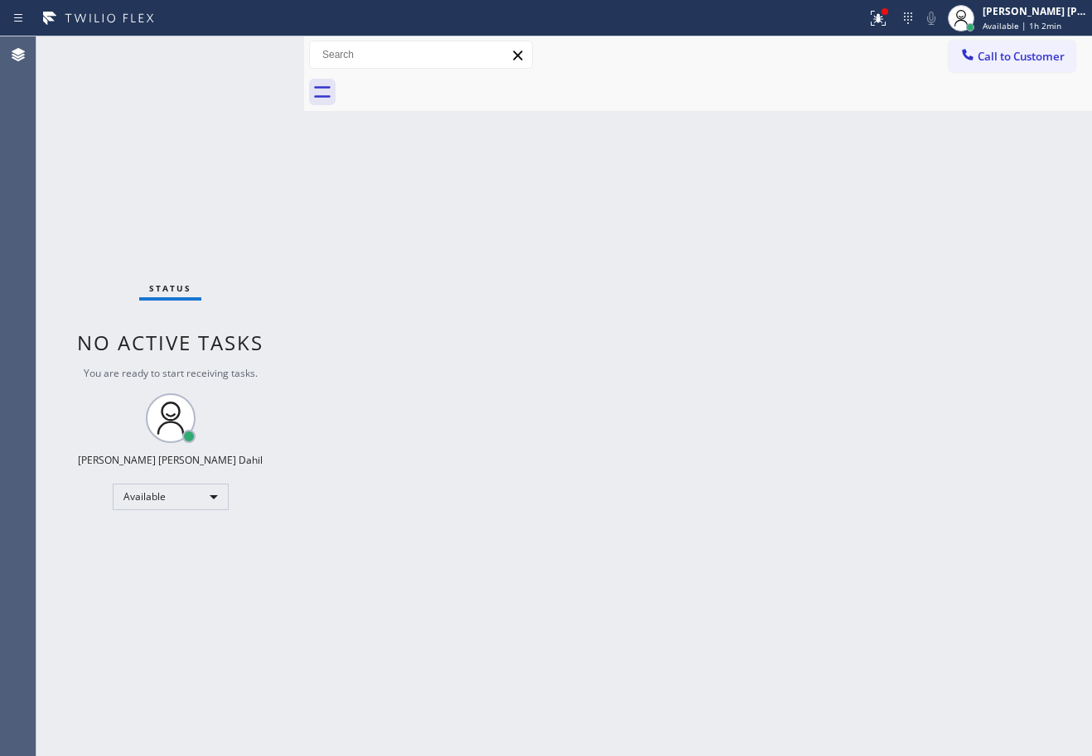
click at [642, 523] on div "Back to Dashboard Change Sender ID Customers Technicians Select a contact Outbo…" at bounding box center [698, 396] width 788 height 720
drag, startPoint x: 869, startPoint y: 591, endPoint x: 875, endPoint y: 642, distance: 51.8
click at [867, 594] on div "Back to Dashboard Change Sender ID Customers Technicians Select a contact Outbo…" at bounding box center [698, 396] width 788 height 720
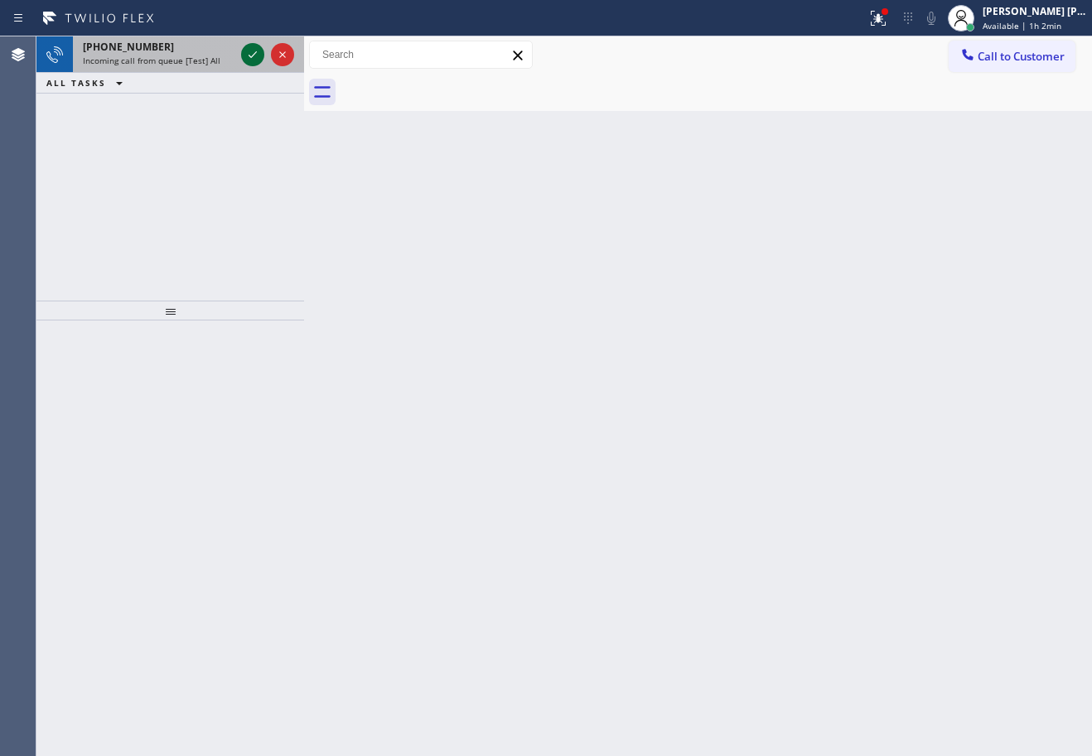
click at [251, 52] on icon at bounding box center [253, 55] width 20 height 20
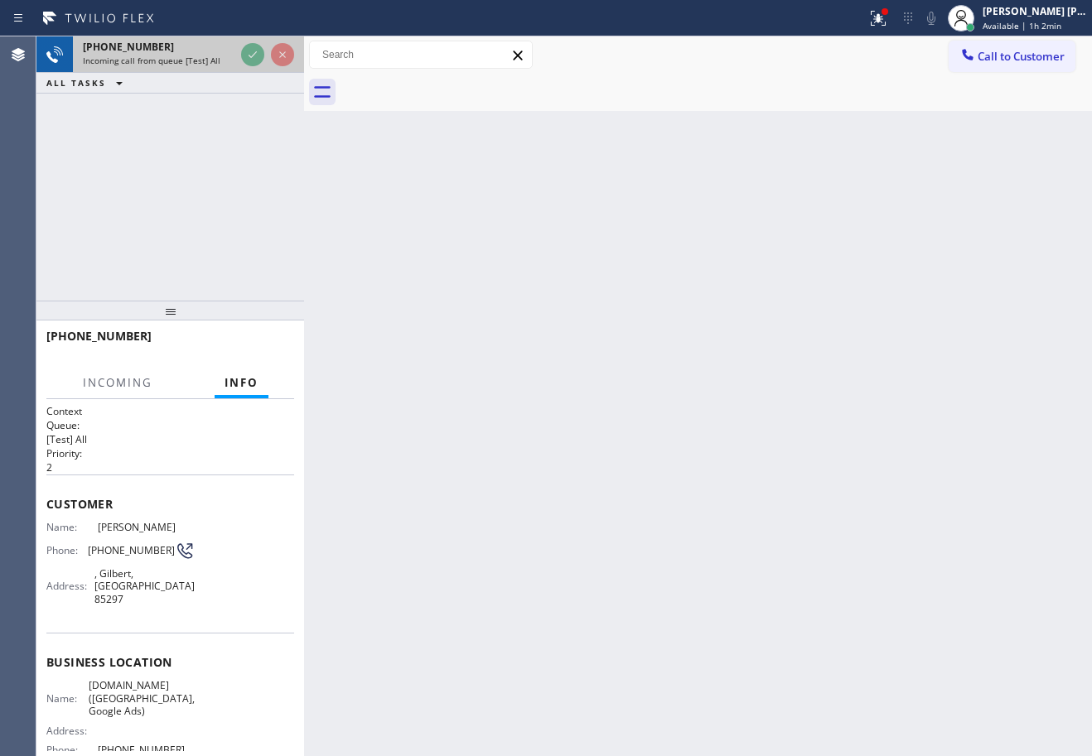
click at [251, 53] on icon at bounding box center [253, 55] width 20 height 20
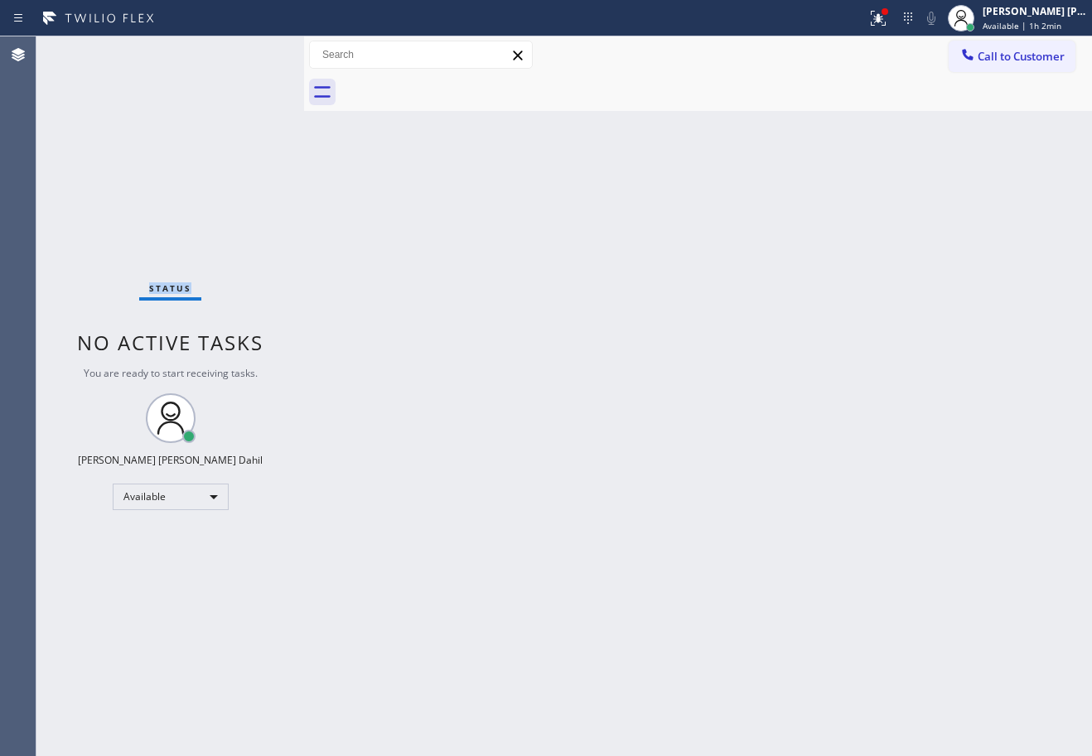
click at [251, 53] on div "Status No active tasks You are ready to start receiving tasks. [PERSON_NAME] [P…" at bounding box center [170, 396] width 268 height 720
click at [752, 516] on div "Back to Dashboard Change Sender ID Customers Technicians Select a contact Outbo…" at bounding box center [698, 396] width 788 height 720
click at [883, 28] on button at bounding box center [878, 18] width 36 height 36
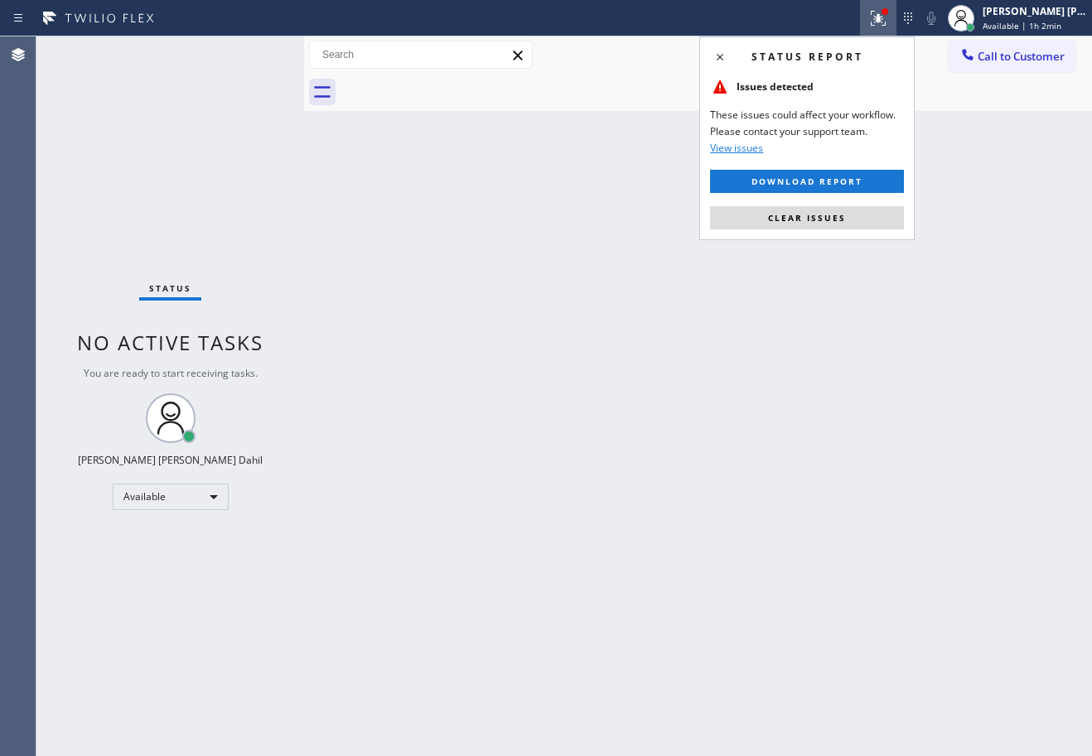
click at [864, 210] on button "Clear issues" at bounding box center [807, 217] width 194 height 23
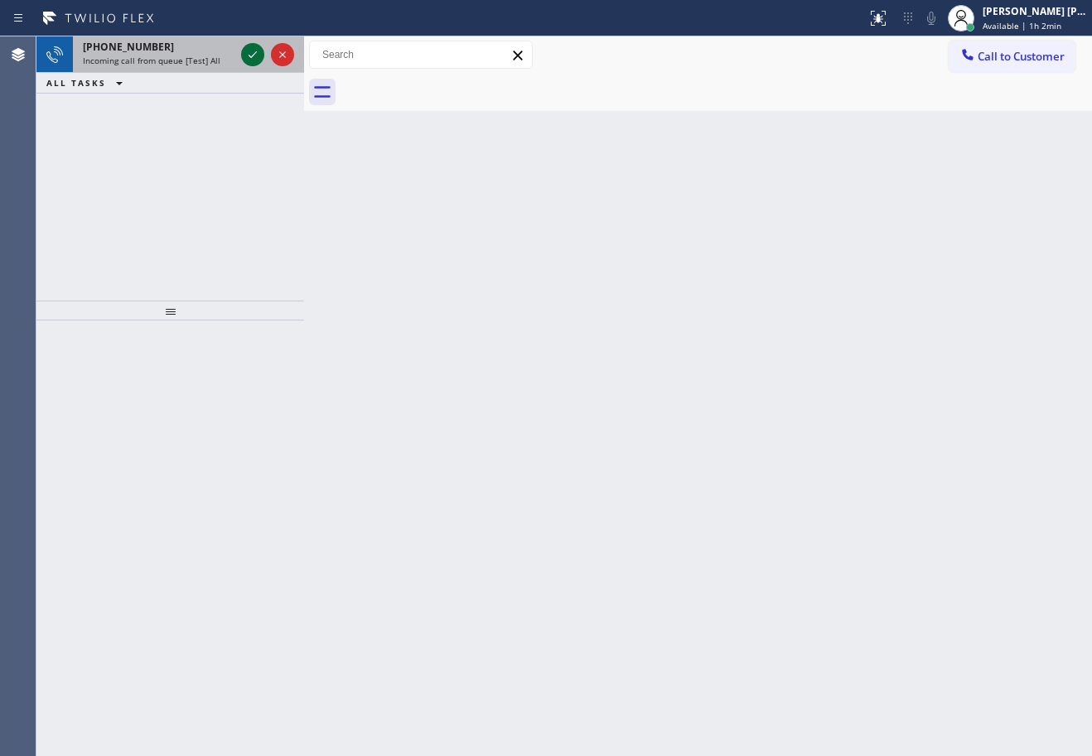
click at [251, 53] on icon at bounding box center [253, 55] width 20 height 20
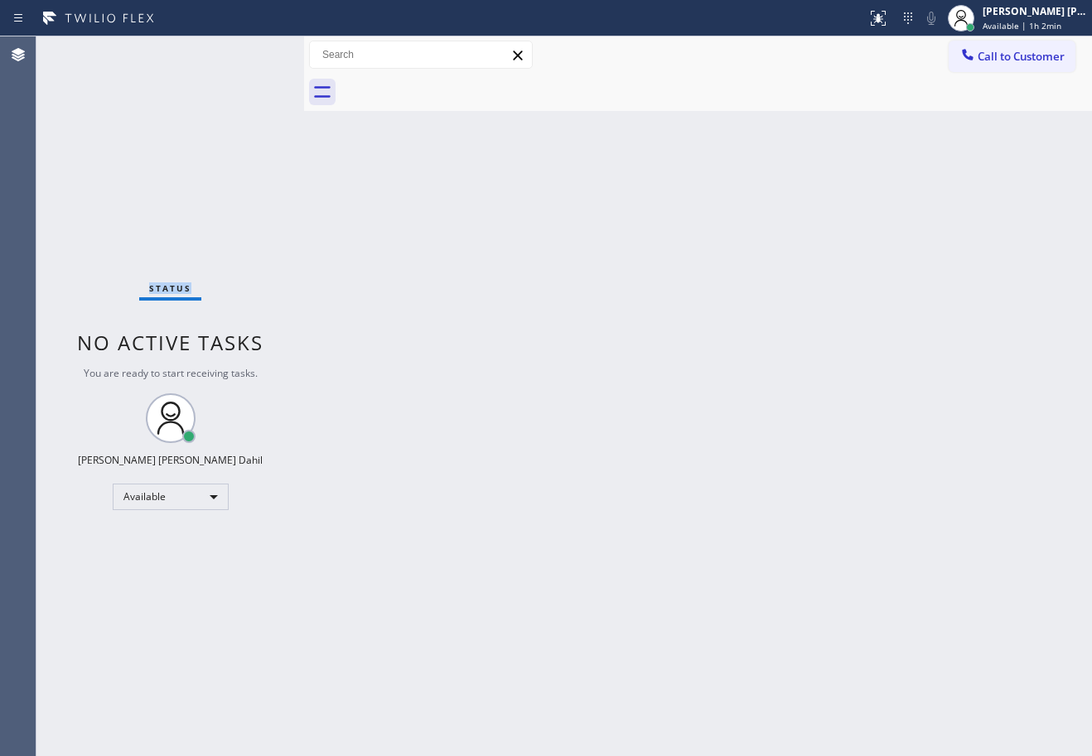
click at [251, 53] on div "Status No active tasks You are ready to start receiving tasks. [PERSON_NAME] [P…" at bounding box center [170, 396] width 268 height 720
click at [624, 90] on div at bounding box center [715, 92] width 751 height 37
click at [862, 265] on div "Back to Dashboard Change Sender ID Customers Technicians Select a contact Outbo…" at bounding box center [698, 396] width 788 height 720
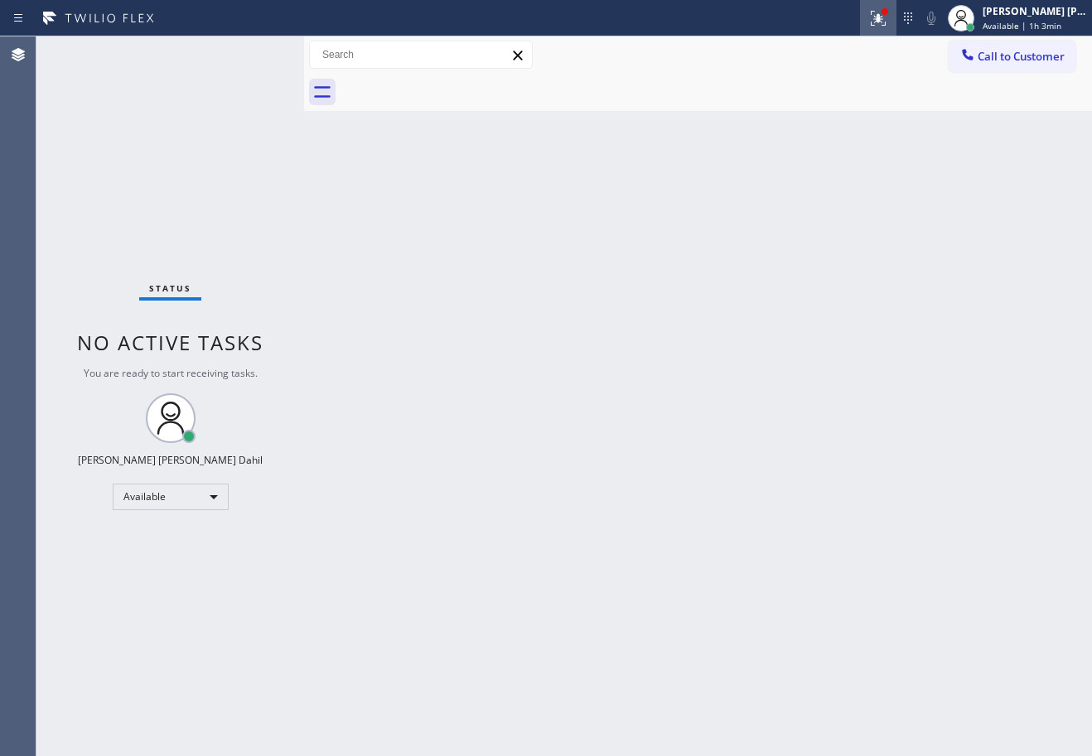
click at [880, 12] on icon at bounding box center [875, 17] width 10 height 12
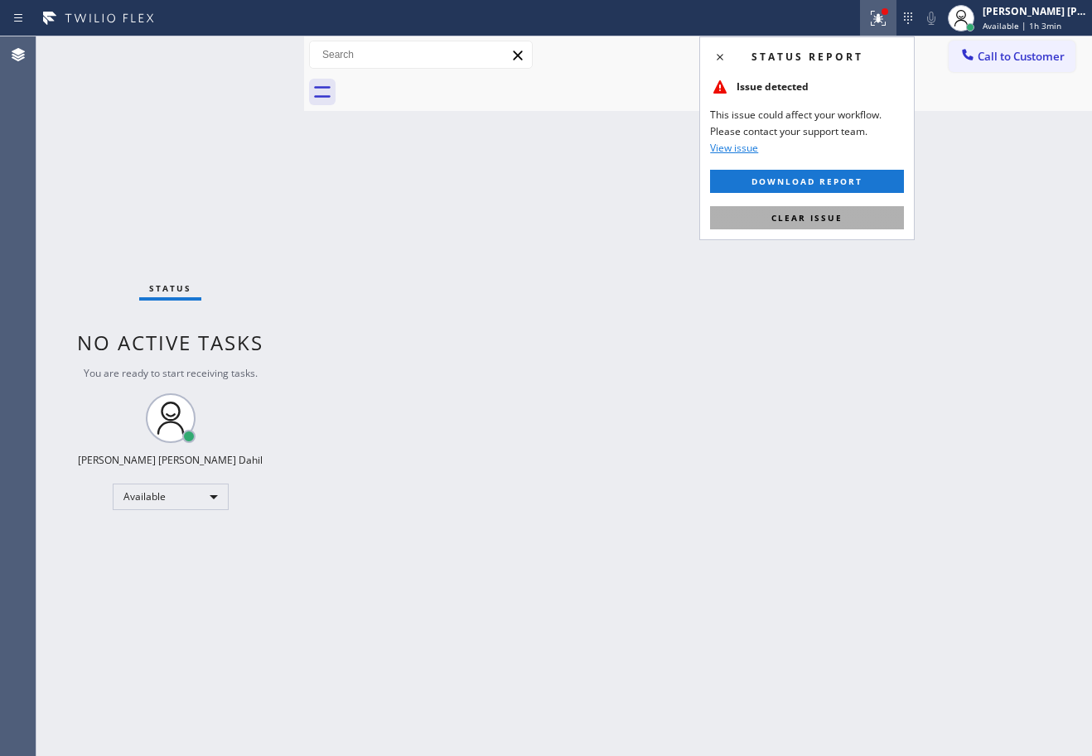
click at [832, 212] on span "Clear issue" at bounding box center [806, 218] width 71 height 12
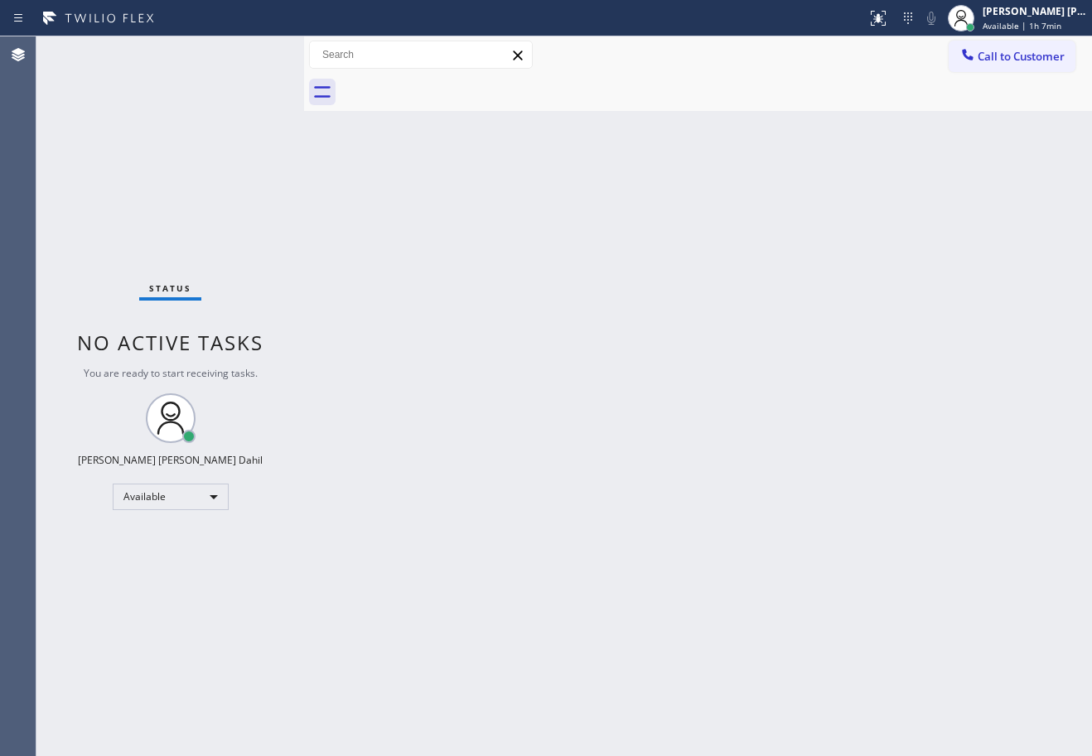
click at [251, 53] on div "Status No active tasks You are ready to start receiving tasks. [PERSON_NAME] [P…" at bounding box center [170, 396] width 268 height 720
click at [650, 397] on div "Back to Dashboard Change Sender ID Customers Technicians Select a contact Outbo…" at bounding box center [698, 396] width 788 height 720
drag, startPoint x: 650, startPoint y: 397, endPoint x: 663, endPoint y: 393, distance: 13.9
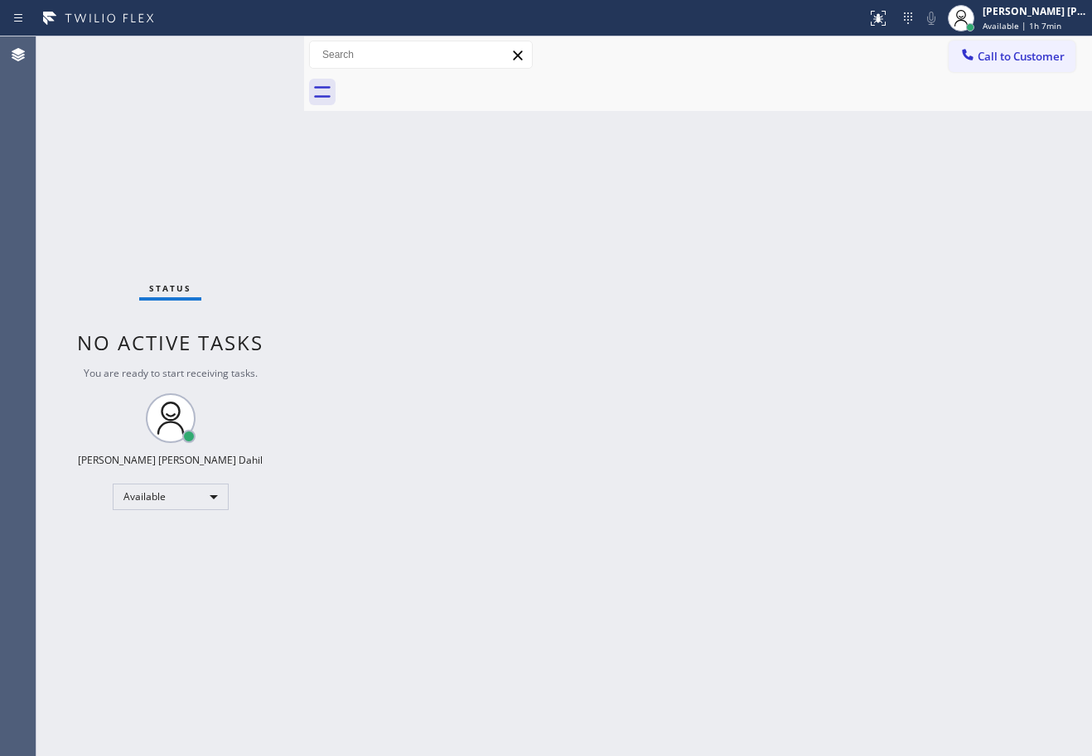
click at [652, 397] on div "Back to Dashboard Change Sender ID Customers Technicians Select a contact Outbo…" at bounding box center [698, 396] width 788 height 720
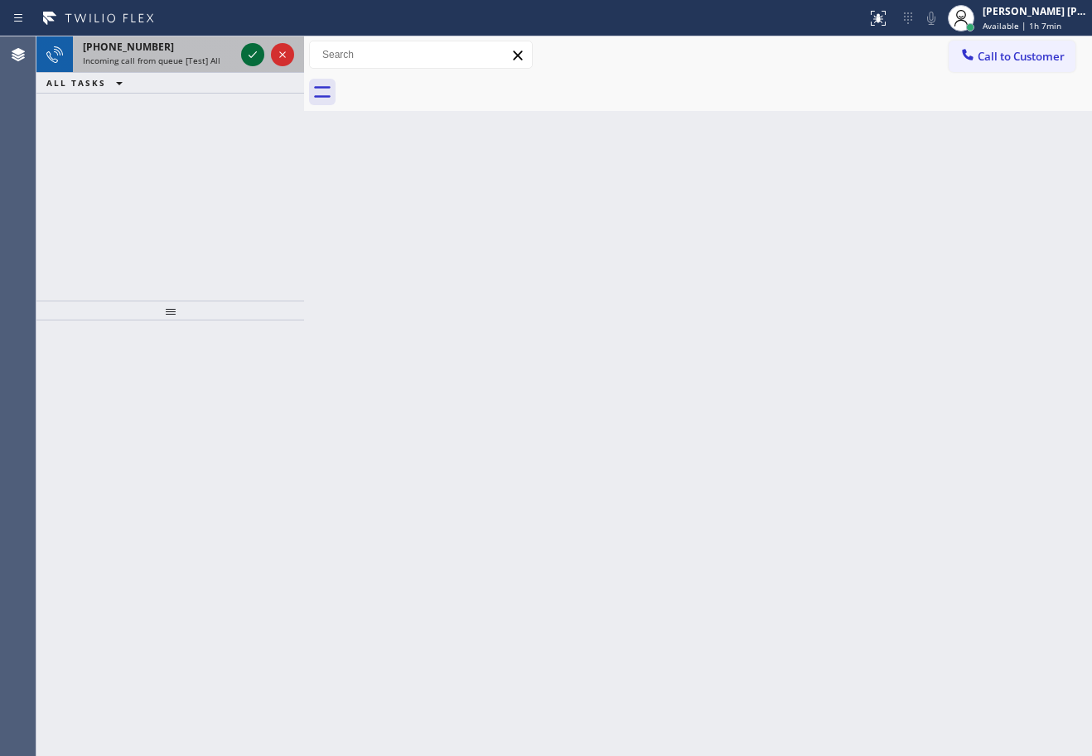
click at [251, 53] on icon at bounding box center [253, 55] width 20 height 20
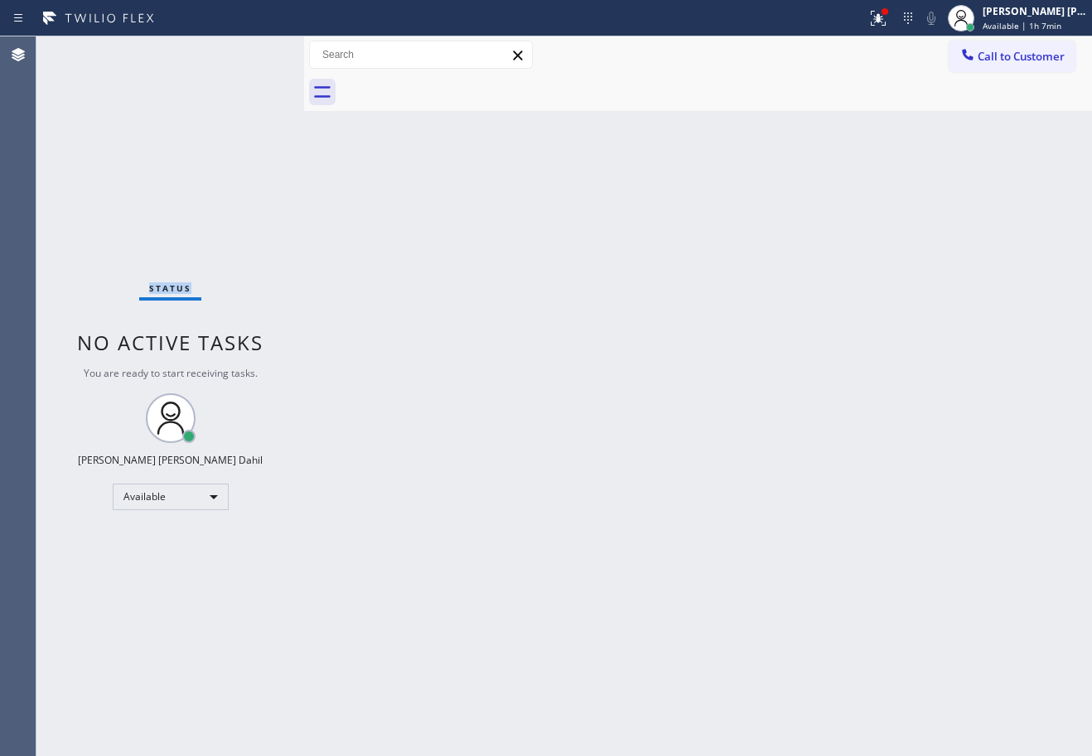
click at [251, 53] on div "Status No active tasks You are ready to start receiving tasks. [PERSON_NAME] [P…" at bounding box center [170, 396] width 268 height 720
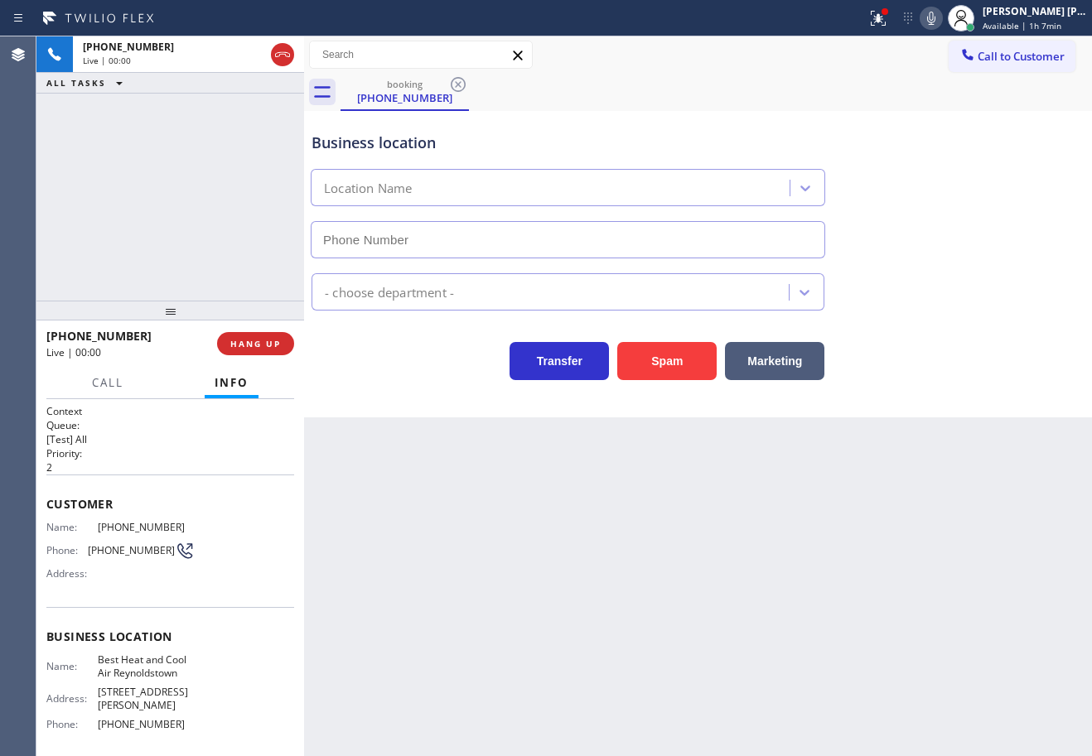
type input "[PHONE_NUMBER]"
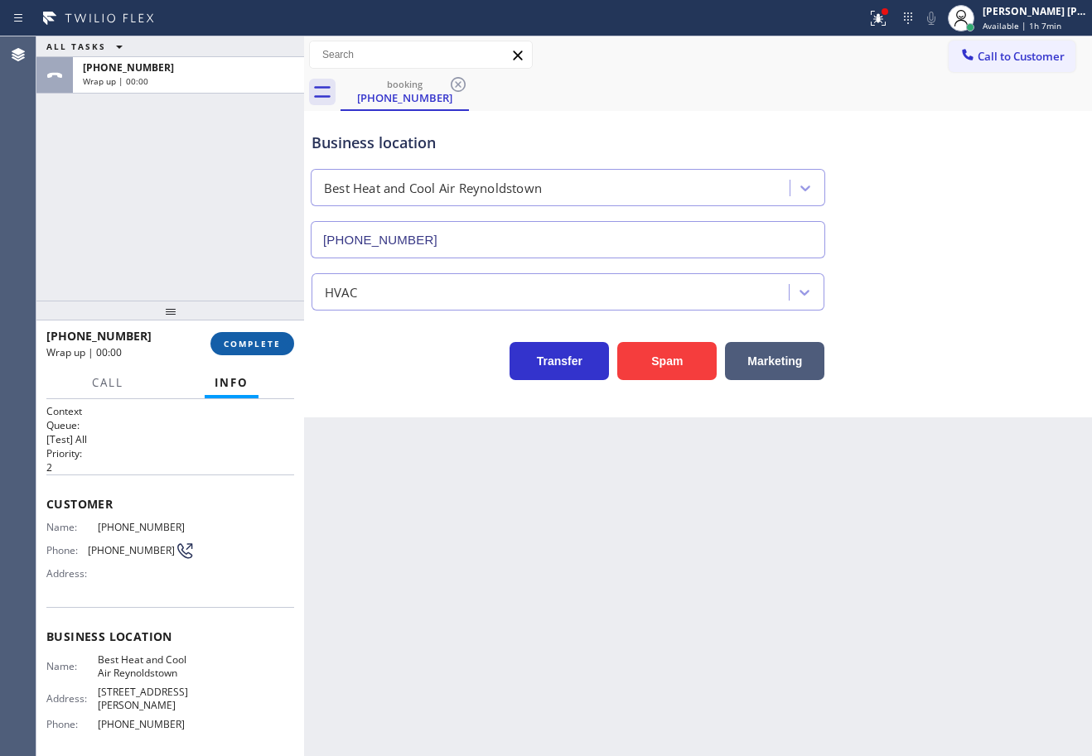
click at [274, 341] on span "COMPLETE" at bounding box center [252, 344] width 57 height 12
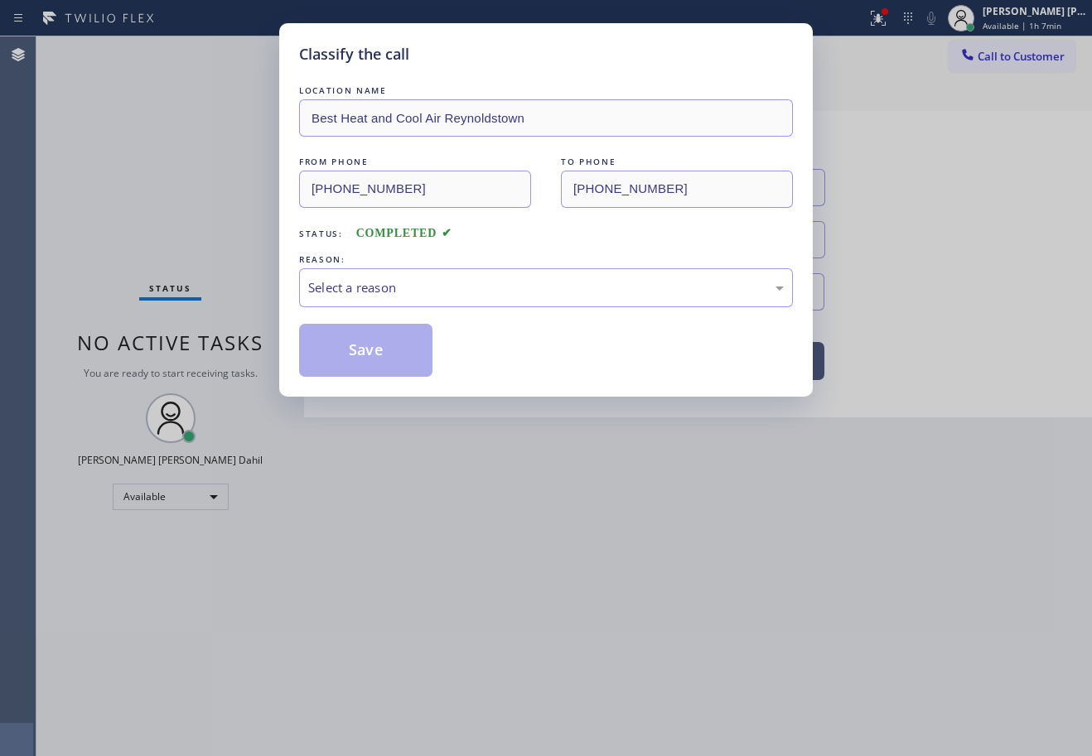
click at [412, 311] on div "LOCATION NAME Best Heat and Cool Air Reynoldstown FROM PHONE [PHONE_NUMBER] TO …" at bounding box center [546, 229] width 494 height 295
click at [425, 301] on div "Select a reason" at bounding box center [546, 287] width 494 height 39
click at [394, 373] on button "Save" at bounding box center [365, 350] width 133 height 53
click at [393, 373] on button "Save" at bounding box center [365, 350] width 133 height 53
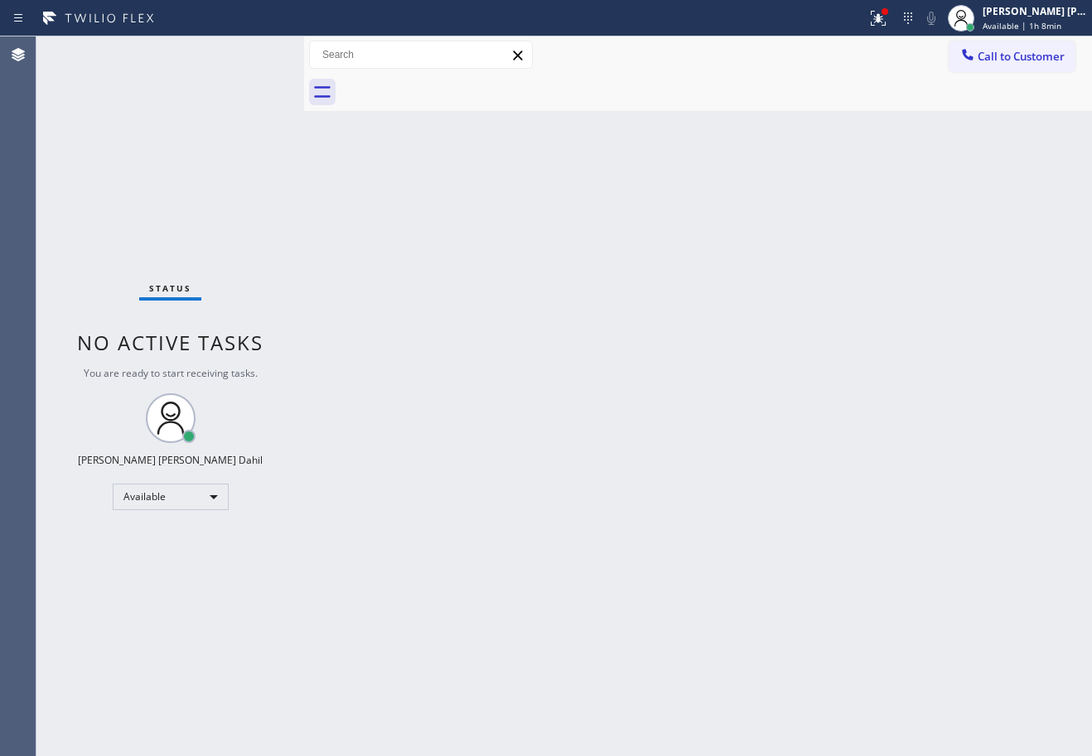
click at [251, 53] on div "Status No active tasks You are ready to start receiving tasks. [PERSON_NAME] [P…" at bounding box center [170, 396] width 268 height 720
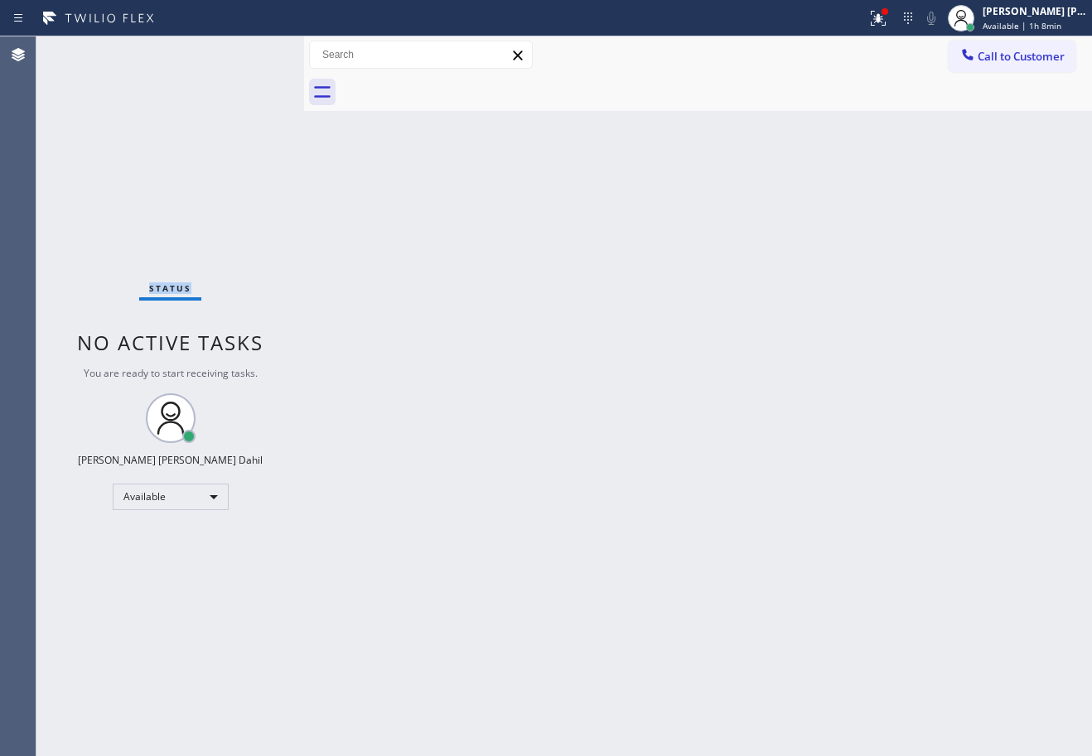
click at [251, 53] on div "Status No active tasks You are ready to start receiving tasks. [PERSON_NAME] [P…" at bounding box center [170, 396] width 268 height 720
click at [772, 114] on div "Back to Dashboard Change Sender ID Customers Technicians Select a contact Outbo…" at bounding box center [698, 396] width 788 height 720
click at [677, 70] on div "Call to Customer Outbound call Location Search location Your caller id phone nu…" at bounding box center [698, 54] width 788 height 37
click at [251, 53] on div "Status No active tasks You are ready to start receiving tasks. [PERSON_NAME] [P…" at bounding box center [170, 396] width 268 height 720
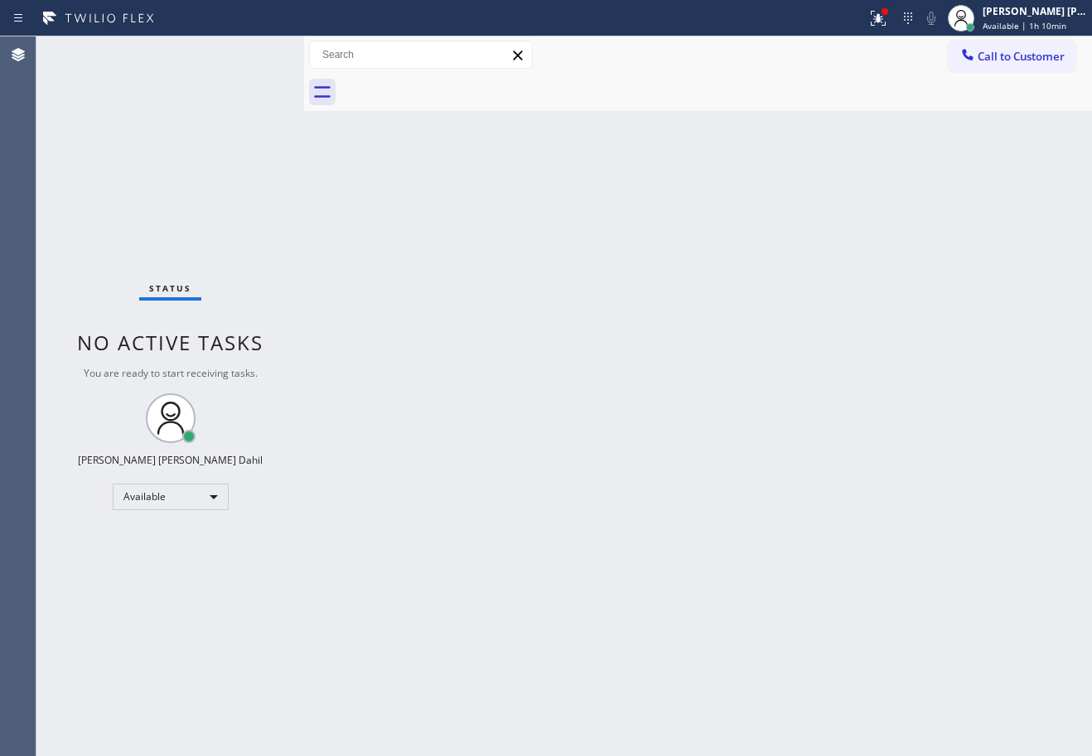
click at [251, 53] on div "Status No active tasks You are ready to start receiving tasks. [PERSON_NAME] [P…" at bounding box center [170, 396] width 268 height 720
click at [393, 321] on div "Back to Dashboard Change Sender ID Customers Technicians Select a contact Outbo…" at bounding box center [698, 396] width 788 height 720
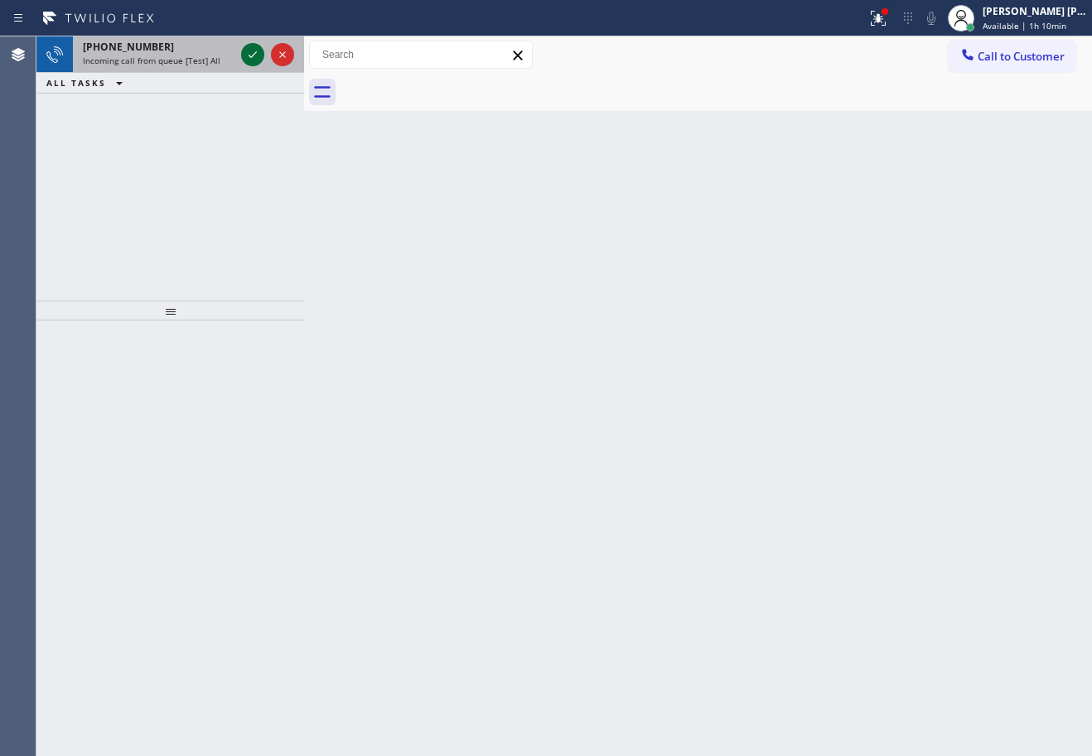
click at [251, 53] on icon at bounding box center [253, 55] width 20 height 20
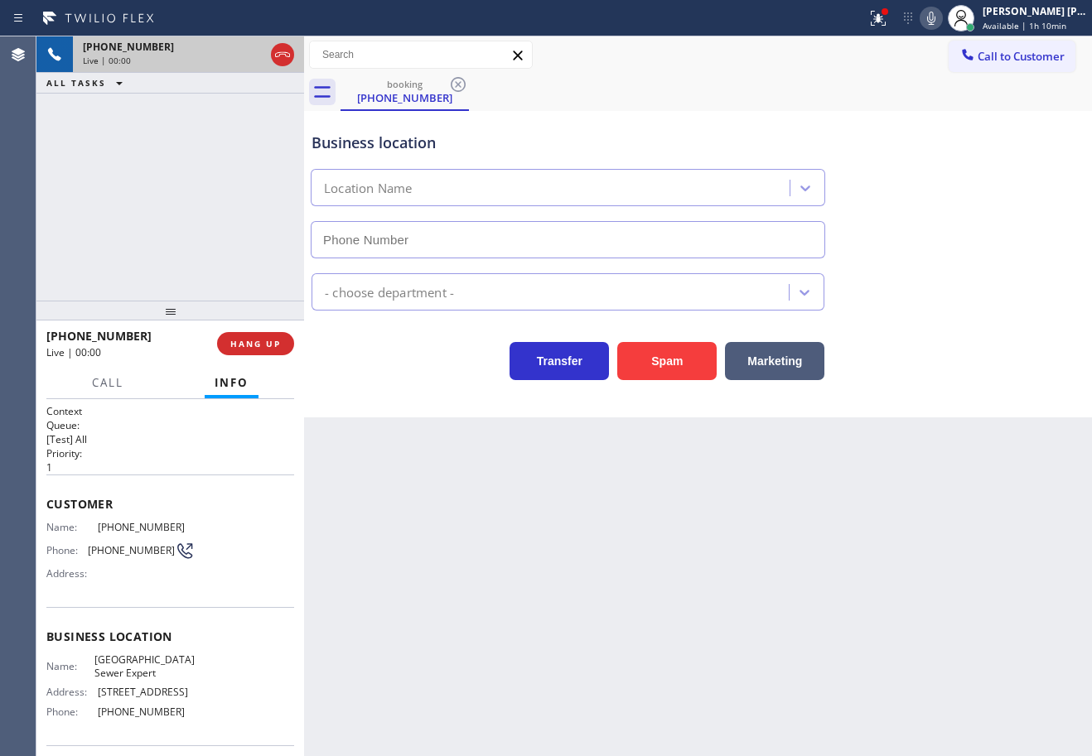
type input "[PHONE_NUMBER]"
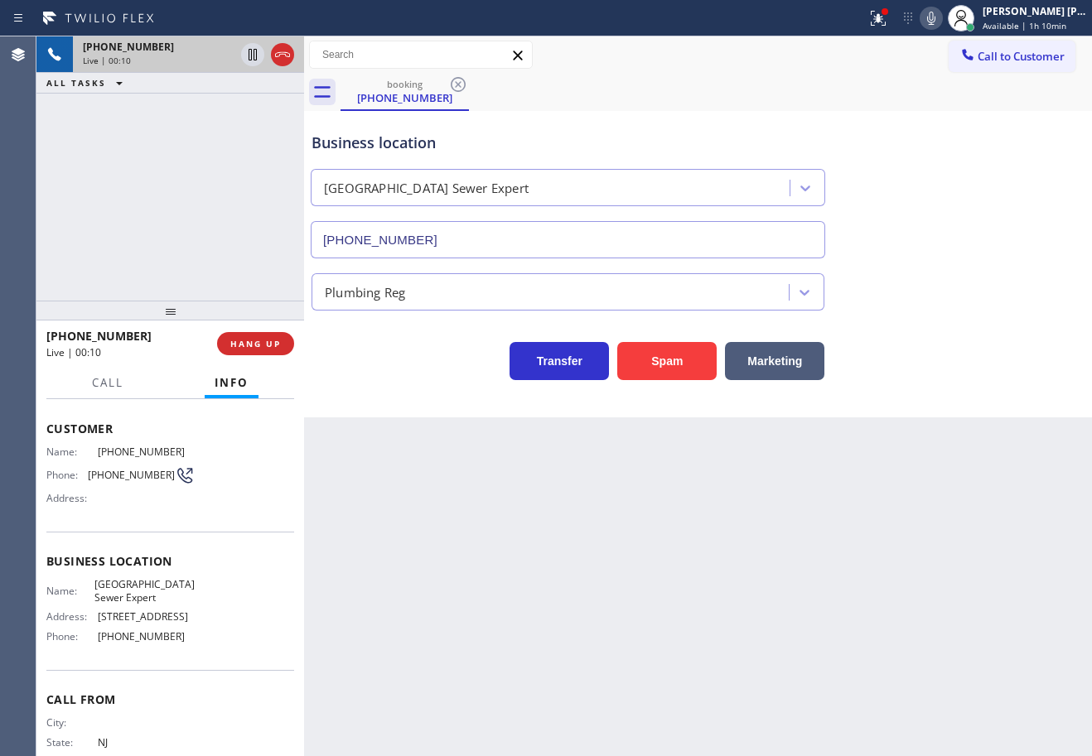
scroll to position [119, 0]
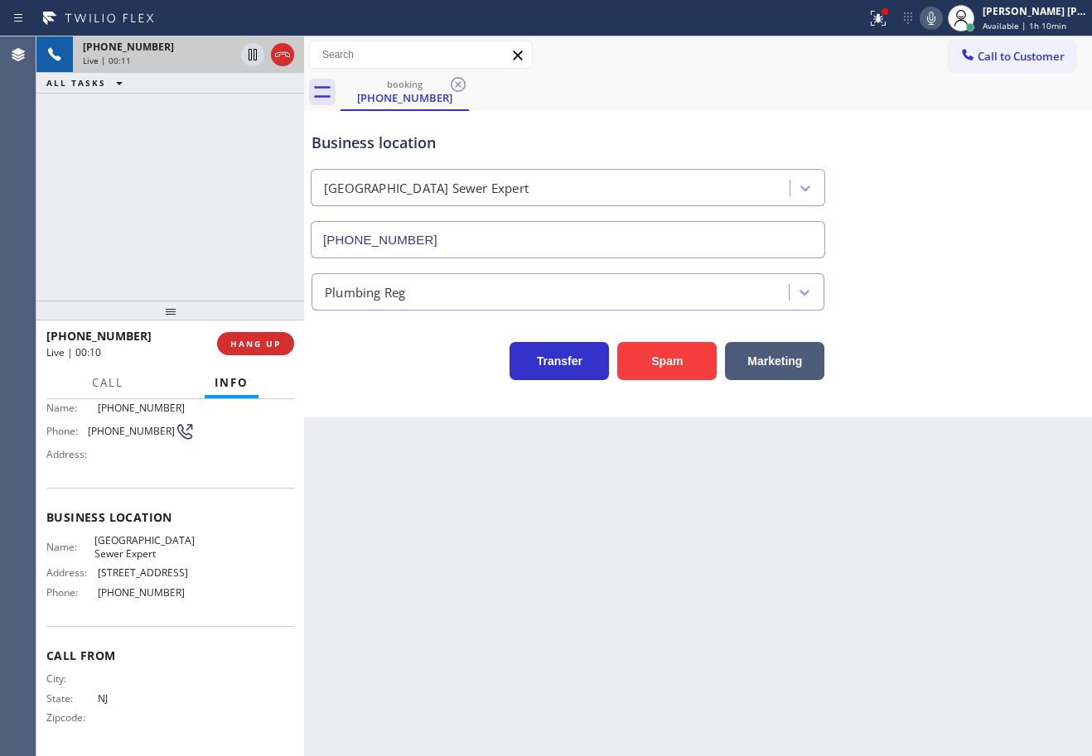
drag, startPoint x: 137, startPoint y: 242, endPoint x: 161, endPoint y: 253, distance: 26.3
click at [137, 241] on div "[PHONE_NUMBER] Live | 00:11 ALL TASKS ALL TASKS ACTIVE TASKS TASKS IN WRAP UP" at bounding box center [170, 168] width 268 height 264
click at [214, 242] on div "[PHONE_NUMBER] Live | 00:11 ALL TASKS ALL TASKS ACTIVE TASKS TASKS IN WRAP UP" at bounding box center [170, 168] width 268 height 264
drag, startPoint x: 215, startPoint y: 238, endPoint x: 243, endPoint y: 297, distance: 65.2
click at [216, 240] on div "[PHONE_NUMBER] Live | 00:12 ALL TASKS ALL TASKS ACTIVE TASKS TASKS IN WRAP UP" at bounding box center [170, 168] width 268 height 264
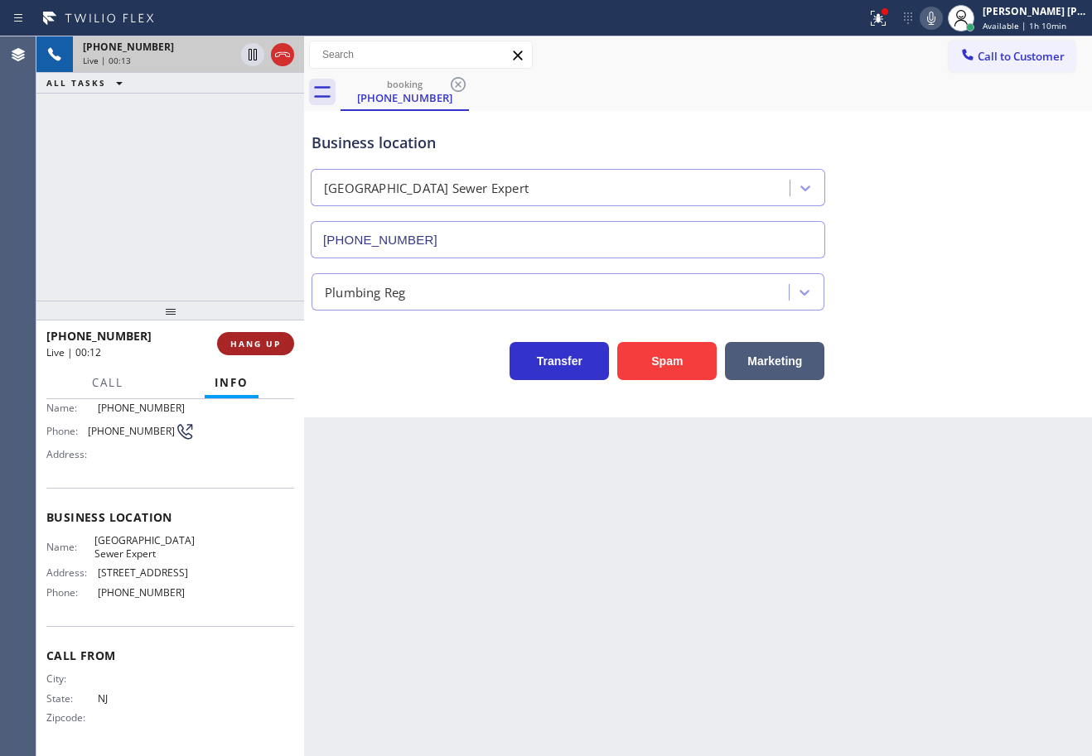
click at [267, 334] on button "HANG UP" at bounding box center [255, 343] width 77 height 23
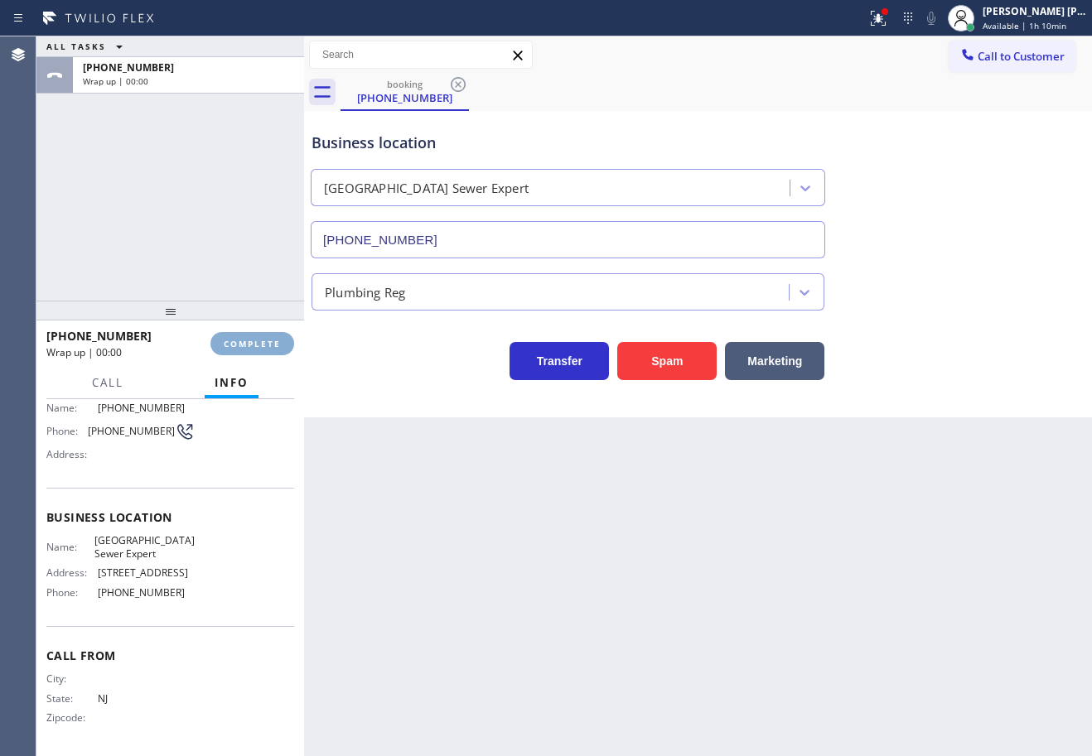
click at [267, 334] on button "COMPLETE" at bounding box center [252, 343] width 84 height 23
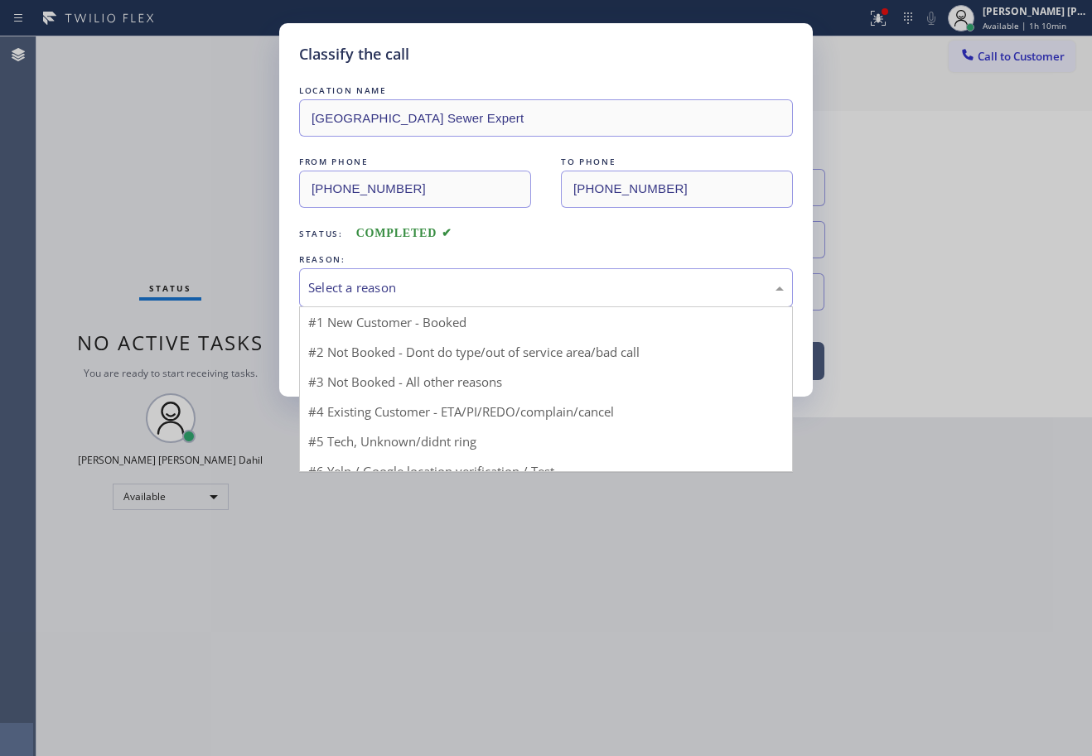
click at [350, 289] on div "Select a reason" at bounding box center [545, 287] width 475 height 19
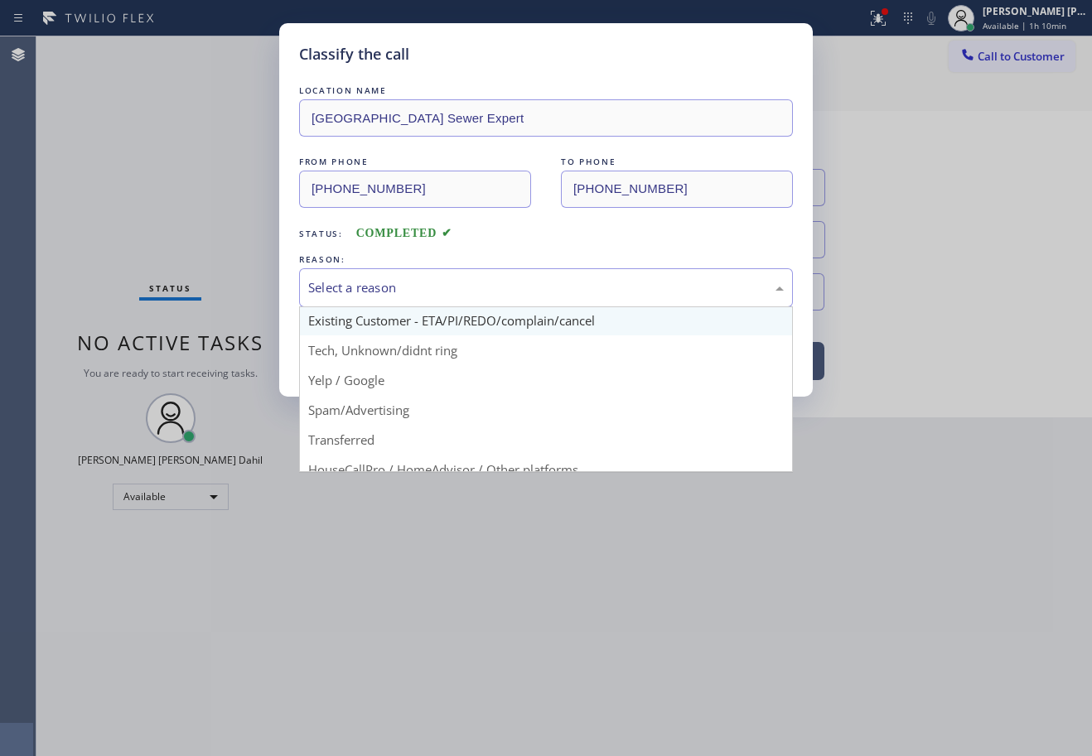
scroll to position [104, 0]
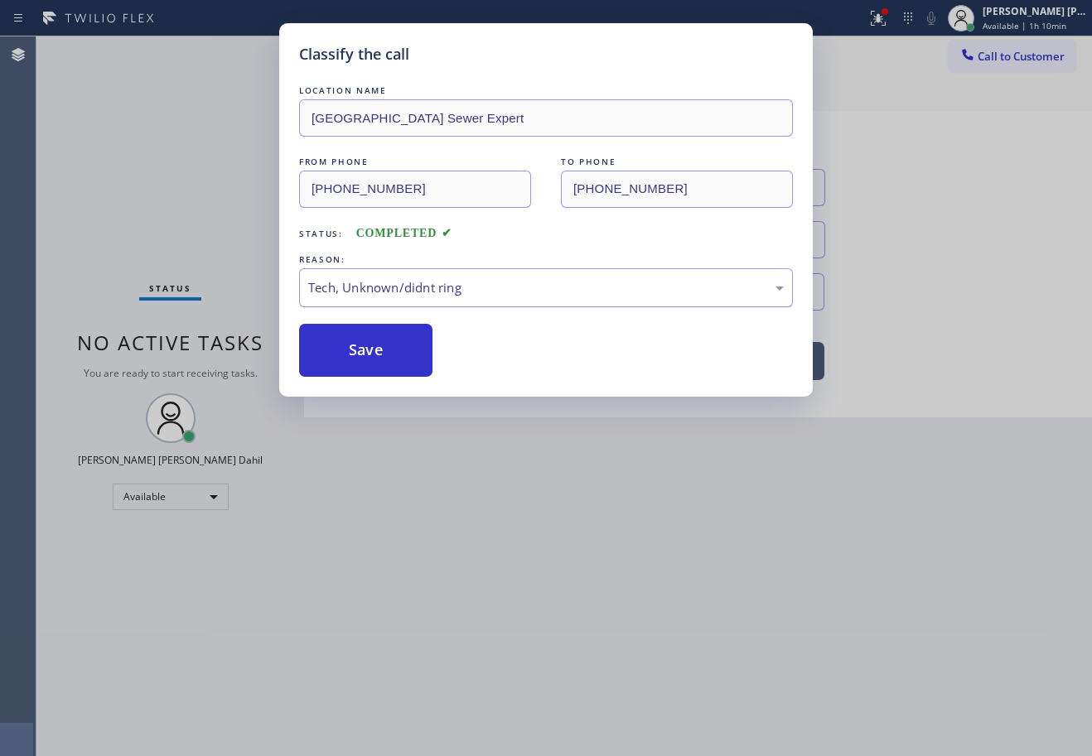
click at [394, 307] on div "Tech, Unknown/didnt ring" at bounding box center [546, 287] width 494 height 39
click at [393, 274] on div "Existing Customer - ETA/PI/REDO/complain/cancel" at bounding box center [546, 287] width 494 height 39
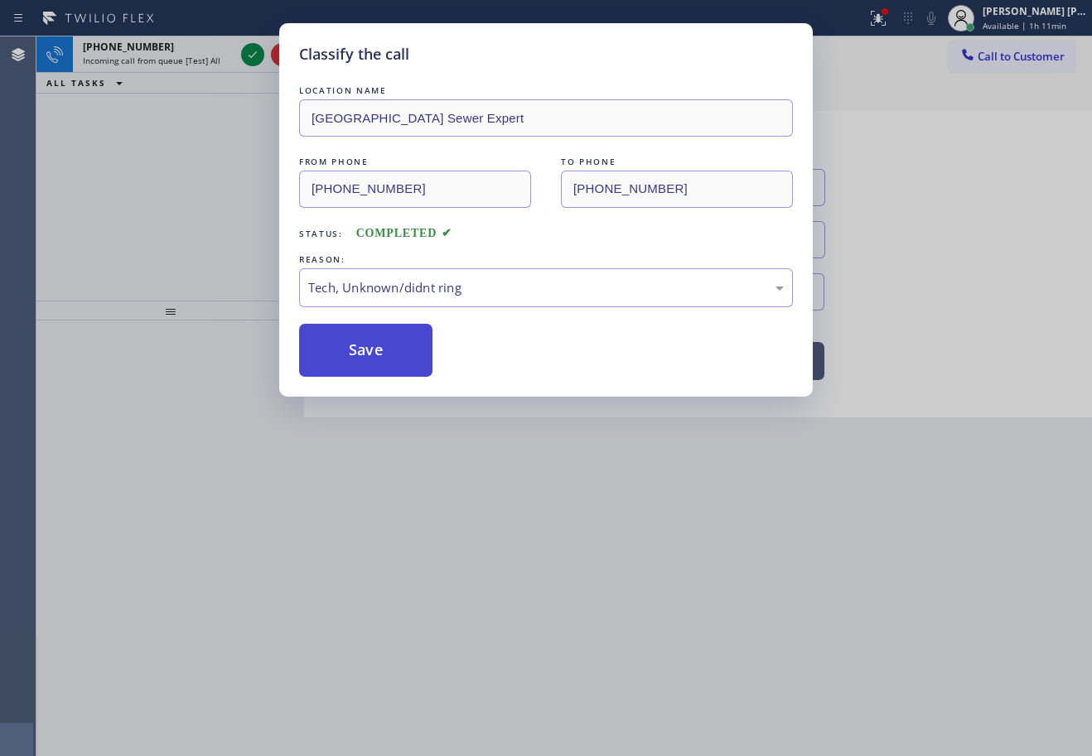
click at [351, 358] on button "Save" at bounding box center [365, 350] width 133 height 53
click at [351, 357] on button "Save" at bounding box center [365, 350] width 133 height 53
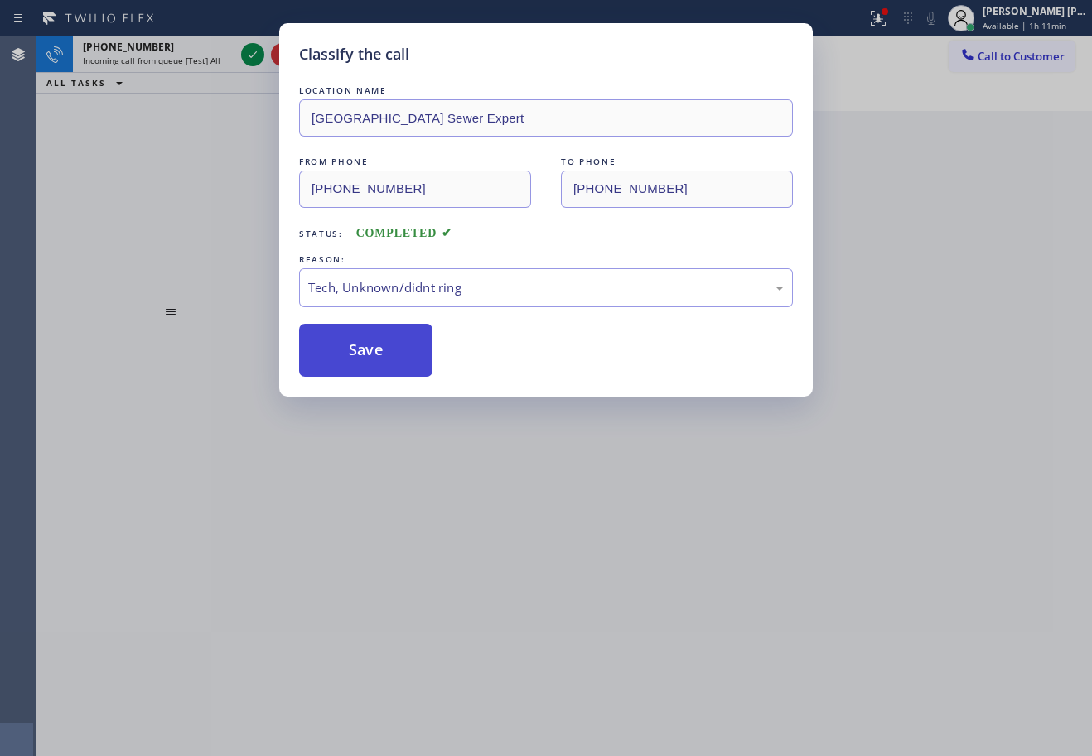
click at [349, 363] on button "Save" at bounding box center [365, 350] width 133 height 53
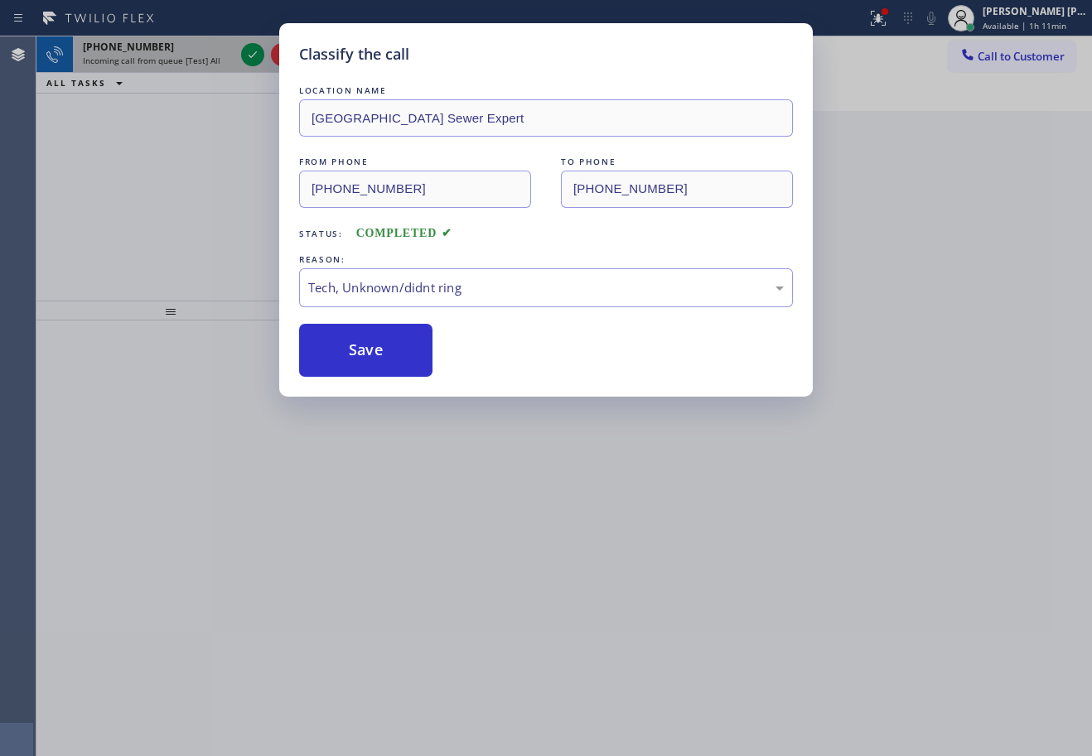
click at [196, 51] on div "[PHONE_NUMBER]" at bounding box center [159, 47] width 152 height 14
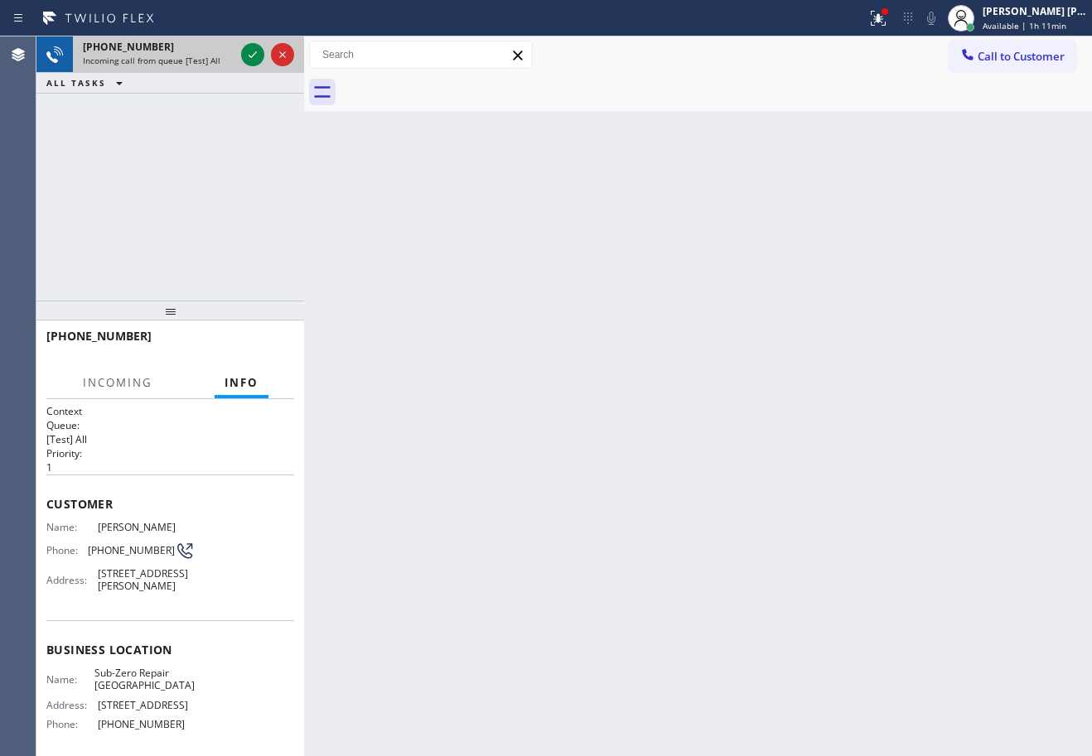
click at [196, 51] on div "[PHONE_NUMBER]" at bounding box center [159, 47] width 152 height 14
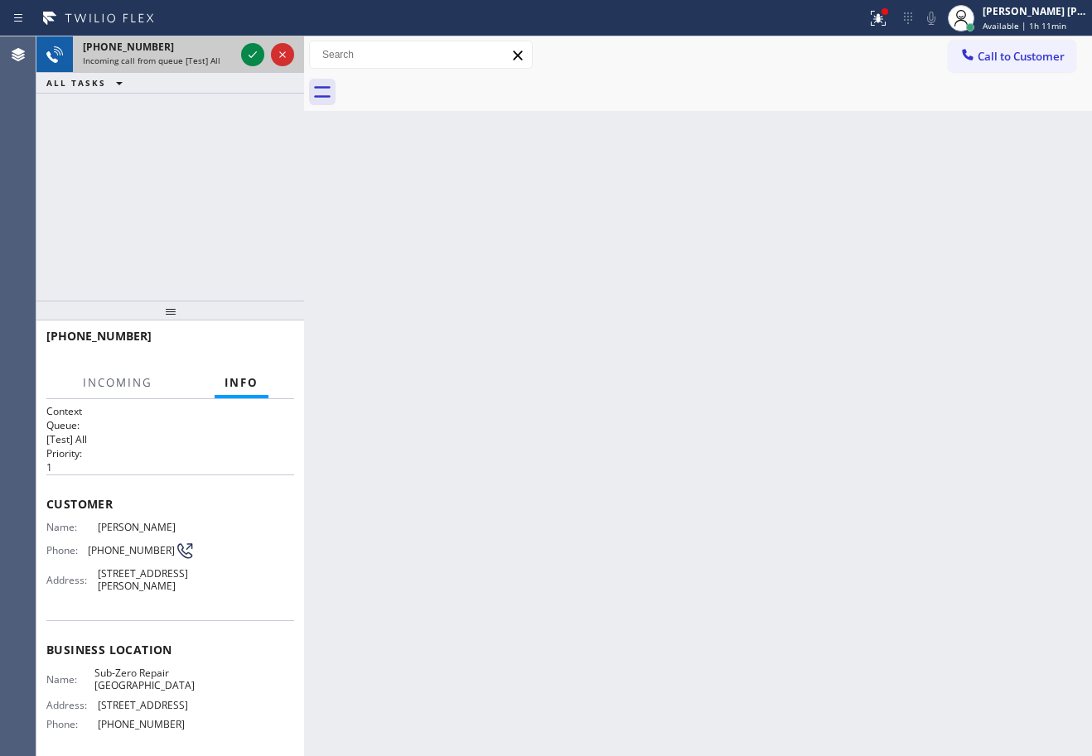
click at [196, 51] on div "[PHONE_NUMBER]" at bounding box center [159, 47] width 152 height 14
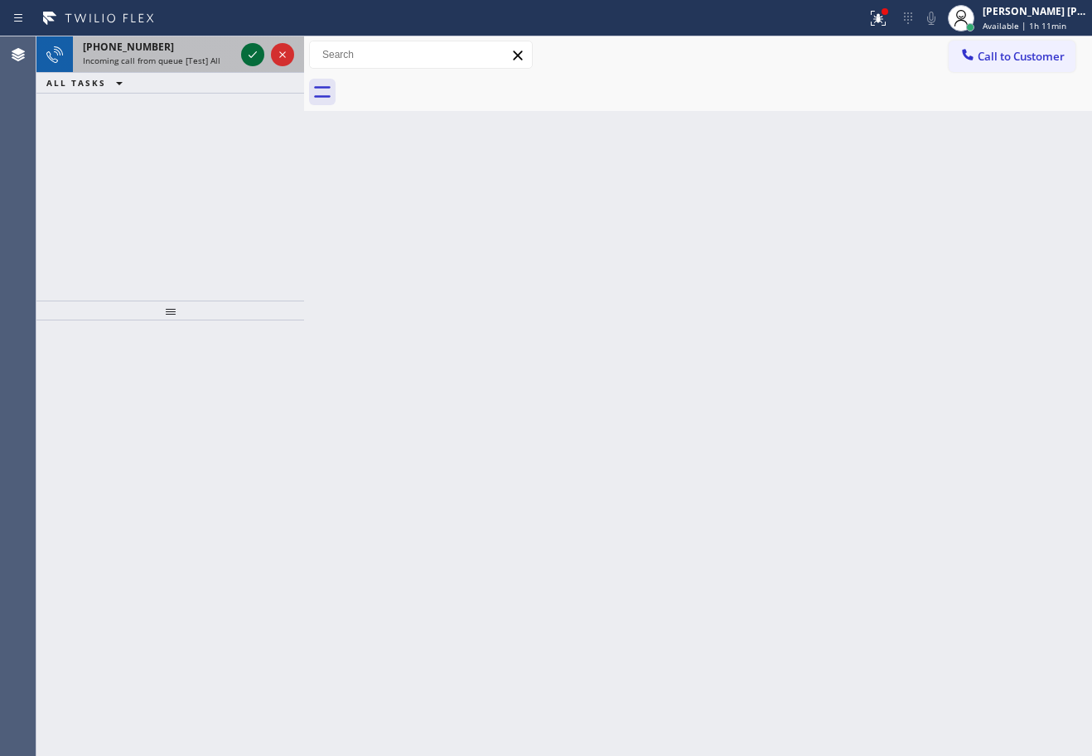
click at [251, 53] on icon at bounding box center [253, 55] width 20 height 20
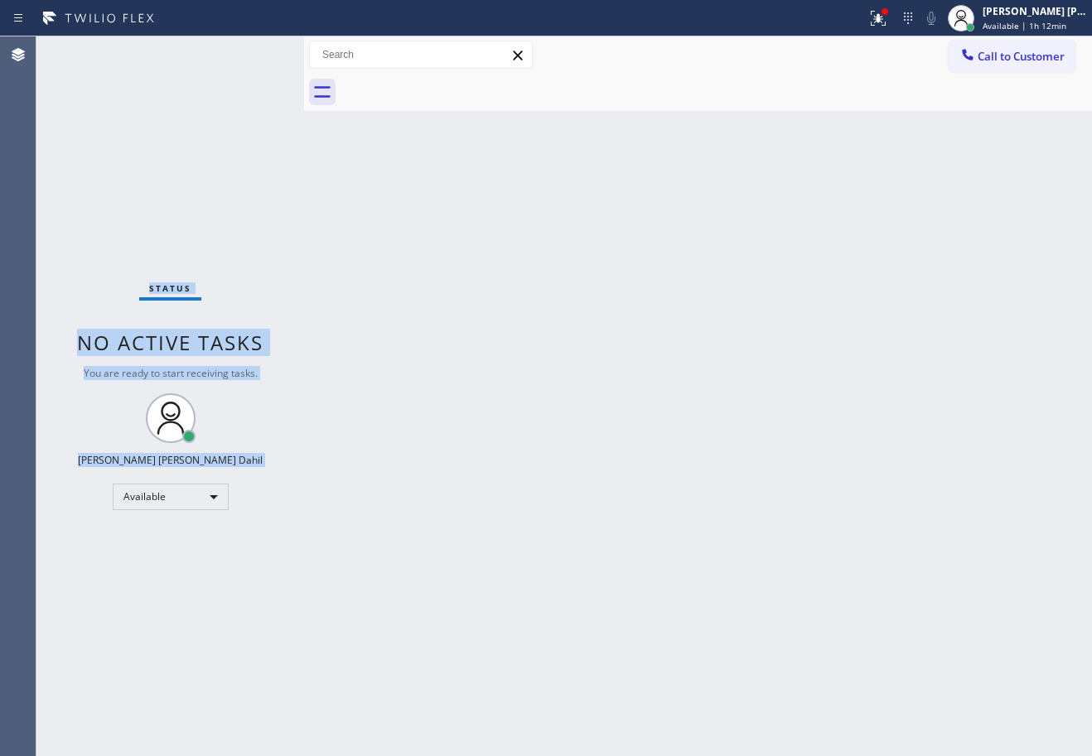
click at [251, 53] on div "Status No active tasks You are ready to start receiving tasks. [PERSON_NAME] [P…" at bounding box center [170, 396] width 268 height 720
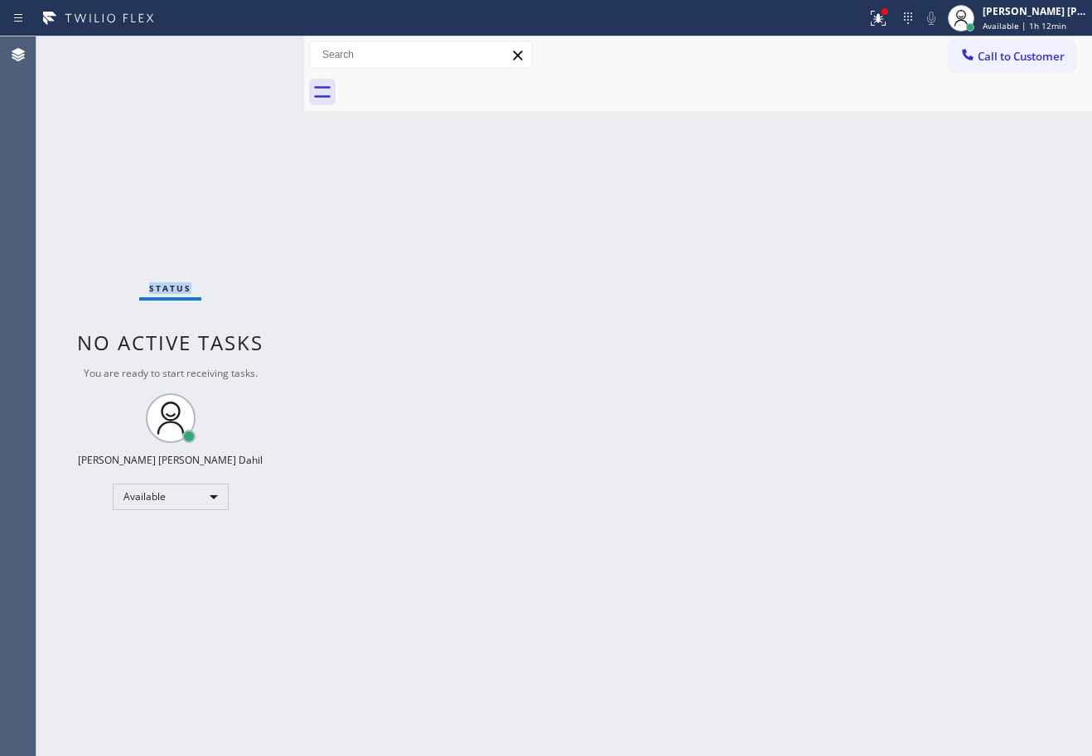
click at [251, 53] on div "Status No active tasks You are ready to start receiving tasks. [PERSON_NAME] [P…" at bounding box center [170, 396] width 268 height 720
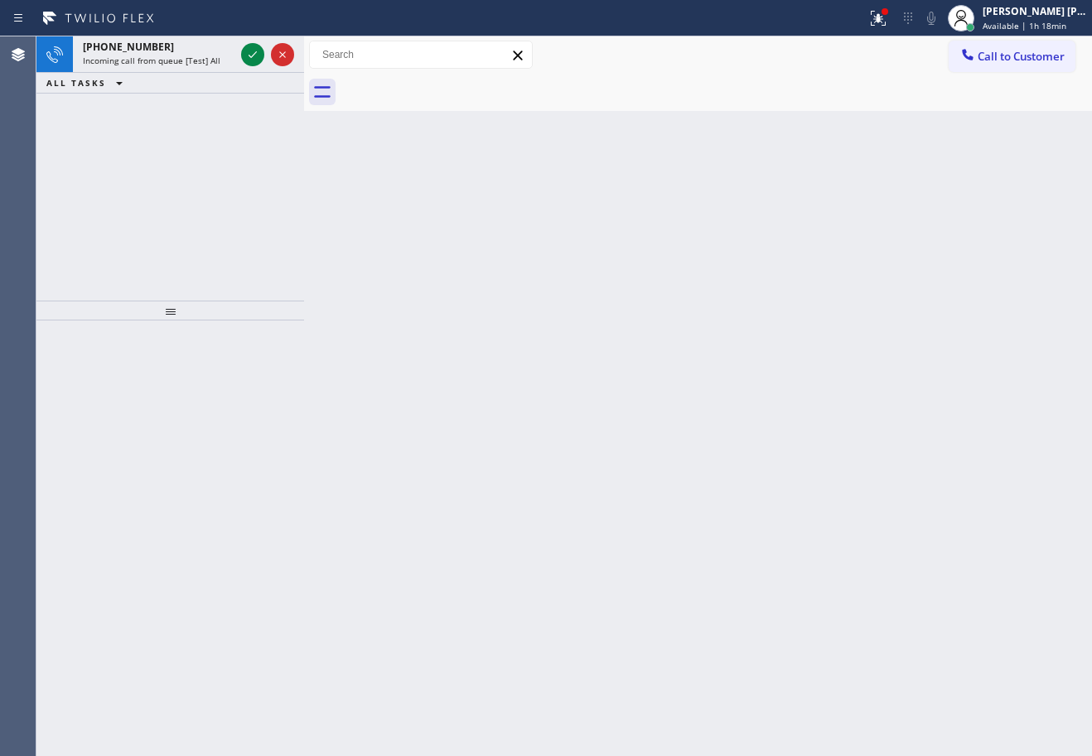
click at [251, 53] on icon at bounding box center [253, 55] width 20 height 20
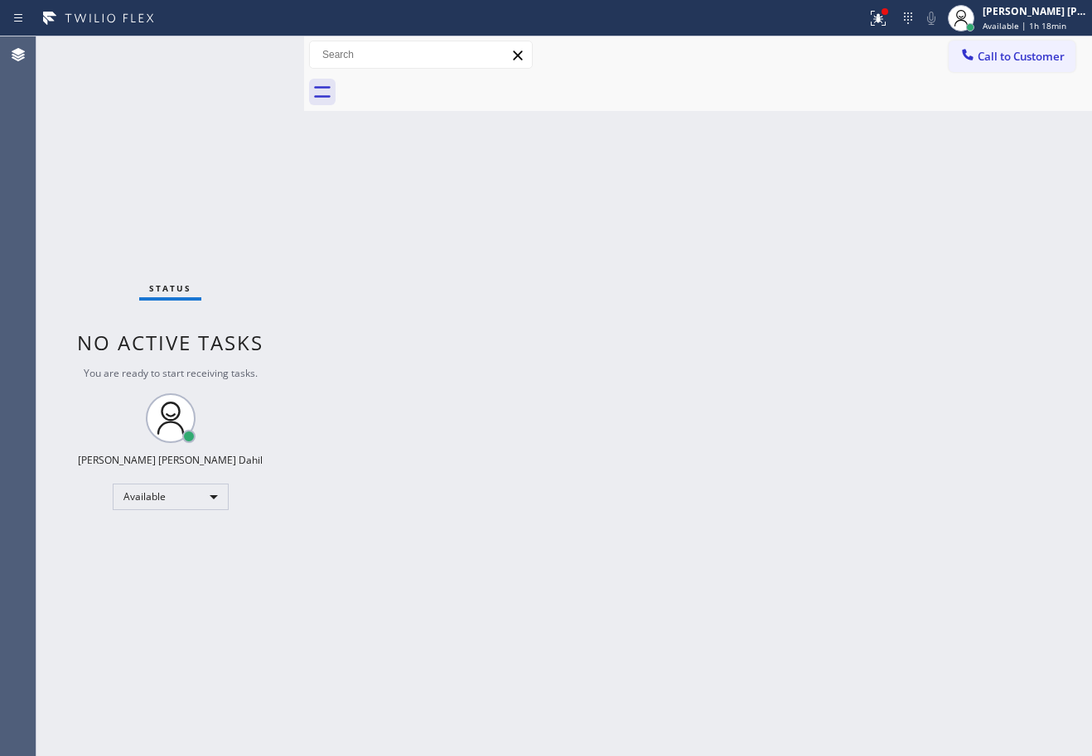
click at [251, 53] on div "Status No active tasks You are ready to start receiving tasks. [PERSON_NAME] [P…" at bounding box center [170, 396] width 268 height 720
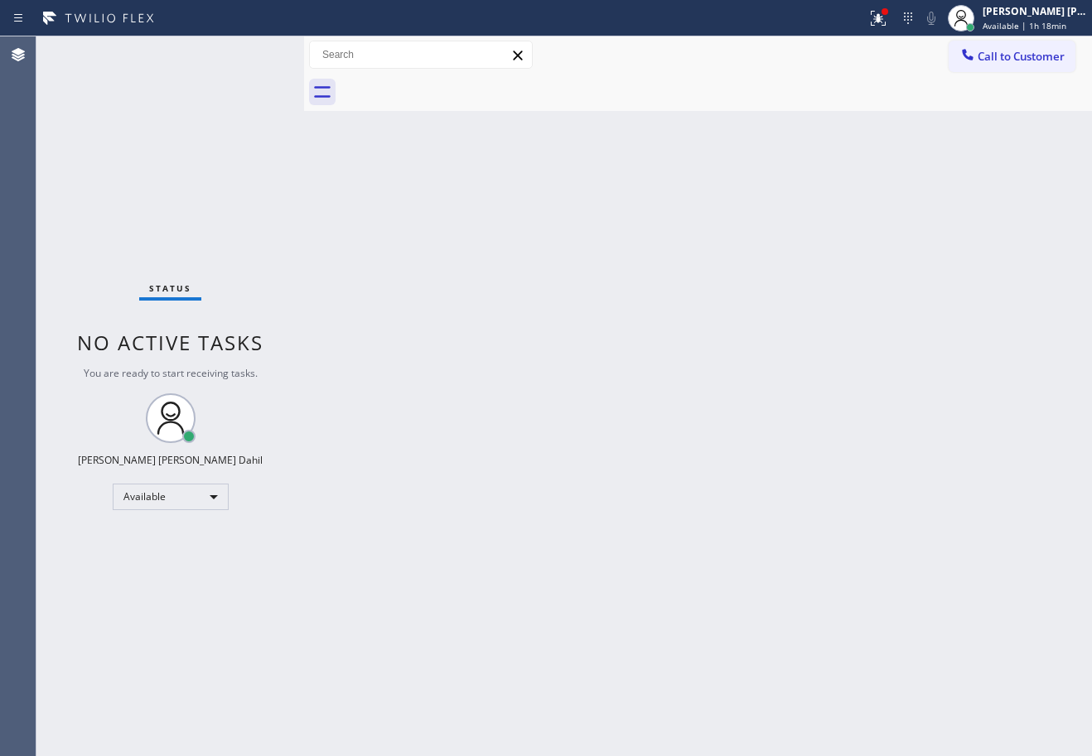
drag, startPoint x: 338, startPoint y: 255, endPoint x: 239, endPoint y: 99, distance: 185.0
click at [337, 255] on div "Back to Dashboard Change Sender ID Customers Technicians Select a contact Outbo…" at bounding box center [698, 396] width 788 height 720
click at [252, 55] on div "Status No active tasks You are ready to start receiving tasks. [PERSON_NAME] [P…" at bounding box center [170, 396] width 268 height 720
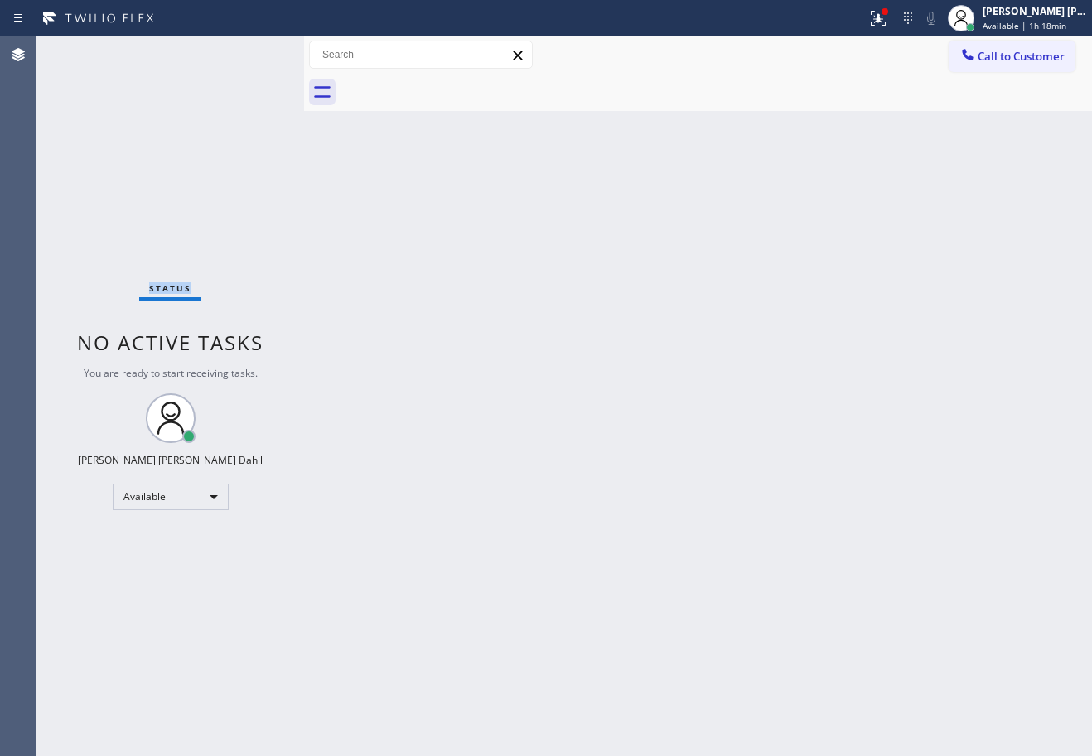
click at [252, 55] on div "Status No active tasks You are ready to start receiving tasks. [PERSON_NAME] [P…" at bounding box center [170, 396] width 268 height 720
click at [253, 51] on div "Status No active tasks You are ready to start receiving tasks. [PERSON_NAME] [P…" at bounding box center [170, 396] width 268 height 720
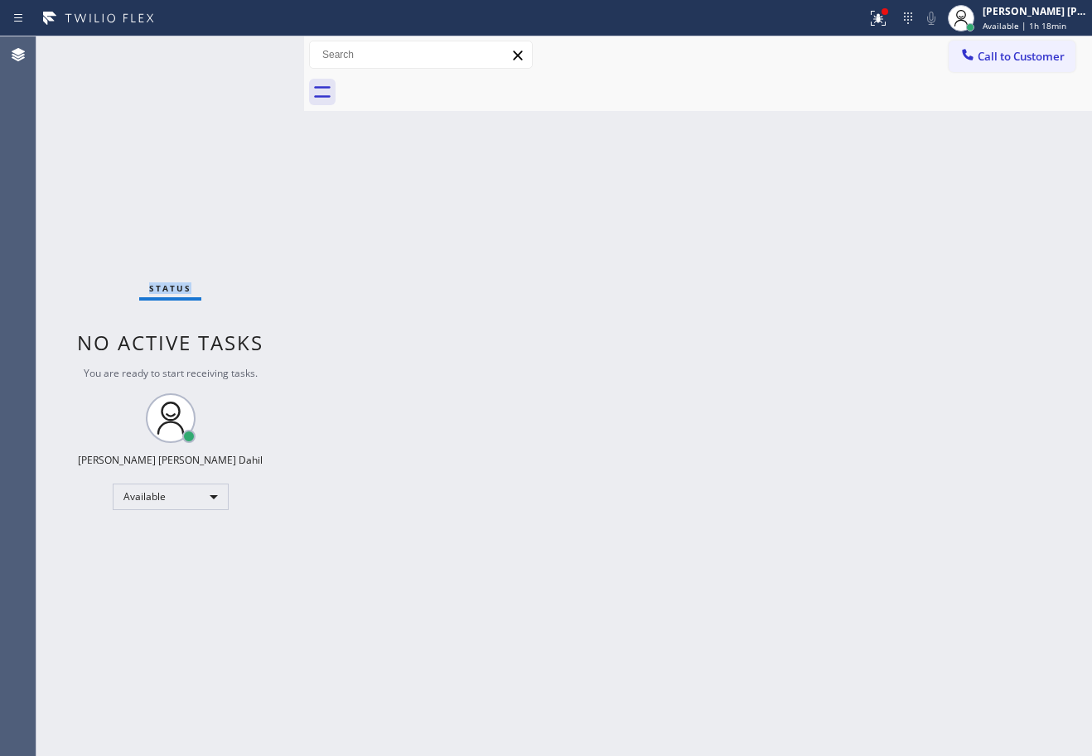
click at [253, 51] on div "Status No active tasks You are ready to start receiving tasks. [PERSON_NAME] [P…" at bounding box center [170, 396] width 268 height 720
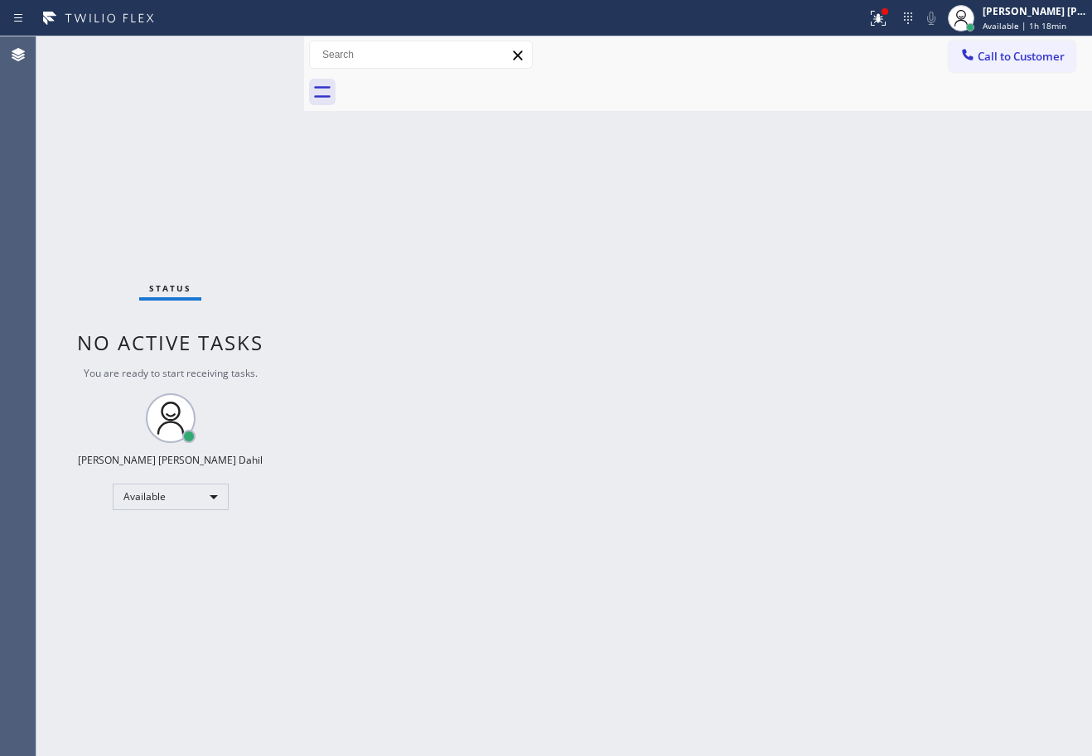
click at [253, 51] on div "Status No active tasks You are ready to start receiving tasks. [PERSON_NAME] [P…" at bounding box center [170, 396] width 268 height 720
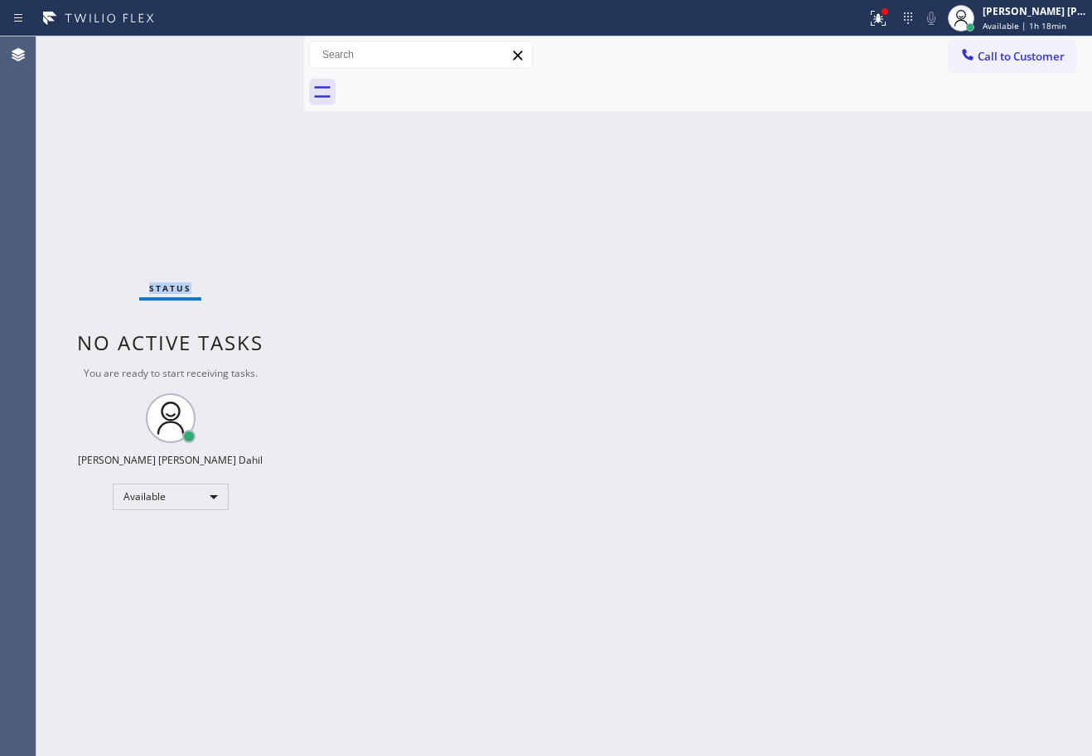
click at [253, 51] on div "Status No active tasks You are ready to start receiving tasks. [PERSON_NAME] [P…" at bounding box center [170, 396] width 268 height 720
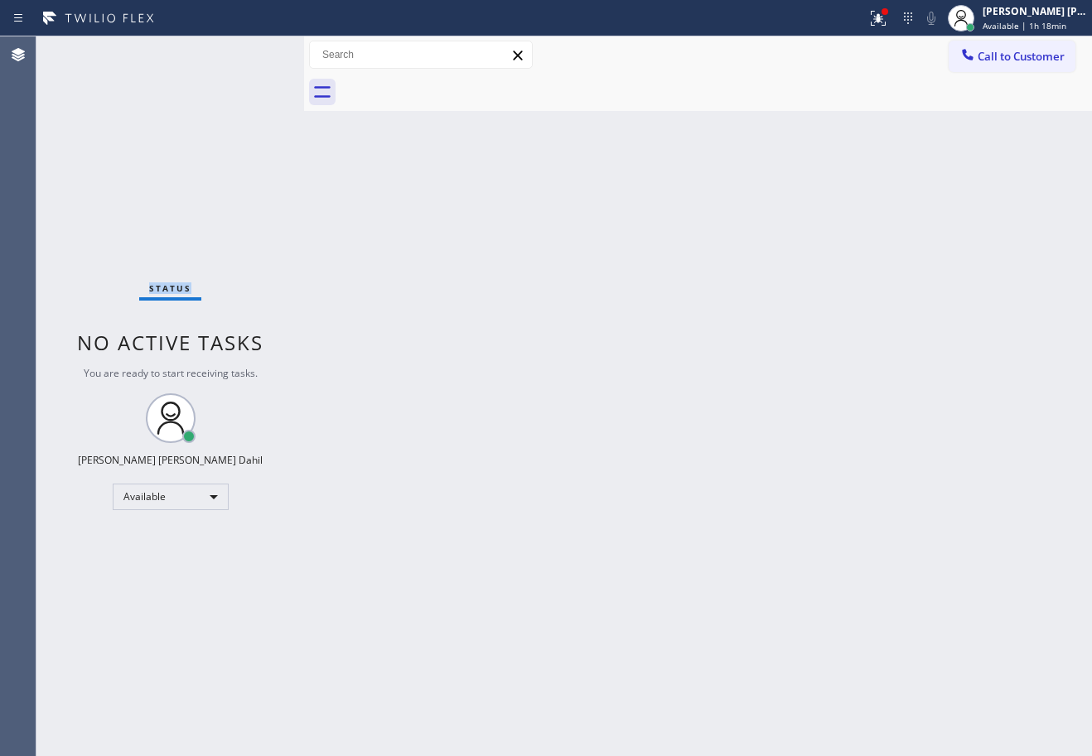
click at [253, 51] on div "Status No active tasks You are ready to start receiving tasks. [PERSON_NAME] [P…" at bounding box center [170, 396] width 268 height 720
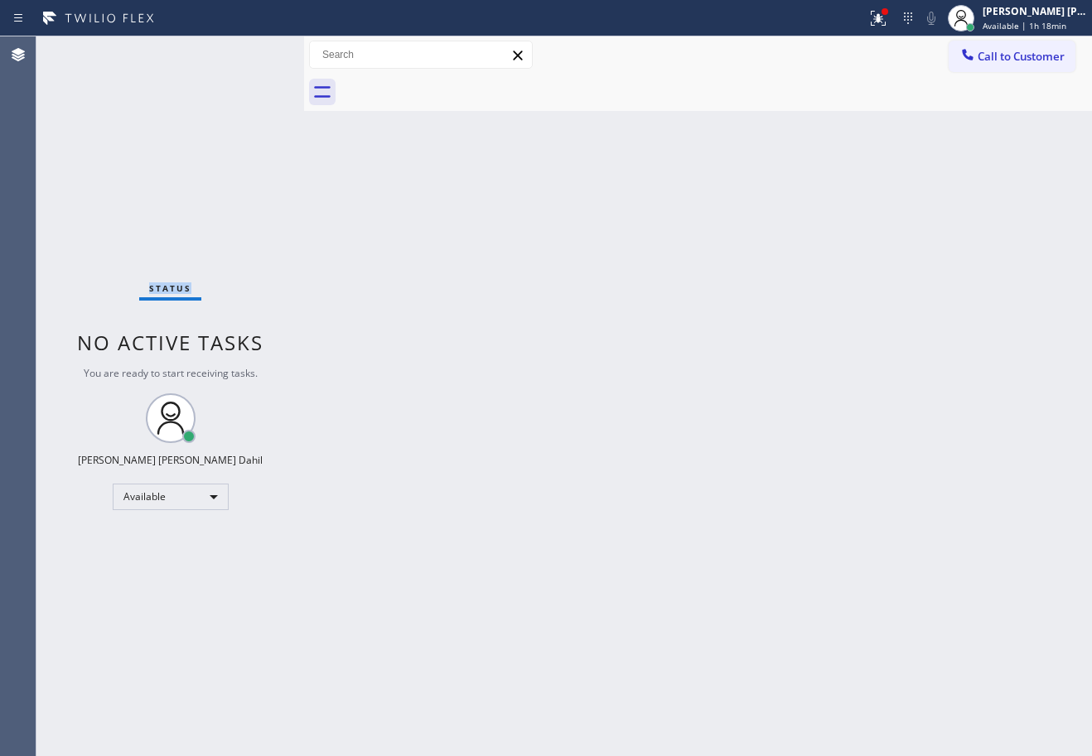
click at [253, 51] on div "Status No active tasks You are ready to start receiving tasks. [PERSON_NAME] [P…" at bounding box center [170, 396] width 268 height 720
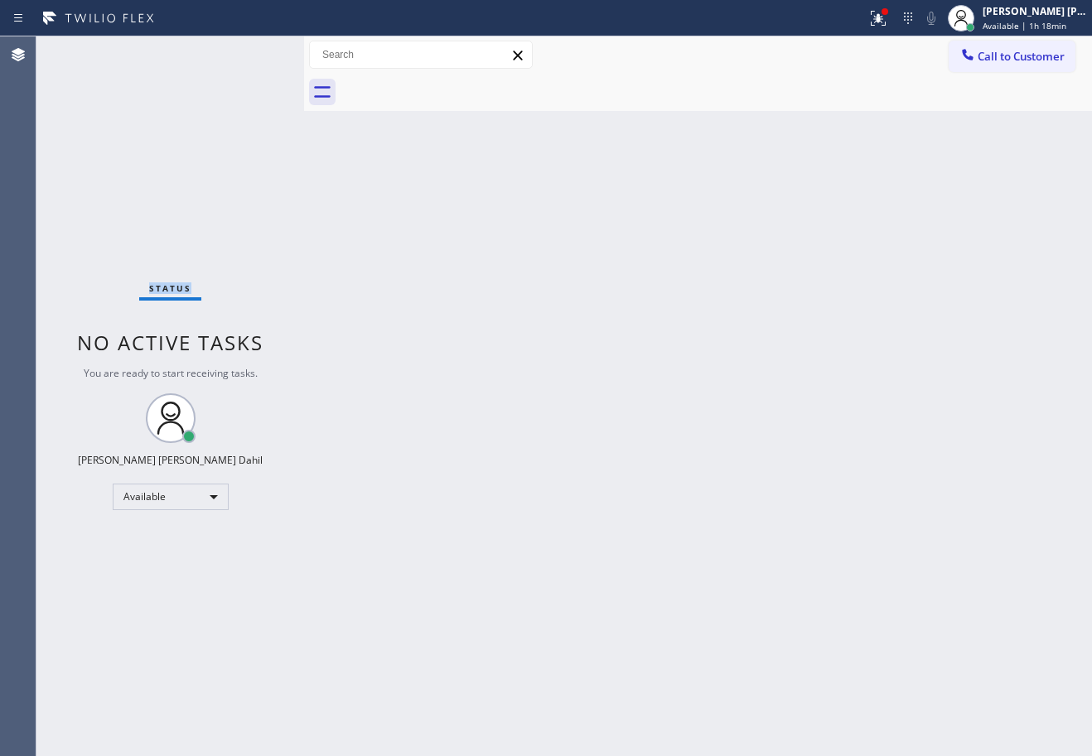
click at [253, 51] on div "Status No active tasks You are ready to start receiving tasks. [PERSON_NAME] [P…" at bounding box center [170, 396] width 268 height 720
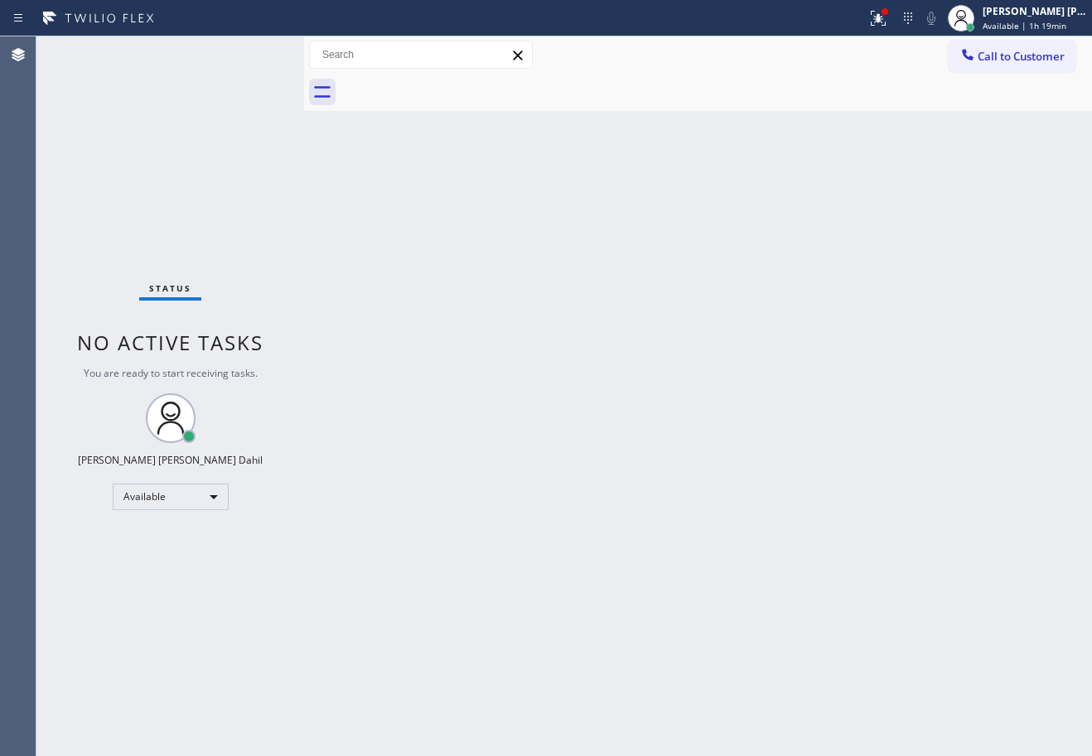
click at [253, 51] on div "Status No active tasks You are ready to start receiving tasks. [PERSON_NAME] [P…" at bounding box center [170, 396] width 268 height 720
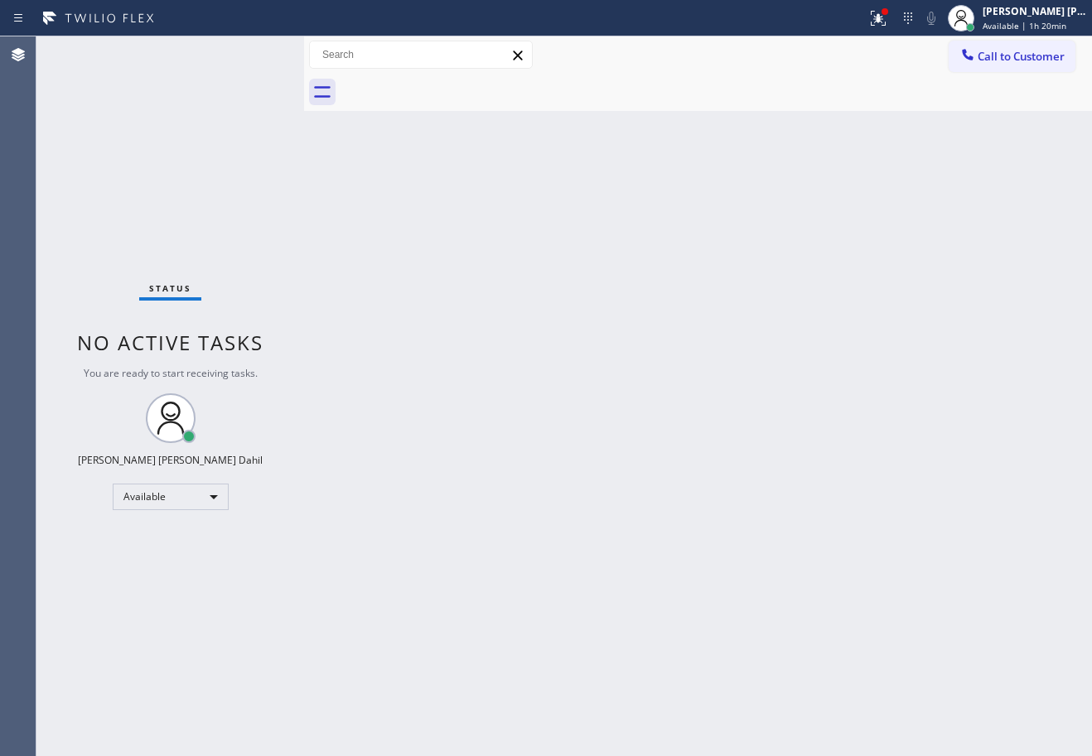
click at [251, 53] on div "Status No active tasks You are ready to start receiving tasks. [PERSON_NAME] [P…" at bounding box center [170, 396] width 268 height 720
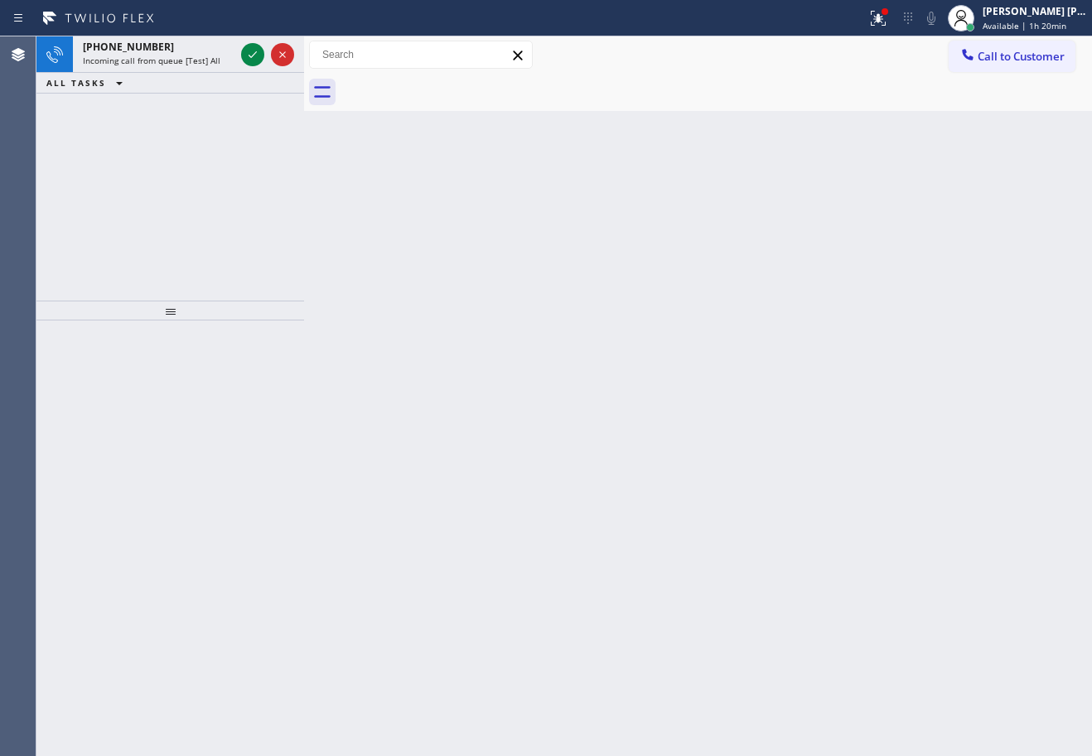
click at [251, 53] on icon at bounding box center [253, 55] width 20 height 20
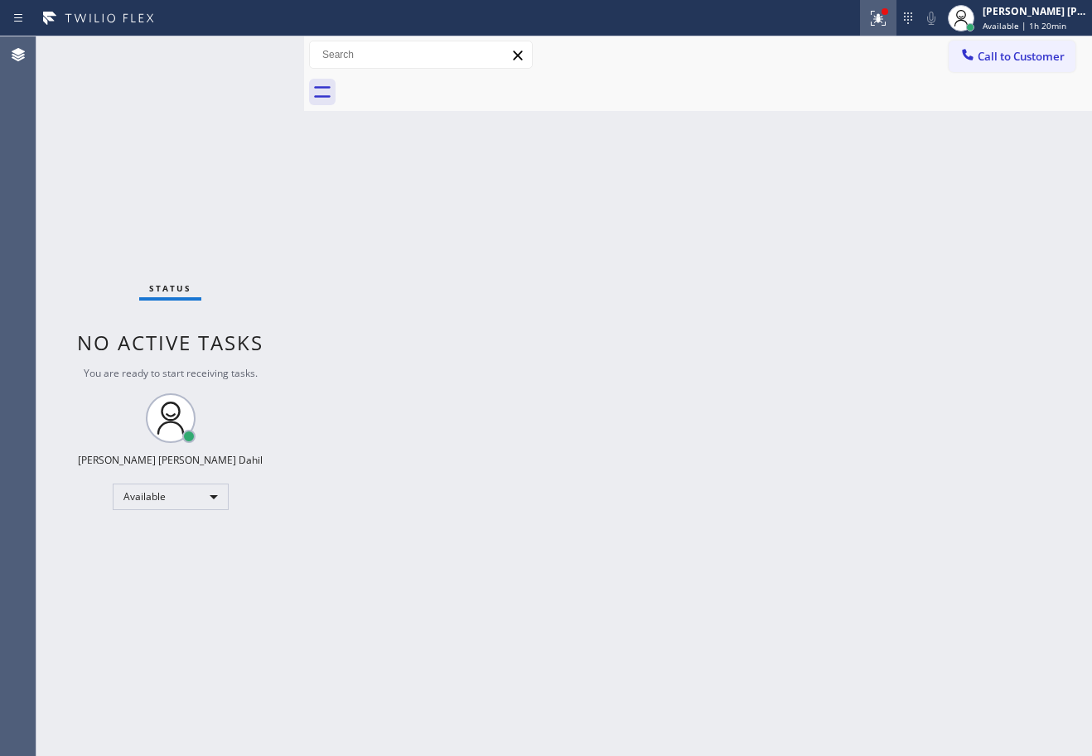
click at [888, 25] on icon at bounding box center [878, 18] width 20 height 20
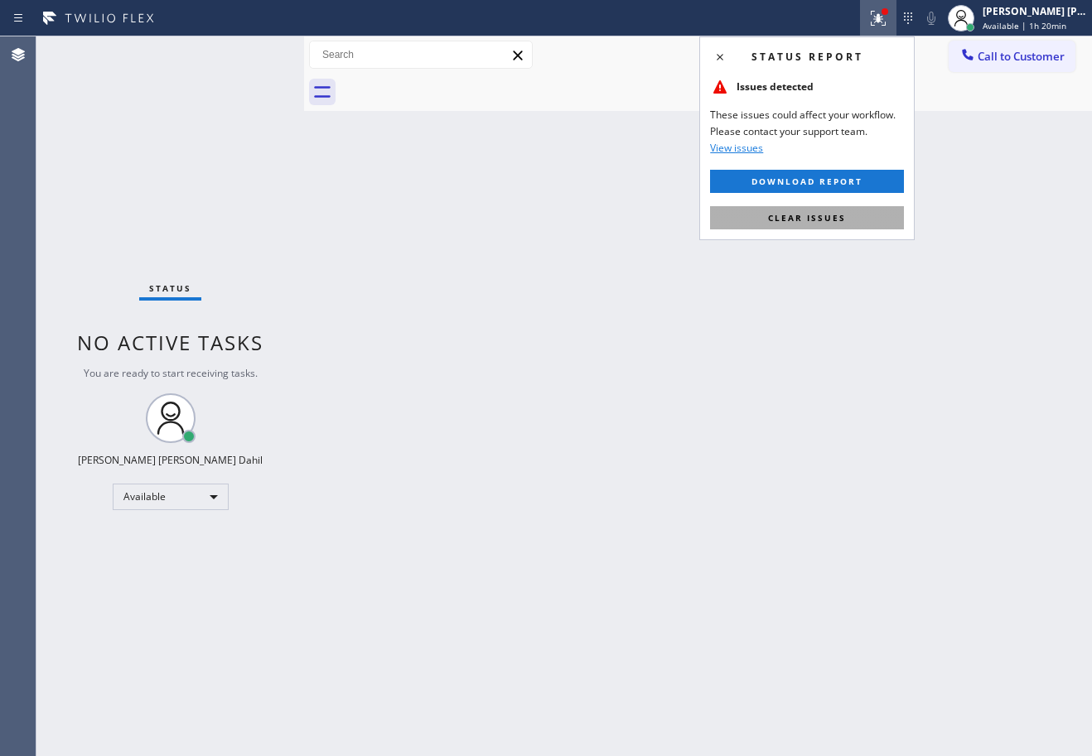
click at [857, 215] on button "Clear issues" at bounding box center [807, 217] width 194 height 23
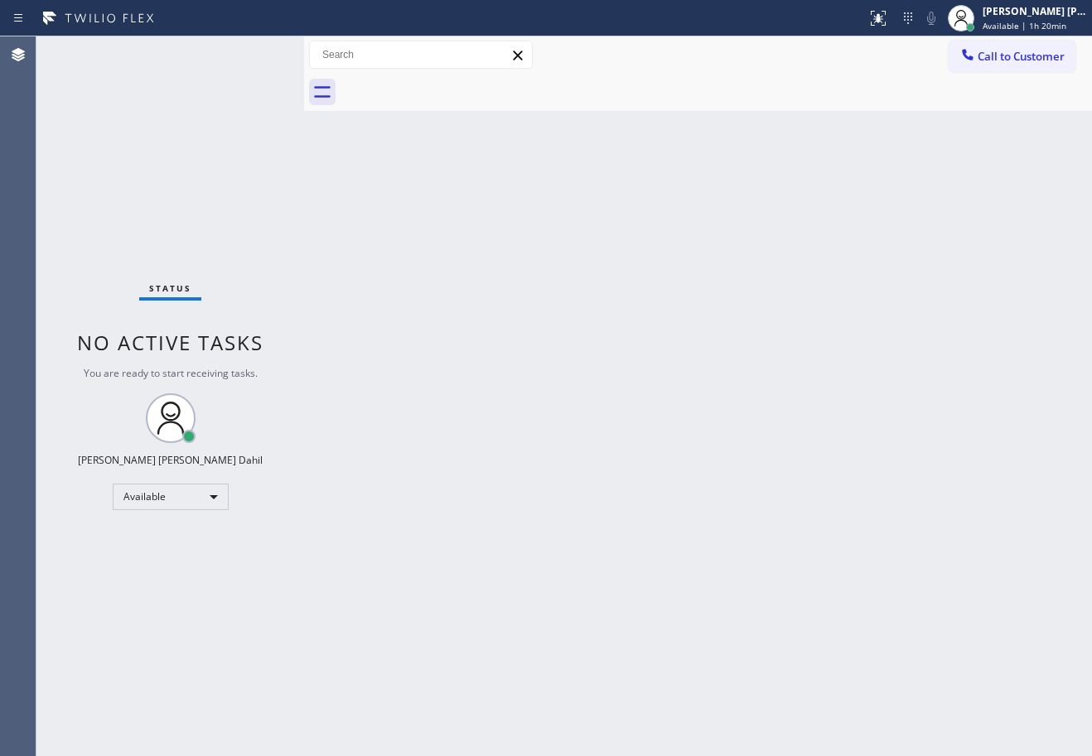
click at [251, 53] on div "Status No active tasks You are ready to start receiving tasks. [PERSON_NAME] [P…" at bounding box center [170, 396] width 268 height 720
click at [260, 55] on div "Status No active tasks You are ready to start receiving tasks. [PERSON_NAME] [P…" at bounding box center [170, 396] width 268 height 720
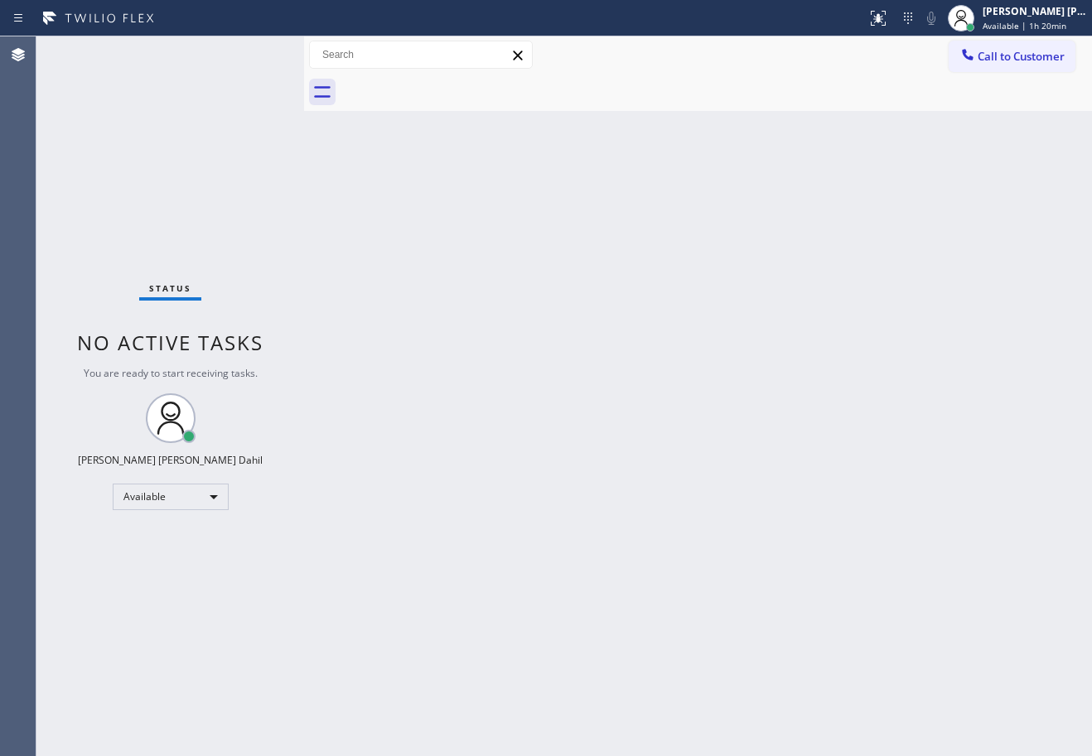
click at [251, 53] on div "Status No active tasks You are ready to start receiving tasks. [PERSON_NAME] [P…" at bounding box center [170, 396] width 268 height 720
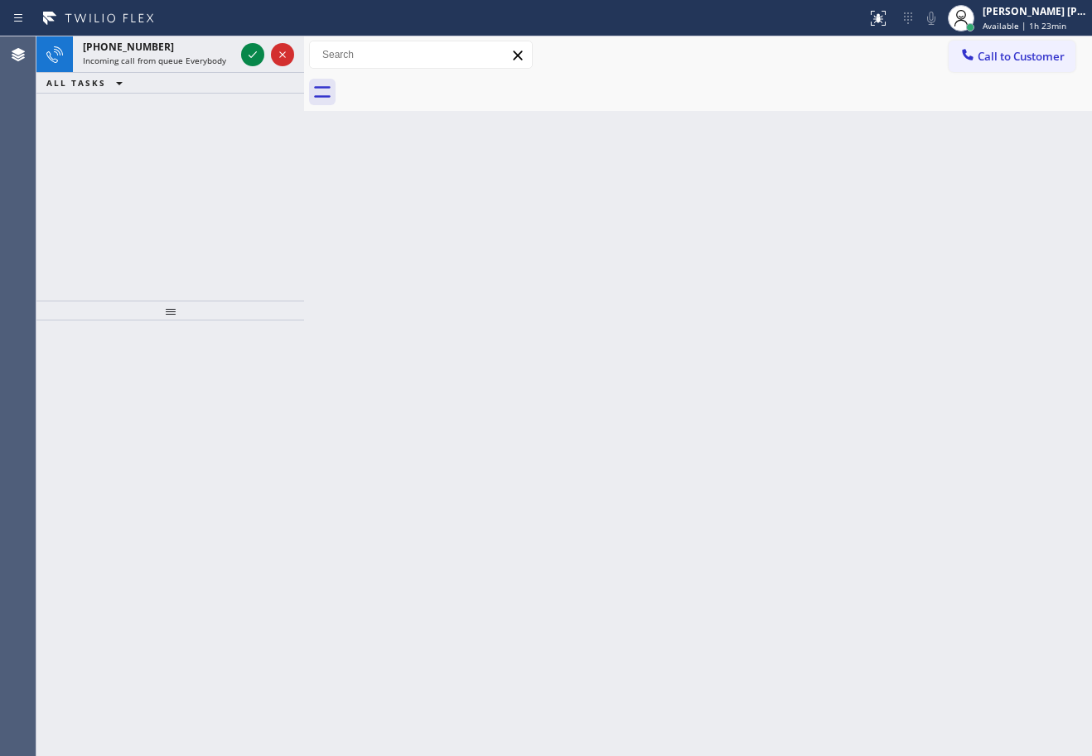
click at [251, 53] on icon at bounding box center [253, 55] width 20 height 20
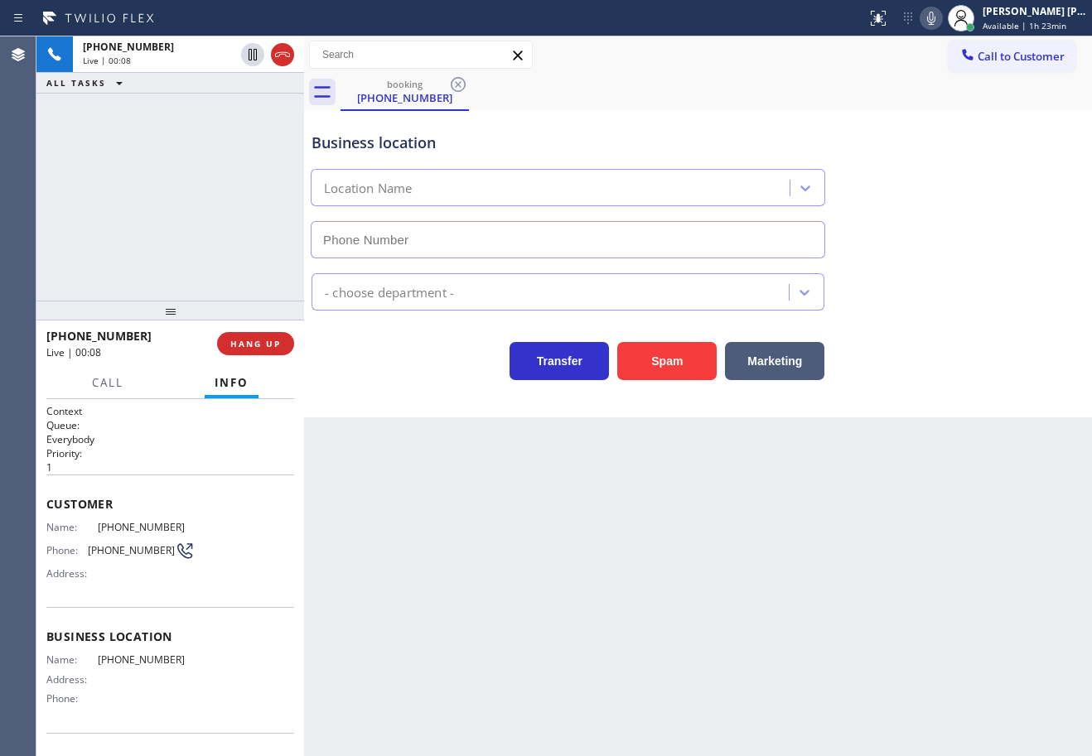
click at [508, 538] on div "Back to Dashboard Change Sender ID Customers Technicians Select a contact Outbo…" at bounding box center [698, 396] width 788 height 720
drag, startPoint x: 508, startPoint y: 538, endPoint x: 510, endPoint y: 547, distance: 10.2
click at [510, 547] on div "Back to Dashboard Change Sender ID Customers Technicians Select a contact Outbo…" at bounding box center [698, 396] width 788 height 720
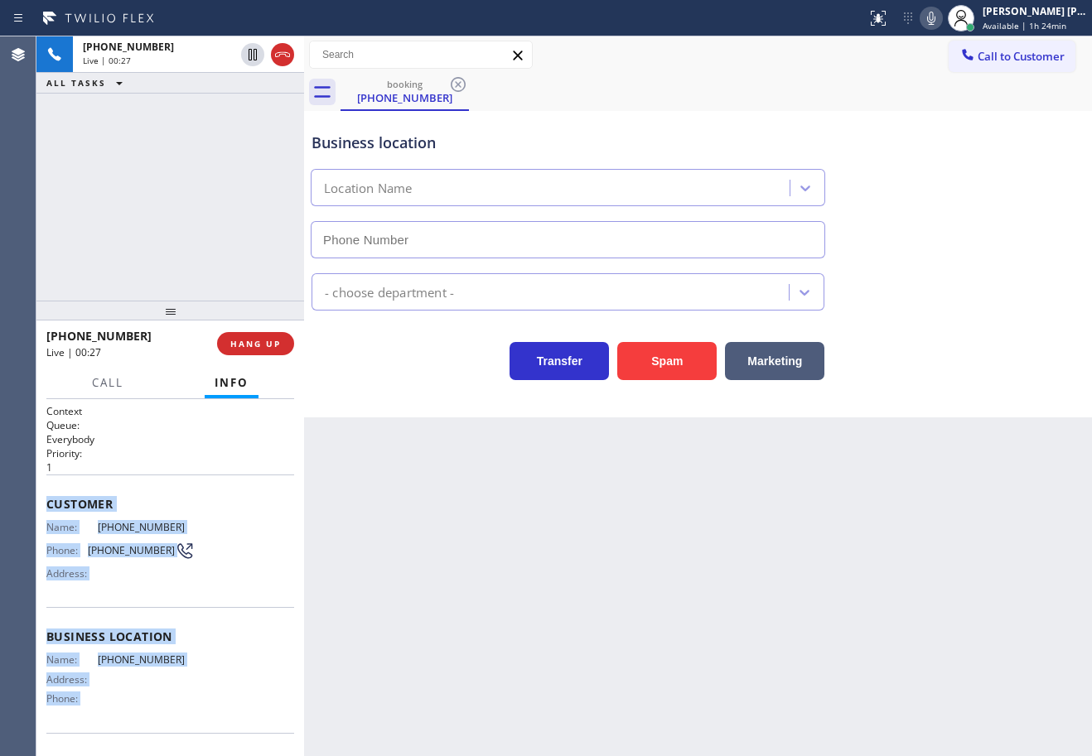
scroll to position [107, 0]
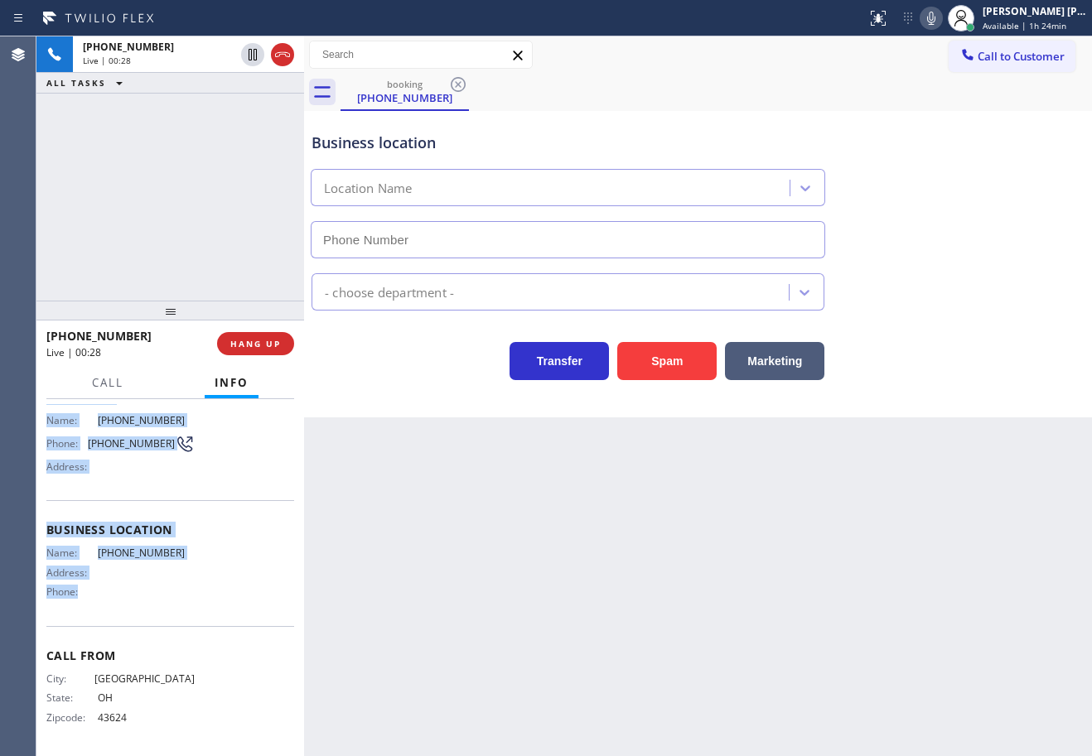
drag, startPoint x: 41, startPoint y: 500, endPoint x: 604, endPoint y: 515, distance: 562.6
click at [184, 596] on div "Context Queue: Everybody Priority: 1 Customer Name: [PHONE_NUMBER] Phone: [PHON…" at bounding box center [170, 577] width 268 height 357
copy div "Customer Name: [PHONE_NUMBER] Phone: [PHONE_NUMBER] Address: Business location …"
click at [935, 22] on icon at bounding box center [931, 18] width 8 height 13
click at [941, 19] on icon at bounding box center [931, 18] width 20 height 20
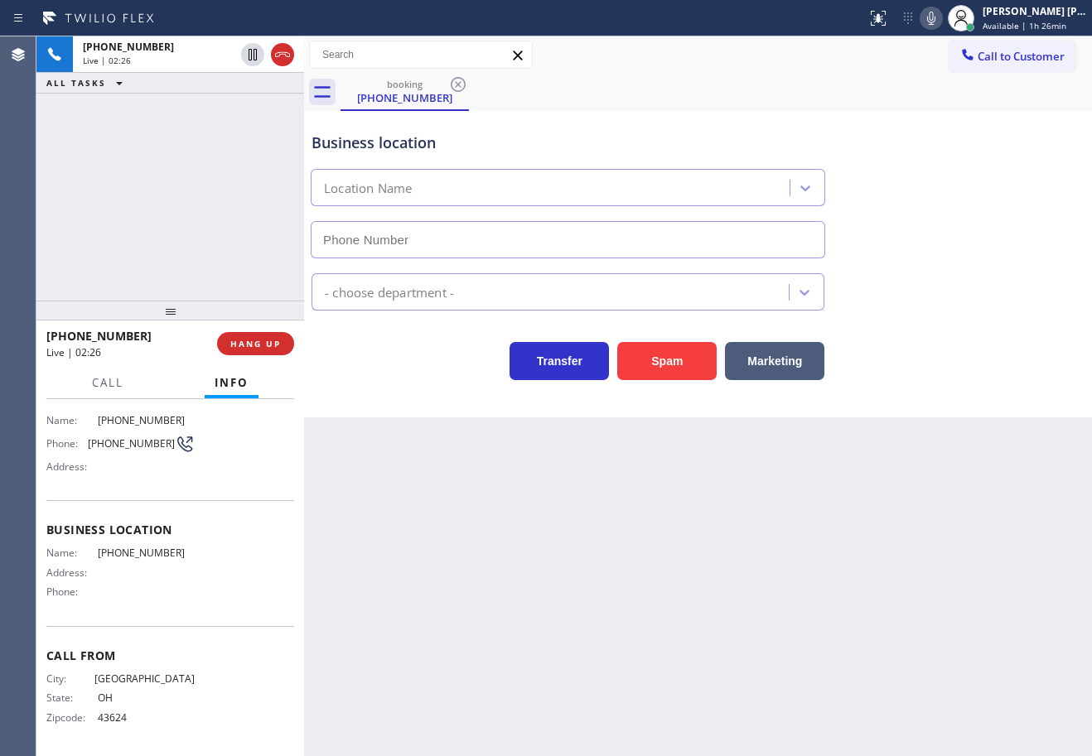
click at [945, 82] on div "booking [PHONE_NUMBER]" at bounding box center [715, 92] width 751 height 37
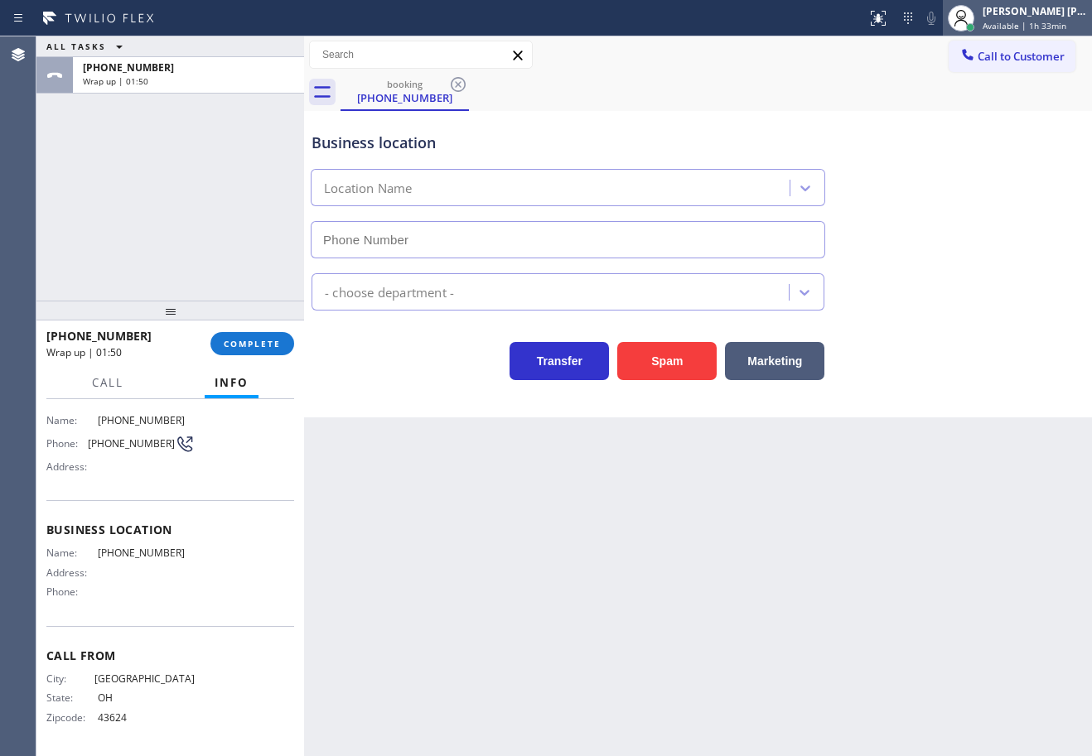
click at [1014, 11] on div "[PERSON_NAME] [PERSON_NAME] Dahil" at bounding box center [1034, 11] width 104 height 14
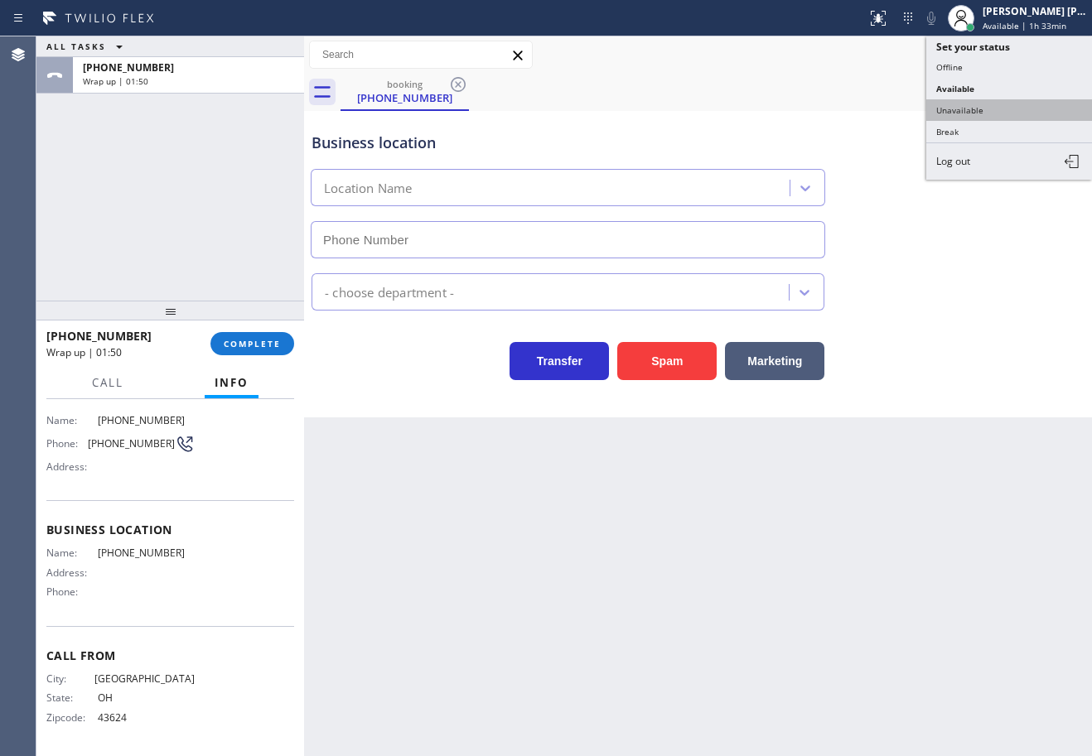
click at [1000, 110] on button "Unavailable" at bounding box center [1009, 110] width 166 height 22
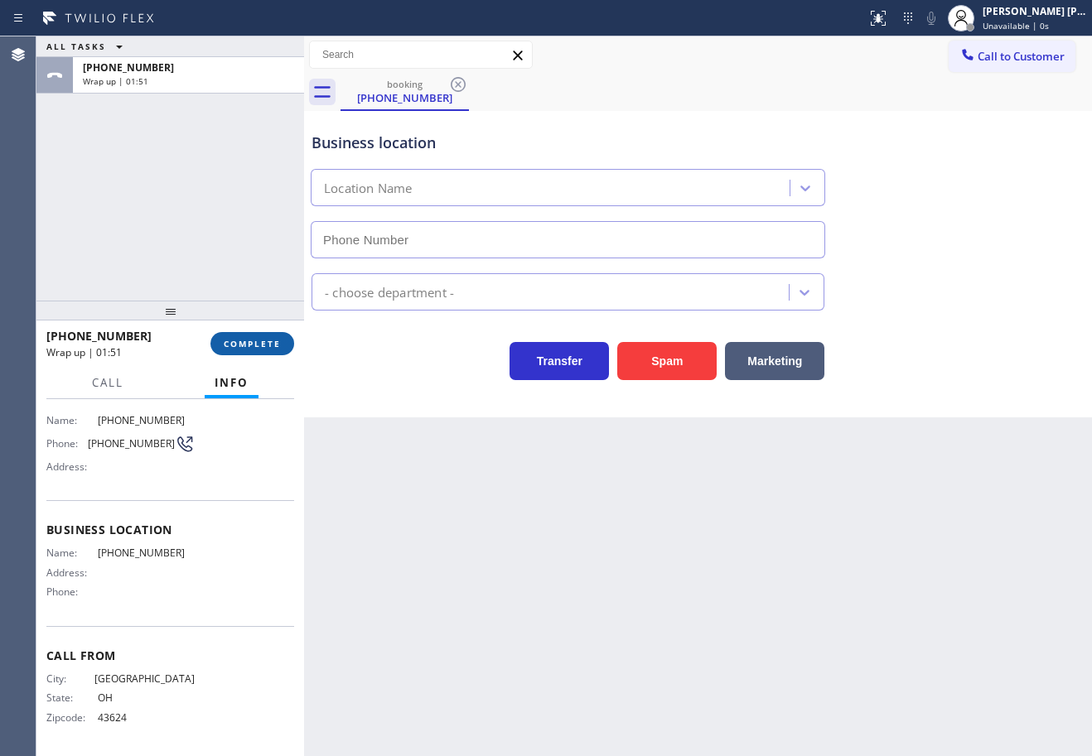
click at [249, 339] on span "COMPLETE" at bounding box center [252, 344] width 57 height 12
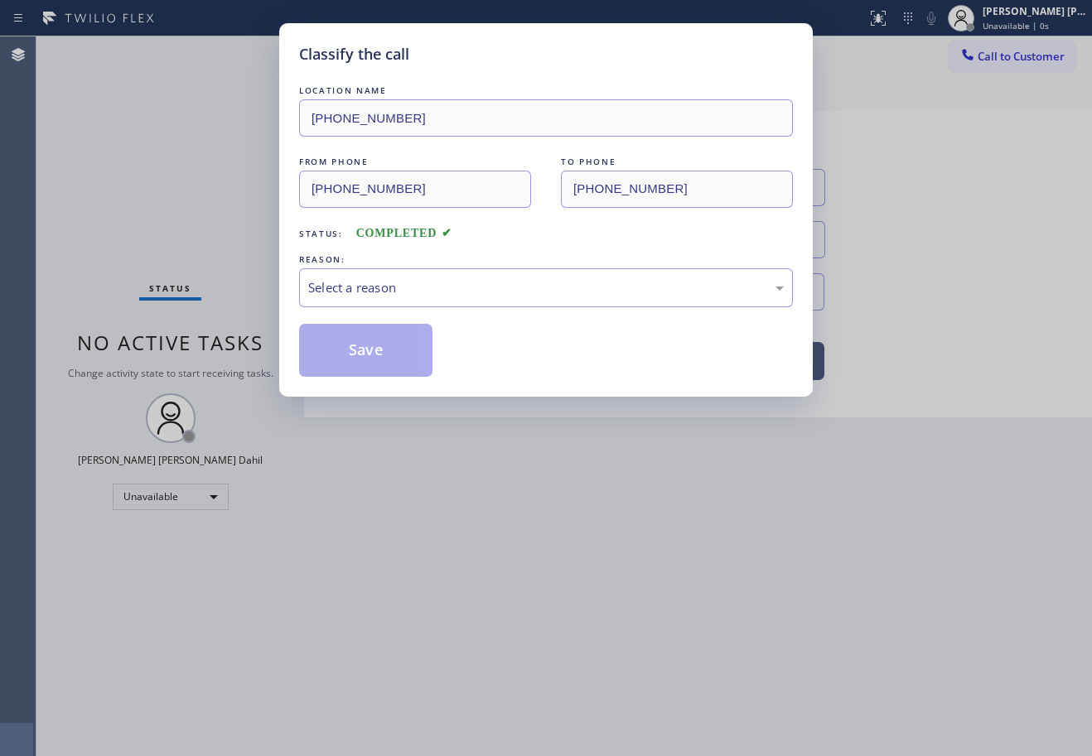
click at [375, 311] on div "LOCATION NAME [PHONE_NUMBER] FROM PHONE [PHONE_NUMBER] TO PHONE [PHONE_NUMBER] …" at bounding box center [546, 229] width 494 height 295
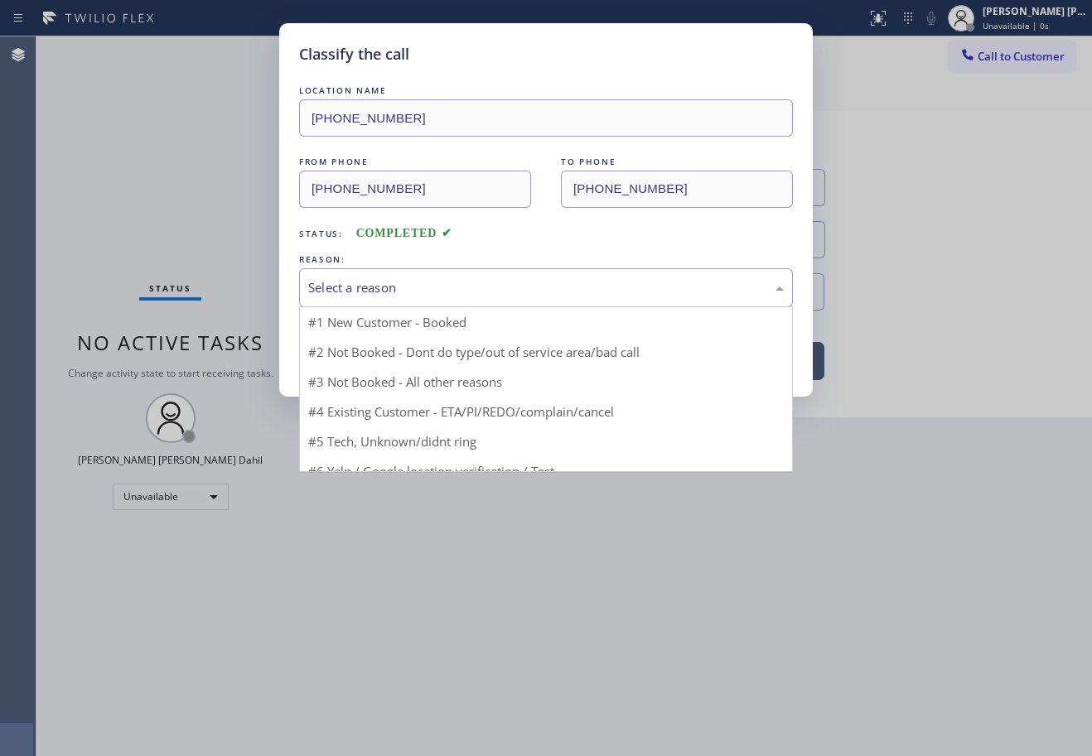
drag, startPoint x: 393, startPoint y: 284, endPoint x: 393, endPoint y: 295, distance: 10.8
click at [393, 287] on div "Select a reason" at bounding box center [545, 287] width 475 height 19
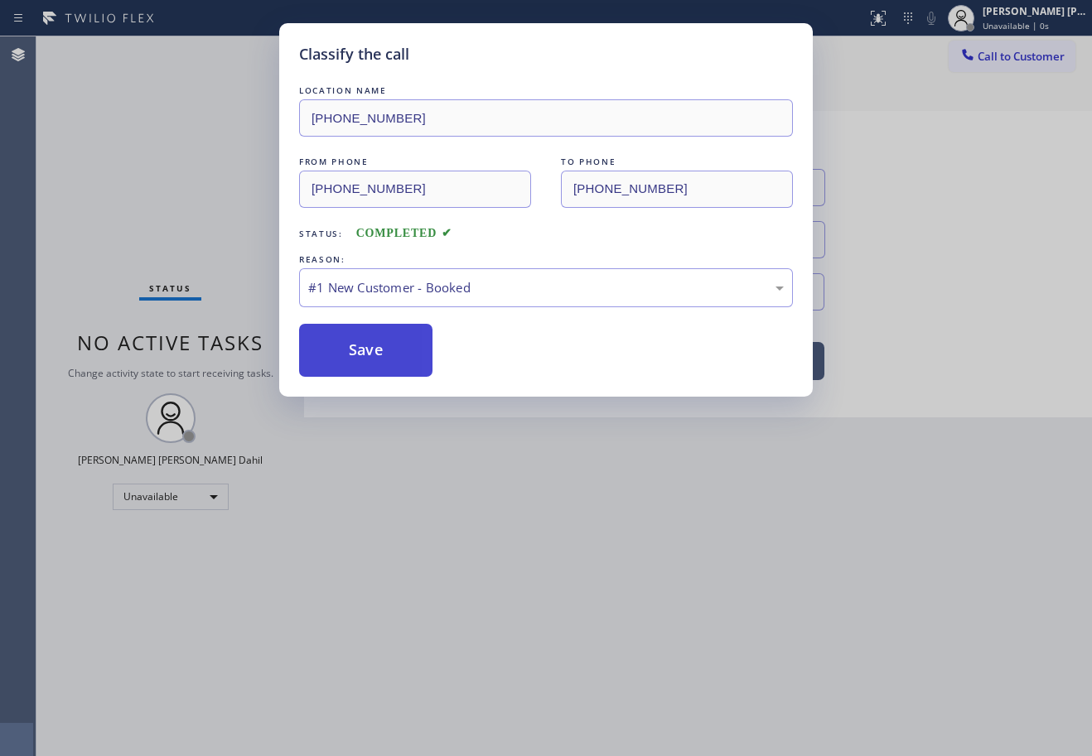
click at [373, 343] on button "Save" at bounding box center [365, 350] width 133 height 53
click at [374, 346] on button "Save" at bounding box center [365, 350] width 133 height 53
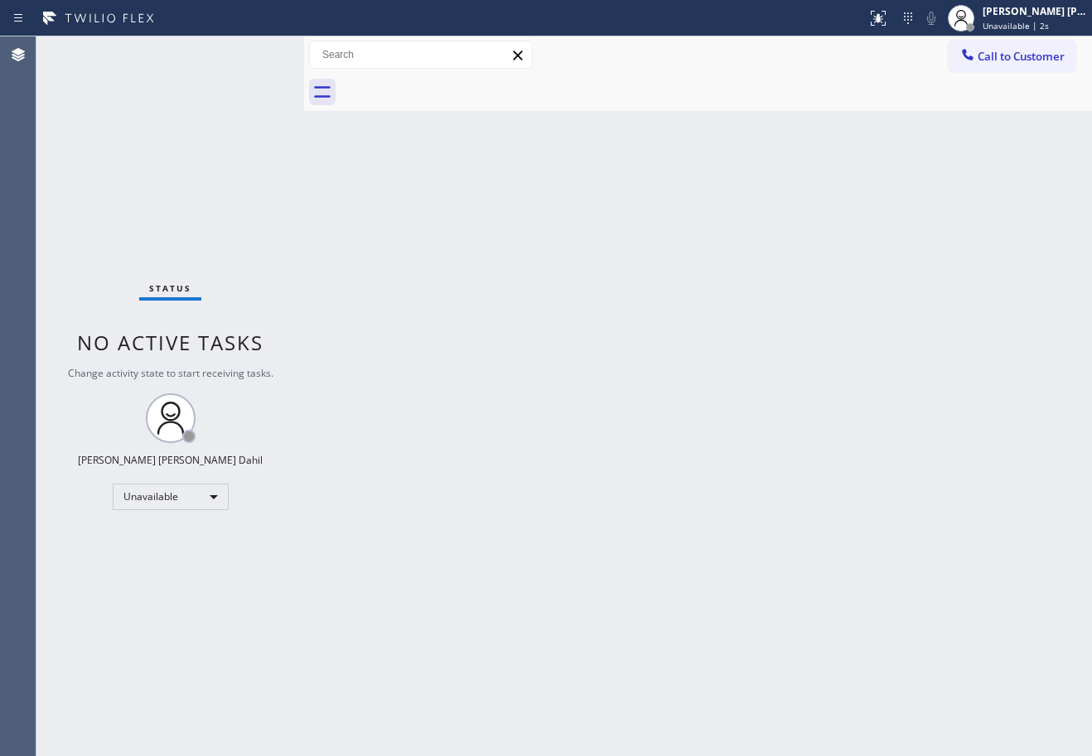
click at [997, 59] on span "Call to Customer" at bounding box center [1020, 56] width 87 height 15
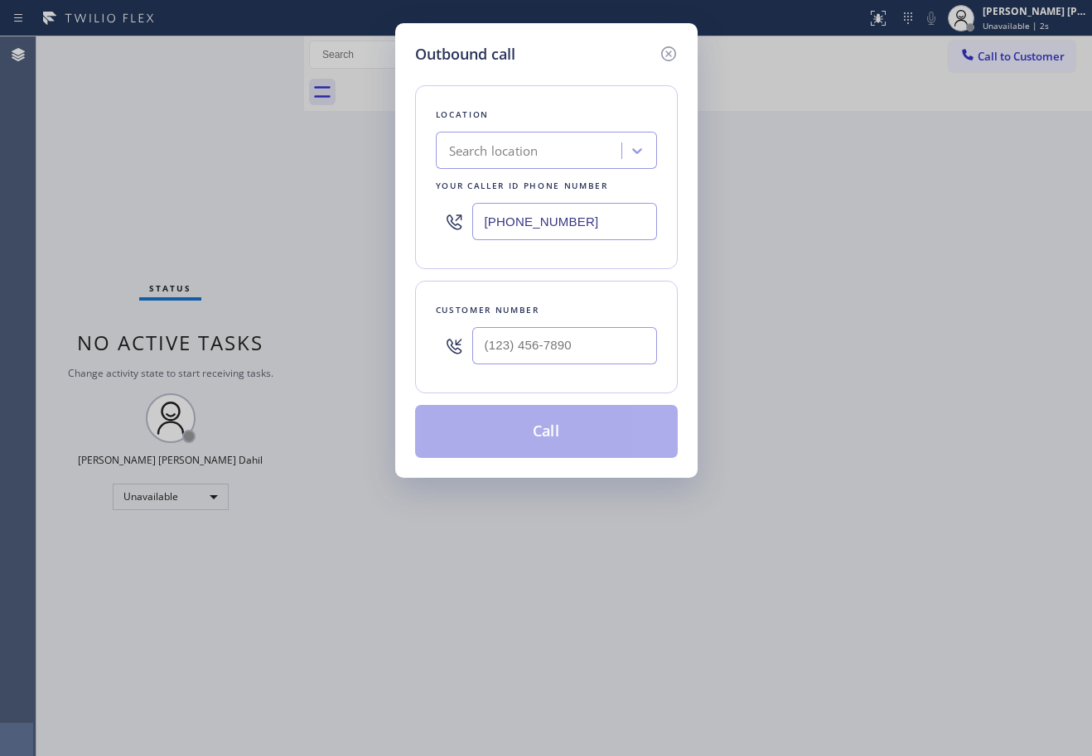
click at [535, 150] on div "Search location" at bounding box center [493, 151] width 89 height 19
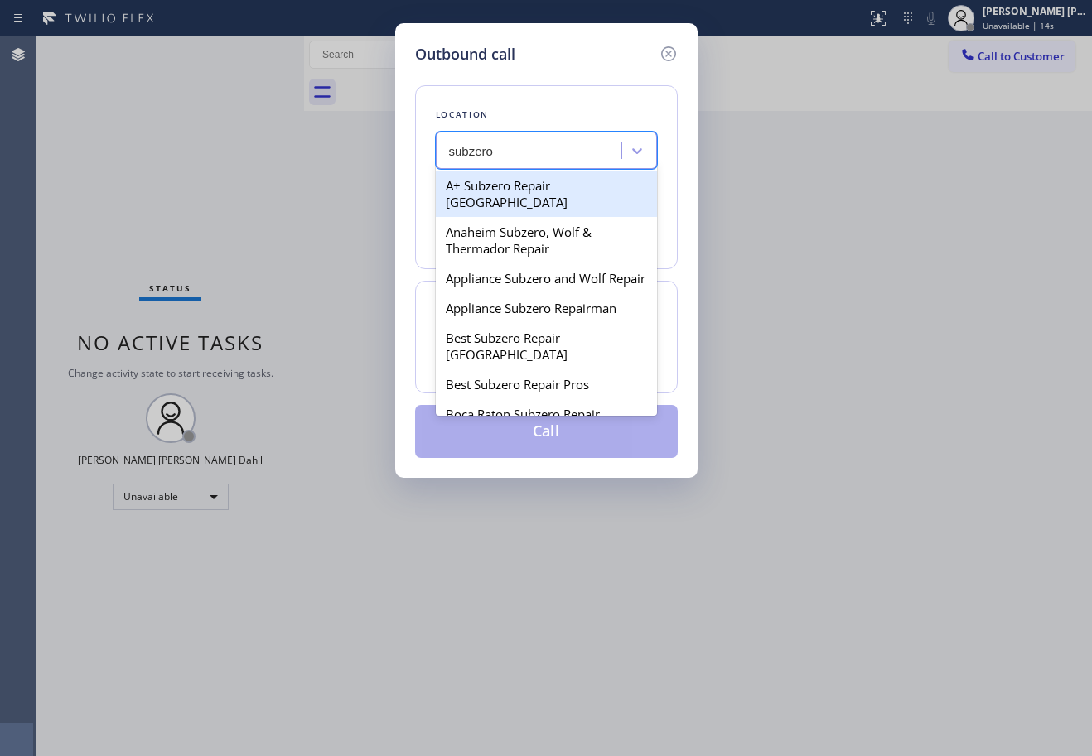
type input "subzero"
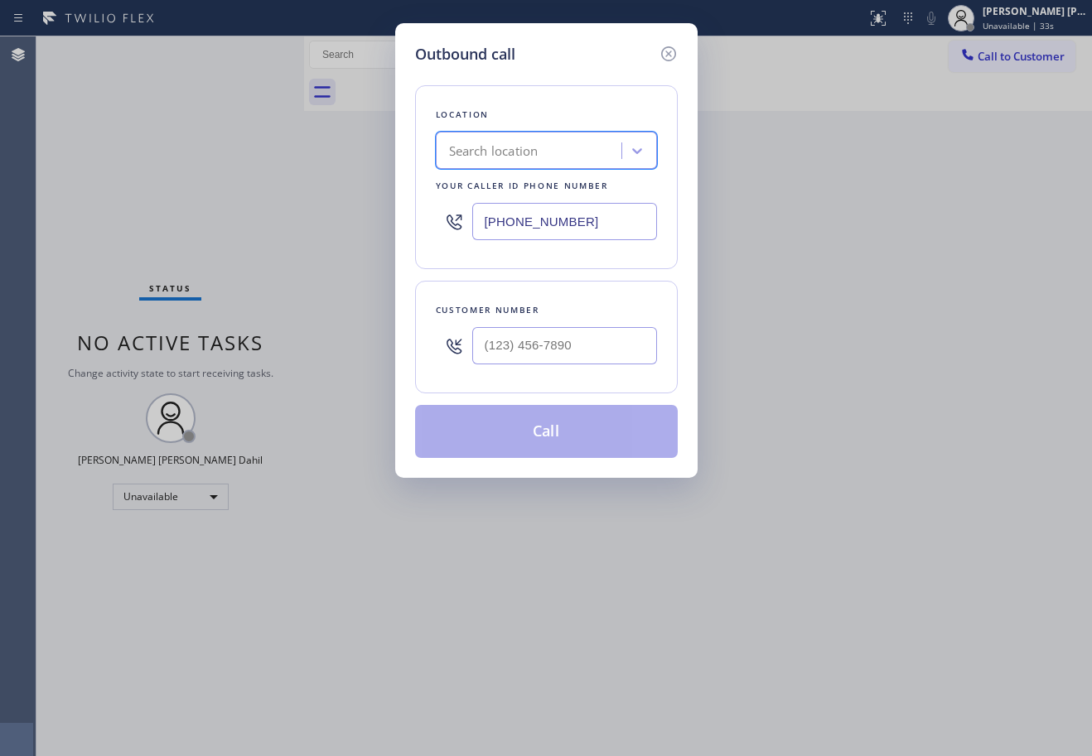
click at [558, 157] on div "Search location" at bounding box center [531, 151] width 181 height 29
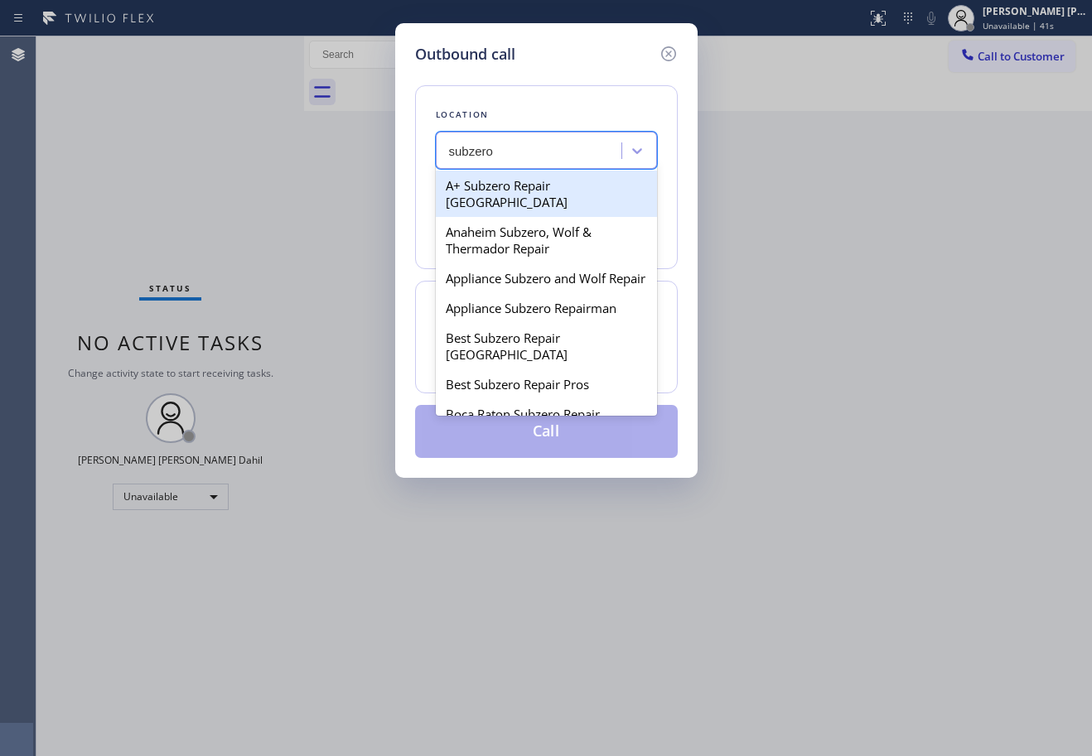
type input "subzero"
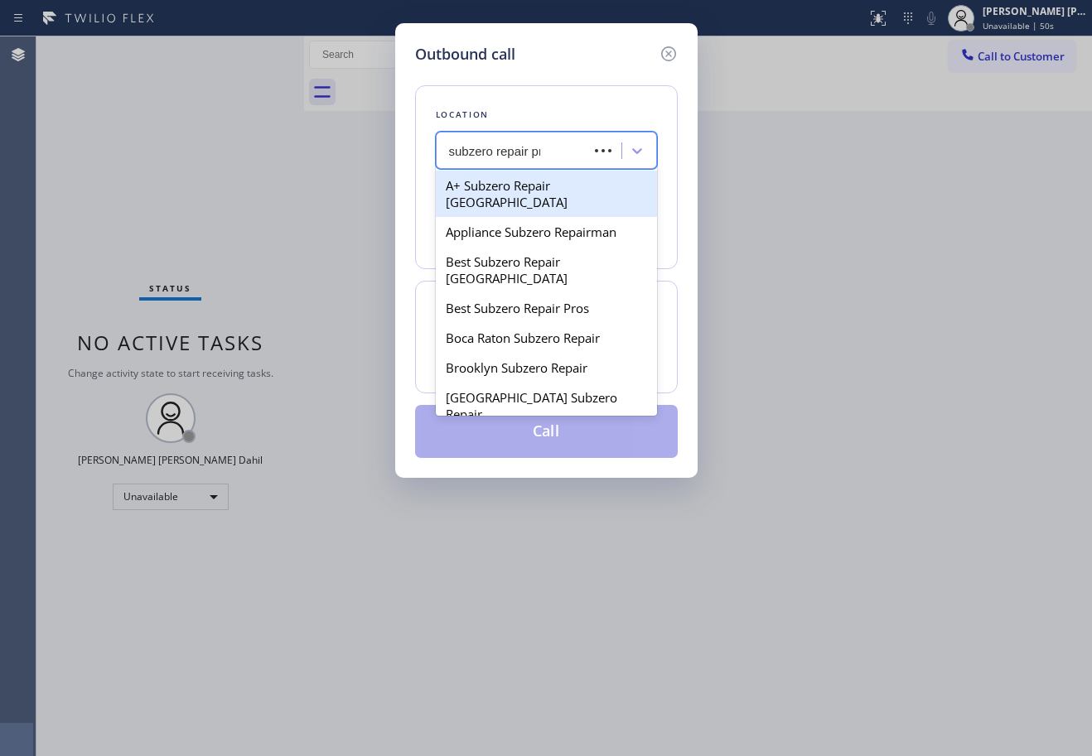
type input "subzero repair pro"
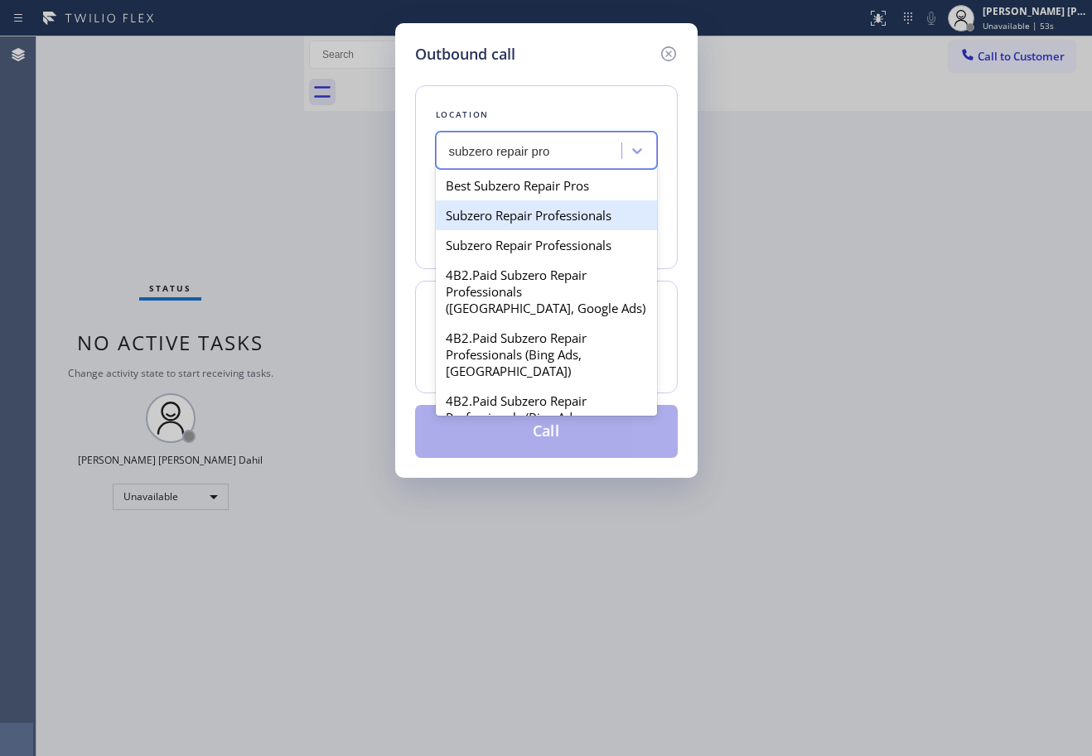
click at [571, 205] on div "Subzero Repair Professionals" at bounding box center [546, 215] width 221 height 30
type input "[PHONE_NUMBER]"
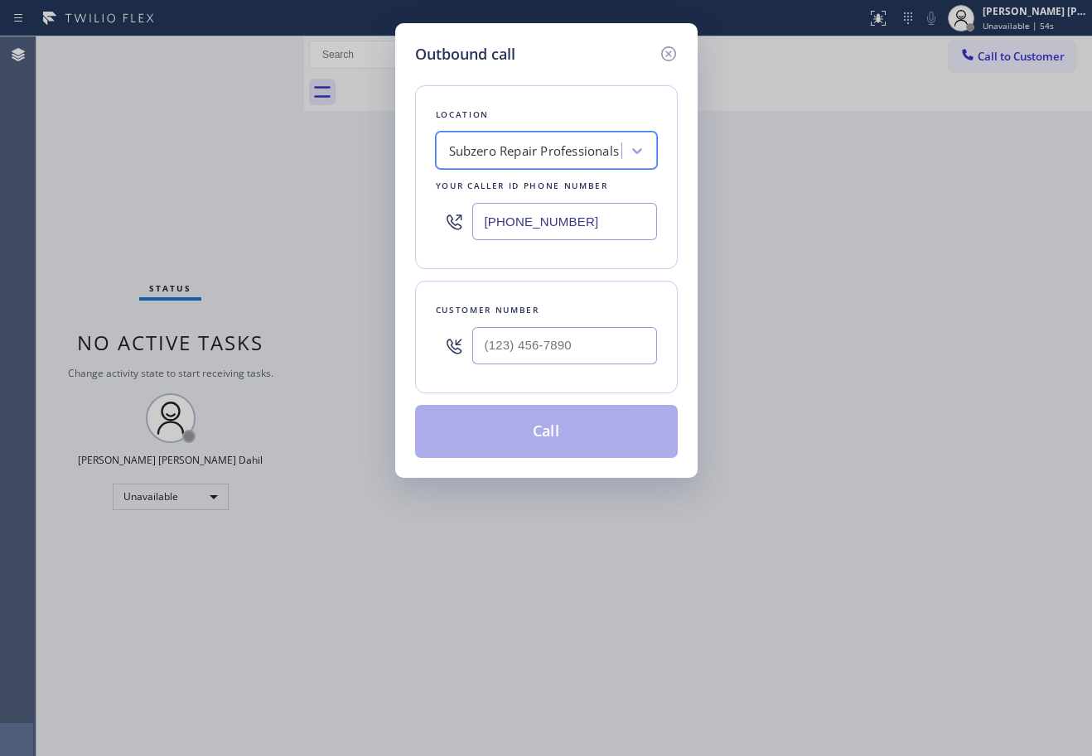
click at [572, 224] on input "[PHONE_NUMBER]" at bounding box center [564, 221] width 185 height 37
click at [663, 51] on icon at bounding box center [668, 54] width 20 height 20
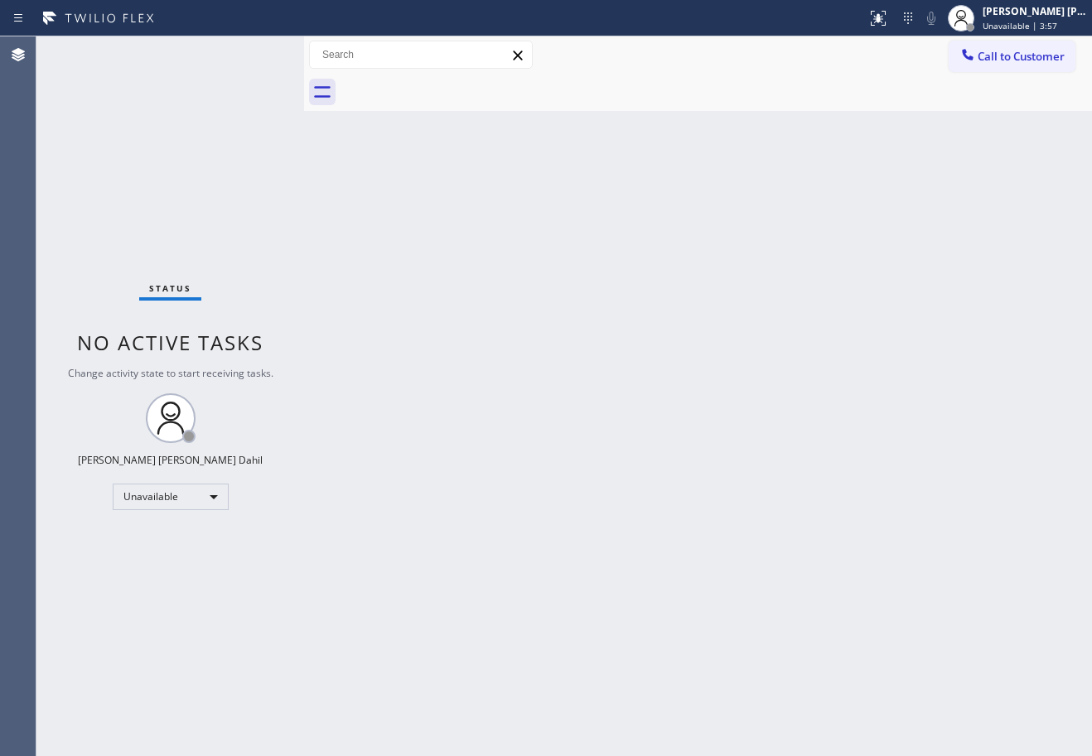
drag, startPoint x: 799, startPoint y: 358, endPoint x: 1048, endPoint y: 187, distance: 301.4
click at [799, 352] on div "Back to Dashboard Change Sender ID Customers Technicians Select a contact Outbo…" at bounding box center [698, 396] width 788 height 720
click at [1030, 22] on span "Unavailable | 3:57" at bounding box center [1019, 26] width 75 height 12
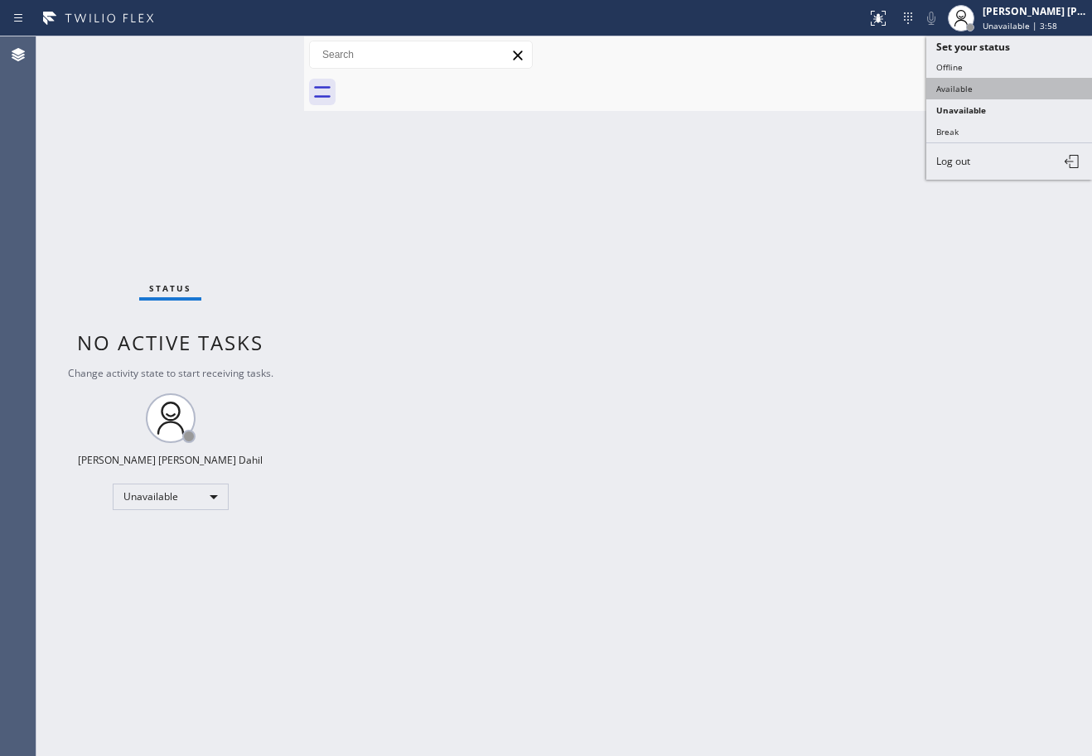
click at [997, 83] on button "Available" at bounding box center [1009, 89] width 166 height 22
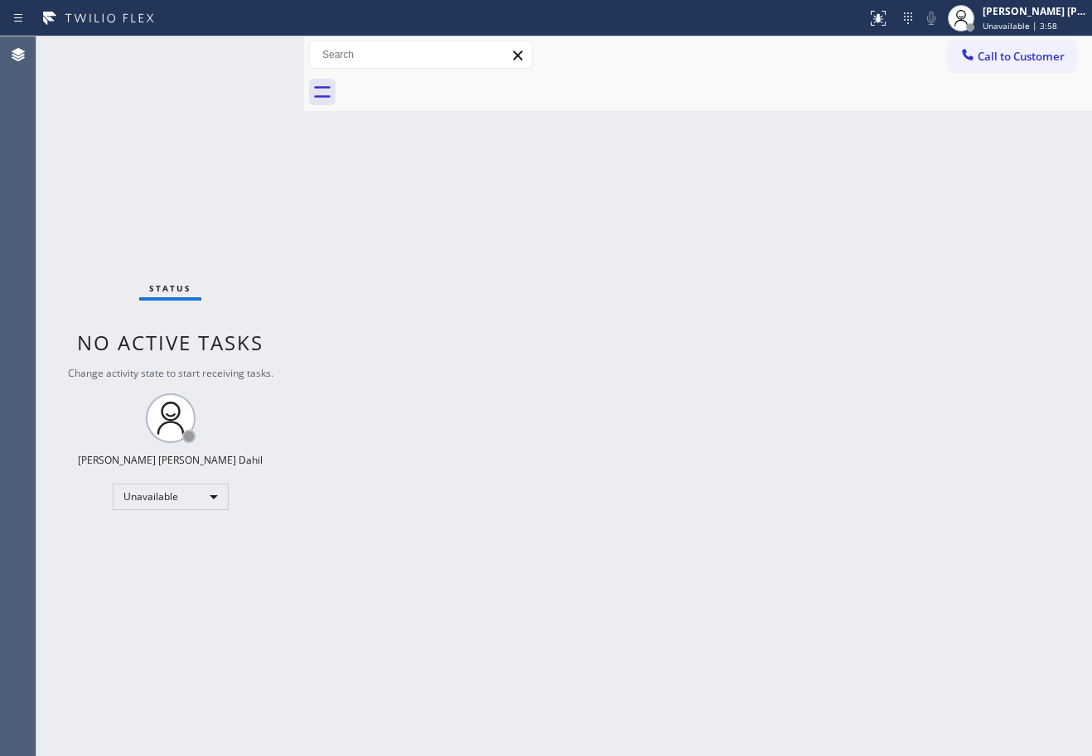
click at [938, 257] on div "Back to Dashboard Change Sender ID Customers Technicians Select a contact Outbo…" at bounding box center [698, 396] width 788 height 720
click at [928, 304] on div "Back to Dashboard Change Sender ID Customers Technicians Select a contact Outbo…" at bounding box center [698, 396] width 788 height 720
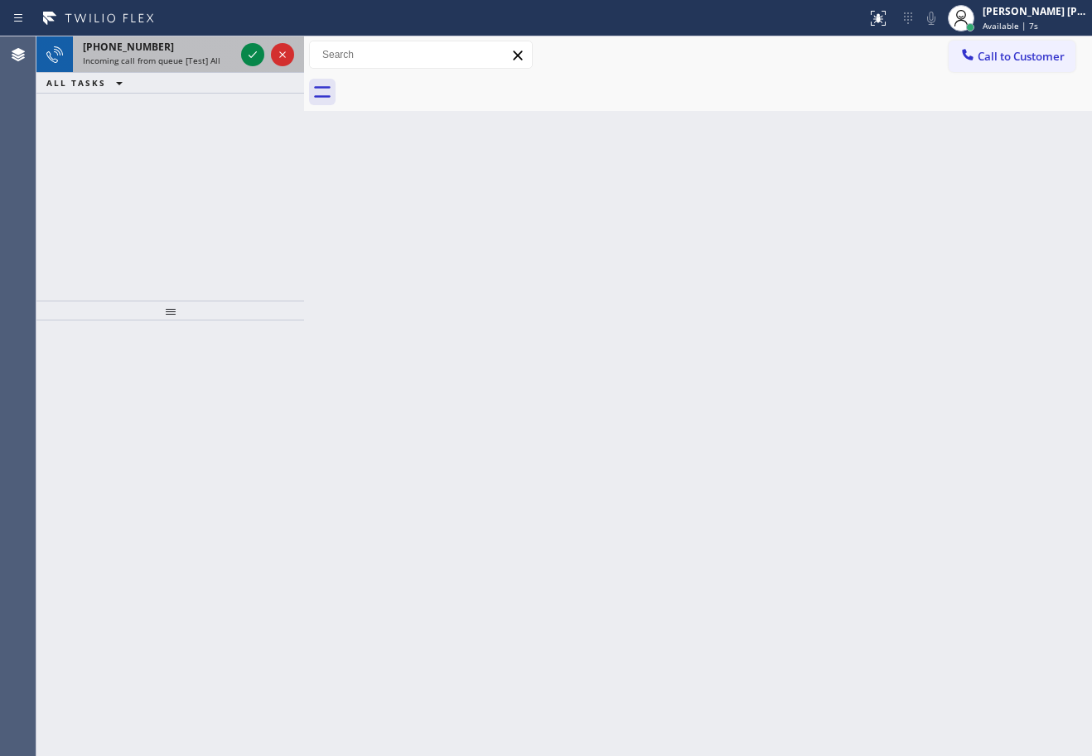
click at [183, 64] on span "Incoming call from queue [Test] All" at bounding box center [151, 61] width 137 height 12
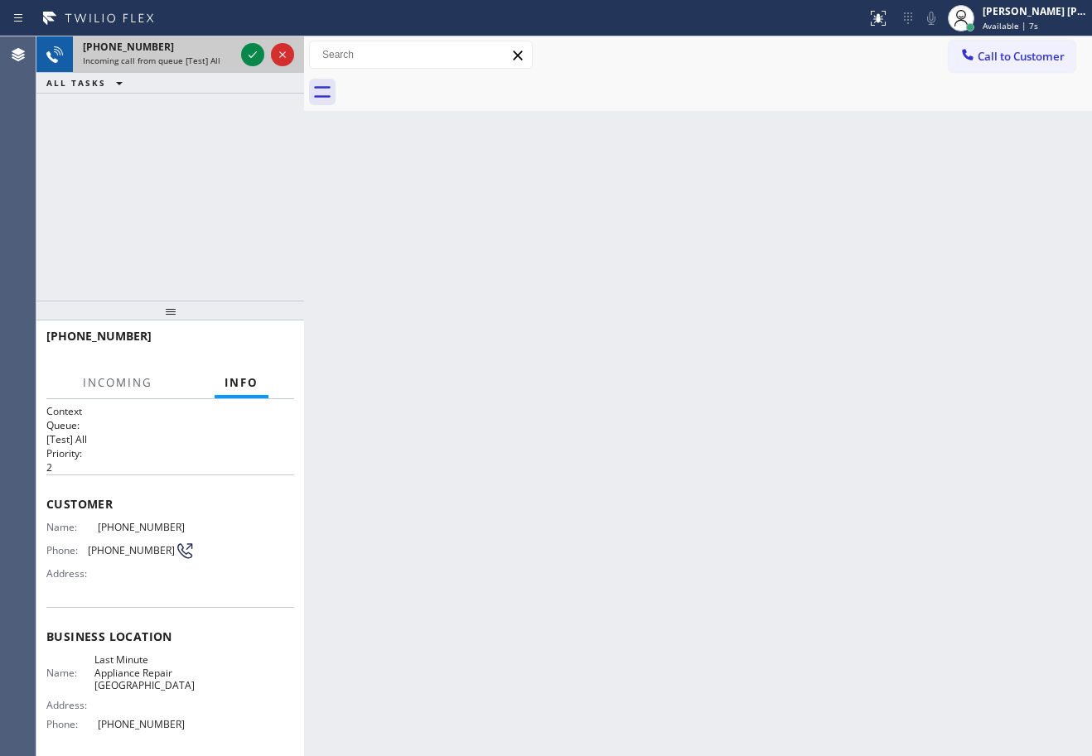
click at [183, 64] on span "Incoming call from queue [Test] All" at bounding box center [151, 61] width 137 height 12
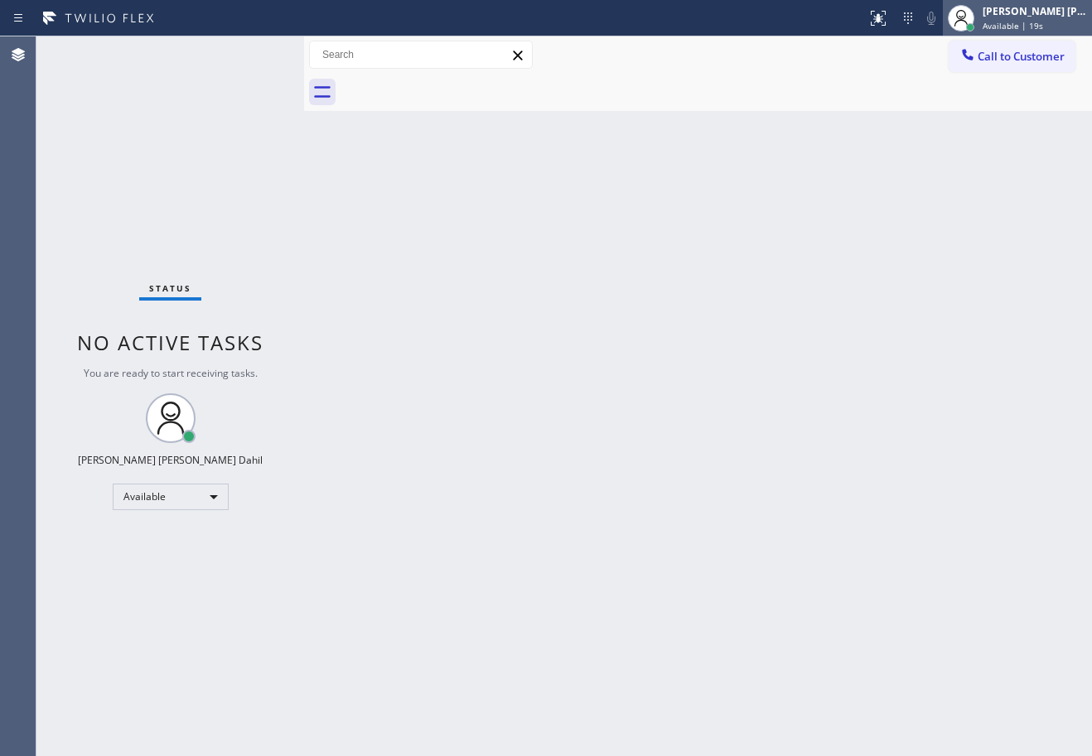
click at [1048, 16] on div "[PERSON_NAME] [PERSON_NAME] Dahil" at bounding box center [1034, 11] width 104 height 14
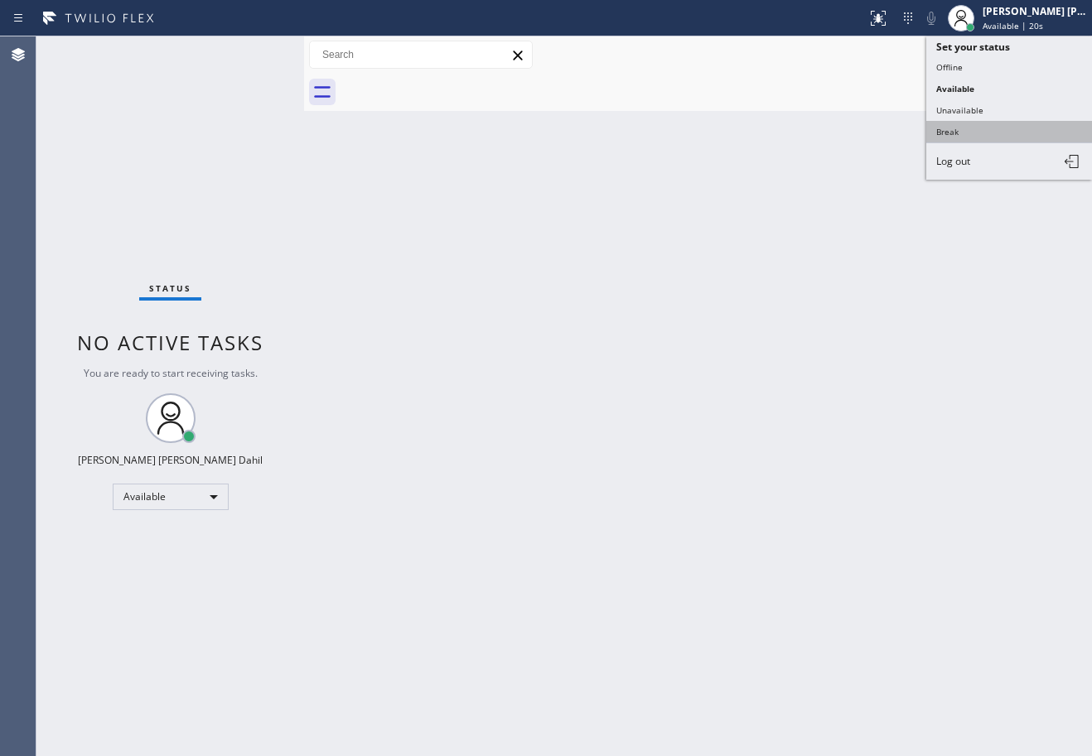
click at [968, 133] on button "Break" at bounding box center [1009, 132] width 166 height 22
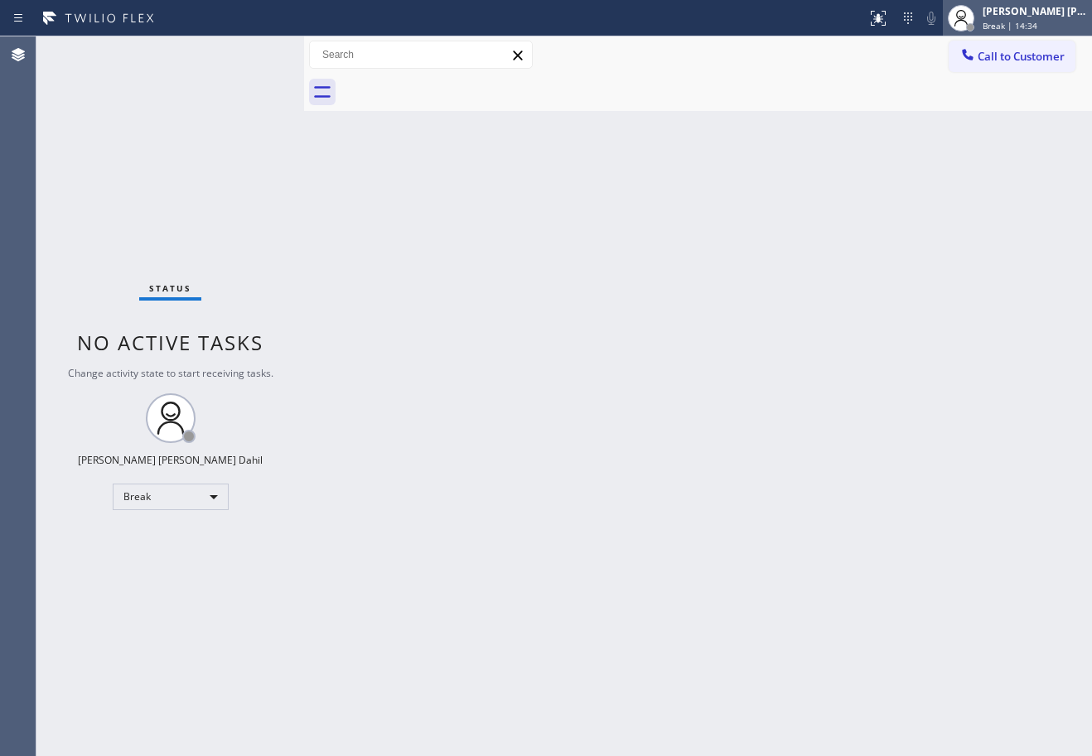
click at [1015, 26] on span "Break | 14:34" at bounding box center [1009, 26] width 55 height 12
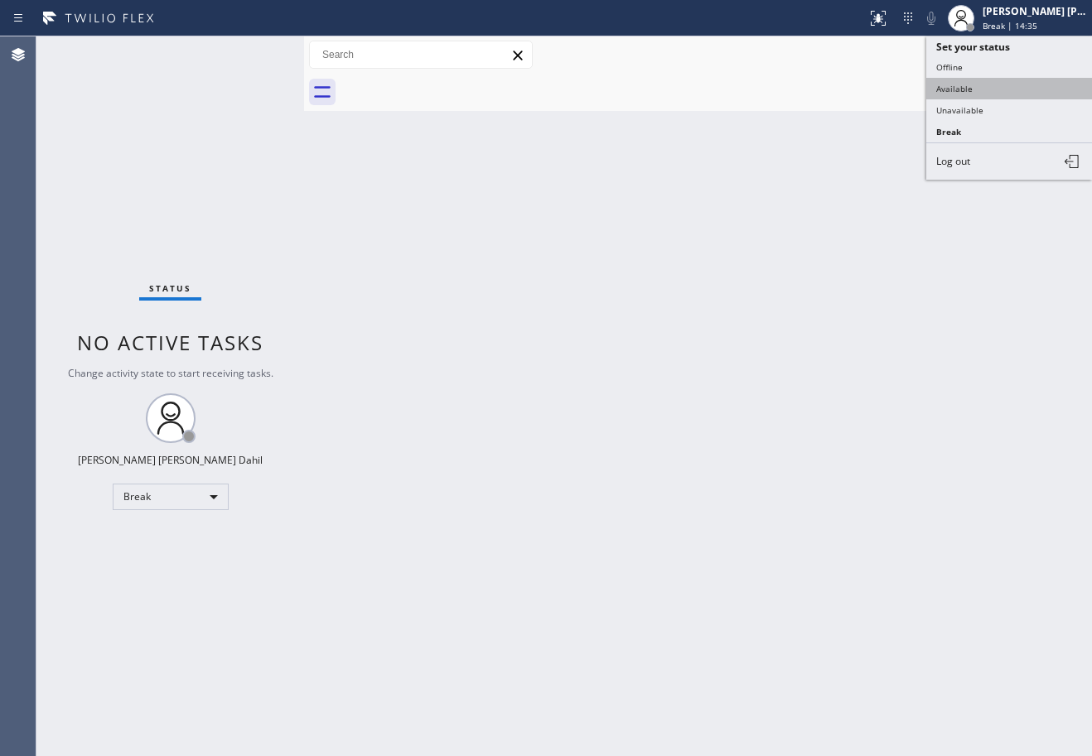
click at [1001, 81] on button "Available" at bounding box center [1009, 89] width 166 height 22
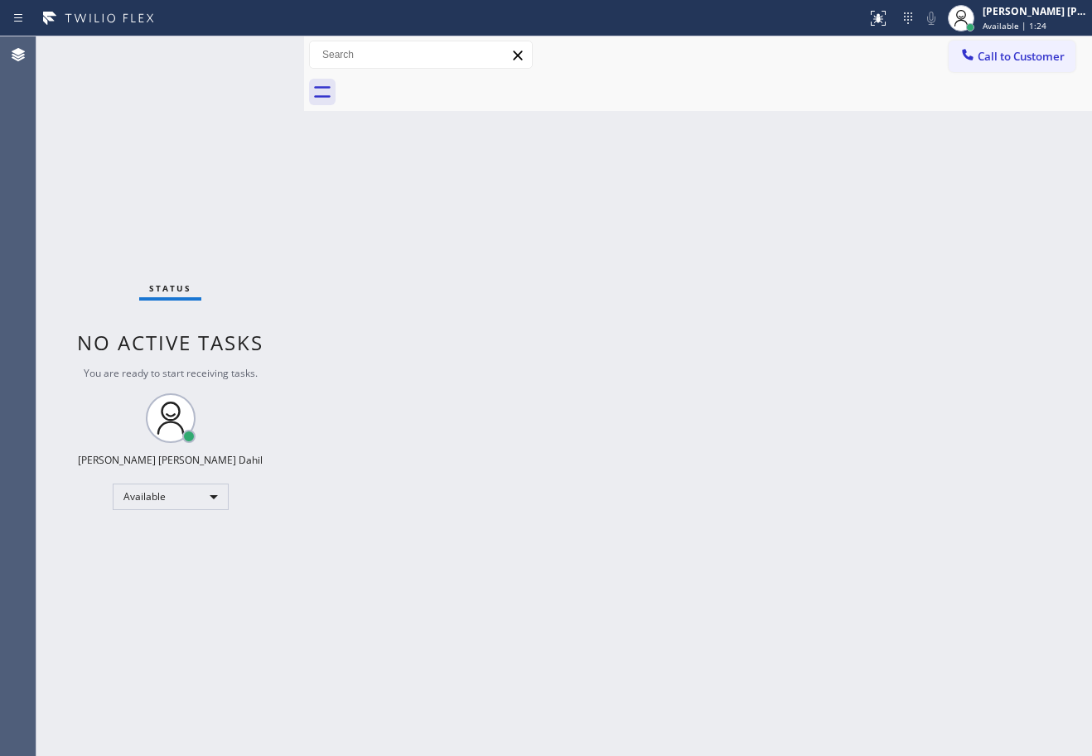
click at [203, 56] on div "Status No active tasks You are ready to start receiving tasks. [PERSON_NAME] [P…" at bounding box center [170, 396] width 268 height 720
click at [251, 53] on div "Status No active tasks You are ready to start receiving tasks. [PERSON_NAME] [P…" at bounding box center [170, 396] width 268 height 720
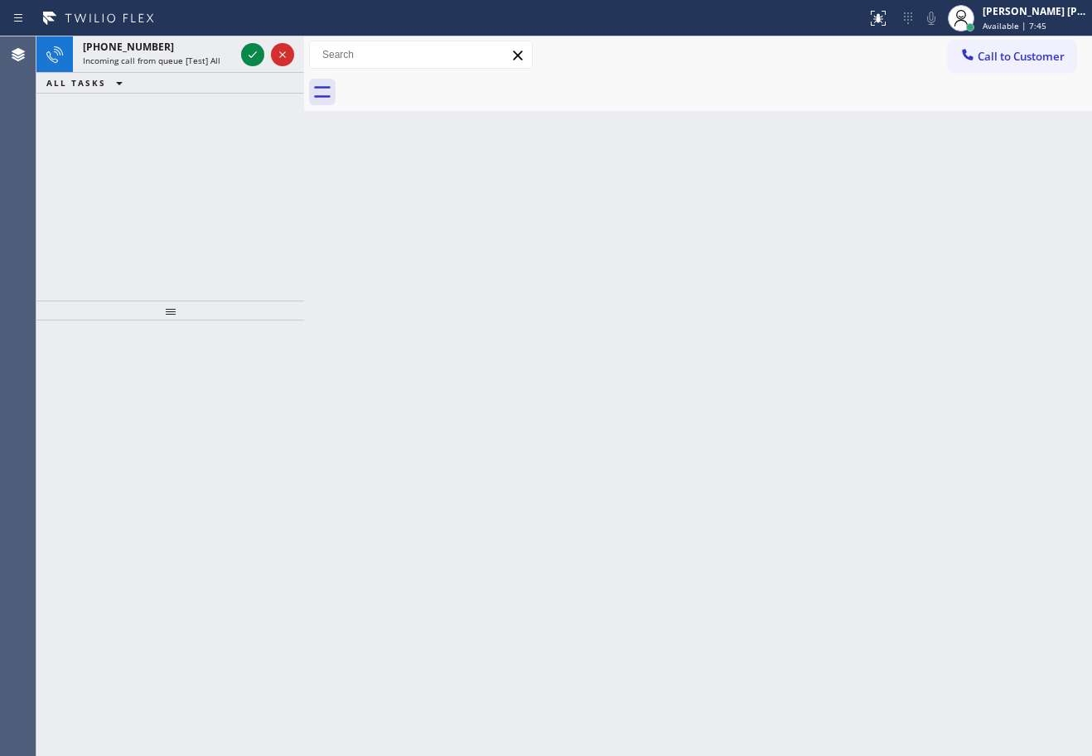
click at [251, 53] on icon at bounding box center [253, 55] width 20 height 20
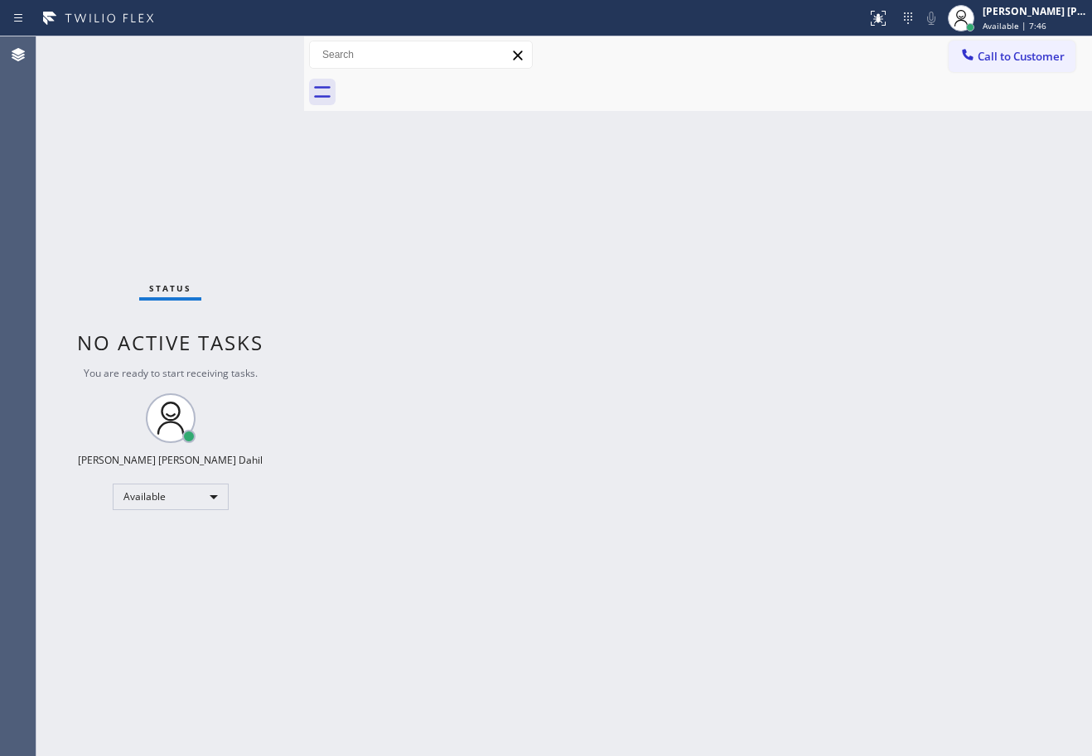
click at [251, 53] on div "Status No active tasks You are ready to start receiving tasks. [PERSON_NAME] [P…" at bounding box center [170, 396] width 268 height 720
click at [654, 306] on div "Back to Dashboard Change Sender ID Customers Technicians Select a contact Outbo…" at bounding box center [698, 396] width 788 height 720
click at [896, 15] on div at bounding box center [878, 18] width 36 height 36
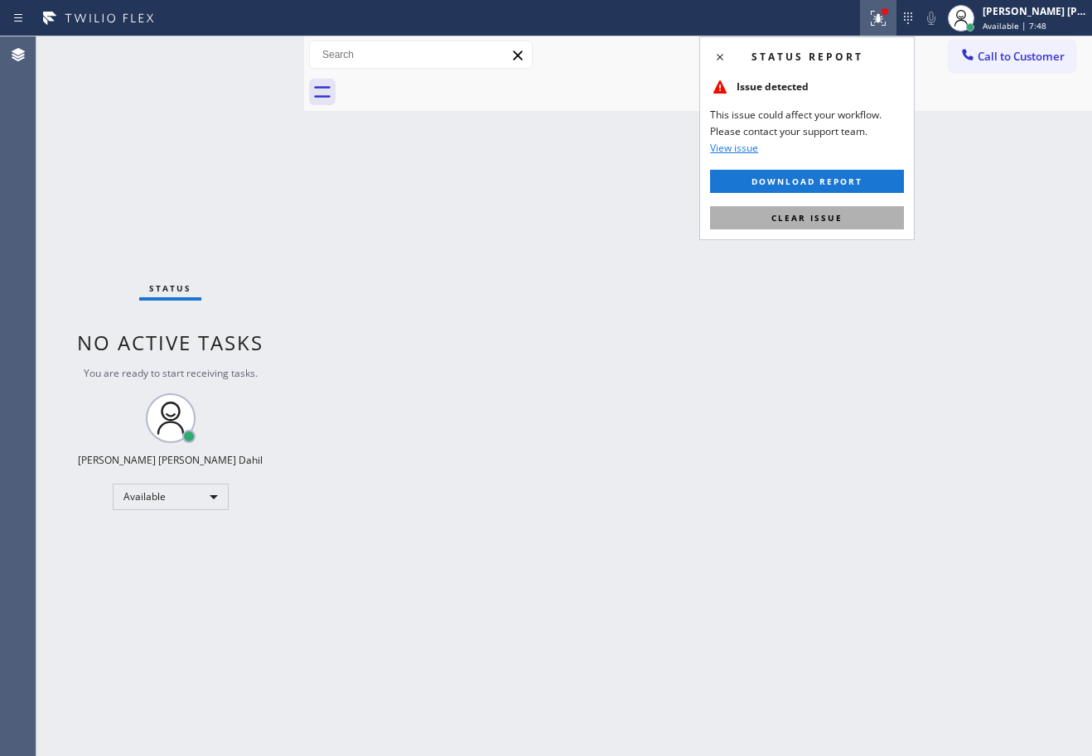
click at [860, 219] on button "Clear issue" at bounding box center [807, 217] width 194 height 23
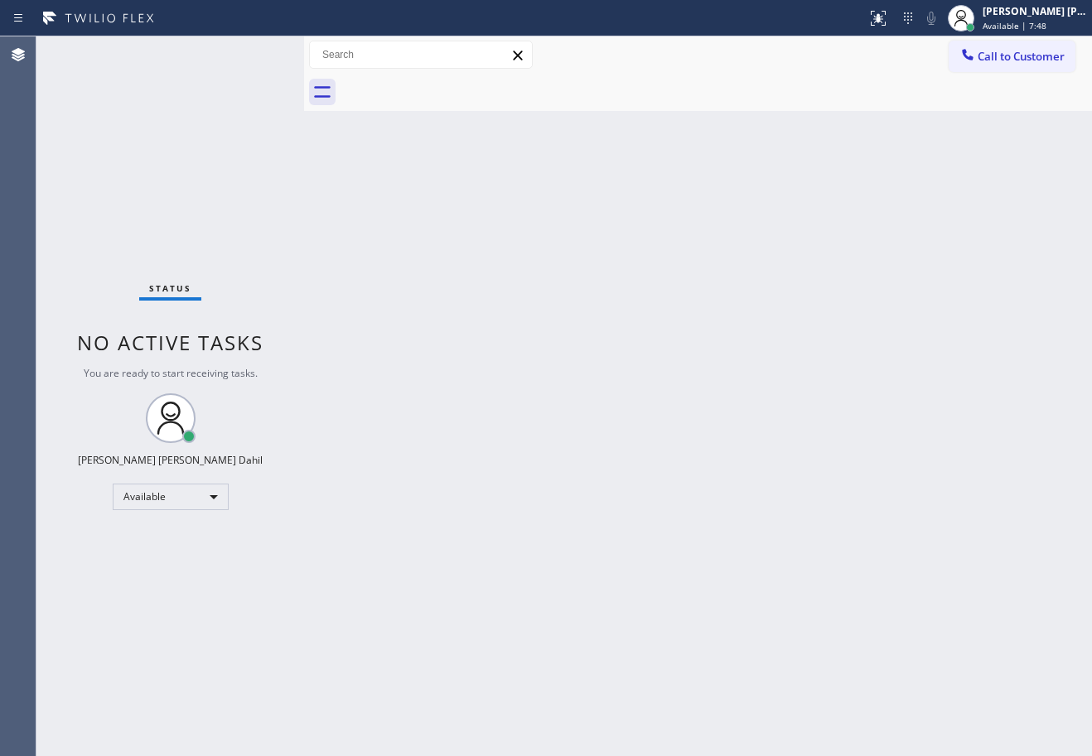
click at [858, 219] on div "Back to Dashboard Change Sender ID Customers Technicians Select a contact Outbo…" at bounding box center [698, 396] width 788 height 720
drag, startPoint x: 545, startPoint y: 99, endPoint x: 1017, endPoint y: 329, distance: 524.9
click at [547, 99] on div at bounding box center [715, 92] width 751 height 37
click at [864, 567] on div "Back to Dashboard Change Sender ID Customers Technicians Select a contact Outbo…" at bounding box center [698, 396] width 788 height 720
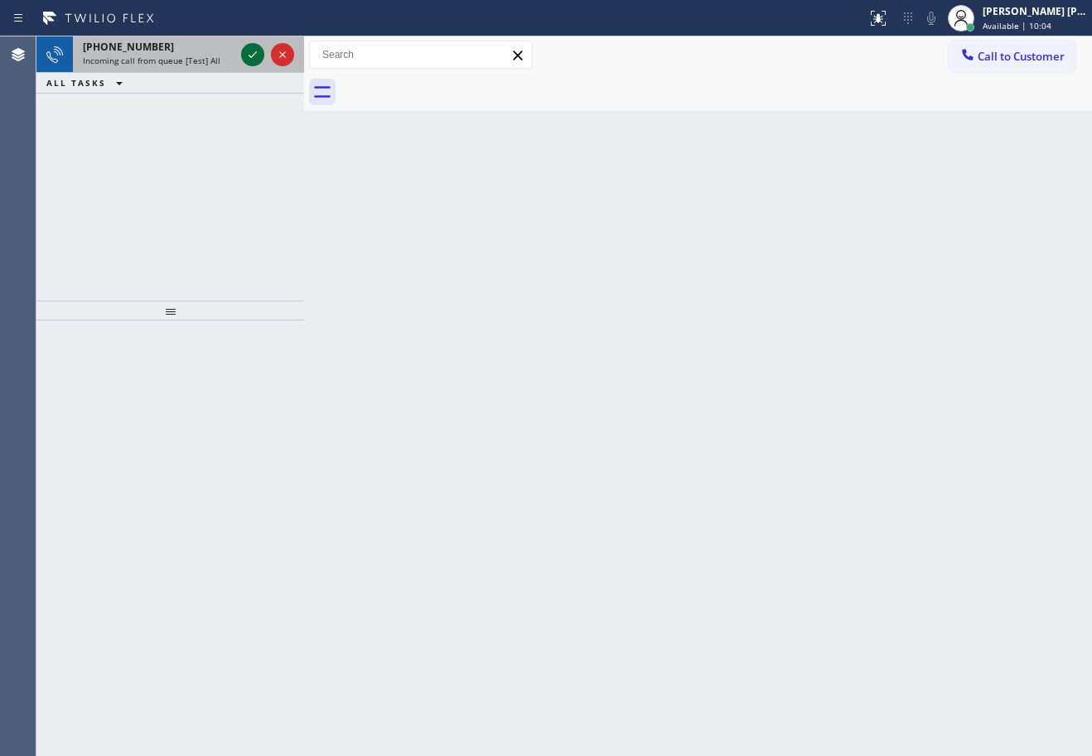
click at [251, 53] on icon at bounding box center [253, 55] width 20 height 20
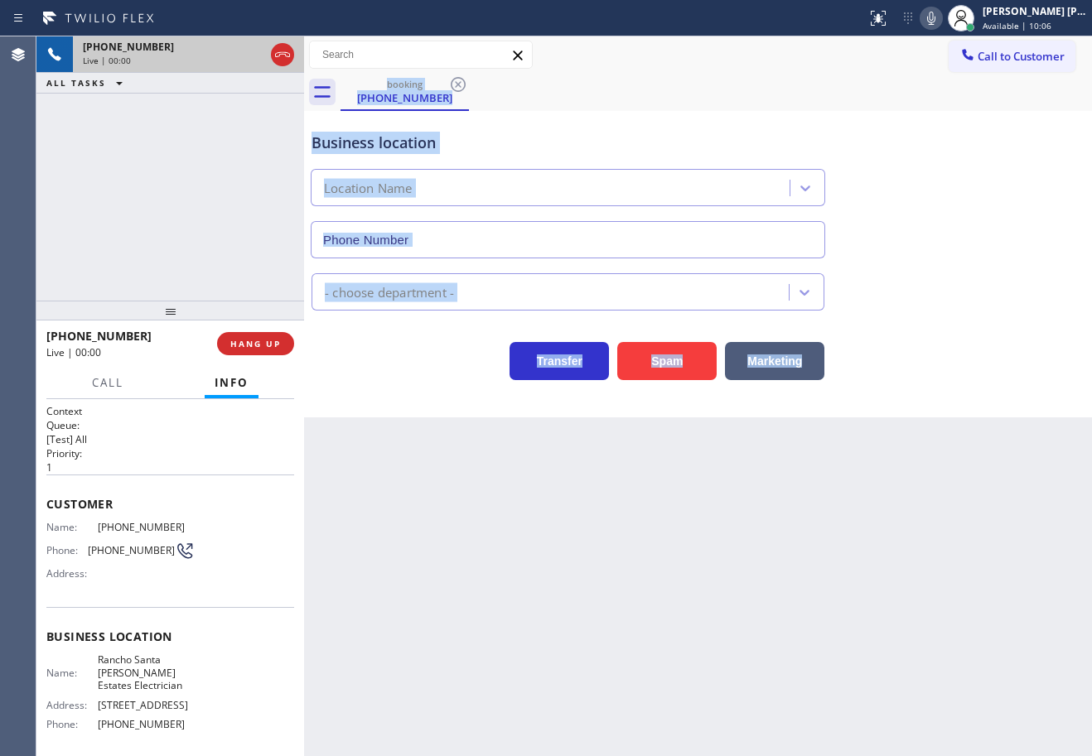
type input "[PHONE_NUMBER]"
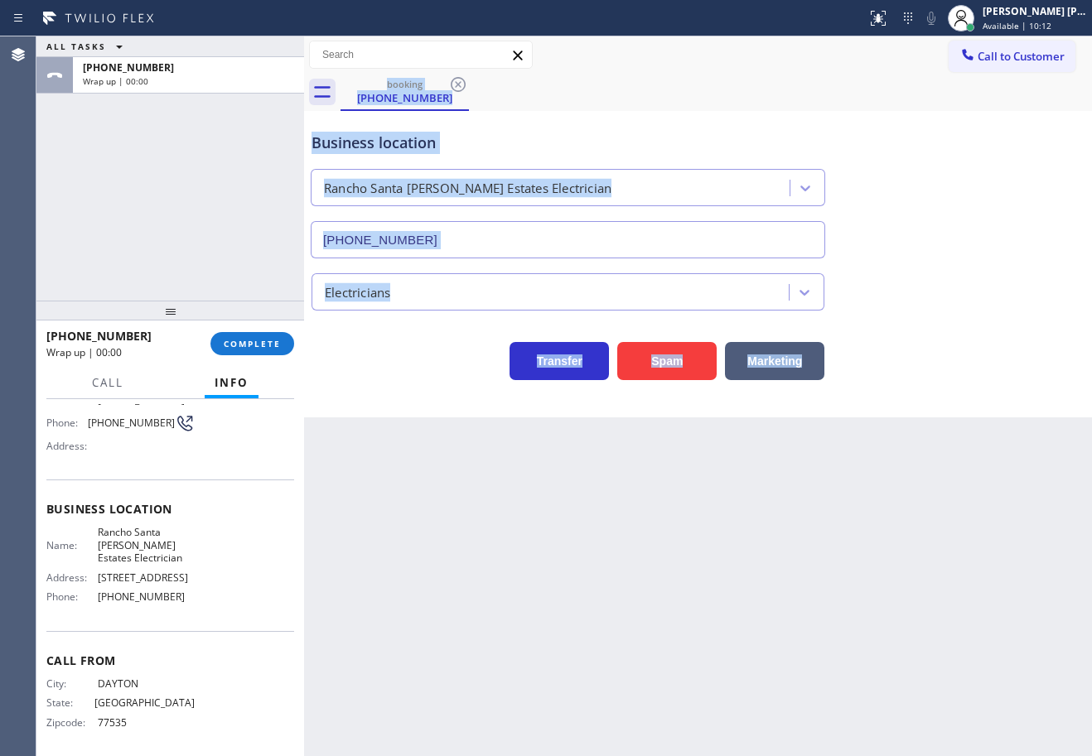
scroll to position [133, 0]
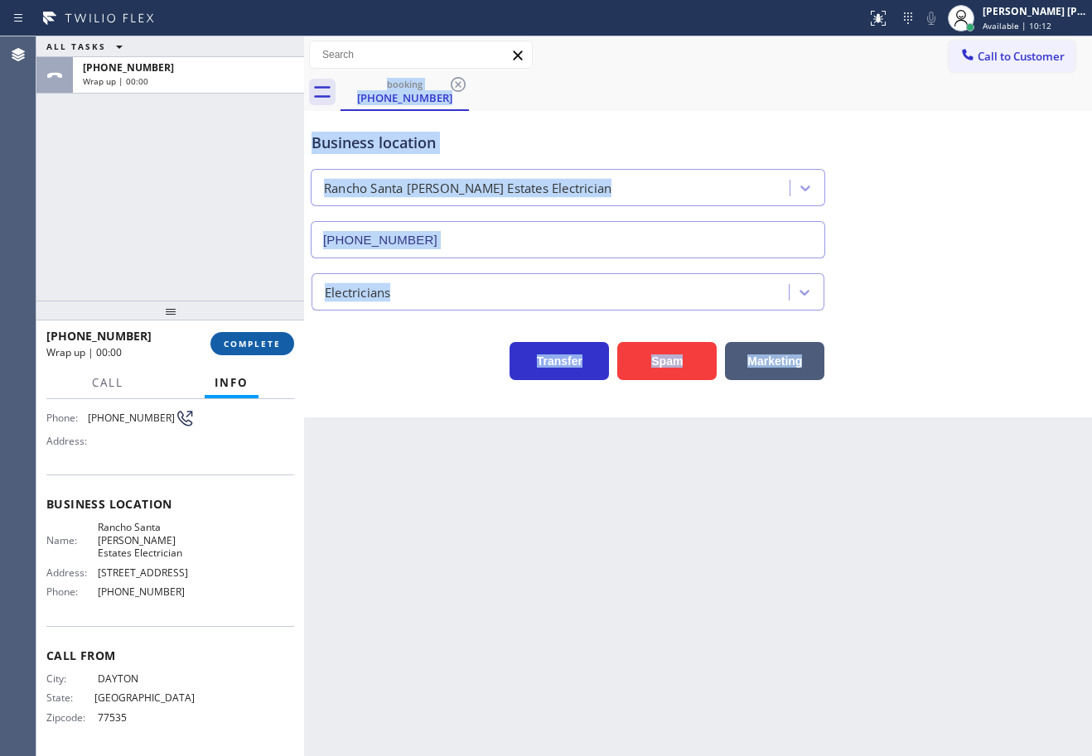
click at [262, 347] on span "COMPLETE" at bounding box center [252, 344] width 57 height 12
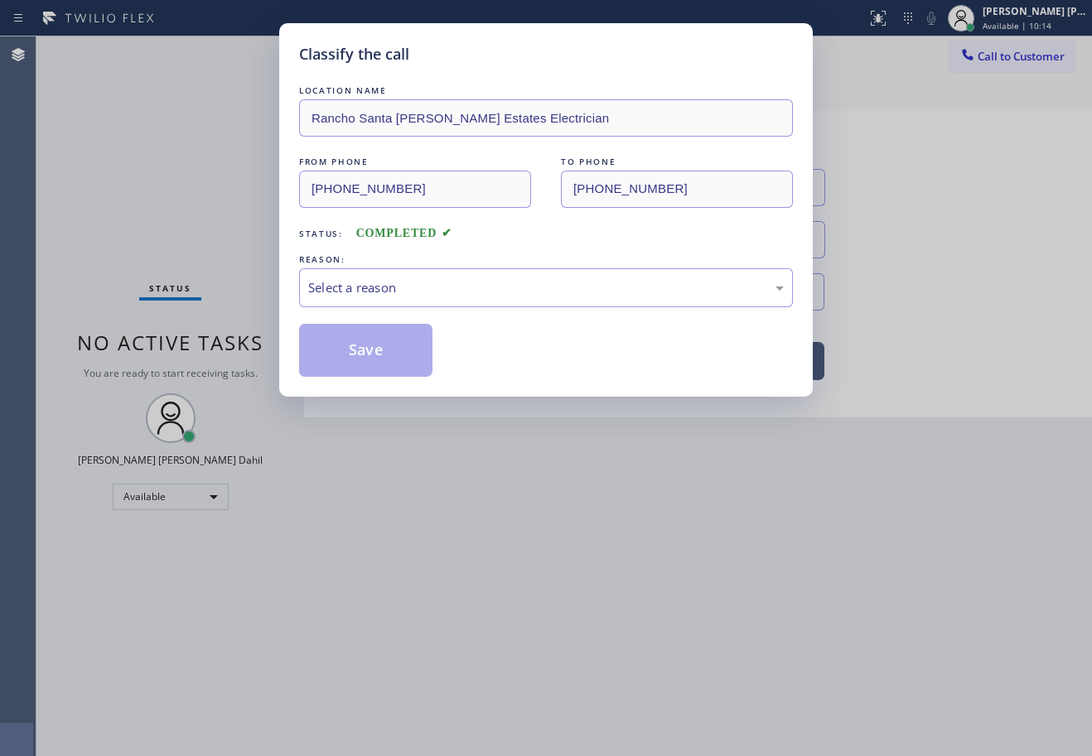
click at [420, 294] on div "Select a reason" at bounding box center [545, 287] width 475 height 19
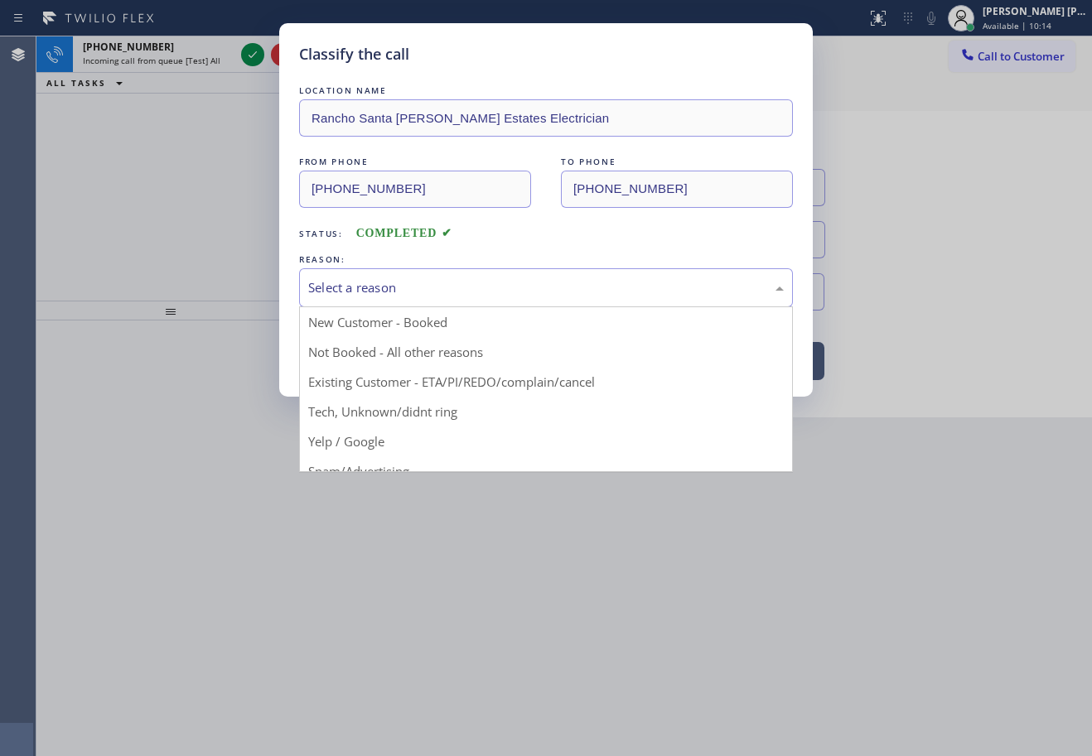
drag, startPoint x: 452, startPoint y: 414, endPoint x: 367, endPoint y: 374, distance: 94.5
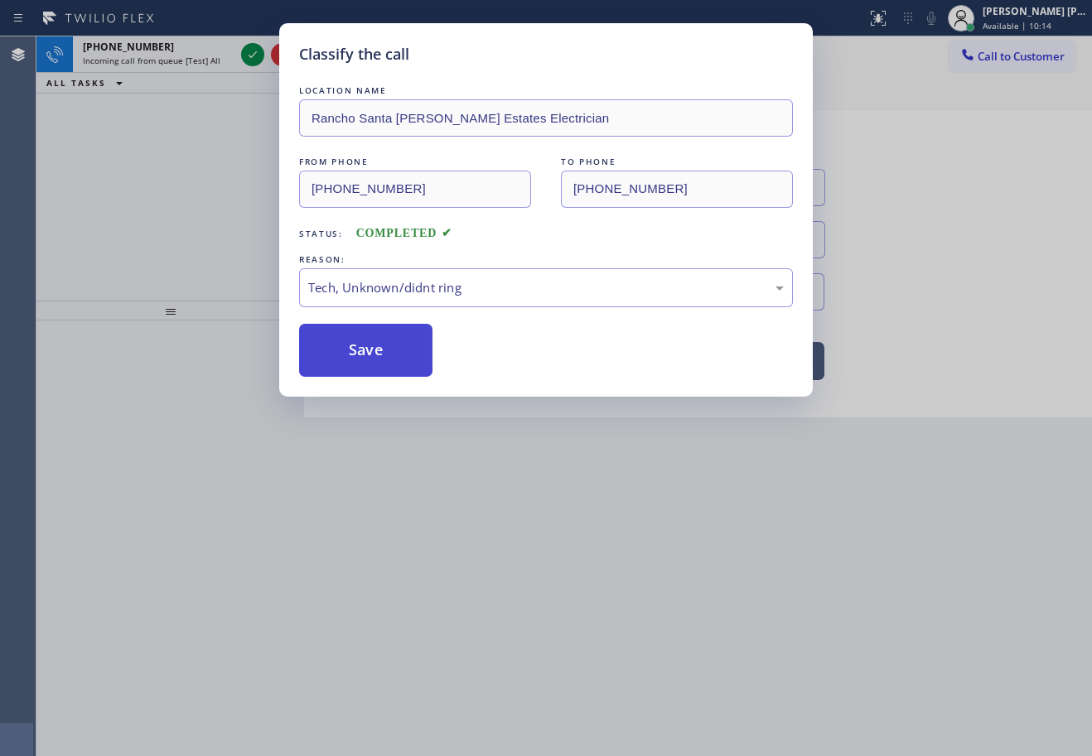
click at [367, 374] on button "Save" at bounding box center [365, 350] width 133 height 53
click at [364, 371] on button "Save" at bounding box center [365, 350] width 133 height 53
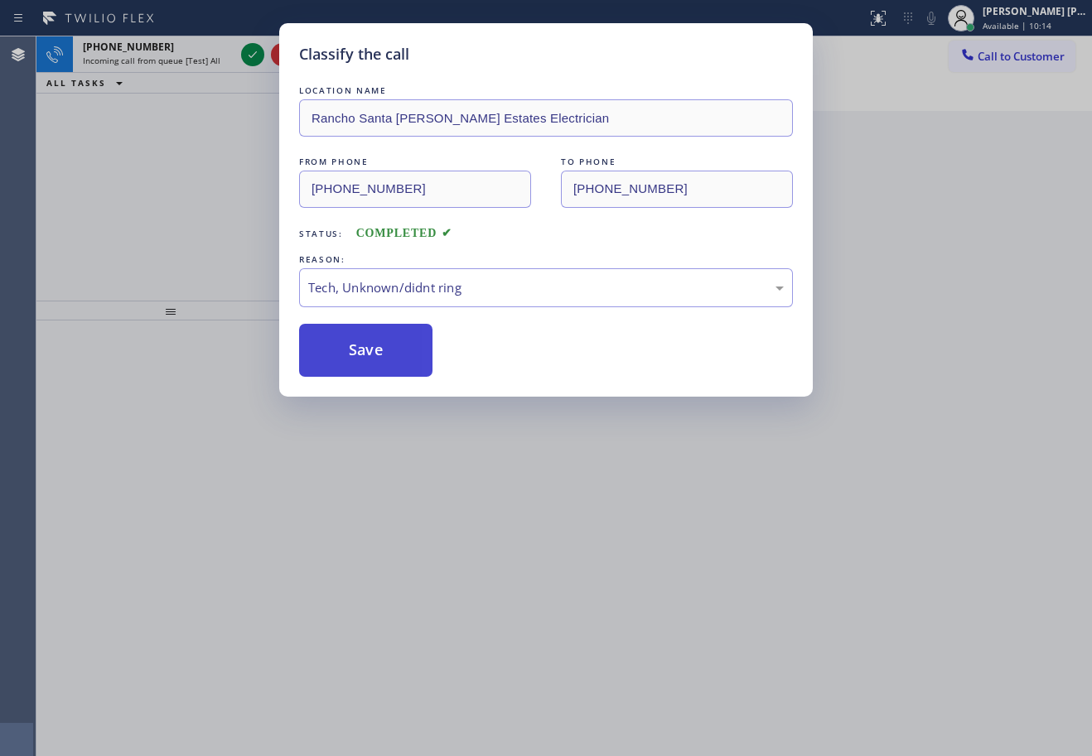
drag, startPoint x: 364, startPoint y: 369, endPoint x: 345, endPoint y: 325, distance: 47.4
click at [364, 367] on button "Save" at bounding box center [365, 350] width 133 height 53
click at [361, 360] on button "Save" at bounding box center [365, 350] width 133 height 53
click at [212, 65] on div "Classify the call LOCATION NAME [GEOGRAPHIC_DATA][PERSON_NAME] Electrician FROM…" at bounding box center [546, 378] width 1092 height 756
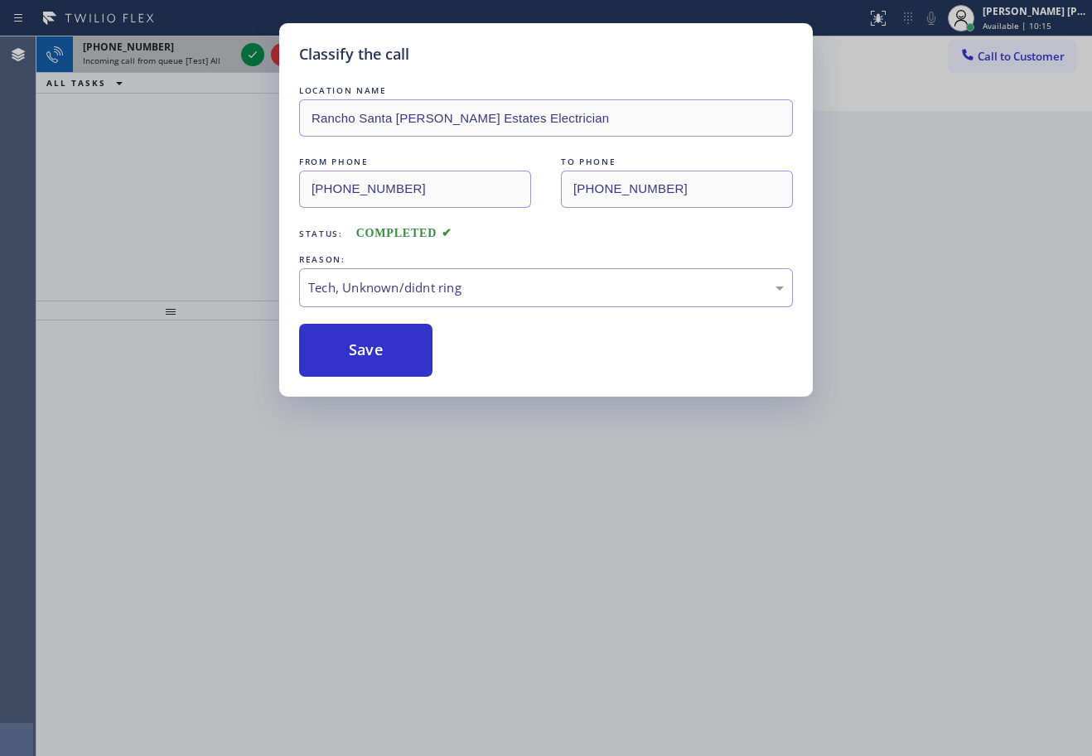
click at [219, 58] on div "Incoming call from queue [Test] All" at bounding box center [159, 61] width 152 height 12
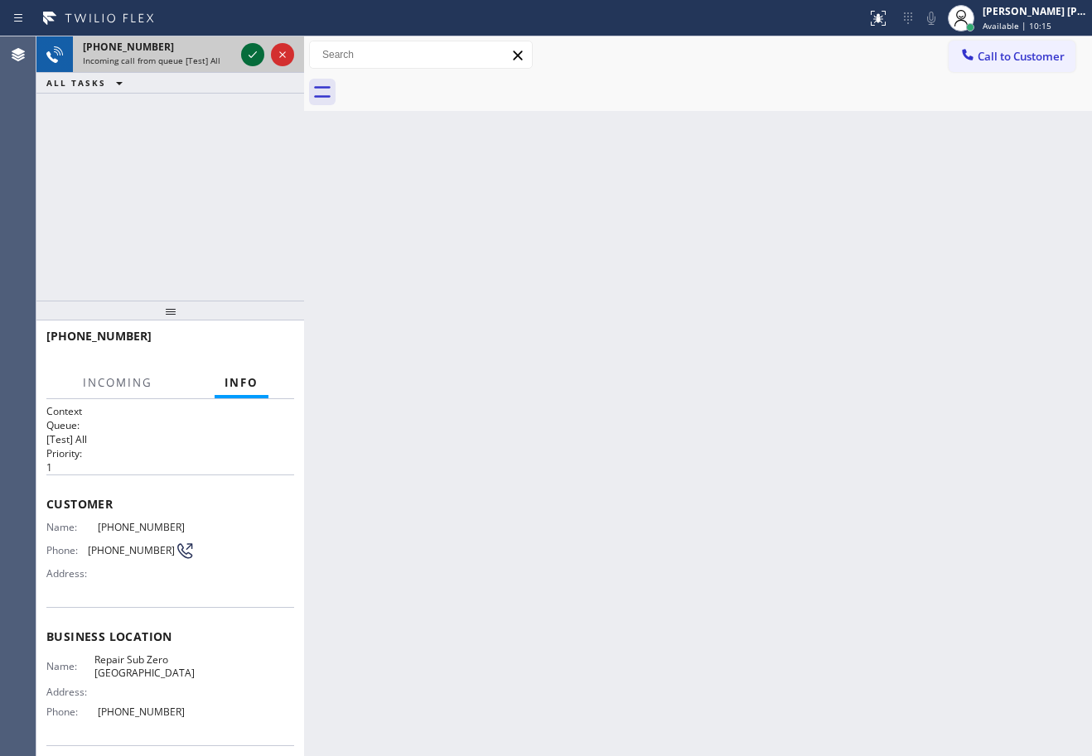
drag, startPoint x: 227, startPoint y: 52, endPoint x: 243, endPoint y: 49, distance: 16.1
click at [229, 52] on div "[PHONE_NUMBER] Incoming call from queue [Test] All" at bounding box center [155, 54] width 165 height 36
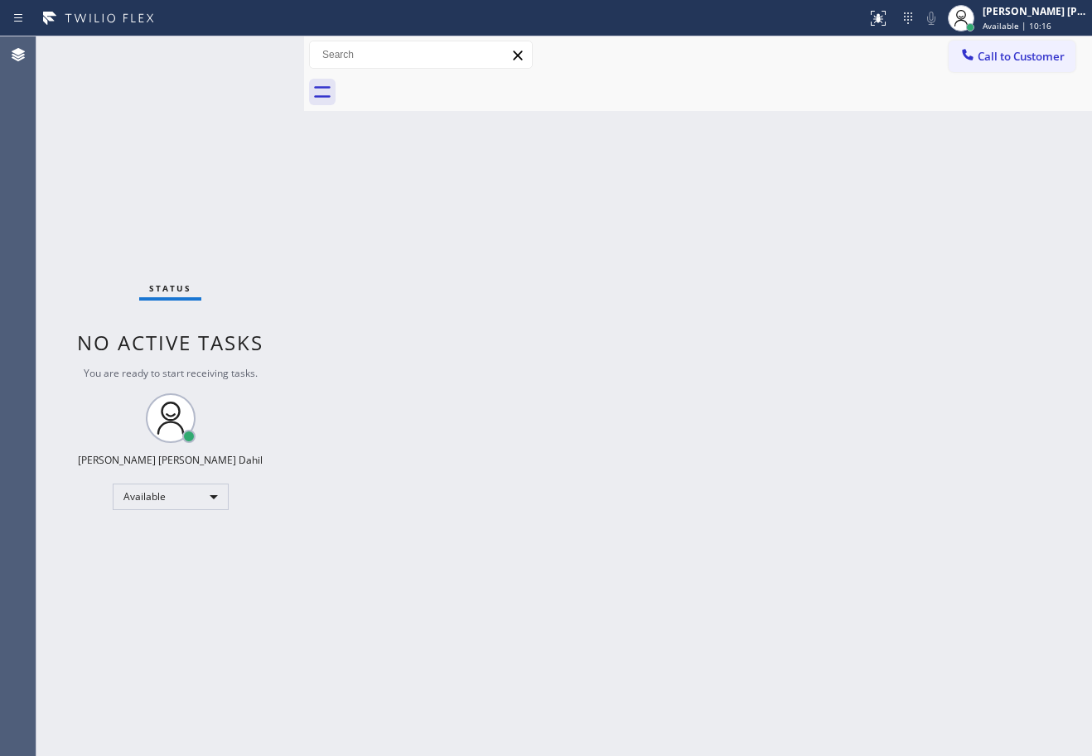
click at [248, 48] on div "Status No active tasks You are ready to start receiving tasks. [PERSON_NAME] [P…" at bounding box center [170, 396] width 268 height 720
click at [249, 51] on div "Status No active tasks You are ready to start receiving tasks. [PERSON_NAME] [P…" at bounding box center [170, 396] width 268 height 720
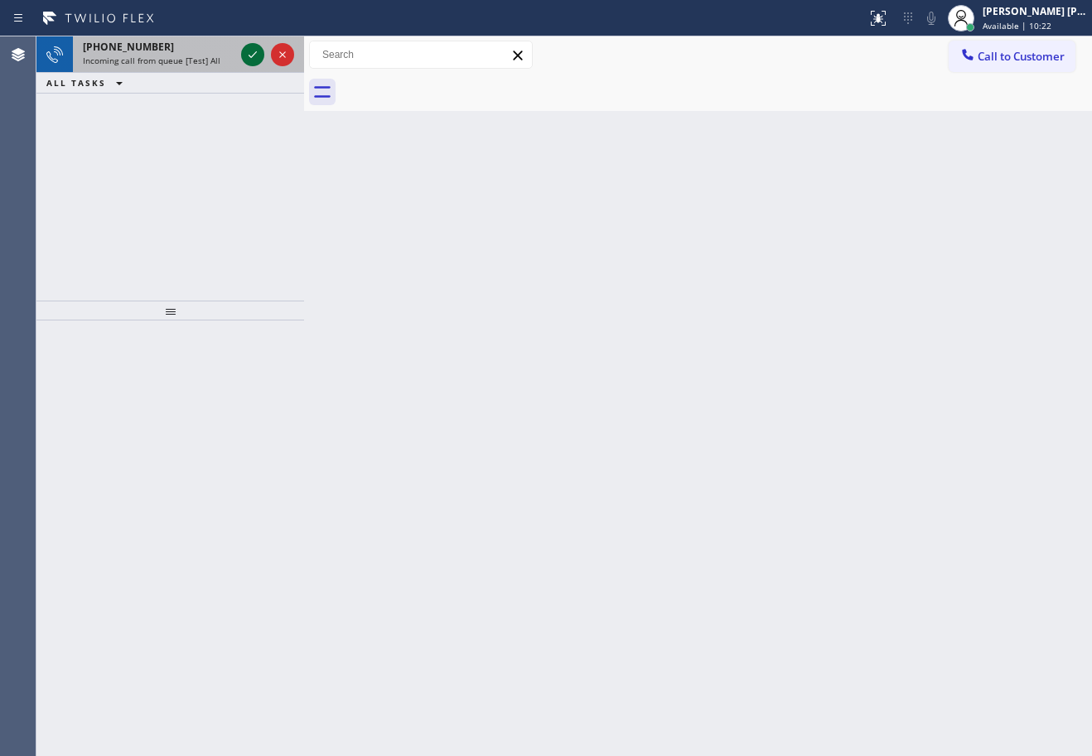
click at [251, 53] on icon at bounding box center [253, 55] width 20 height 20
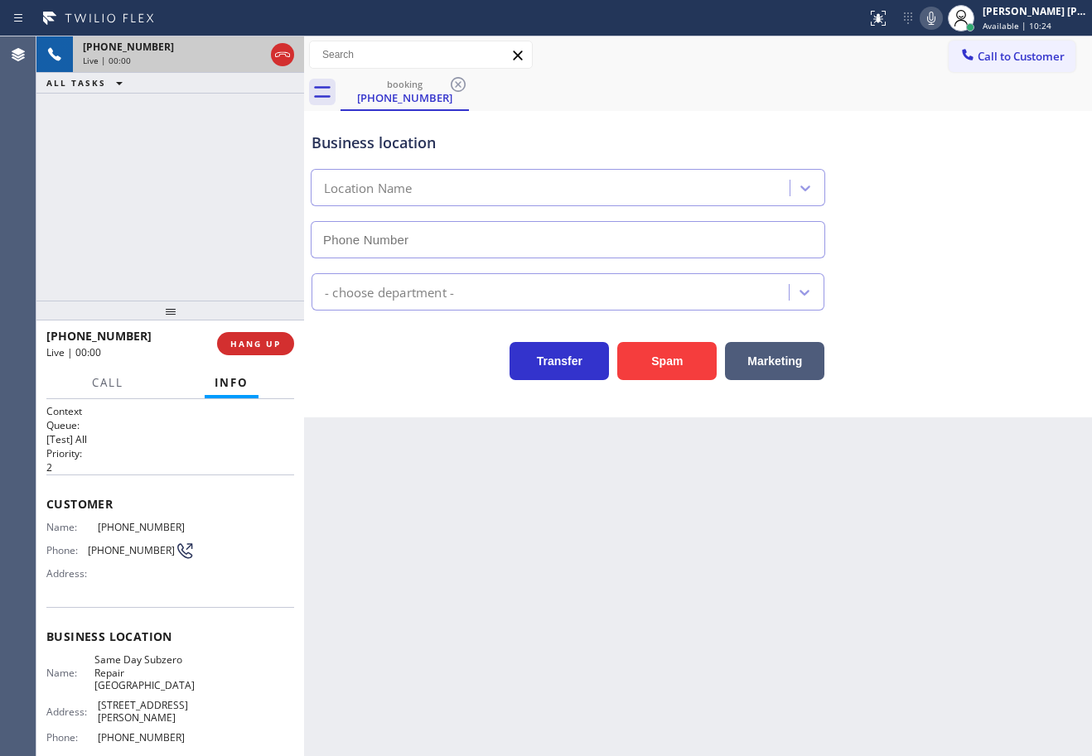
type input "[PHONE_NUMBER]"
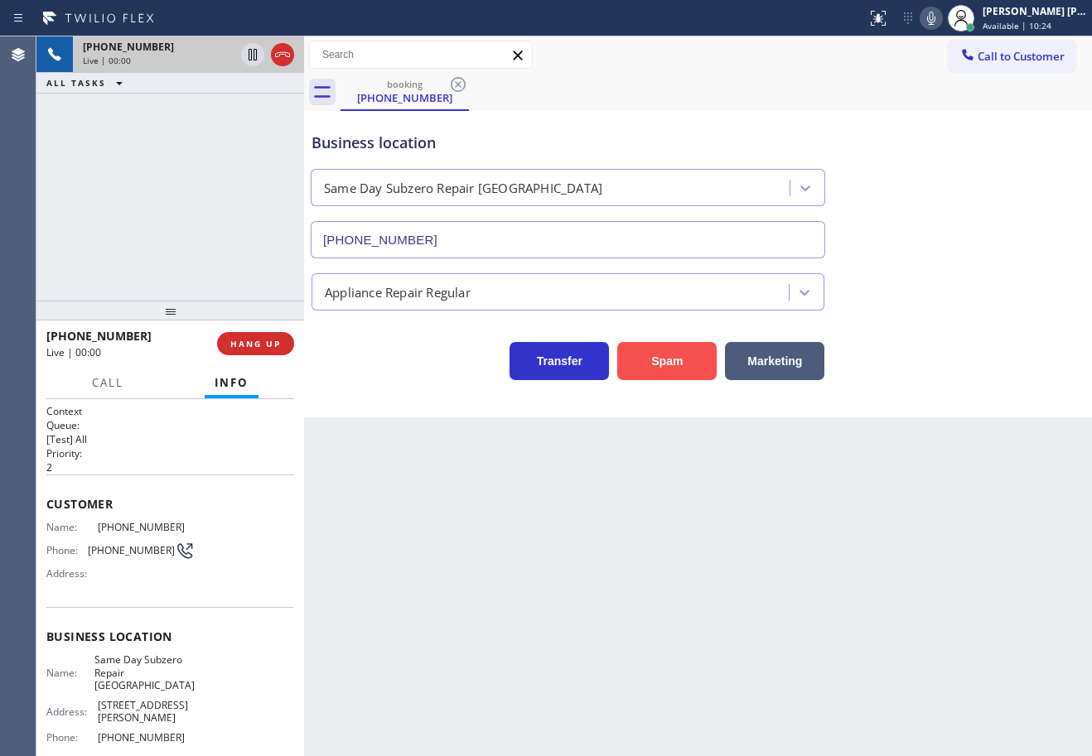
click at [680, 345] on button "Spam" at bounding box center [666, 361] width 99 height 38
click at [679, 345] on button "Spam" at bounding box center [666, 361] width 99 height 38
click at [682, 354] on button "Spam" at bounding box center [666, 361] width 99 height 38
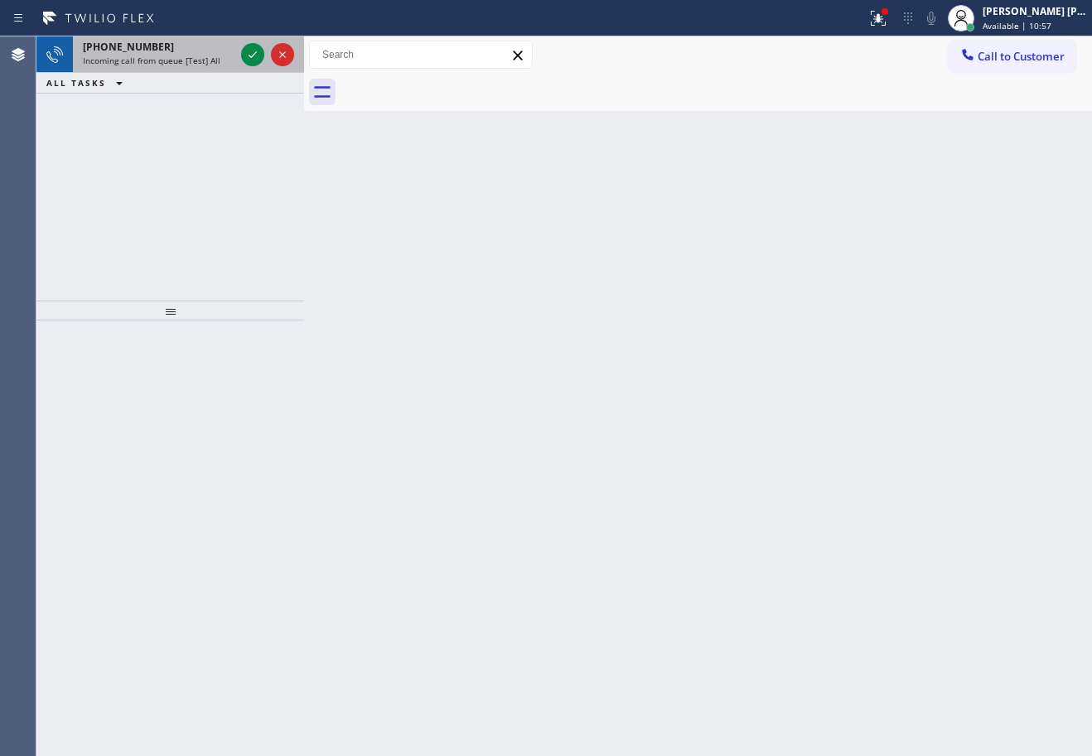
click at [187, 53] on div "[PHONE_NUMBER] Incoming call from queue [Test] All" at bounding box center [155, 54] width 165 height 36
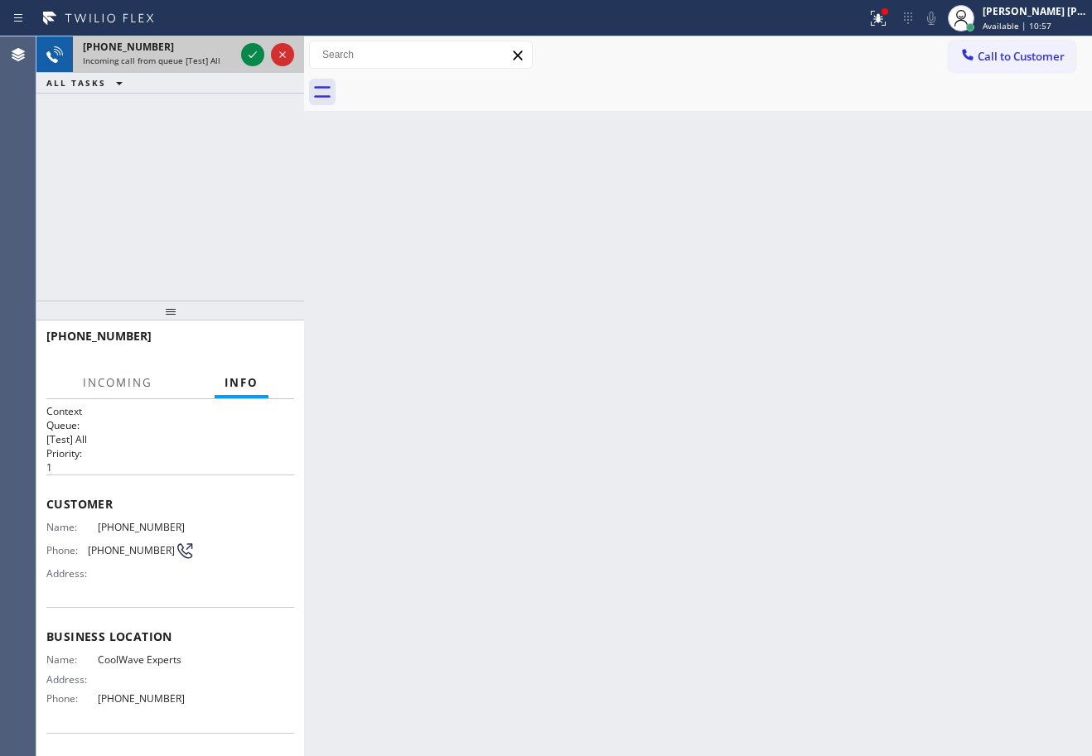
click at [189, 52] on div "[PHONE_NUMBER]" at bounding box center [159, 47] width 152 height 14
click at [248, 52] on icon at bounding box center [253, 55] width 20 height 20
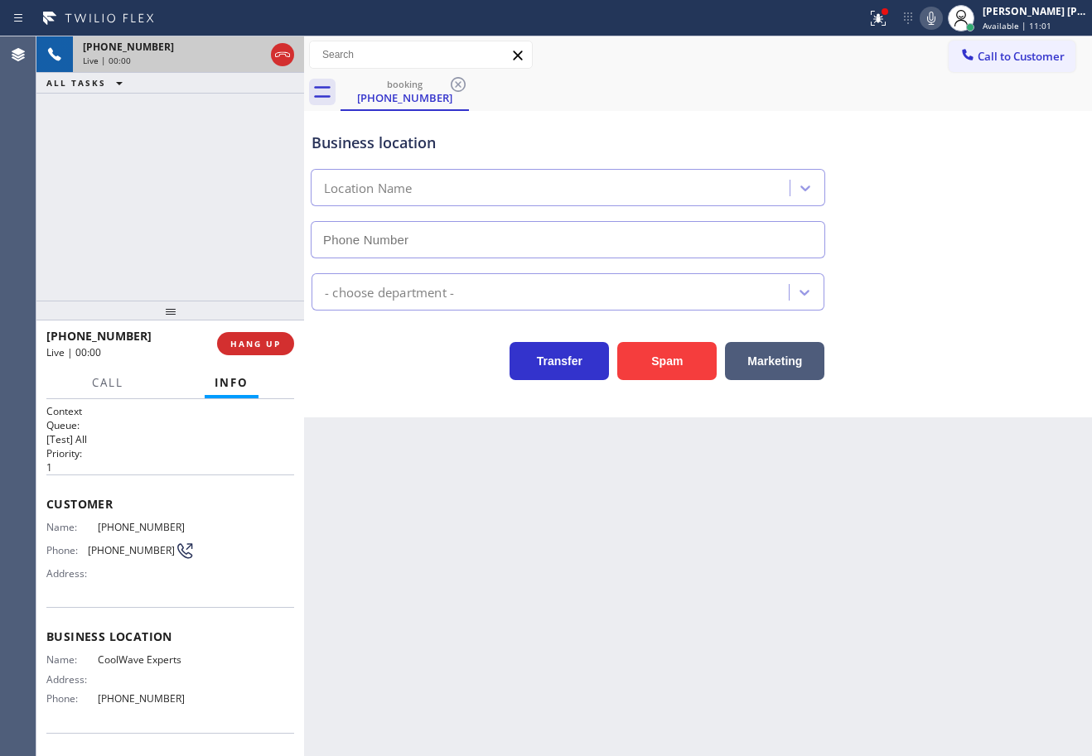
type input "[PHONE_NUMBER]"
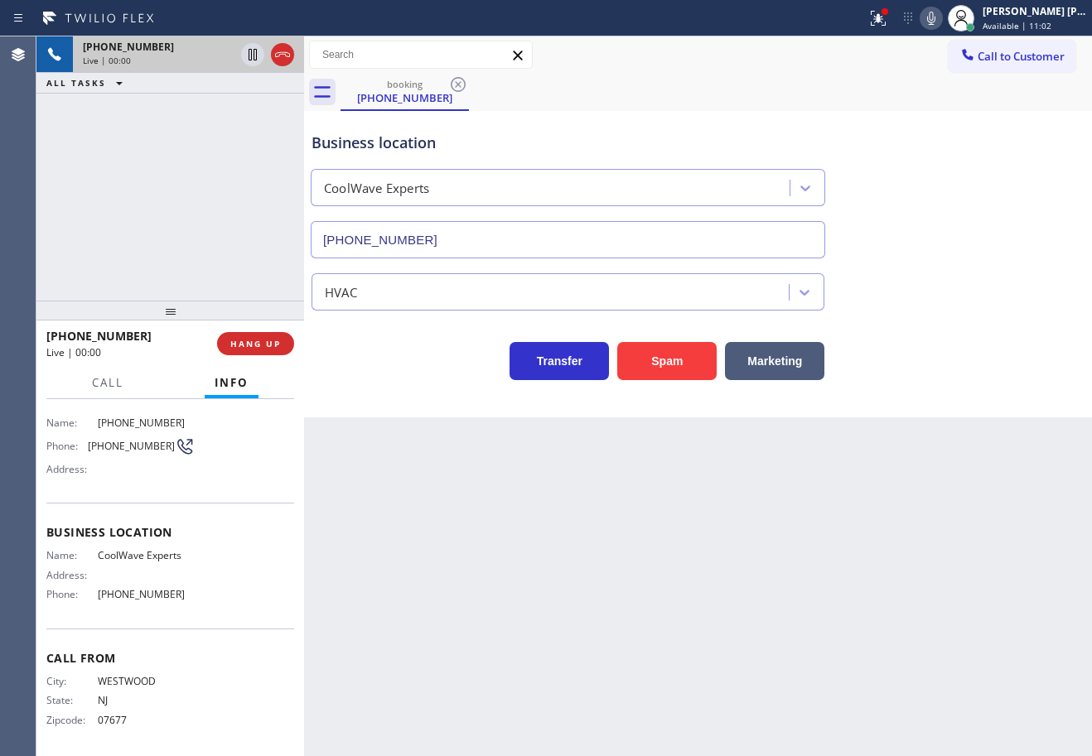
scroll to position [107, 0]
click at [888, 12] on div at bounding box center [884, 11] width 7 height 7
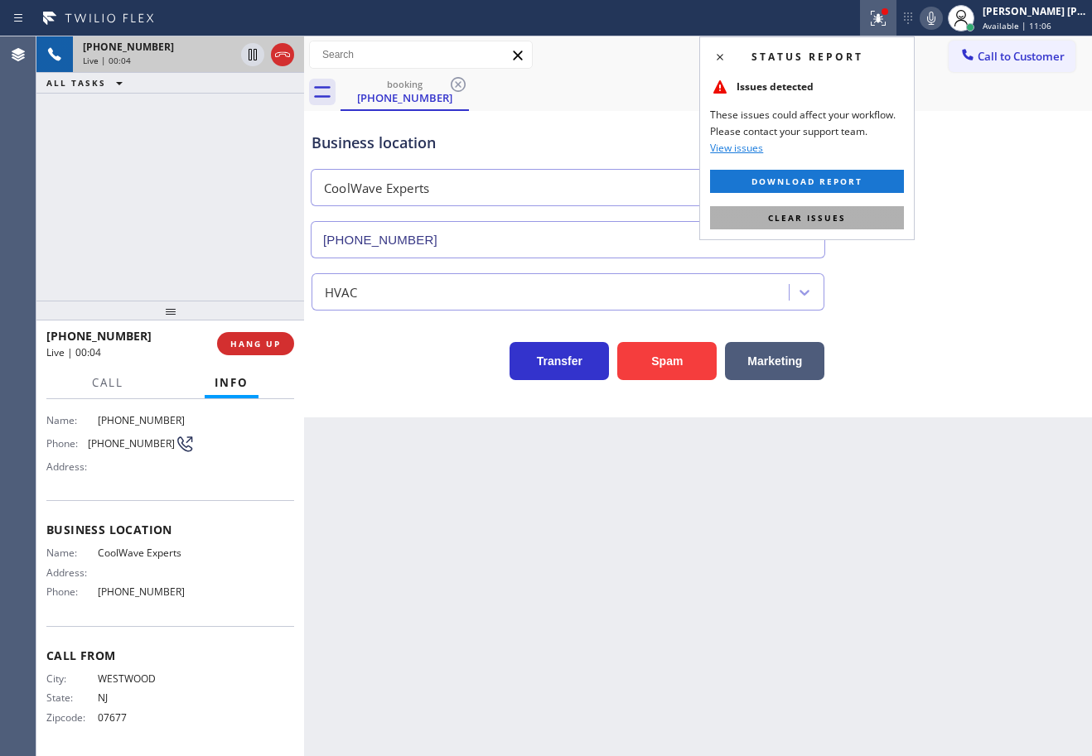
click at [847, 215] on button "Clear issues" at bounding box center [807, 217] width 194 height 23
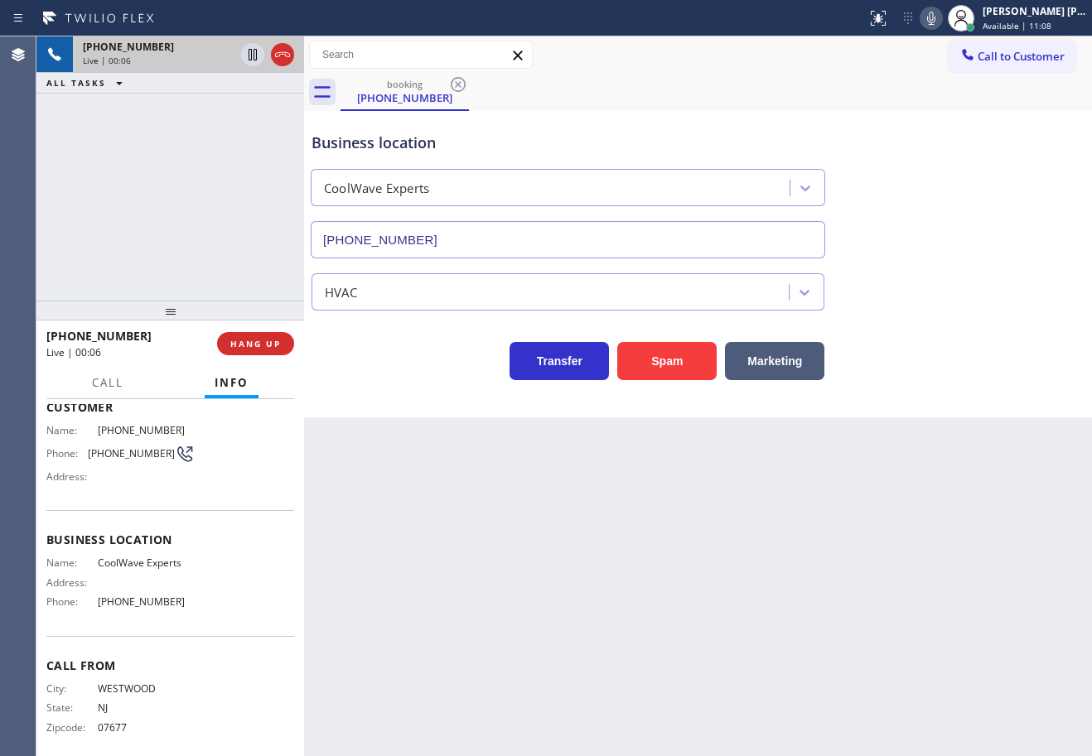
scroll to position [0, 0]
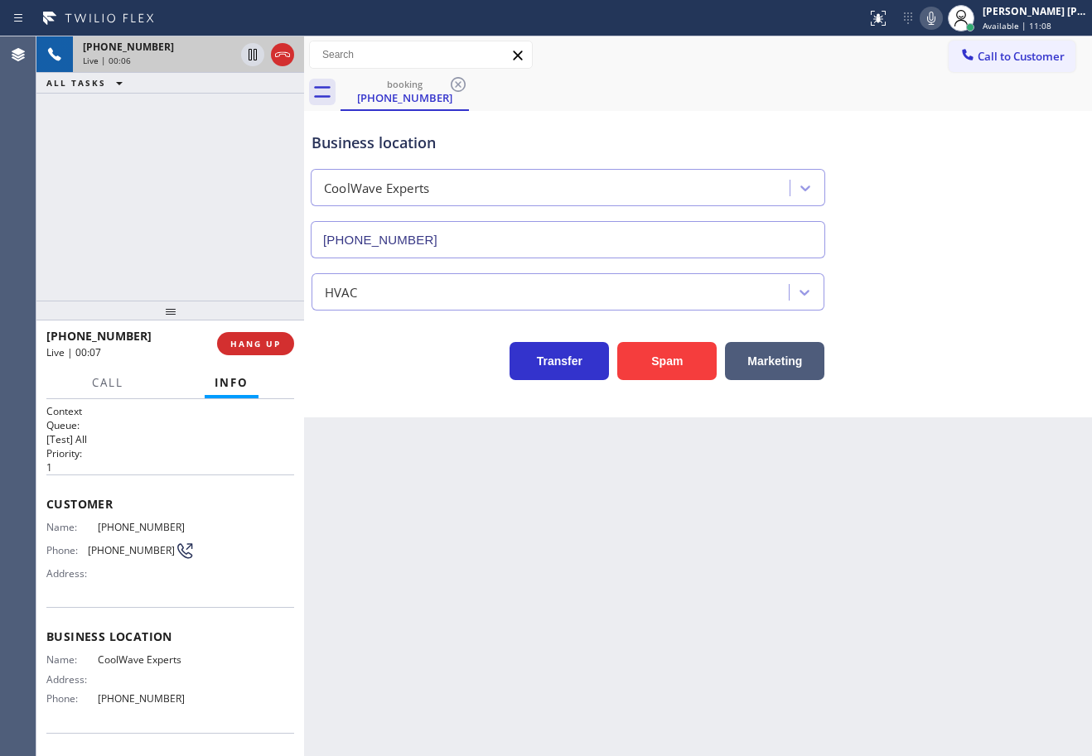
click at [130, 171] on div "[PHONE_NUMBER] Live | 00:06 ALL TASKS ALL TASKS ACTIVE TASKS TASKS IN WRAP UP" at bounding box center [170, 168] width 268 height 264
click at [130, 171] on div "[PHONE_NUMBER] Live | 00:07 ALL TASKS ALL TASKS ACTIVE TASKS TASKS IN WRAP UP" at bounding box center [170, 168] width 268 height 264
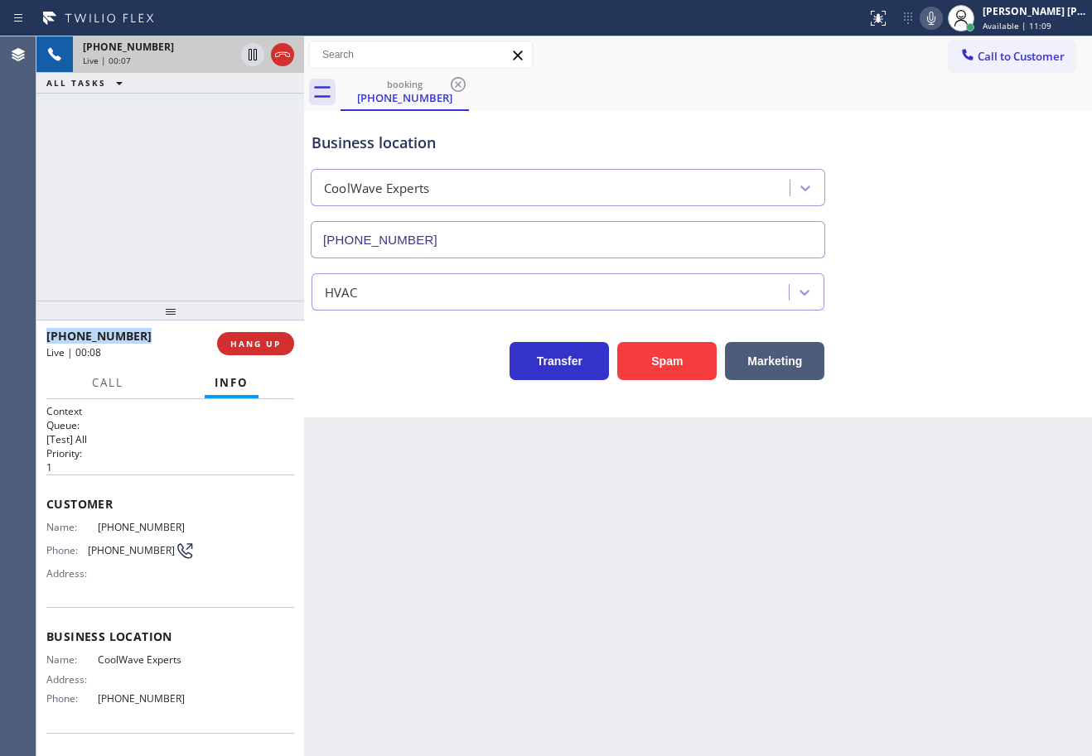
click at [130, 171] on div "[PHONE_NUMBER] Live | 00:07 ALL TASKS ALL TASKS ACTIVE TASKS TASKS IN WRAP UP" at bounding box center [170, 168] width 268 height 264
click at [268, 350] on button "HANG UP" at bounding box center [255, 343] width 77 height 23
click at [268, 345] on span "HANG UP" at bounding box center [255, 344] width 51 height 12
click at [268, 339] on span "HANG UP" at bounding box center [255, 344] width 51 height 12
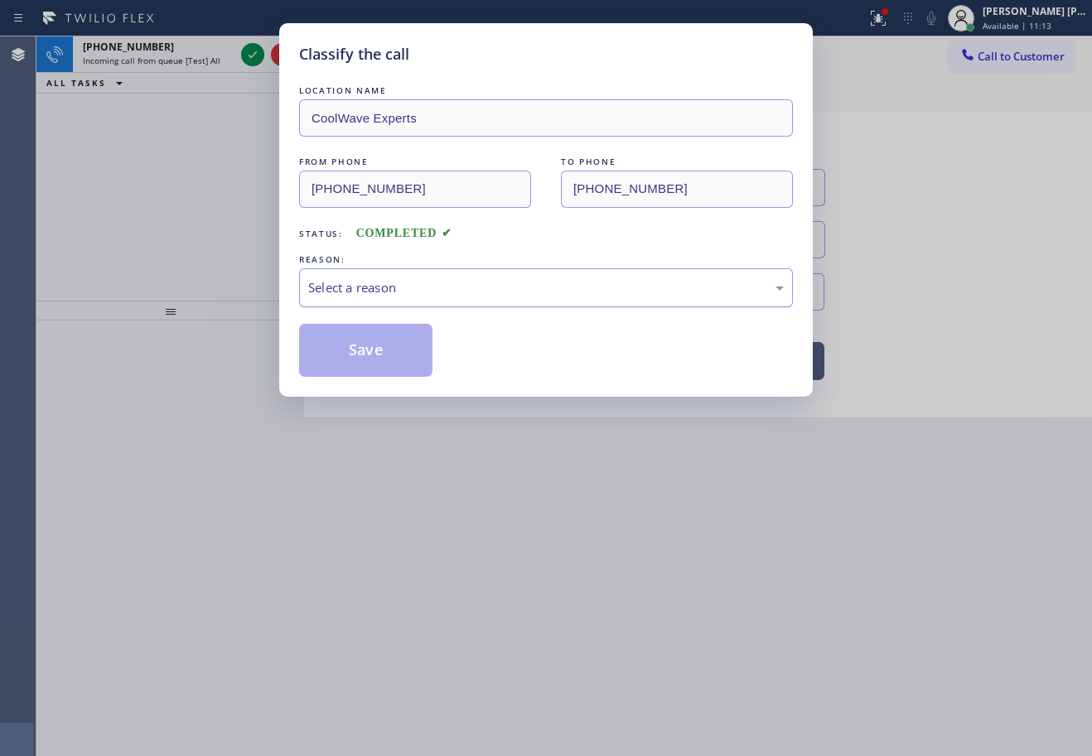
click at [360, 296] on div "Select a reason" at bounding box center [545, 287] width 475 height 19
click at [375, 350] on button "Save" at bounding box center [365, 350] width 133 height 53
click at [374, 350] on button "Save" at bounding box center [365, 350] width 133 height 53
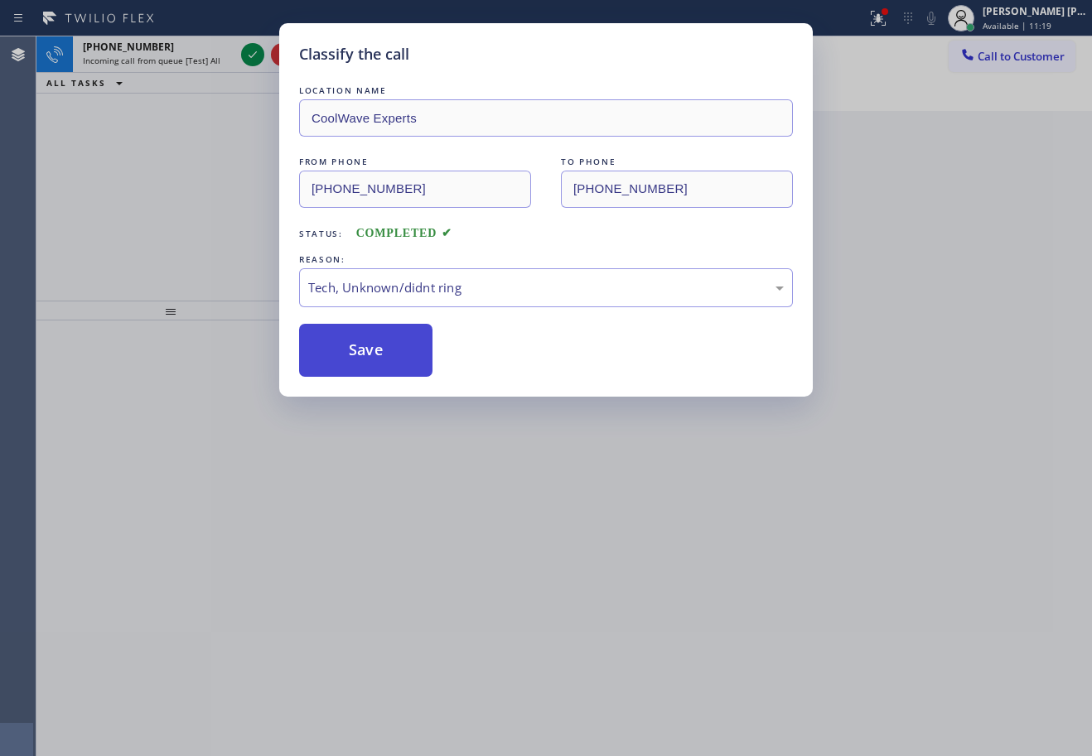
click at [374, 350] on button "Save" at bounding box center [365, 350] width 133 height 53
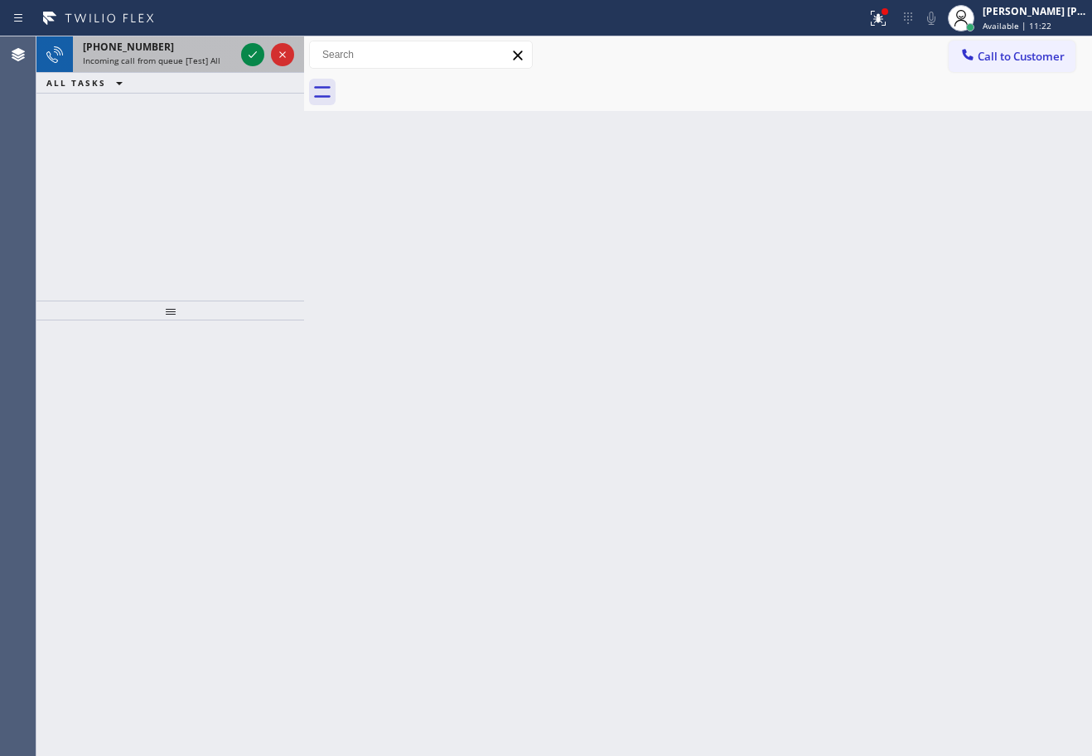
click at [215, 41] on div "[PHONE_NUMBER]" at bounding box center [159, 47] width 152 height 14
click at [206, 53] on div "[PHONE_NUMBER]" at bounding box center [159, 47] width 152 height 14
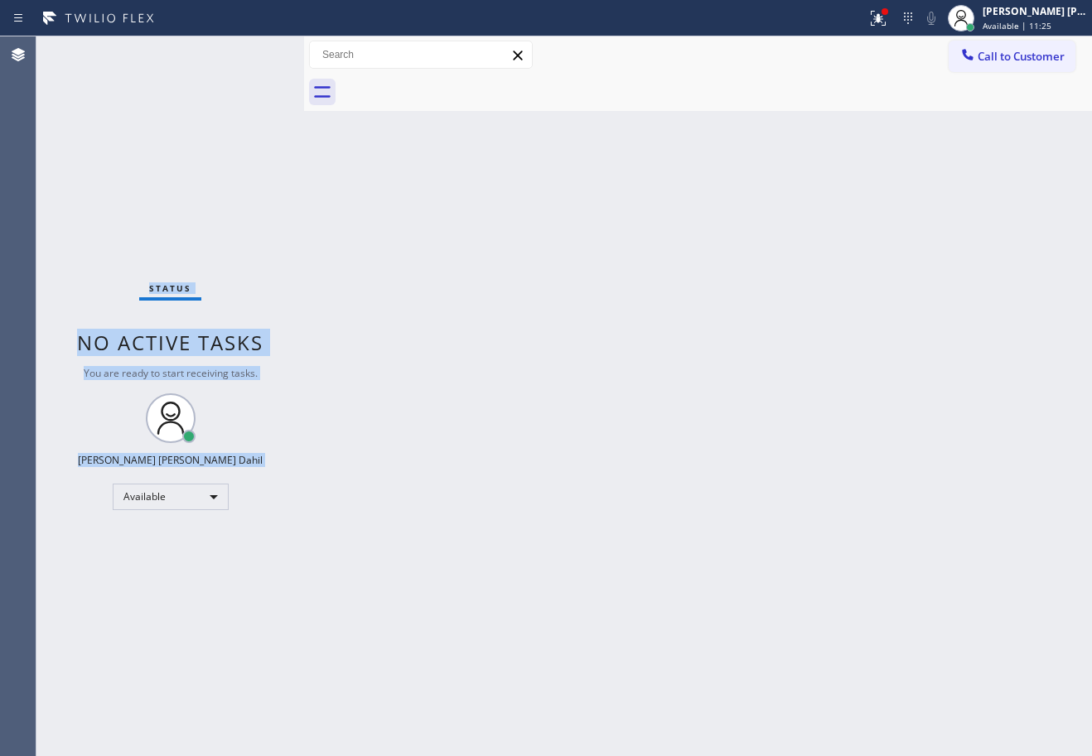
click at [206, 53] on div "Status No active tasks You are ready to start receiving tasks. [PERSON_NAME] [P…" at bounding box center [170, 396] width 268 height 720
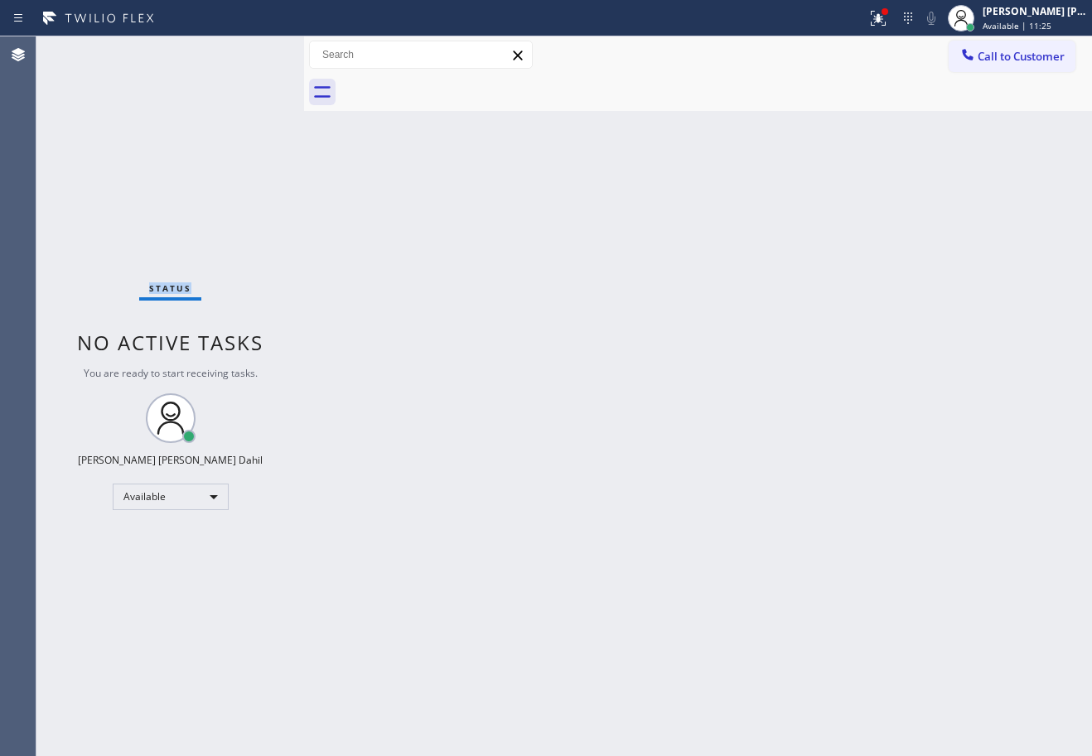
click at [206, 53] on div "Status No active tasks You are ready to start receiving tasks. [PERSON_NAME] [P…" at bounding box center [170, 396] width 268 height 720
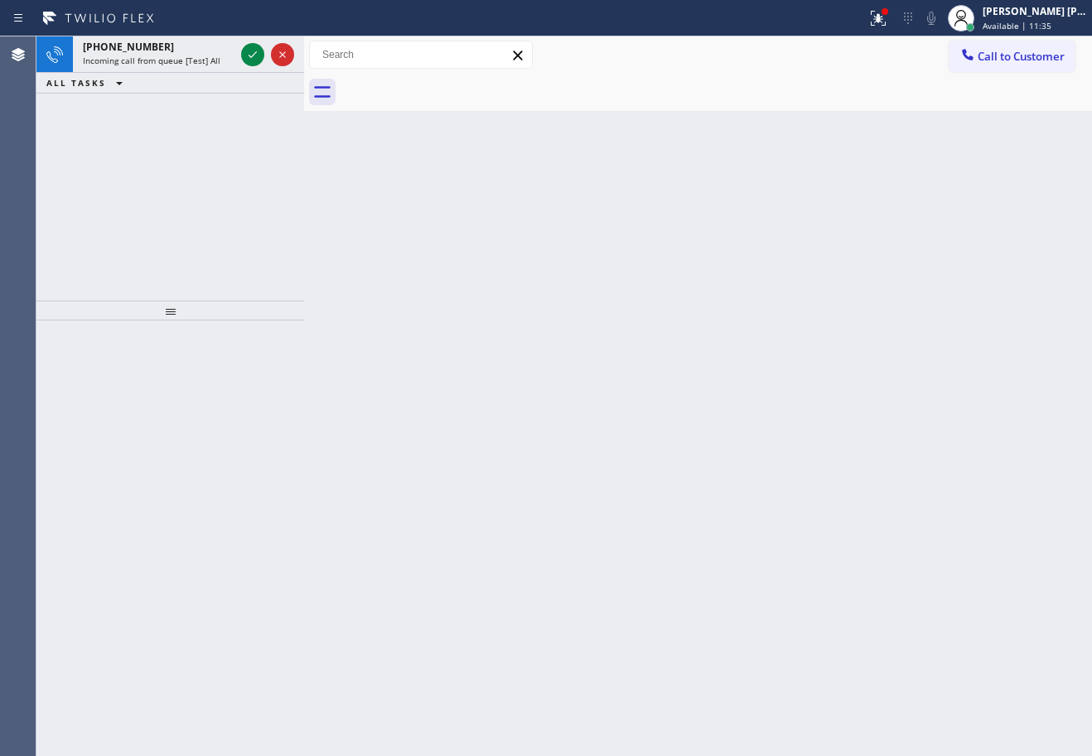
drag, startPoint x: 186, startPoint y: 114, endPoint x: 195, endPoint y: 80, distance: 36.2
click at [194, 85] on div "ALL TASKS ALL TASKS ACTIVE TASKS TASKS IN WRAP UP" at bounding box center [170, 83] width 268 height 21
click at [196, 79] on div "ALL TASKS ALL TASKS ACTIVE TASKS TASKS IN WRAP UP" at bounding box center [170, 83] width 268 height 21
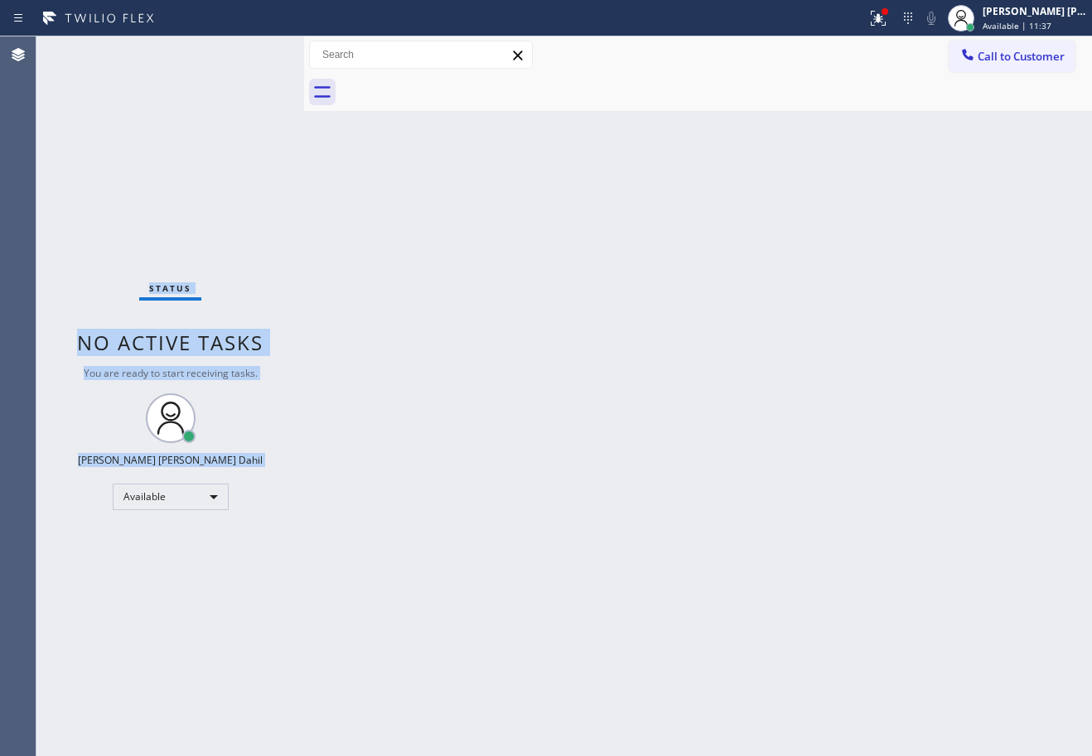
click at [225, 65] on div "Status No active tasks You are ready to start receiving tasks. [PERSON_NAME] [P…" at bounding box center [170, 396] width 268 height 720
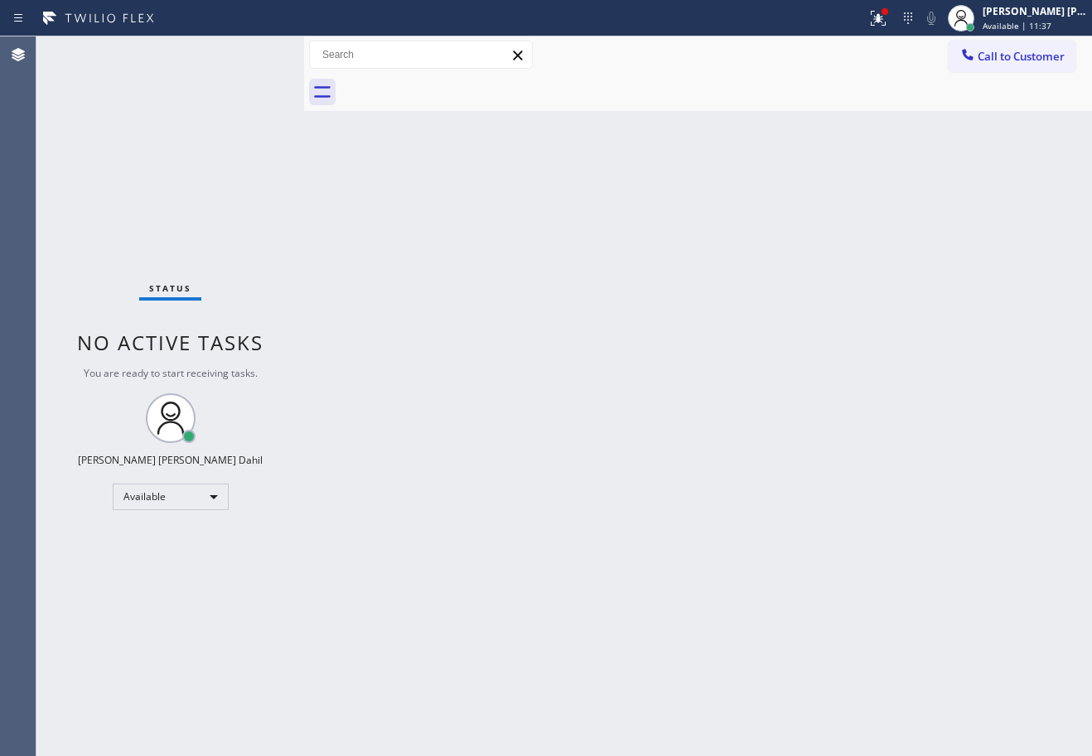
drag, startPoint x: 225, startPoint y: 65, endPoint x: 285, endPoint y: 102, distance: 70.3
click at [238, 72] on div "Status No active tasks You are ready to start receiving tasks. [PERSON_NAME] [P…" at bounding box center [170, 396] width 268 height 720
drag, startPoint x: 562, startPoint y: 300, endPoint x: 656, endPoint y: 357, distance: 110.4
click at [565, 301] on div "Back to Dashboard Change Sender ID Customers Technicians Select a contact Outbo…" at bounding box center [698, 396] width 788 height 720
click at [787, 499] on div "Back to Dashboard Change Sender ID Customers Technicians Select a contact Outbo…" at bounding box center [698, 396] width 788 height 720
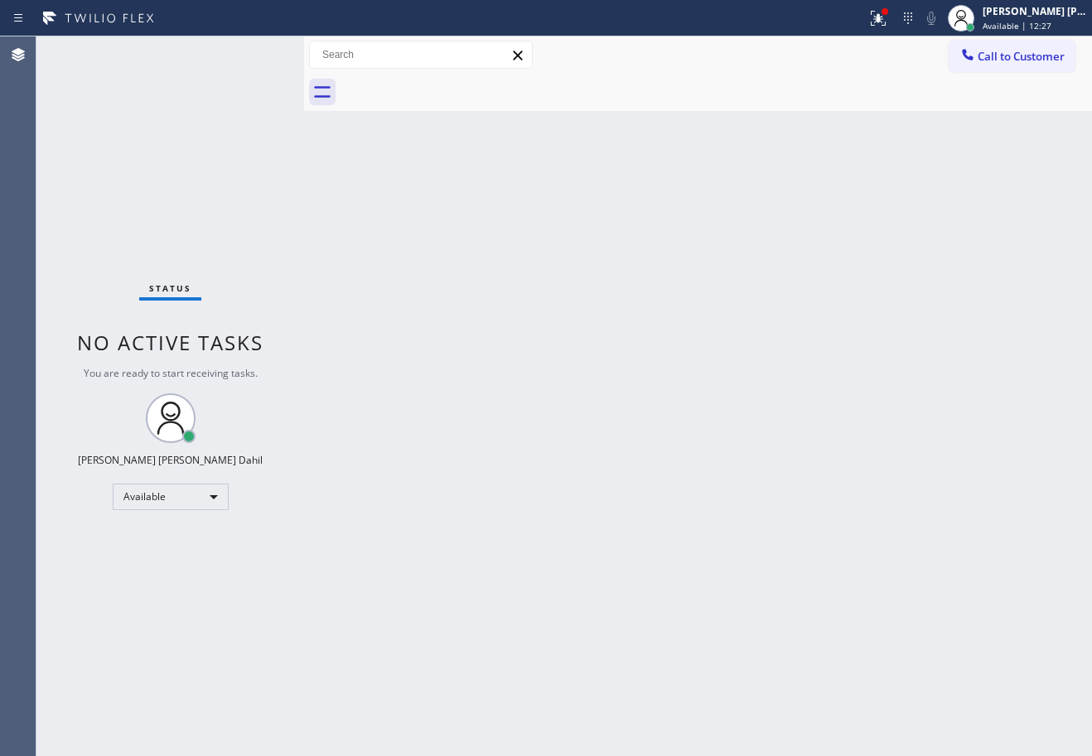
click at [251, 53] on div "Status No active tasks You are ready to start receiving tasks. [PERSON_NAME] [P…" at bounding box center [170, 396] width 268 height 720
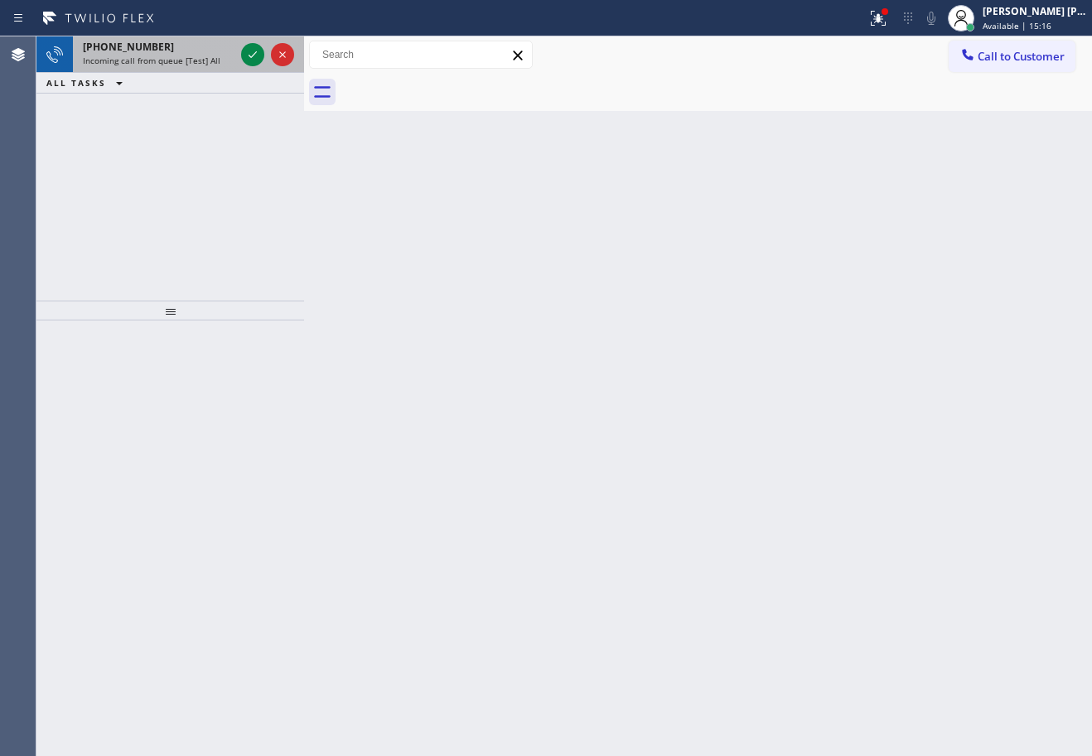
click at [219, 55] on div "Incoming call from queue [Test] All" at bounding box center [159, 61] width 152 height 12
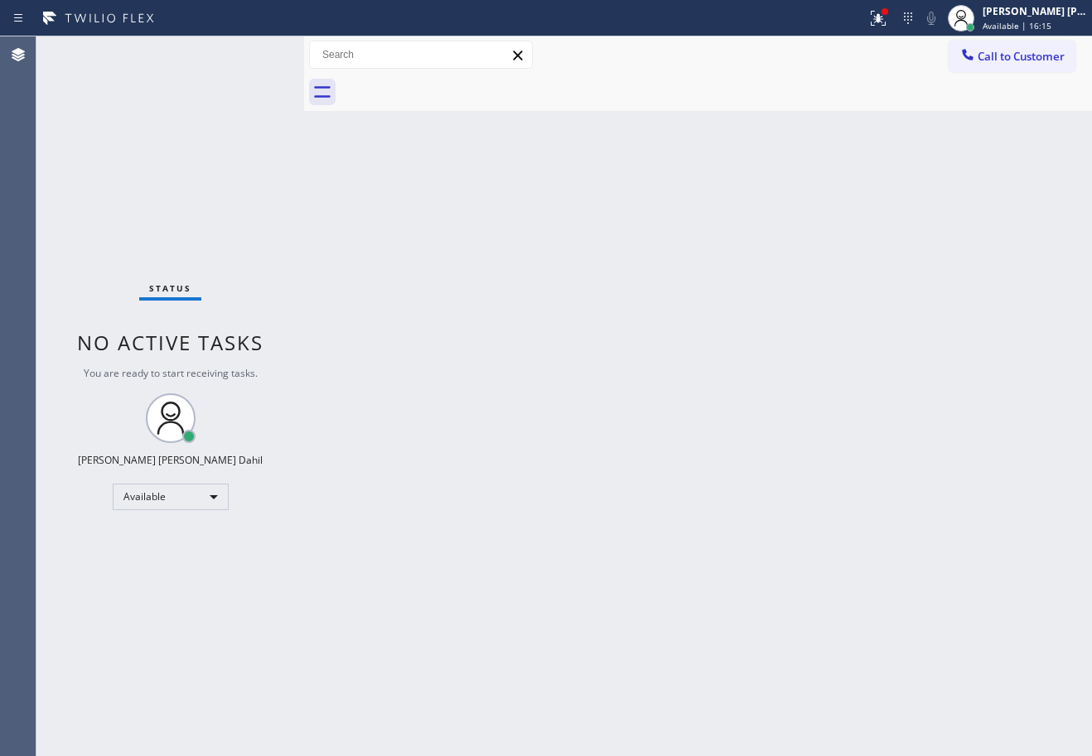
click at [784, 465] on div "Back to Dashboard Change Sender ID Customers Technicians Select a contact Outbo…" at bounding box center [698, 396] width 788 height 720
click at [735, 412] on div "Back to Dashboard Change Sender ID Customers Technicians Select a contact Outbo…" at bounding box center [698, 396] width 788 height 720
click at [436, 297] on div "Back to Dashboard Change Sender ID Customers Technicians Select a contact Outbo…" at bounding box center [698, 396] width 788 height 720
click at [204, 113] on div "Status No active tasks You are ready to start receiving tasks. [PERSON_NAME] [P…" at bounding box center [170, 396] width 268 height 720
click at [888, 10] on div at bounding box center [884, 11] width 7 height 7
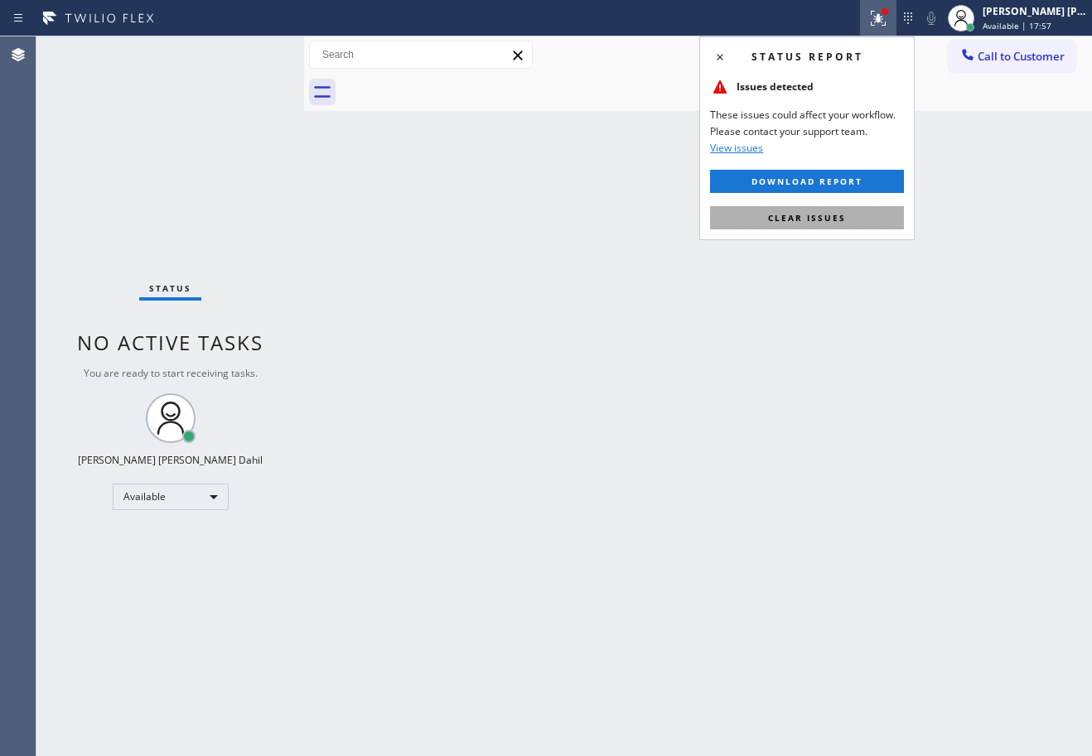
click at [872, 217] on button "Clear issues" at bounding box center [807, 217] width 194 height 23
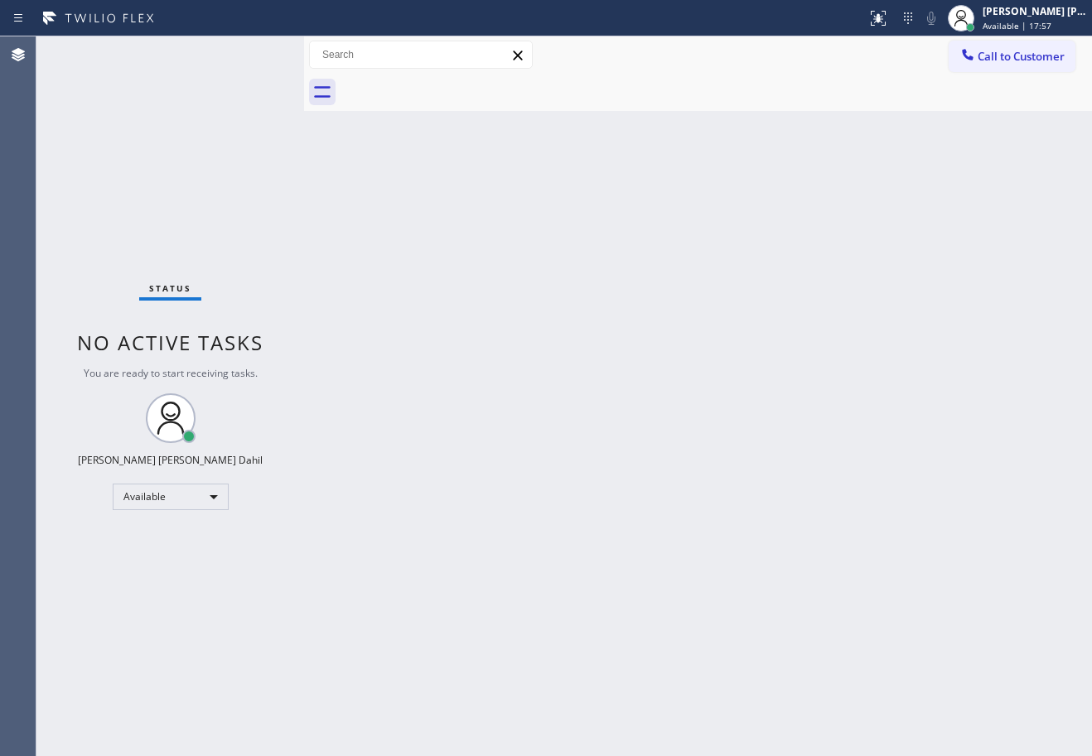
click at [868, 224] on div "Back to Dashboard Change Sender ID Customers Technicians Select a contact Outbo…" at bounding box center [698, 396] width 788 height 720
click at [866, 236] on div "Back to Dashboard Change Sender ID Customers Technicians Select a contact Outbo…" at bounding box center [698, 396] width 788 height 720
click at [658, 105] on div at bounding box center [715, 92] width 751 height 37
click at [171, 63] on div "Status No active tasks You are ready to start receiving tasks. [PERSON_NAME] [P…" at bounding box center [170, 396] width 268 height 720
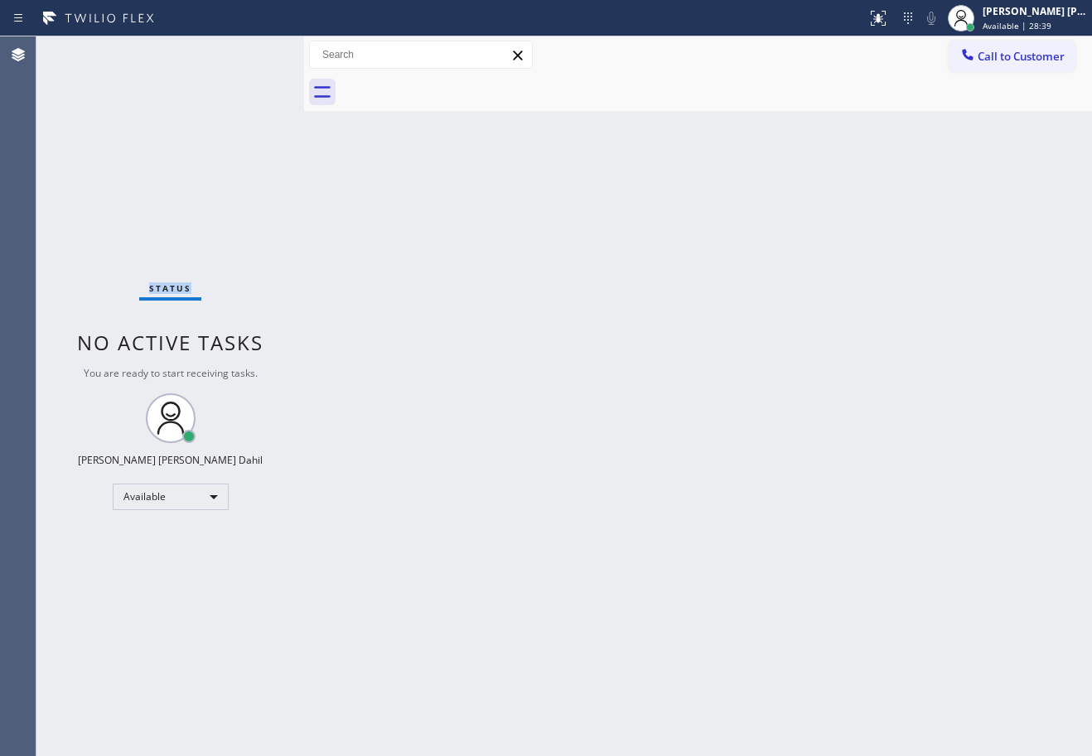
click at [171, 63] on div "Status No active tasks You are ready to start receiving tasks. [PERSON_NAME] [P…" at bounding box center [170, 396] width 268 height 720
click at [172, 62] on div "Status No active tasks You are ready to start receiving tasks. [PERSON_NAME] [P…" at bounding box center [170, 396] width 268 height 720
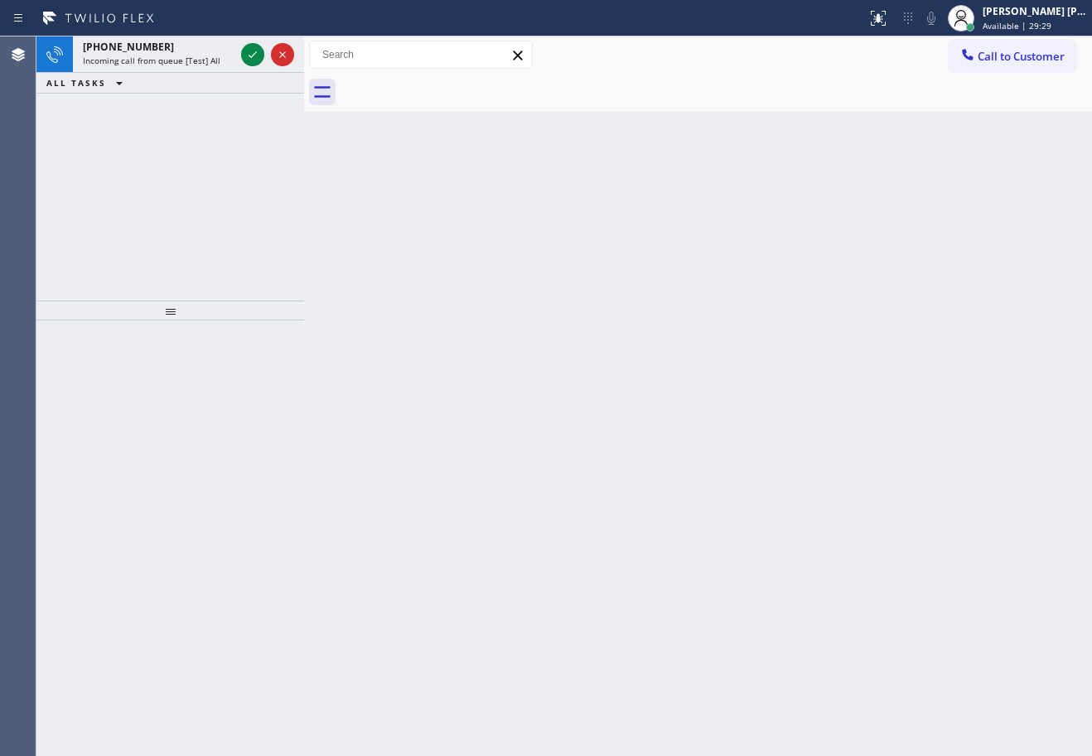
click at [157, 58] on span "Incoming call from queue [Test] All" at bounding box center [151, 61] width 137 height 12
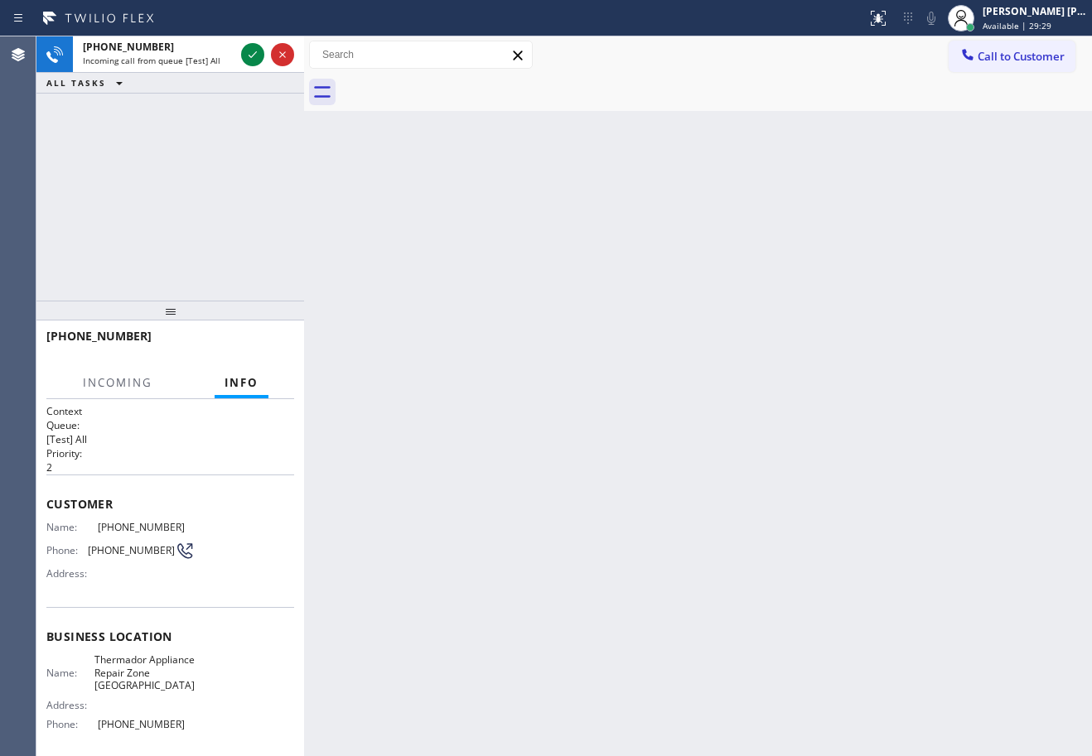
click at [157, 58] on span "Incoming call from queue [Test] All" at bounding box center [151, 61] width 137 height 12
click at [256, 58] on icon at bounding box center [253, 55] width 20 height 20
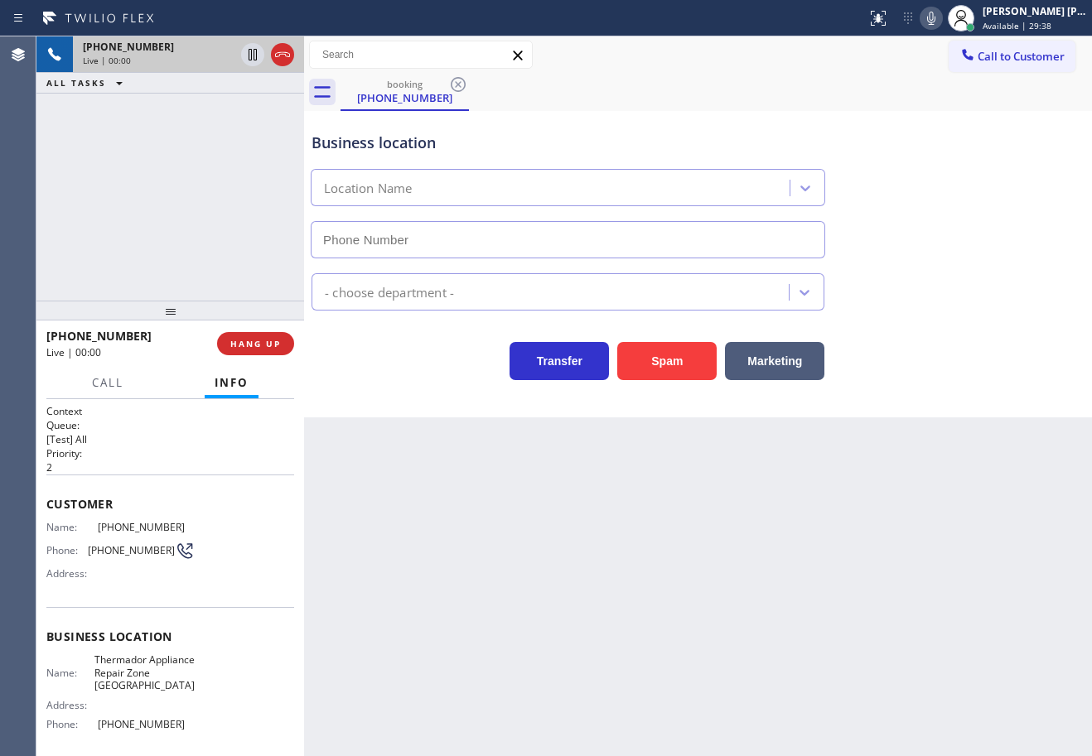
type input "[PHONE_NUMBER]"
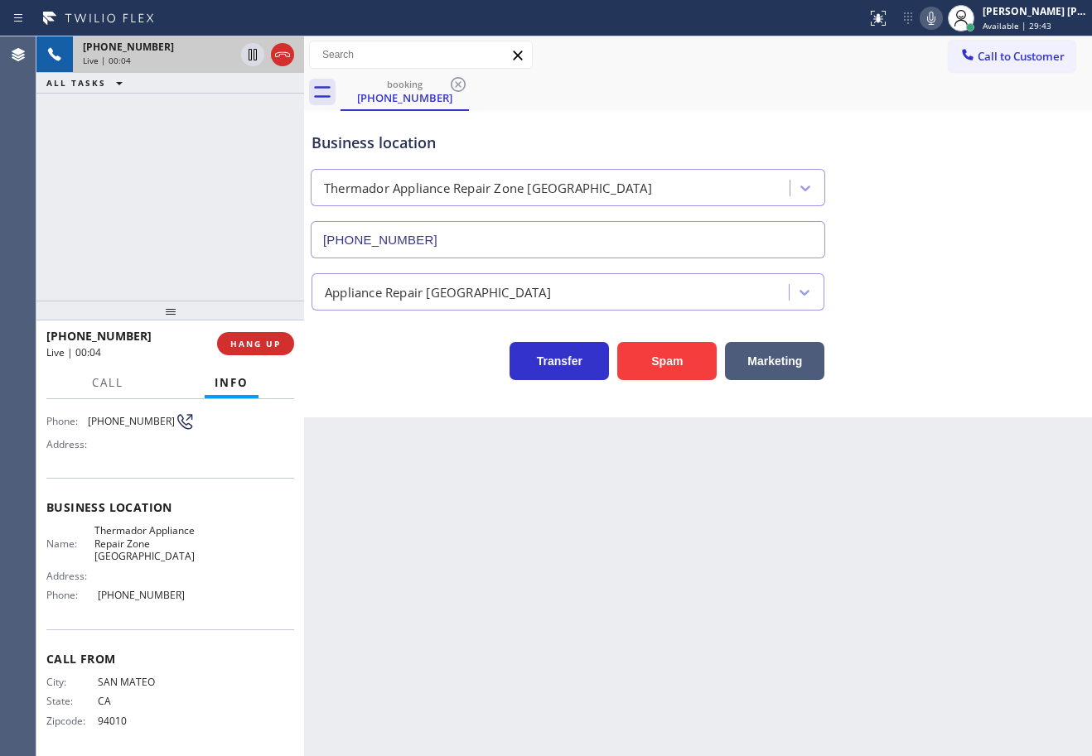
scroll to position [133, 0]
click at [151, 275] on div "[PHONE_NUMBER] Live | 00:10 ALL TASKS ALL TASKS ACTIVE TASKS TASKS IN WRAP UP" at bounding box center [170, 168] width 268 height 264
click at [151, 274] on div "[PHONE_NUMBER] Live | 00:11 ALL TASKS ALL TASKS ACTIVE TASKS TASKS IN WRAP UP" at bounding box center [170, 168] width 268 height 264
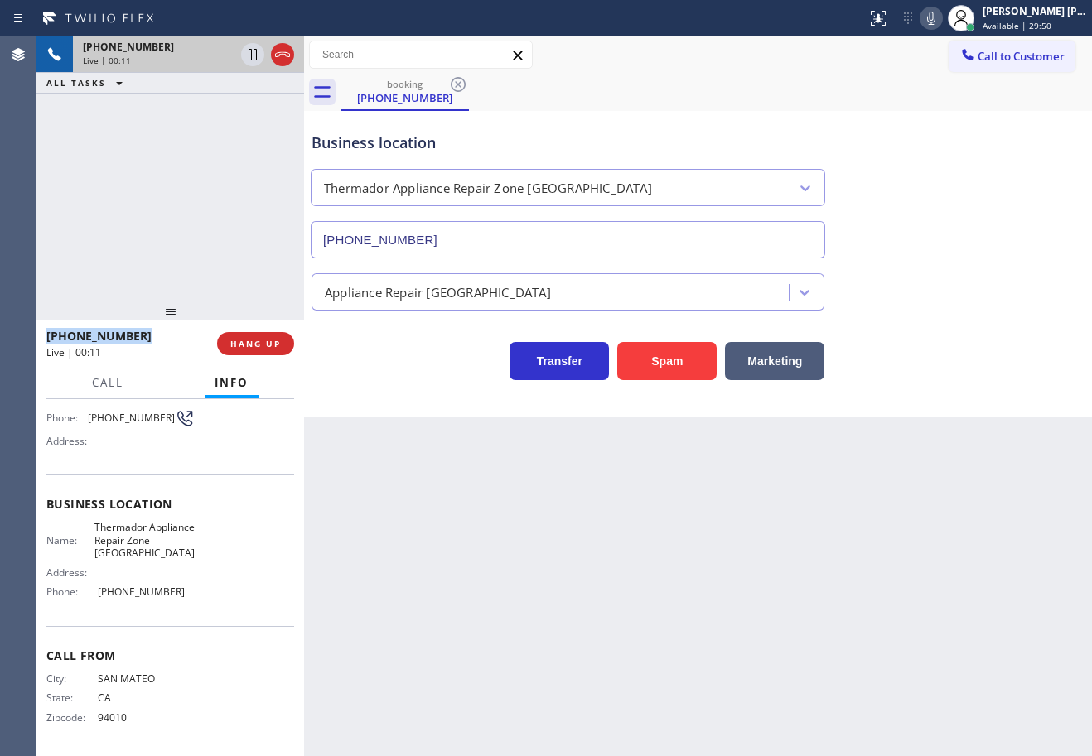
click at [151, 274] on div "[PHONE_NUMBER] Live | 00:11 ALL TASKS ALL TASKS ACTIVE TASKS TASKS IN WRAP UP" at bounding box center [170, 168] width 268 height 264
click at [272, 348] on span "HANG UP" at bounding box center [255, 344] width 51 height 12
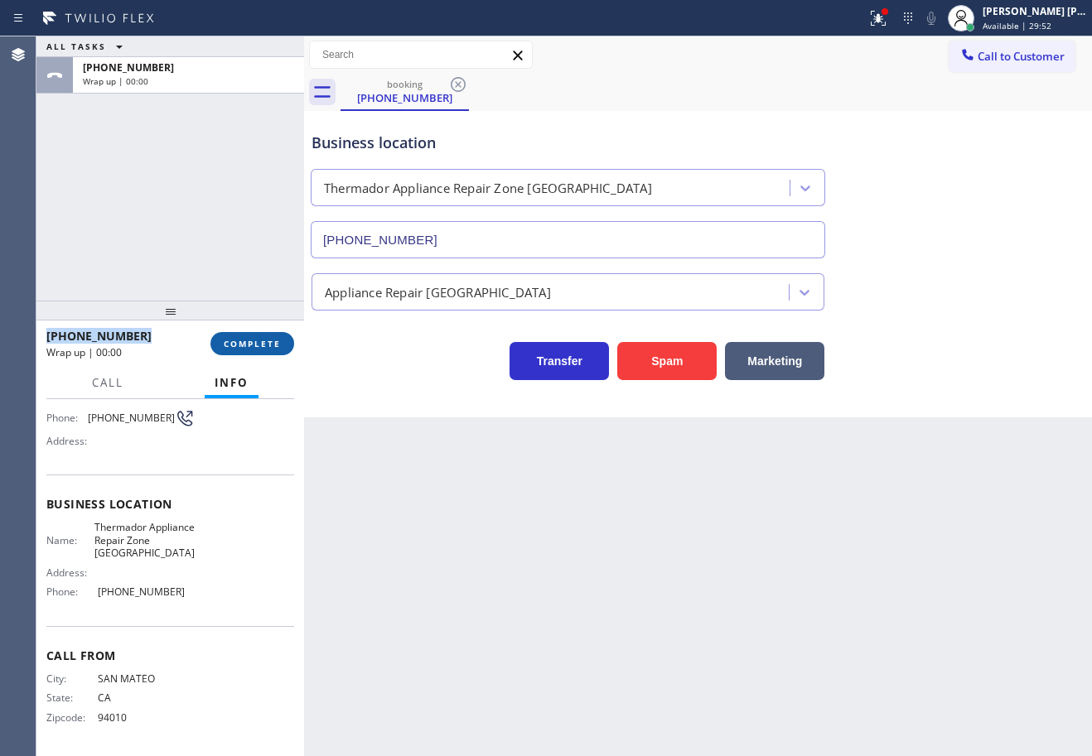
click at [269, 348] on span "COMPLETE" at bounding box center [252, 344] width 57 height 12
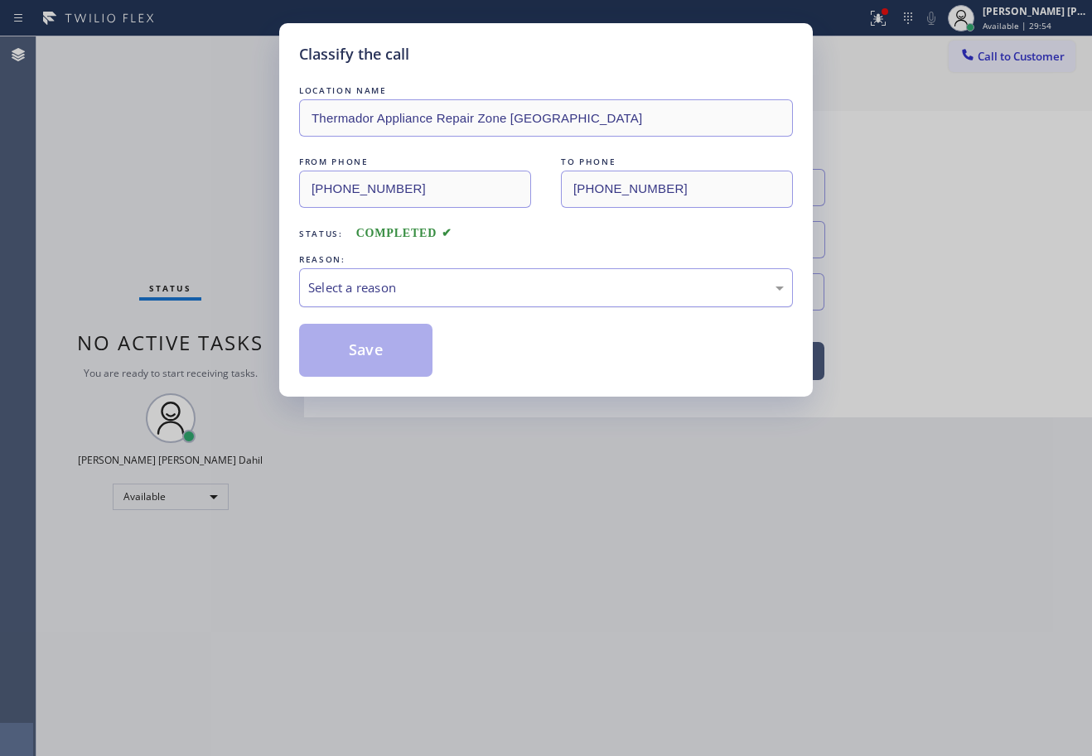
click at [502, 301] on div "Select a reason" at bounding box center [546, 287] width 494 height 39
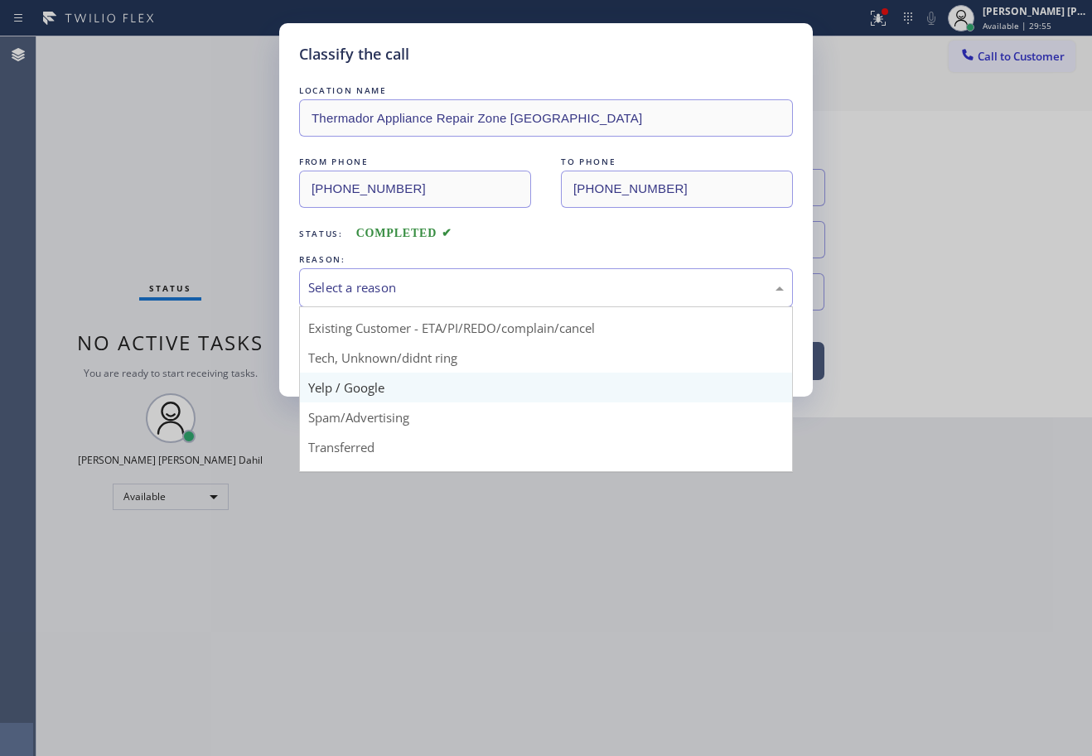
scroll to position [83, 0]
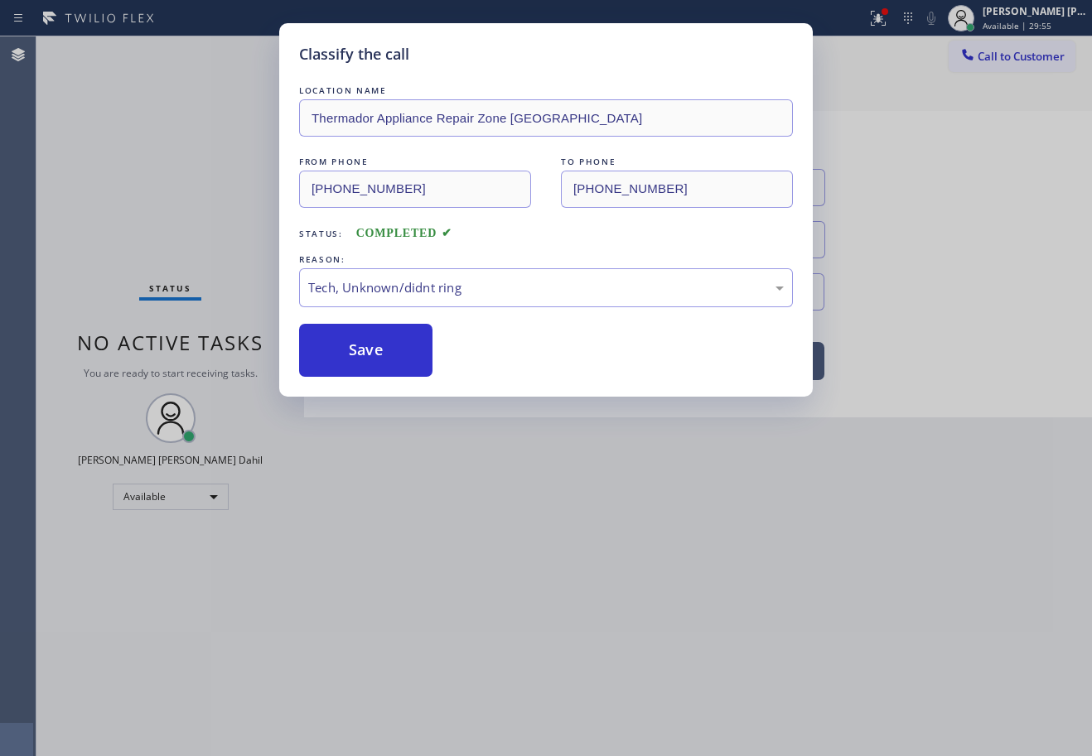
drag, startPoint x: 460, startPoint y: 331, endPoint x: 440, endPoint y: 326, distance: 21.3
drag, startPoint x: 440, startPoint y: 326, endPoint x: 416, endPoint y: 340, distance: 27.4
click at [437, 327] on div "Save" at bounding box center [546, 350] width 494 height 53
click at [401, 353] on button "Save" at bounding box center [365, 350] width 133 height 53
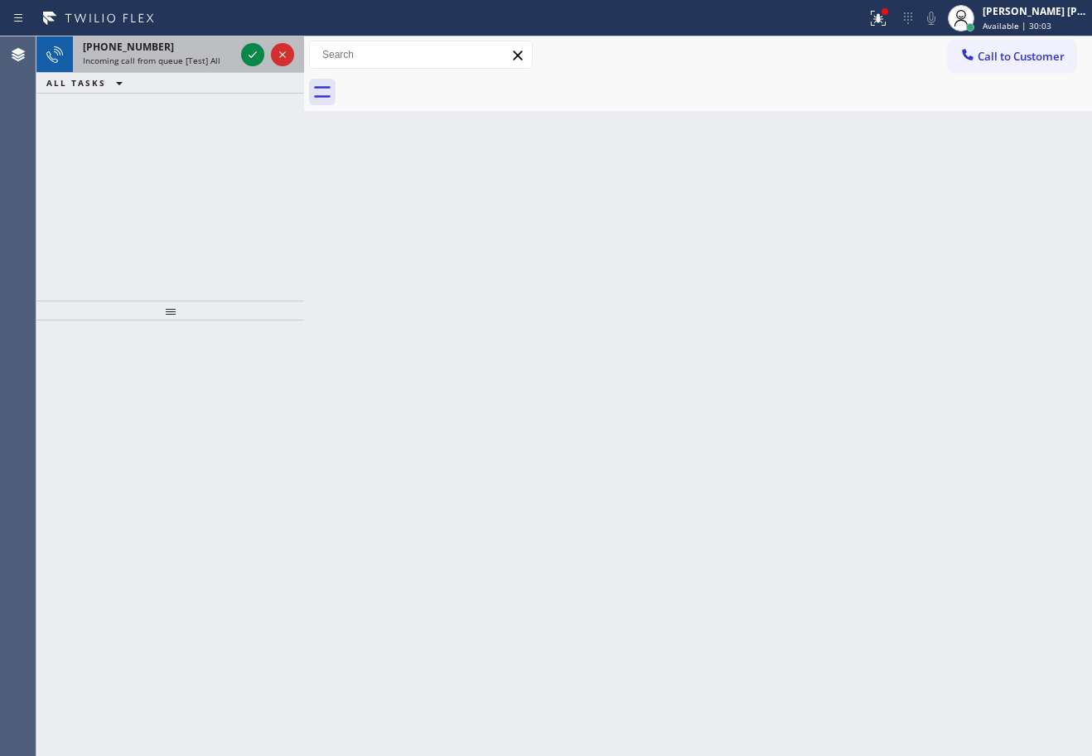
click at [183, 53] on div "[PHONE_NUMBER]" at bounding box center [159, 47] width 152 height 14
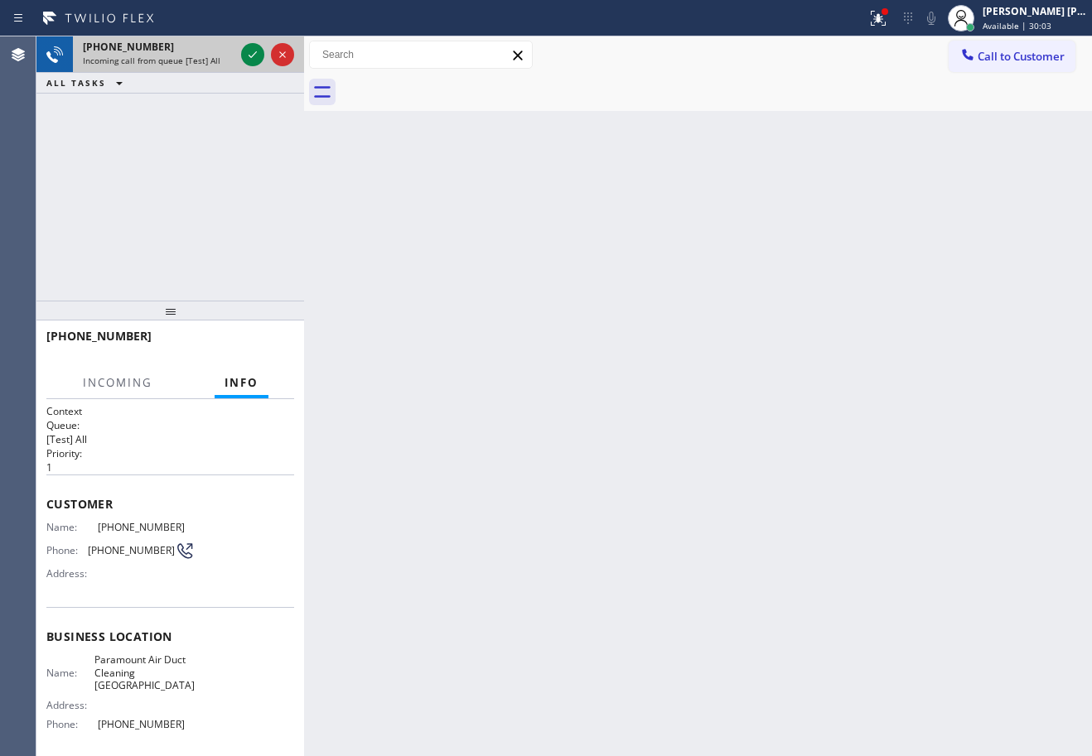
click at [183, 53] on div "[PHONE_NUMBER]" at bounding box center [159, 47] width 152 height 14
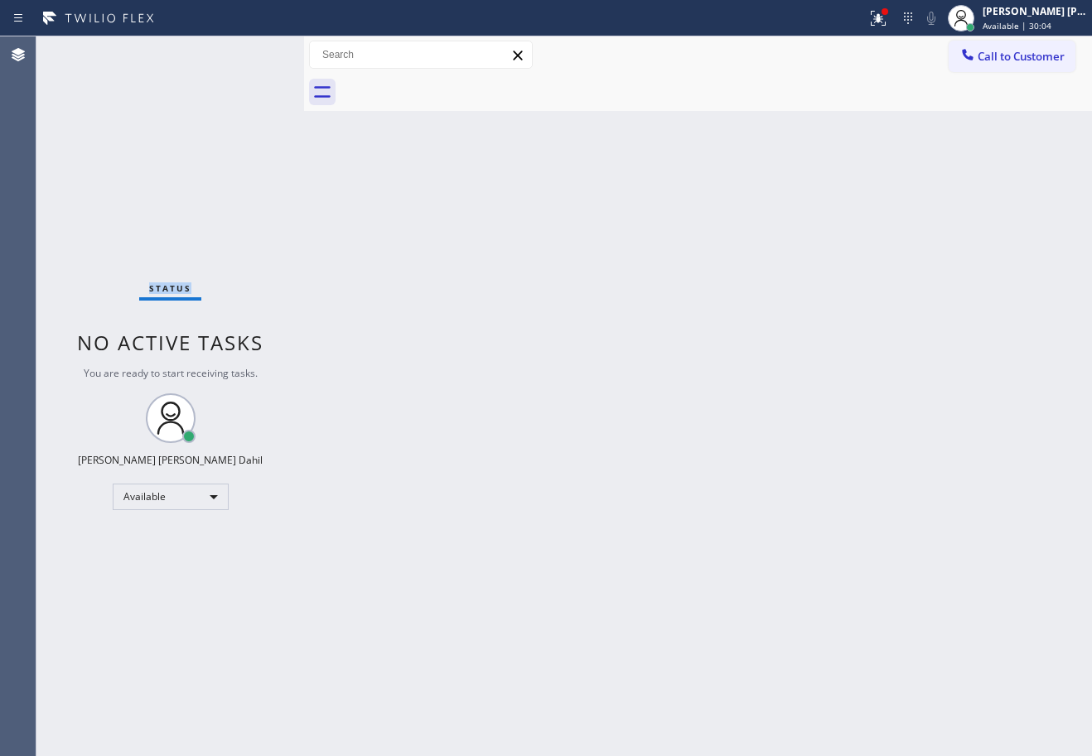
click at [183, 53] on div "Status No active tasks You are ready to start receiving tasks. [PERSON_NAME] [P…" at bounding box center [170, 396] width 268 height 720
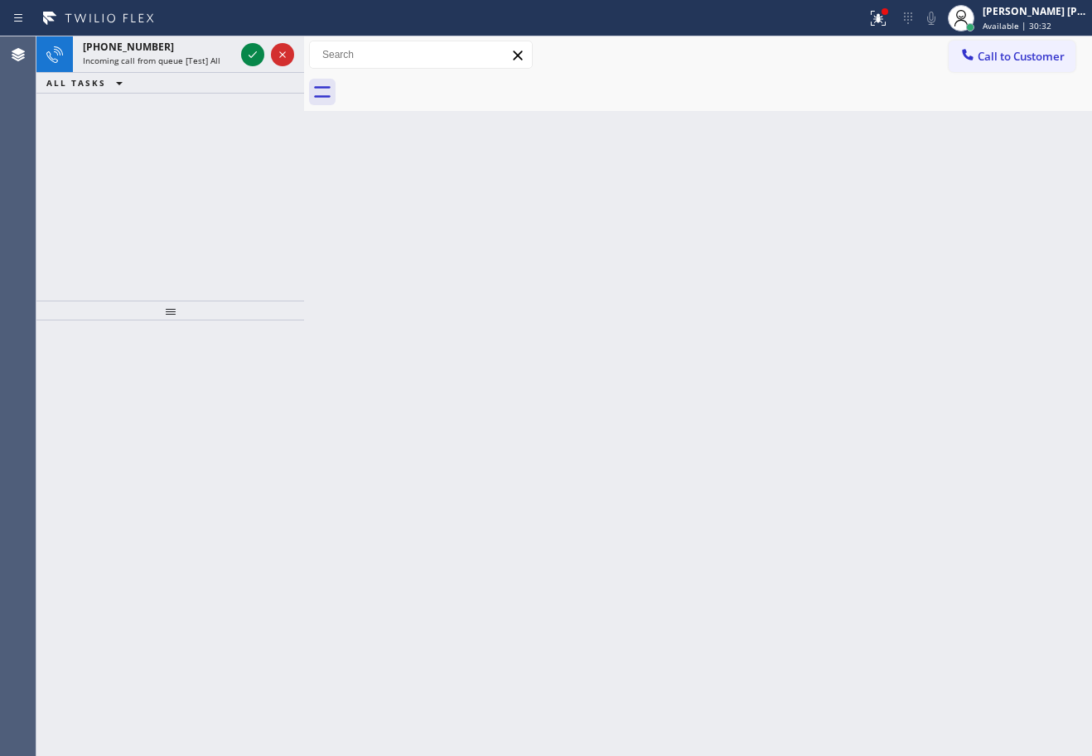
click at [186, 53] on div "[PHONE_NUMBER]" at bounding box center [159, 47] width 152 height 14
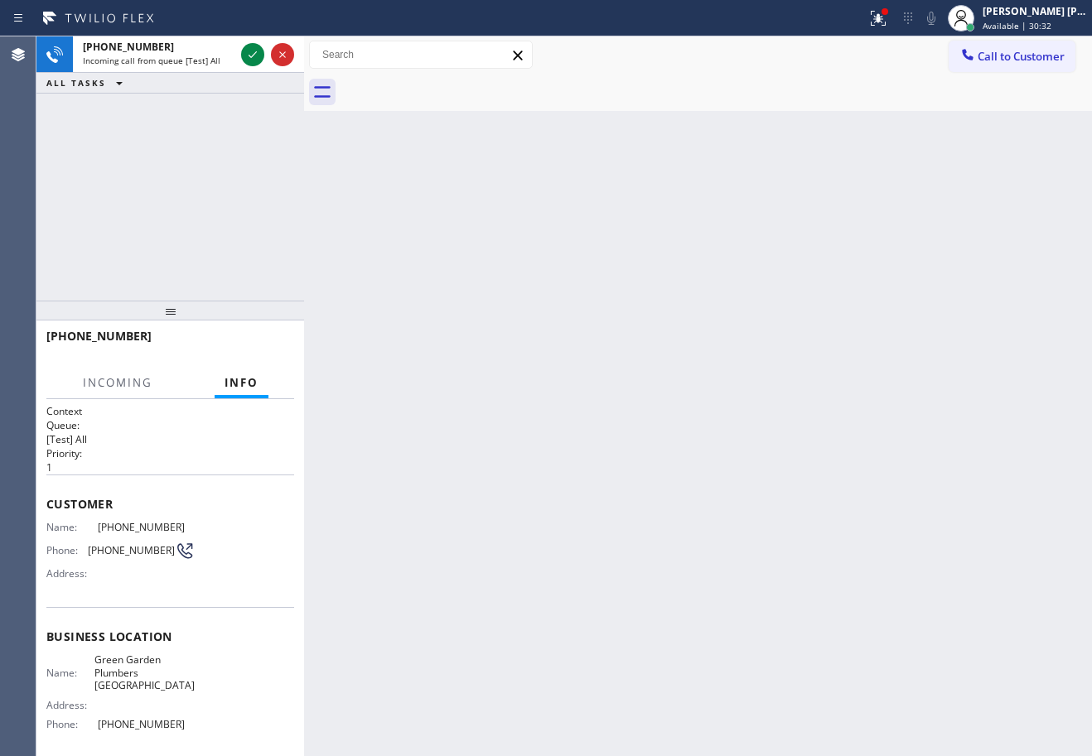
click at [186, 53] on div "[PHONE_NUMBER]" at bounding box center [159, 47] width 152 height 14
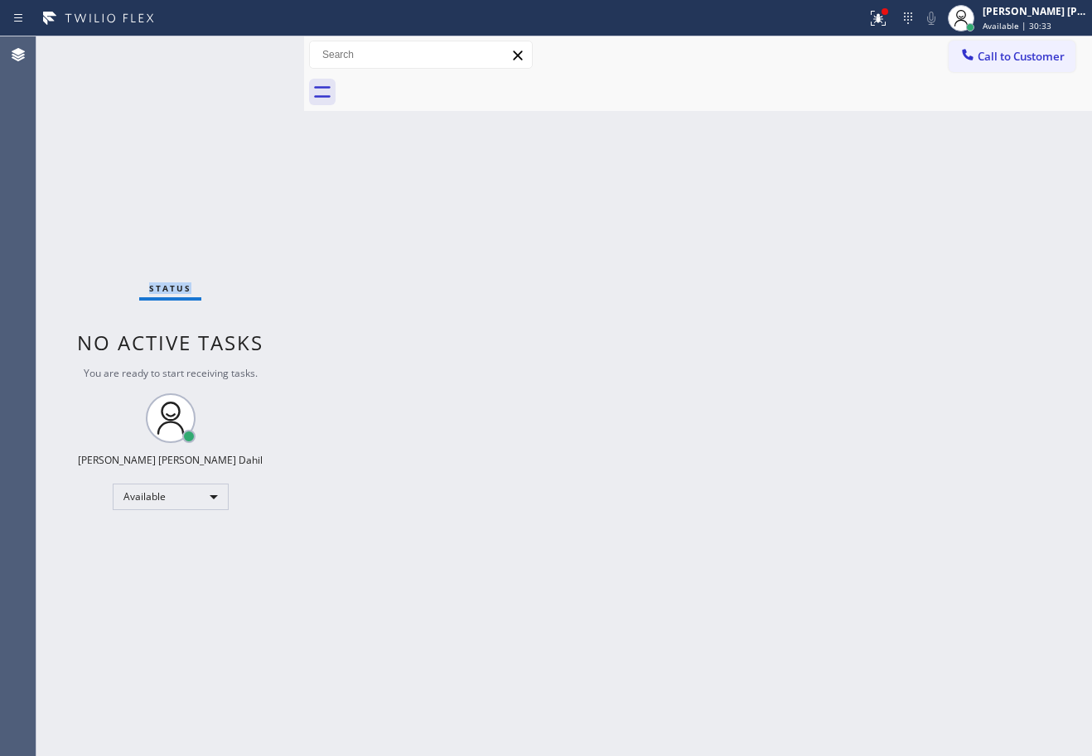
click at [186, 53] on div "Status No active tasks You are ready to start receiving tasks. [PERSON_NAME] [P…" at bounding box center [170, 396] width 268 height 720
click at [147, 55] on div "Status No active tasks You are ready to start receiving tasks. [PERSON_NAME] [P…" at bounding box center [170, 396] width 268 height 720
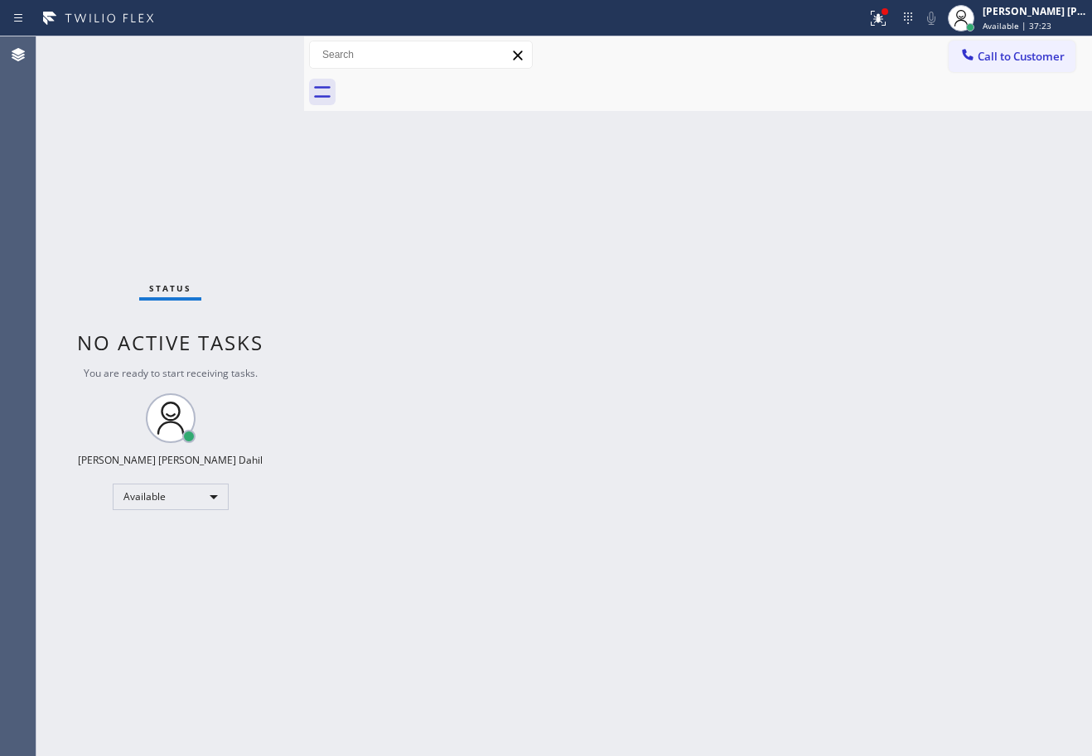
click at [719, 78] on div at bounding box center [715, 92] width 751 height 37
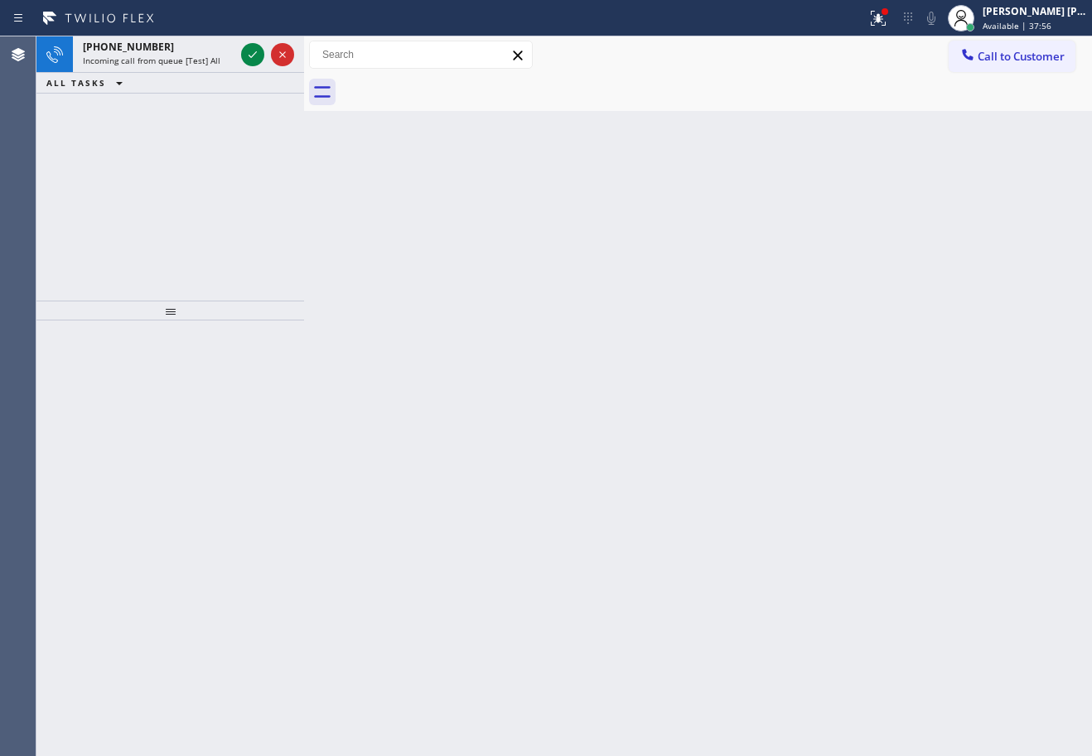
click at [514, 210] on div "Back to Dashboard Change Sender ID Customers Technicians Select a contact Outbo…" at bounding box center [698, 396] width 788 height 720
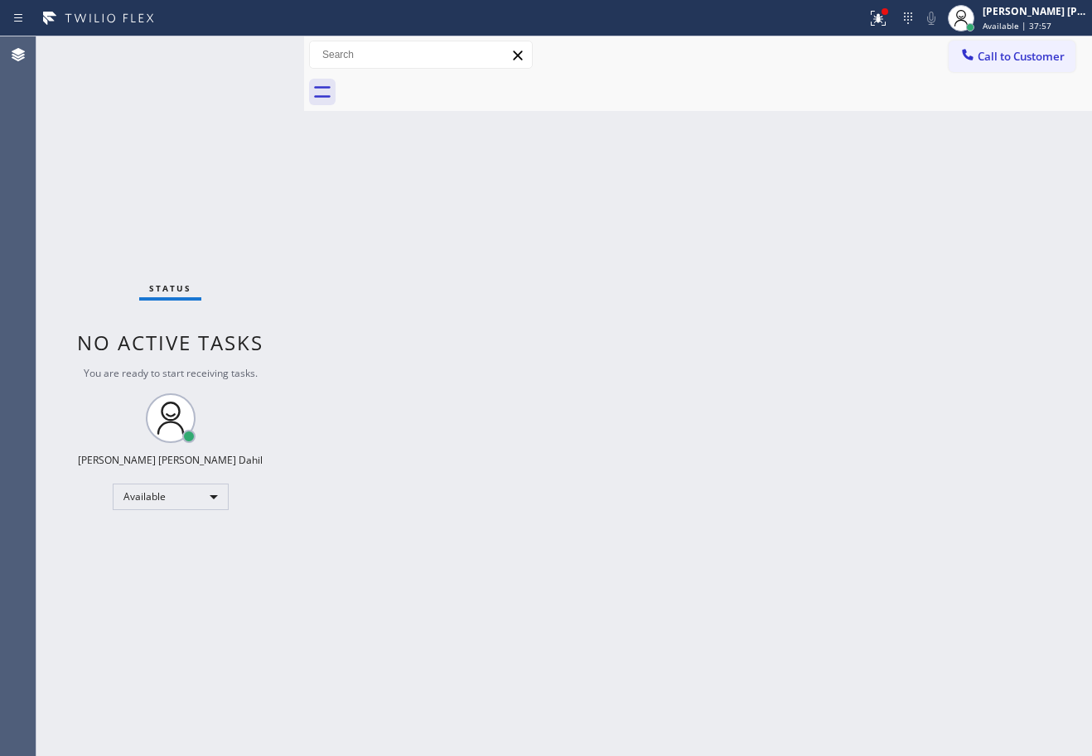
click at [214, 55] on div "Status No active tasks You are ready to start receiving tasks. [PERSON_NAME] [P…" at bounding box center [170, 396] width 268 height 720
click at [215, 55] on div "Status No active tasks You are ready to start receiving tasks. [PERSON_NAME] [P…" at bounding box center [170, 396] width 268 height 720
click at [210, 55] on div "Status No active tasks You are ready to start receiving tasks. [PERSON_NAME] [P…" at bounding box center [170, 396] width 268 height 720
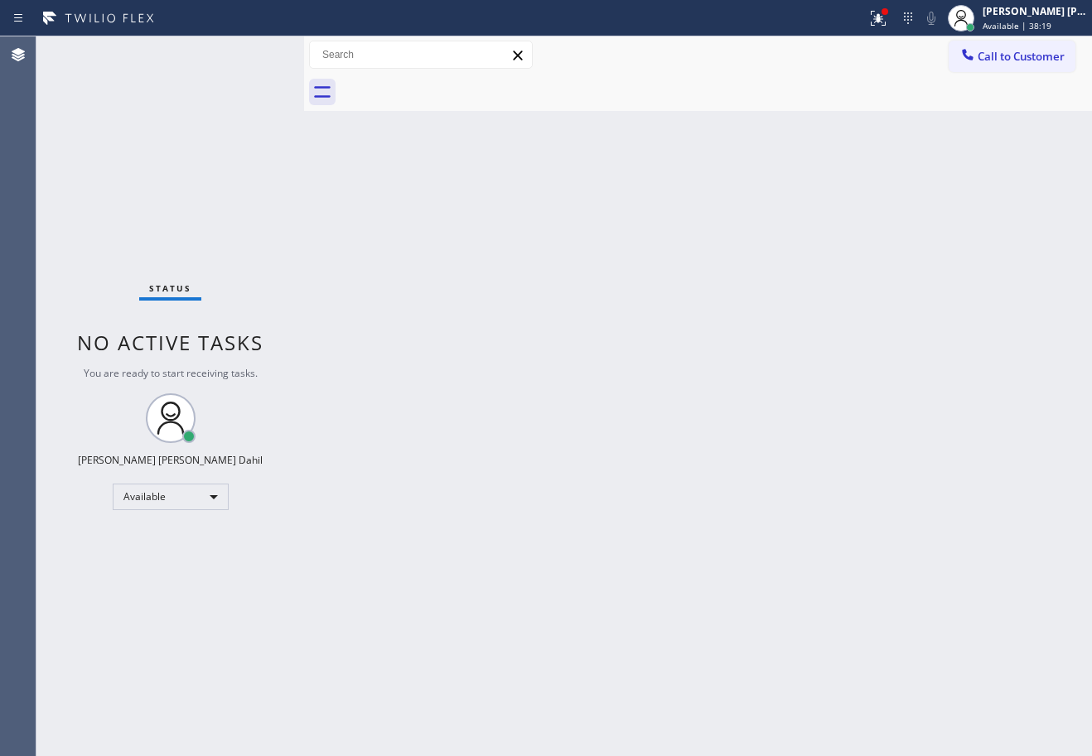
click at [210, 55] on div "Status No active tasks You are ready to start receiving tasks. [PERSON_NAME] [P…" at bounding box center [170, 396] width 268 height 720
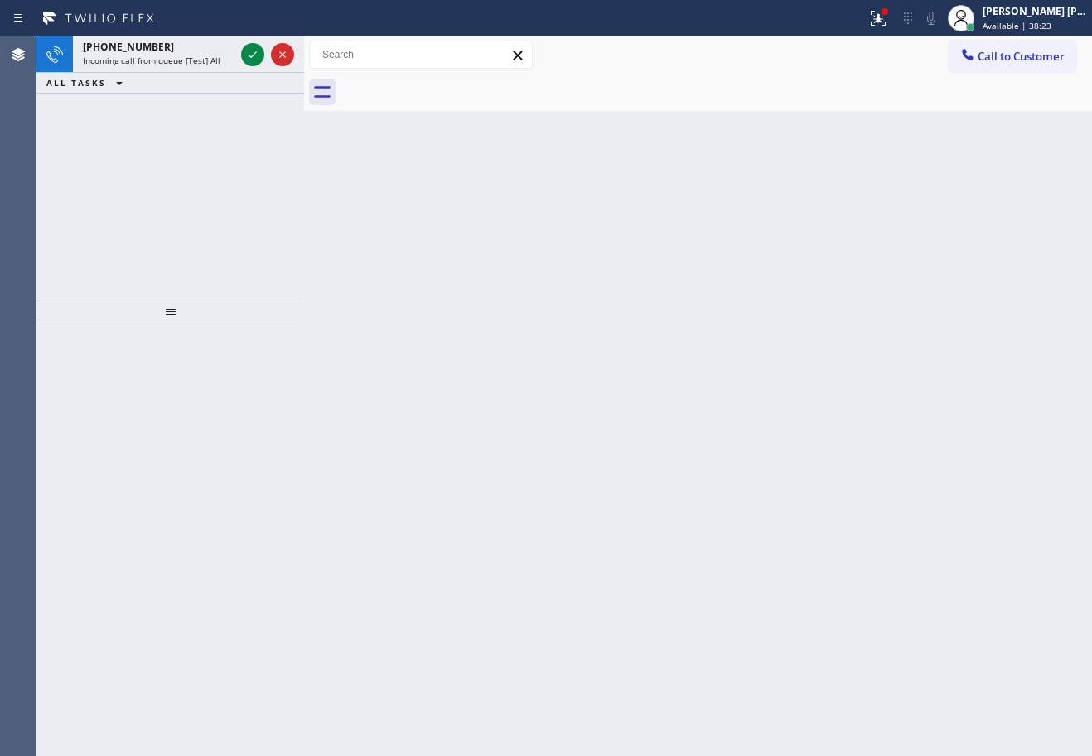
click at [210, 55] on span "Incoming call from queue [Test] All" at bounding box center [151, 61] width 137 height 12
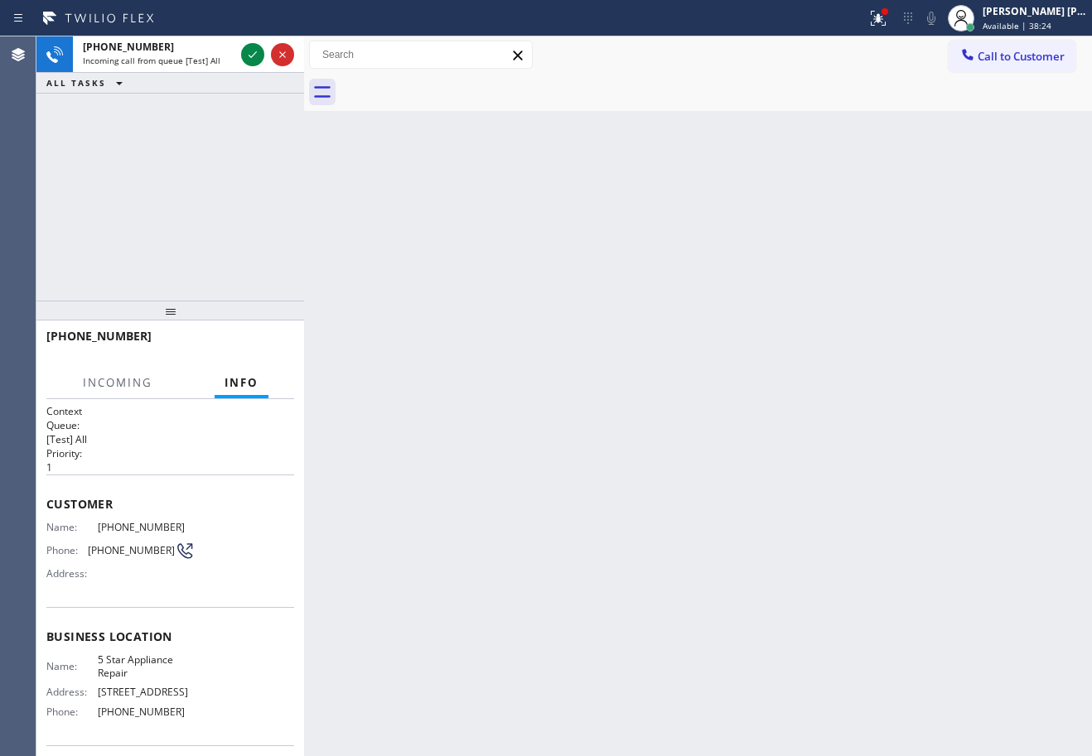
click at [210, 55] on span "Incoming call from queue [Test] All" at bounding box center [151, 61] width 137 height 12
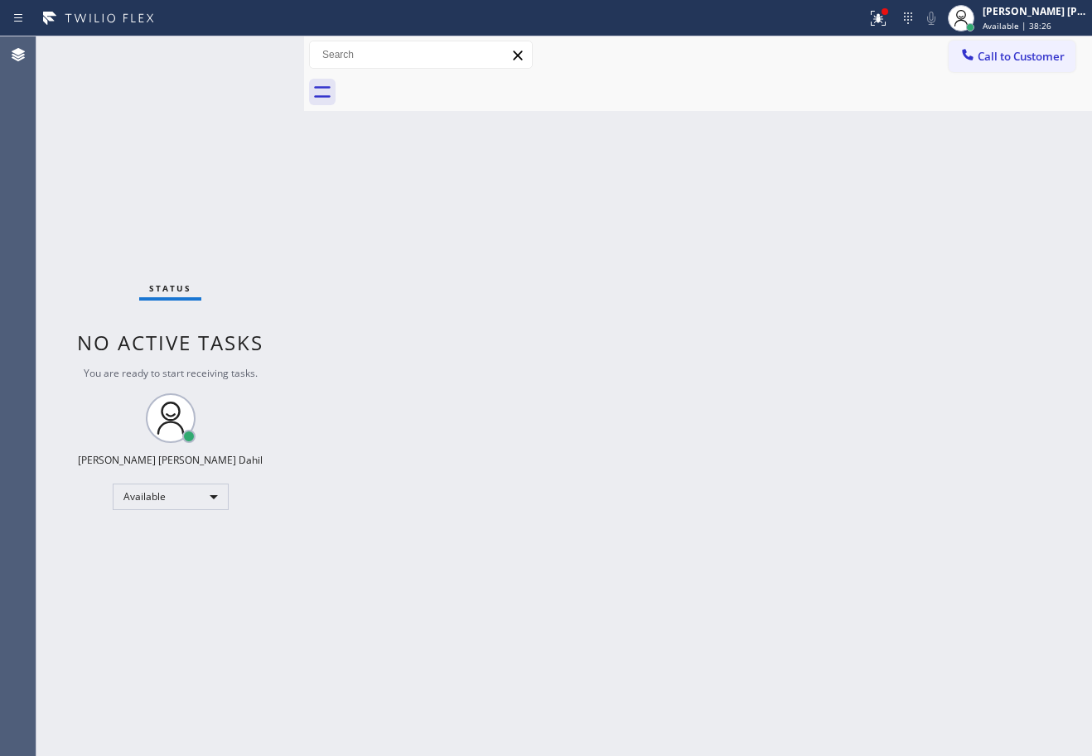
click at [244, 53] on div "Status No active tasks You are ready to start receiving tasks. [PERSON_NAME] [P…" at bounding box center [170, 396] width 268 height 720
click at [246, 52] on div "Status No active tasks You are ready to start receiving tasks. [PERSON_NAME] [P…" at bounding box center [170, 396] width 268 height 720
click at [251, 51] on div "Status No active tasks You are ready to start receiving tasks. [PERSON_NAME] [P…" at bounding box center [170, 396] width 268 height 720
click at [249, 49] on div "Status No active tasks You are ready to start receiving tasks. [PERSON_NAME] [P…" at bounding box center [170, 396] width 268 height 720
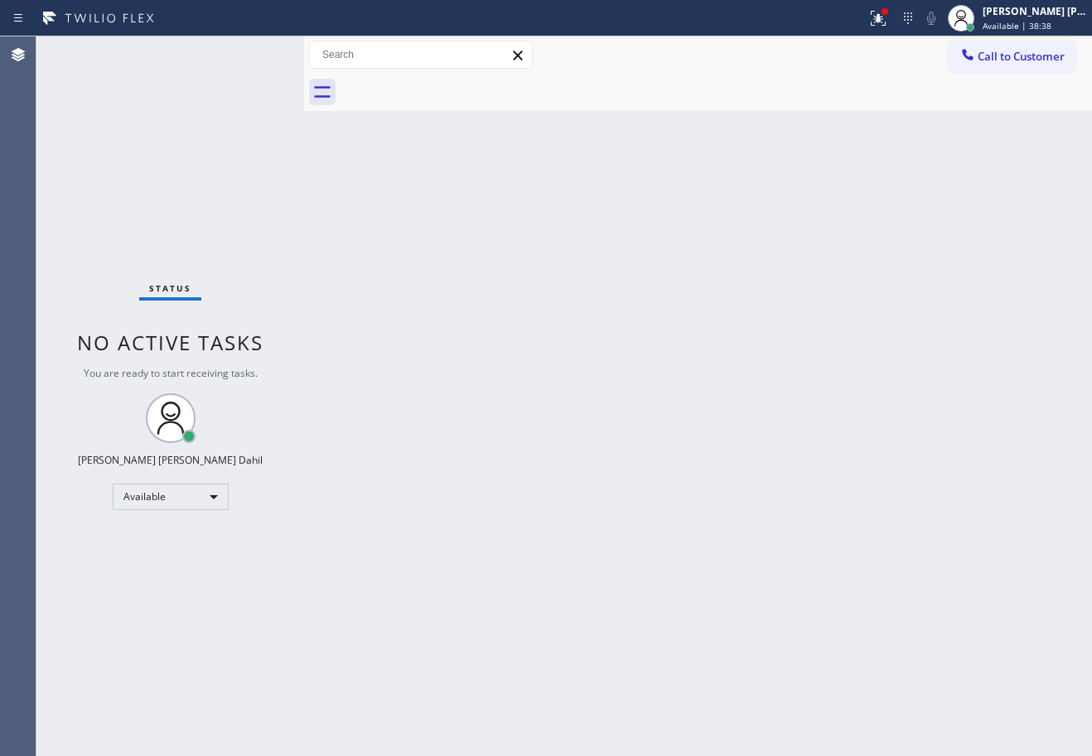
click at [249, 49] on div "Status No active tasks You are ready to start receiving tasks. [PERSON_NAME] [P…" at bounding box center [170, 396] width 268 height 720
click at [246, 49] on div "Status No active tasks You are ready to start receiving tasks. [PERSON_NAME] [P…" at bounding box center [170, 396] width 268 height 720
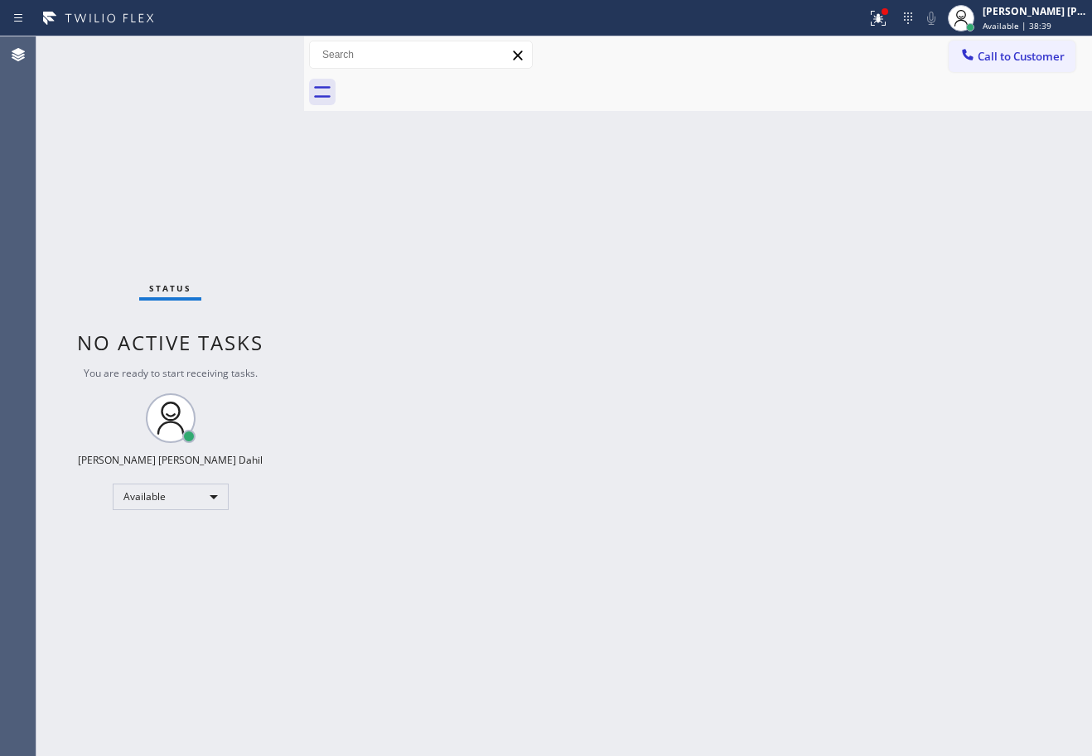
click at [494, 324] on div "Back to Dashboard Change Sender ID Customers Technicians Select a contact Outbo…" at bounding box center [698, 396] width 788 height 720
click at [495, 324] on div "Back to Dashboard Change Sender ID Customers Technicians Select a contact Outbo…" at bounding box center [698, 396] width 788 height 720
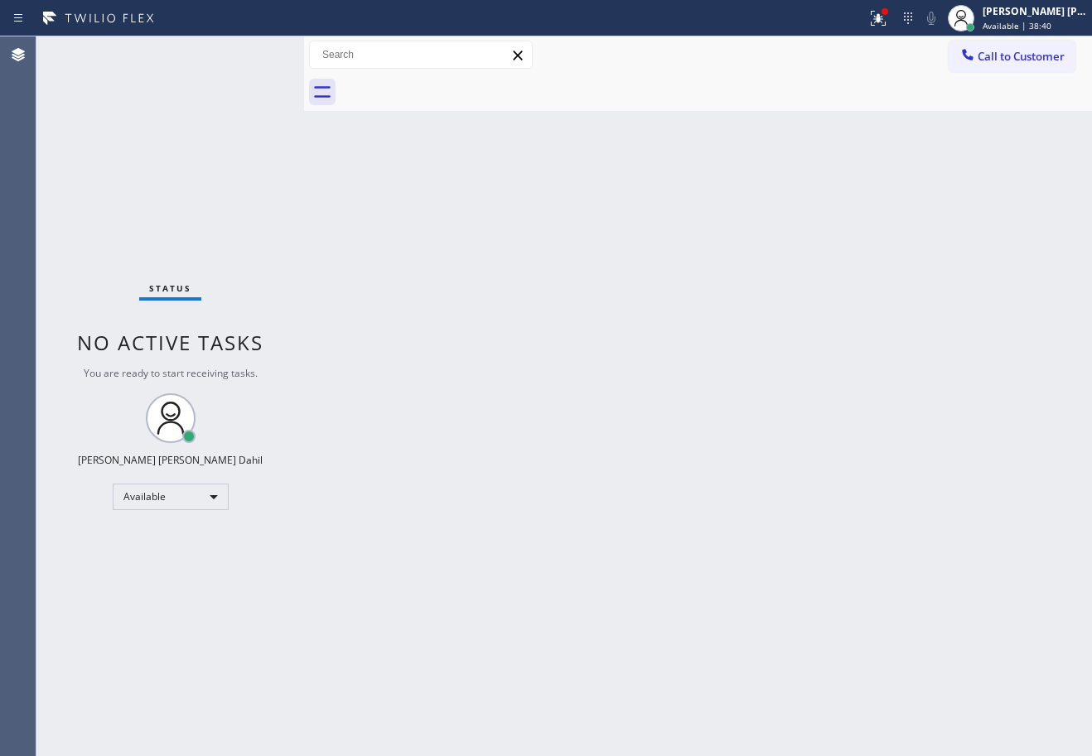
click at [495, 324] on div "Back to Dashboard Change Sender ID Customers Technicians Select a contact Outbo…" at bounding box center [698, 396] width 788 height 720
click at [513, 325] on div "Back to Dashboard Change Sender ID Customers Technicians Select a contact Outbo…" at bounding box center [698, 396] width 788 height 720
click at [186, 137] on div "Status No active tasks You are ready to start receiving tasks. [PERSON_NAME] [P…" at bounding box center [170, 396] width 268 height 720
click at [189, 70] on div "Status No active tasks You are ready to start receiving tasks. [PERSON_NAME] [P…" at bounding box center [170, 396] width 268 height 720
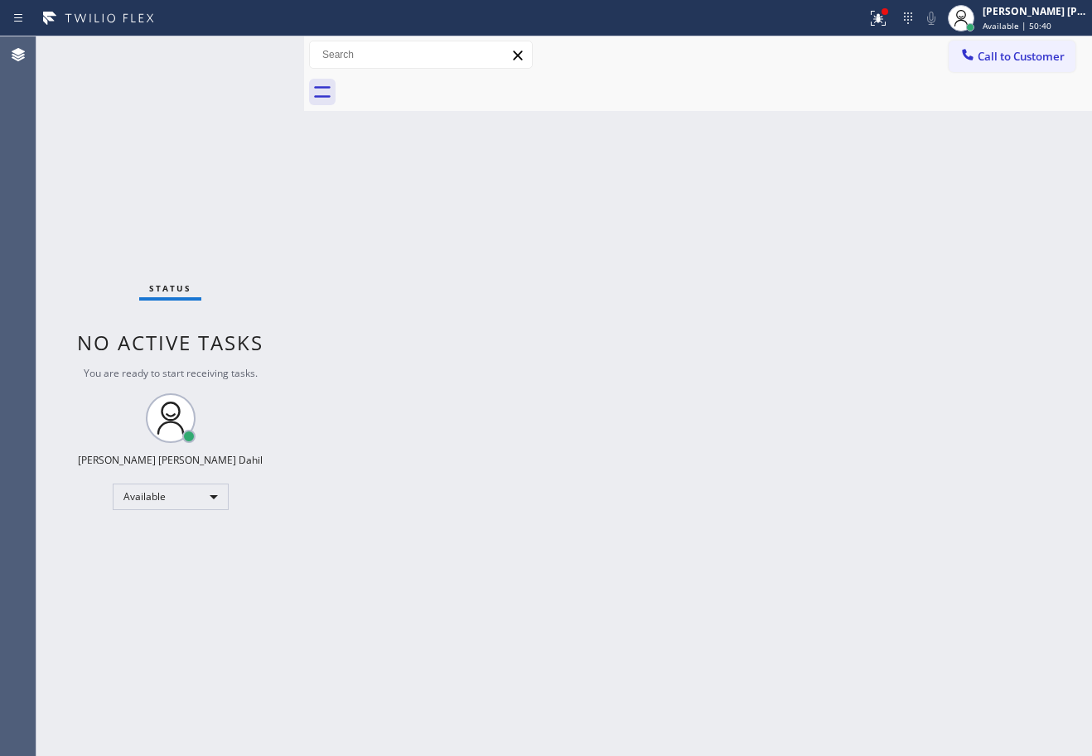
click at [189, 70] on div "Status No active tasks You are ready to start receiving tasks. [PERSON_NAME] [P…" at bounding box center [170, 396] width 268 height 720
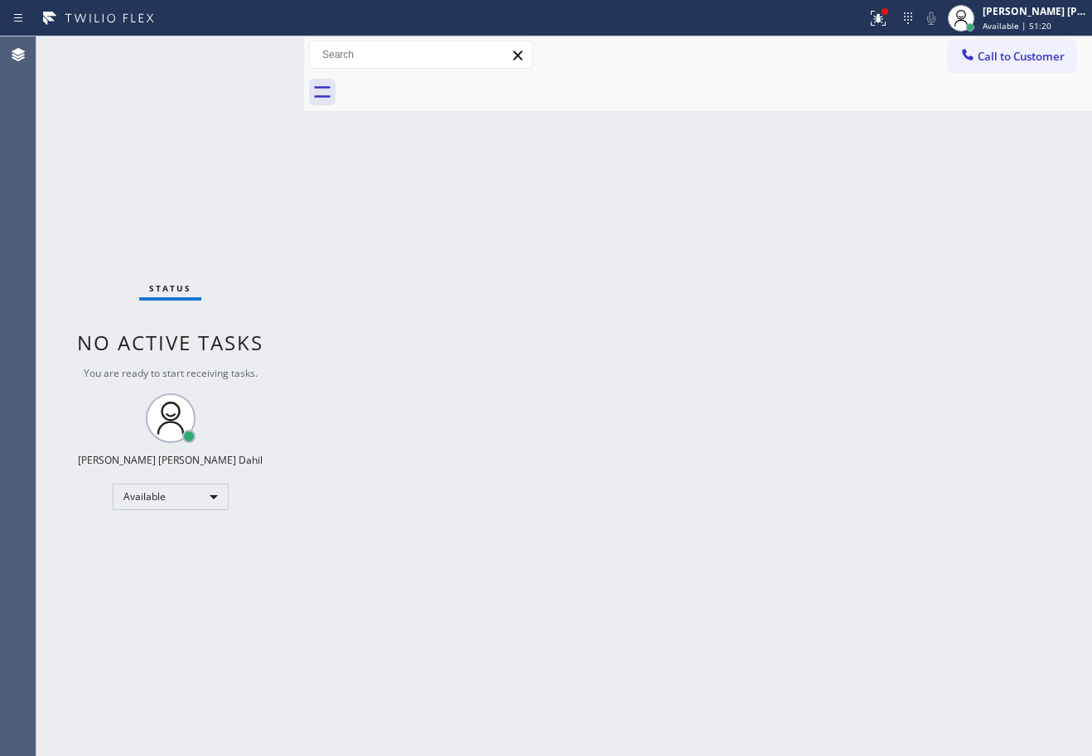
click at [189, 70] on div "Status No active tasks You are ready to start receiving tasks. [PERSON_NAME] [P…" at bounding box center [170, 396] width 268 height 720
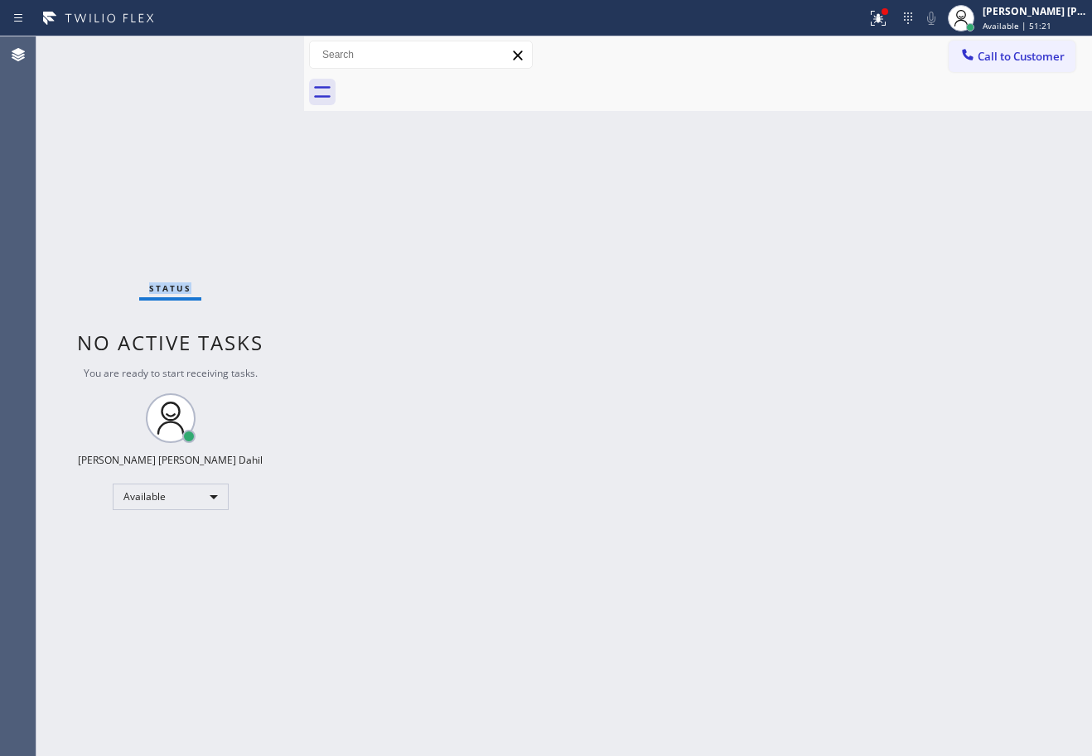
click at [189, 70] on div "Status No active tasks You are ready to start receiving tasks. [PERSON_NAME] [P…" at bounding box center [170, 396] width 268 height 720
drag, startPoint x: 1002, startPoint y: 23, endPoint x: 995, endPoint y: 35, distance: 13.8
click at [1002, 24] on span "Available | 52:21" at bounding box center [1016, 26] width 69 height 12
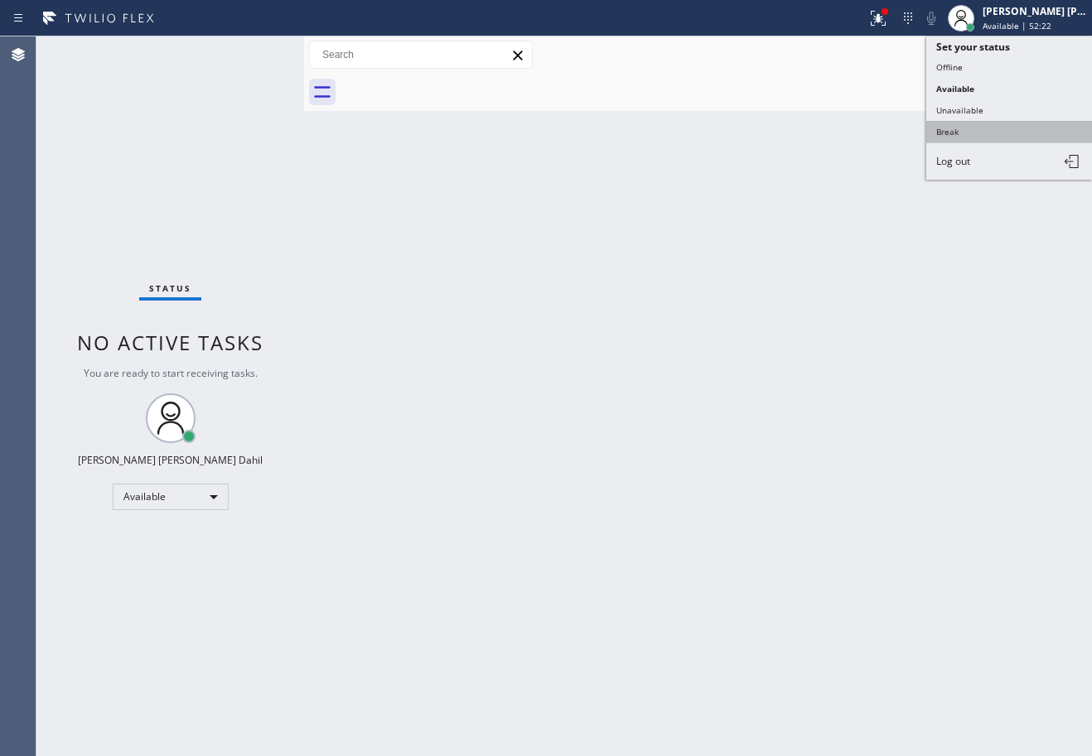
click at [956, 131] on button "Break" at bounding box center [1009, 132] width 166 height 22
